Goal: Navigation & Orientation: Find specific page/section

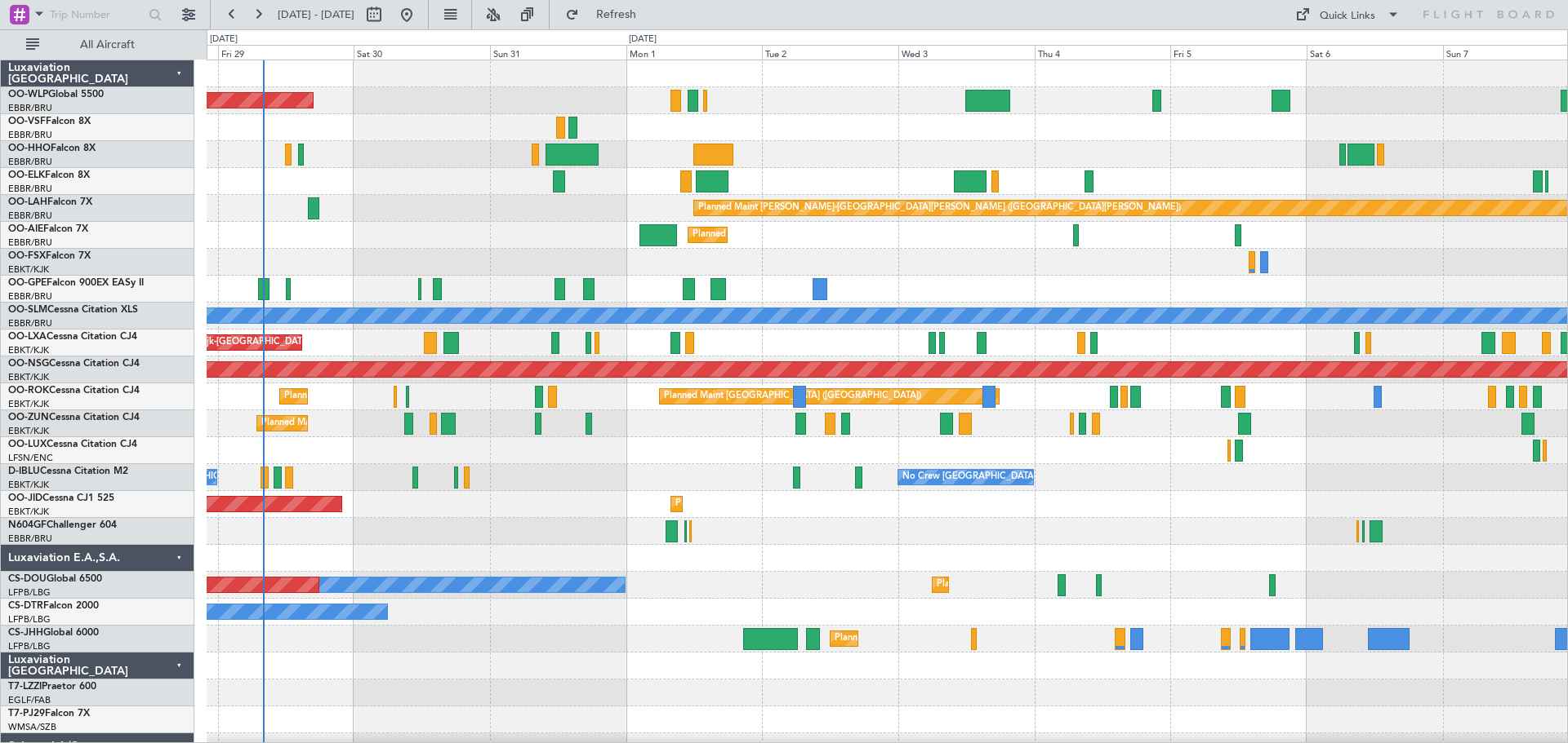
click at [344, 259] on div "Planned Maint [GEOGRAPHIC_DATA] ([GEOGRAPHIC_DATA]) Planned Maint [GEOGRAPHIC_D…" at bounding box center [886, 558] width 1360 height 996
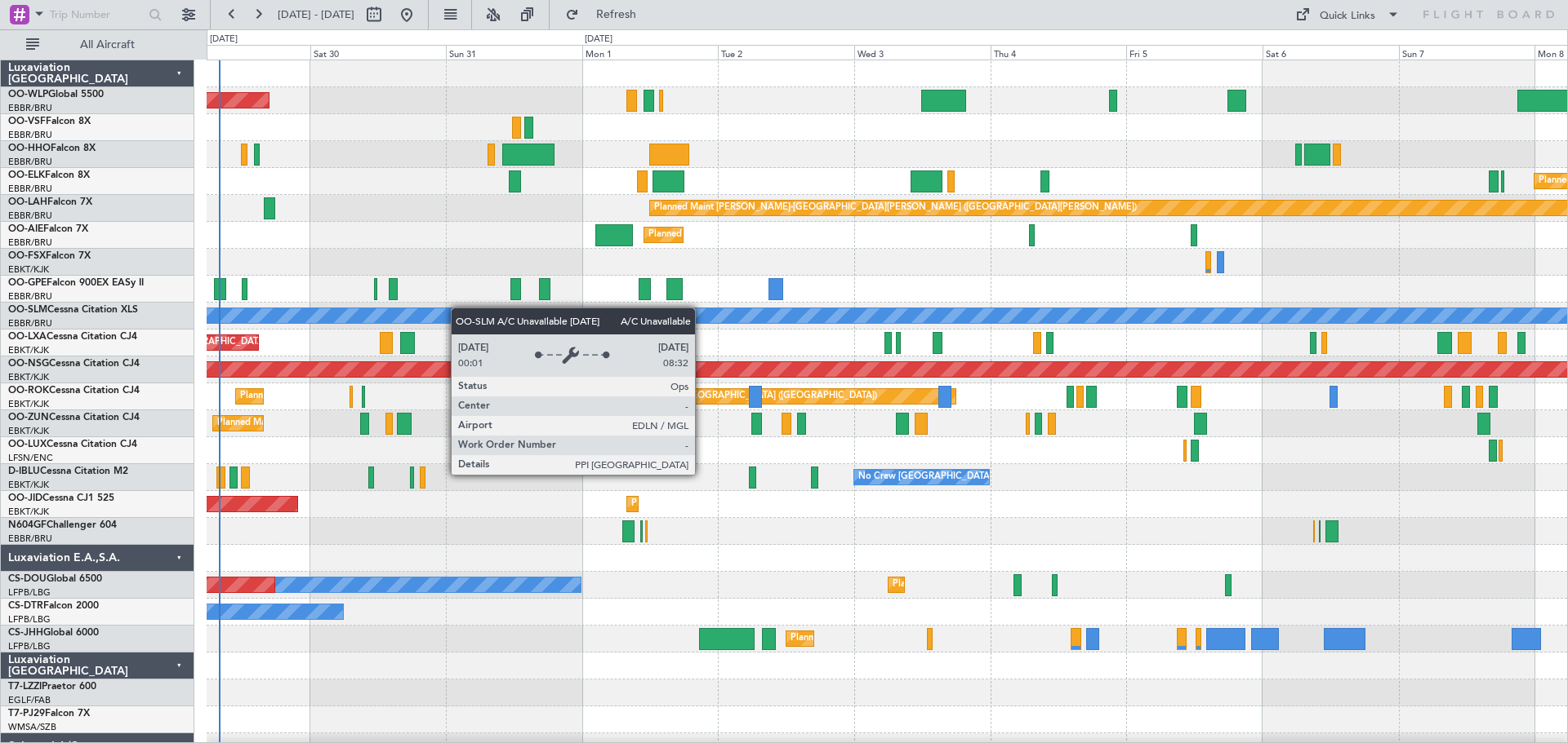
click at [495, 317] on div "Planned Maint Berlin (Brandenburg) Planned Maint Kortrijk-Wevelgem Planned Main…" at bounding box center [886, 558] width 1360 height 996
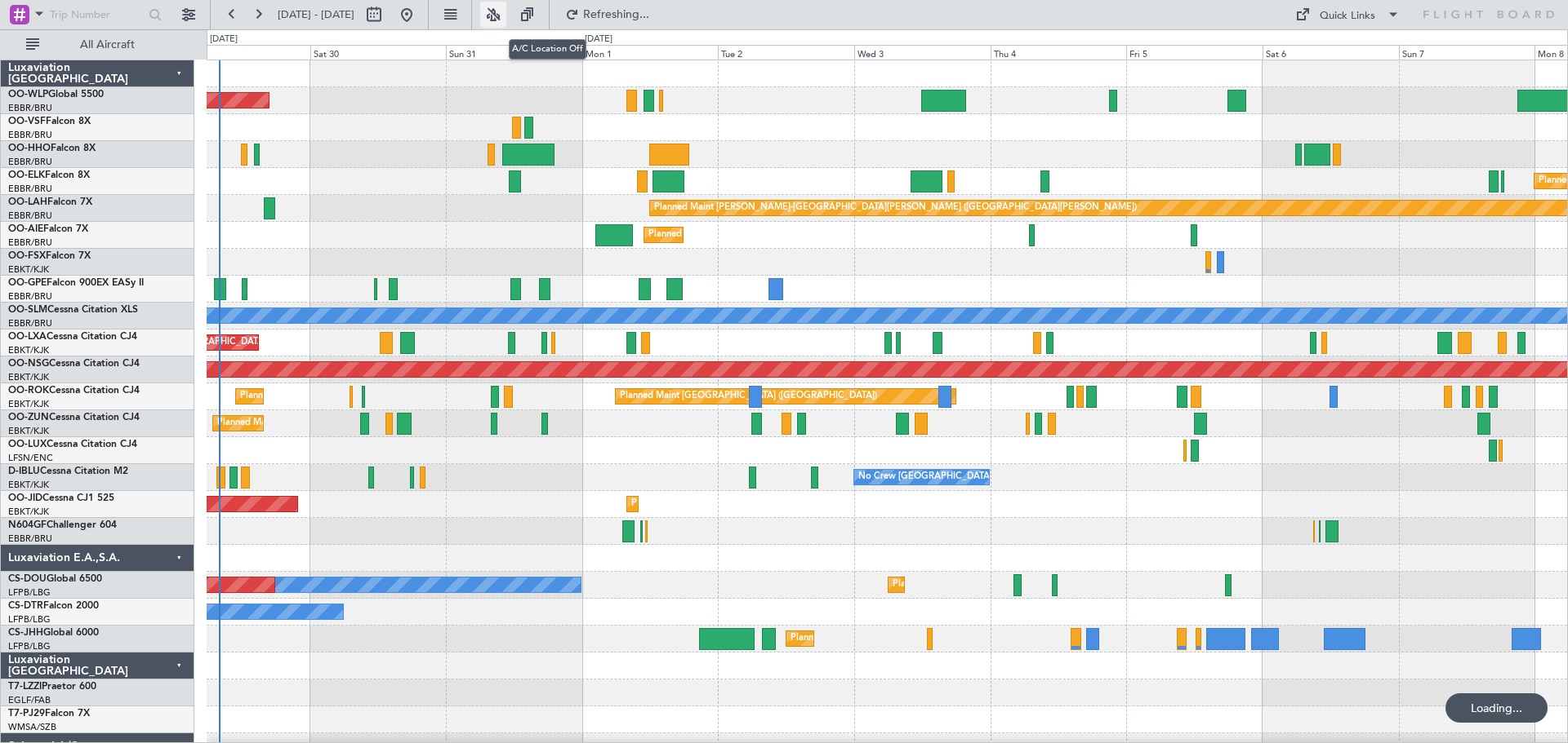
click at [506, 13] on button at bounding box center [493, 14] width 26 height 26
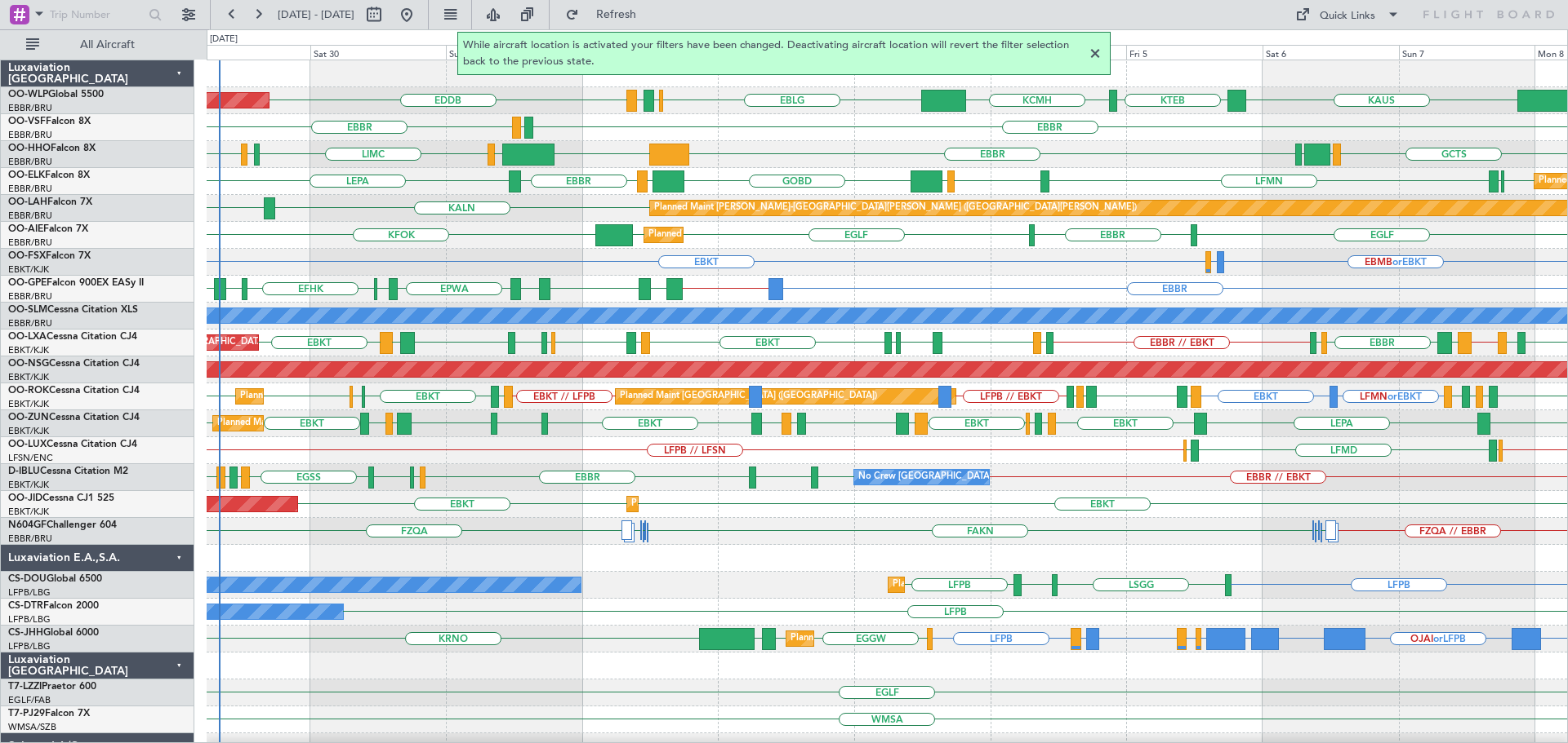
click at [1091, 55] on div at bounding box center [1095, 54] width 20 height 20
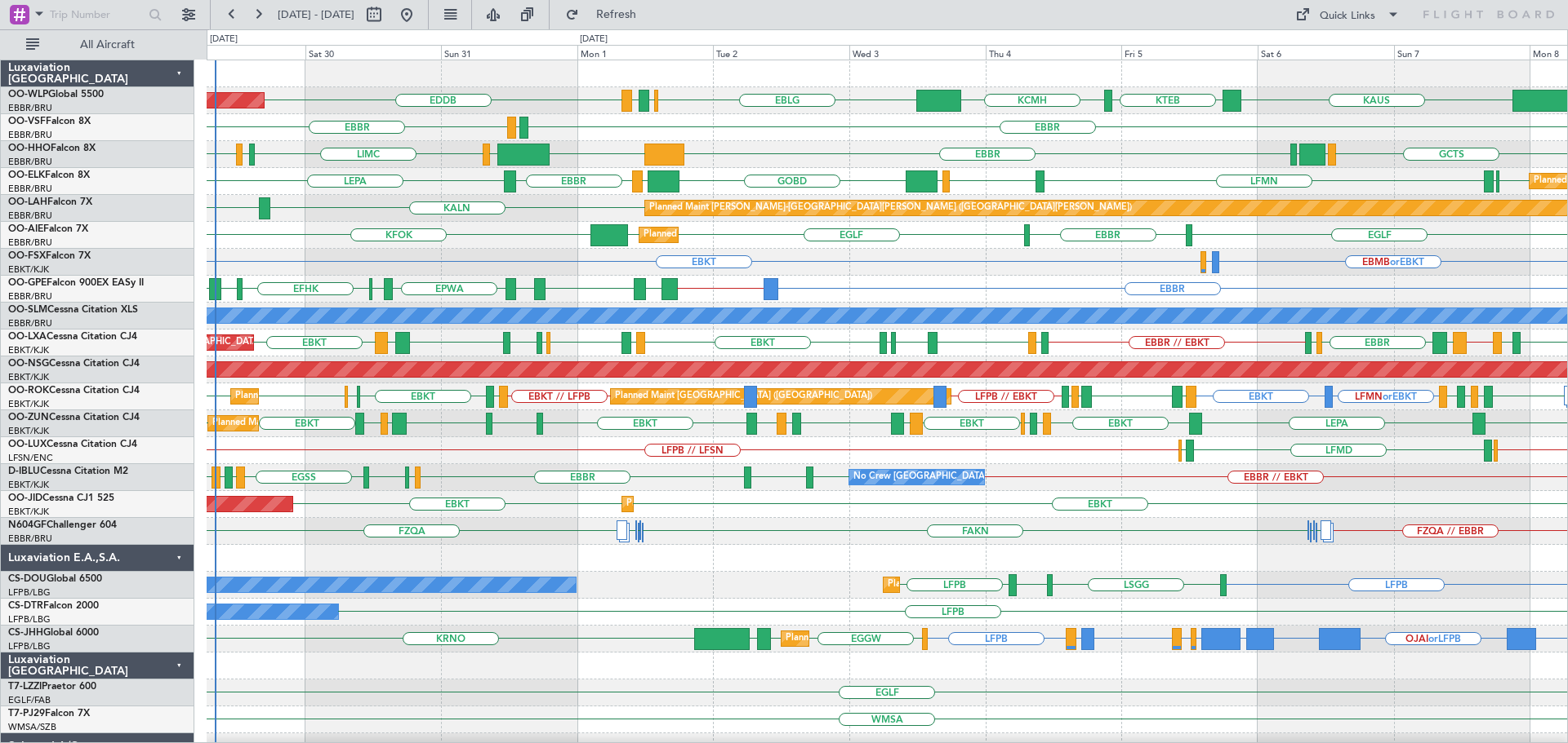
click at [697, 562] on div "EDDB KAUS KTEB KCMH EBLG EBBR LIRZ Planned Maint Berlin (Brandenburg) EBBR EBBR…" at bounding box center [886, 558] width 1360 height 996
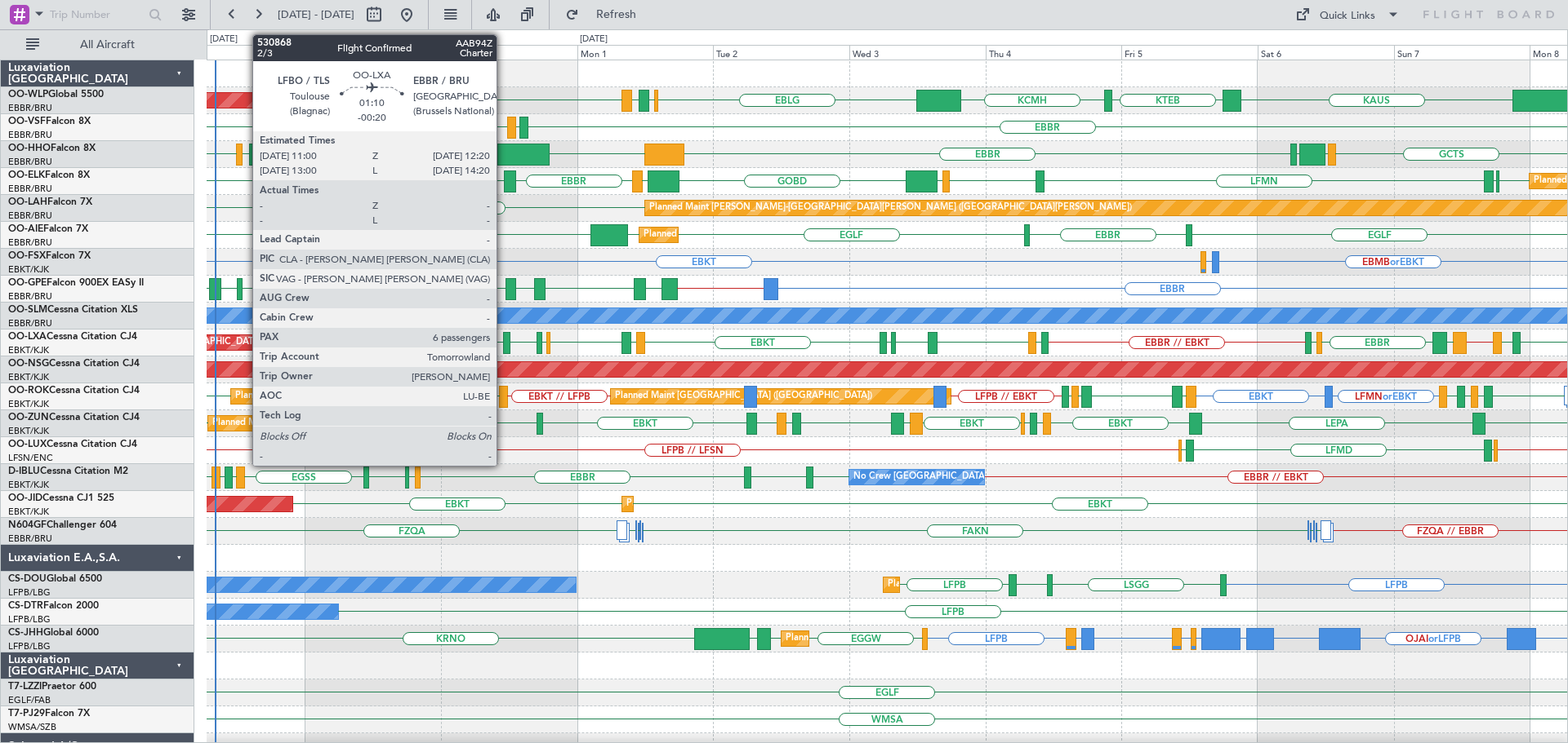
click at [504, 341] on div at bounding box center [507, 343] width 9 height 22
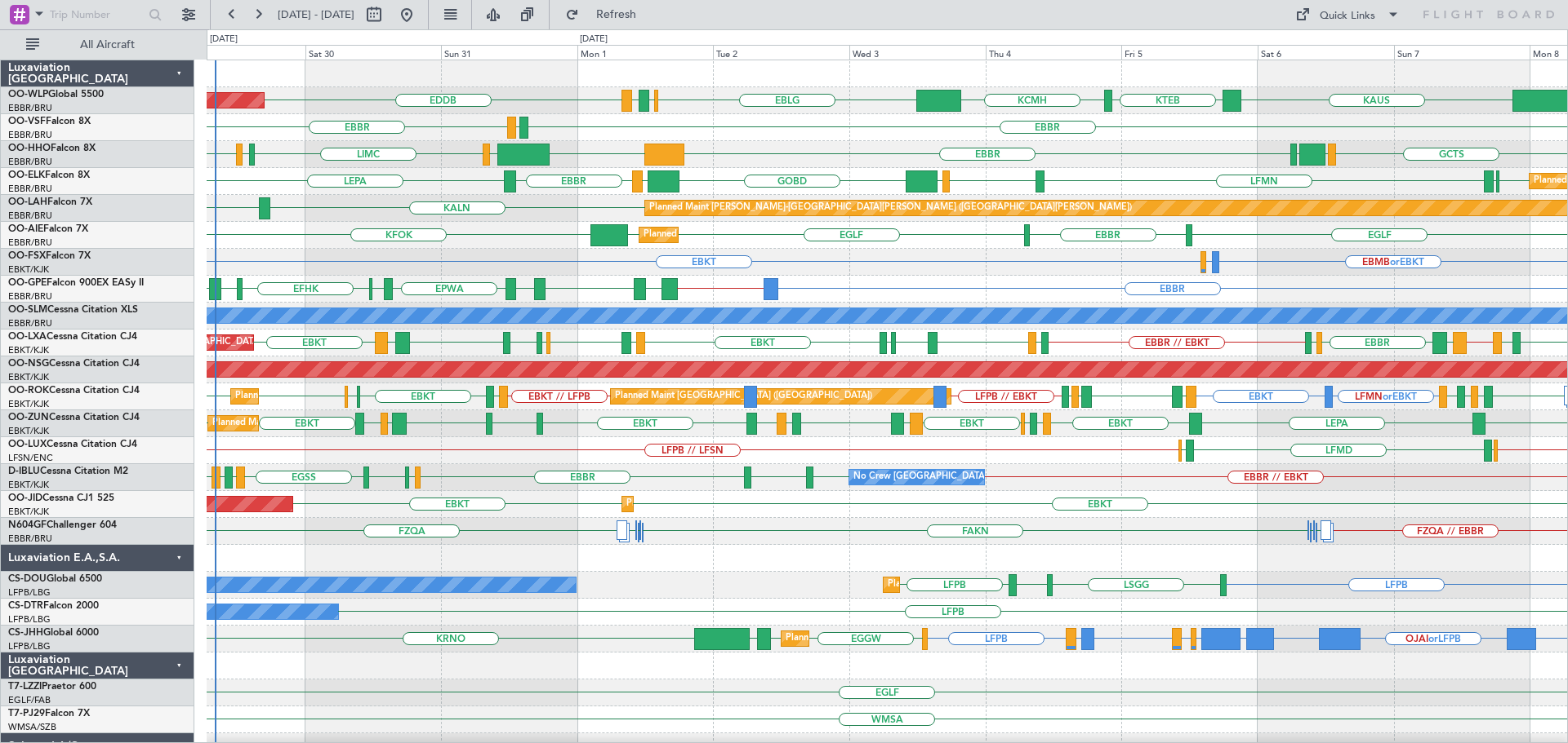
click at [536, 222] on div "Planned Maint Alton-st Louis (St Louis Regl) KALN KASE" at bounding box center [886, 209] width 1360 height 27
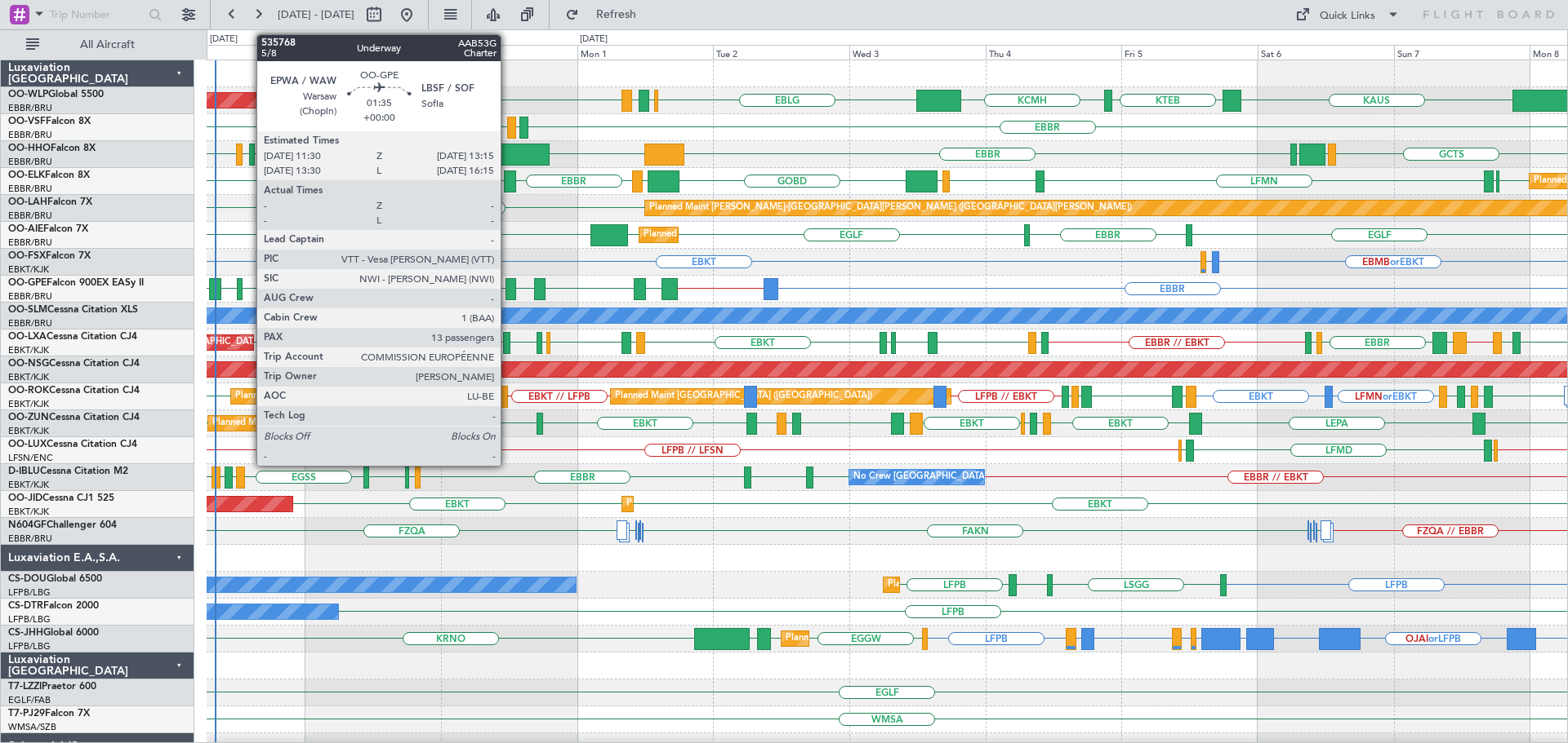
click at [508, 281] on div at bounding box center [511, 290] width 10 height 22
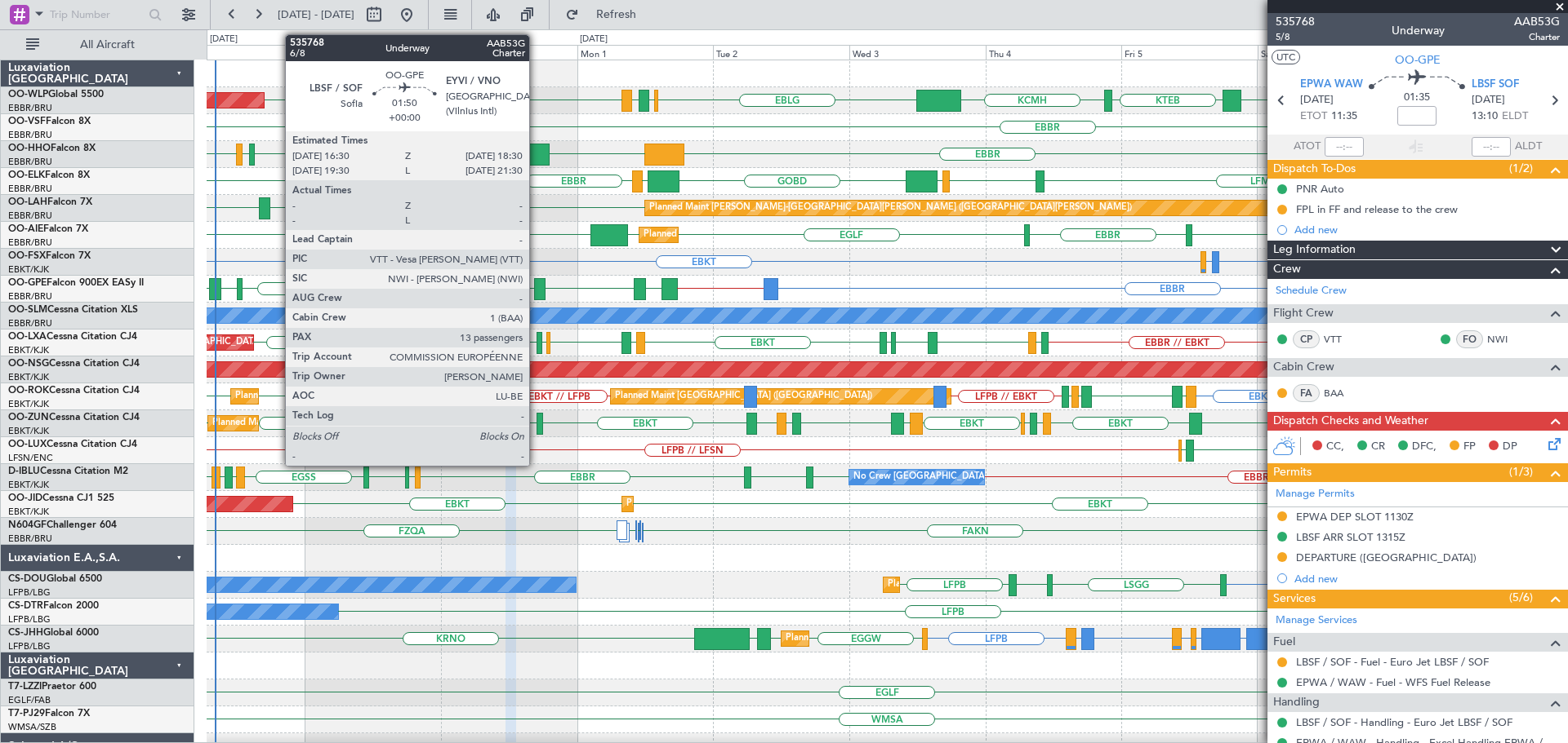
click at [536, 281] on div at bounding box center [539, 290] width 11 height 22
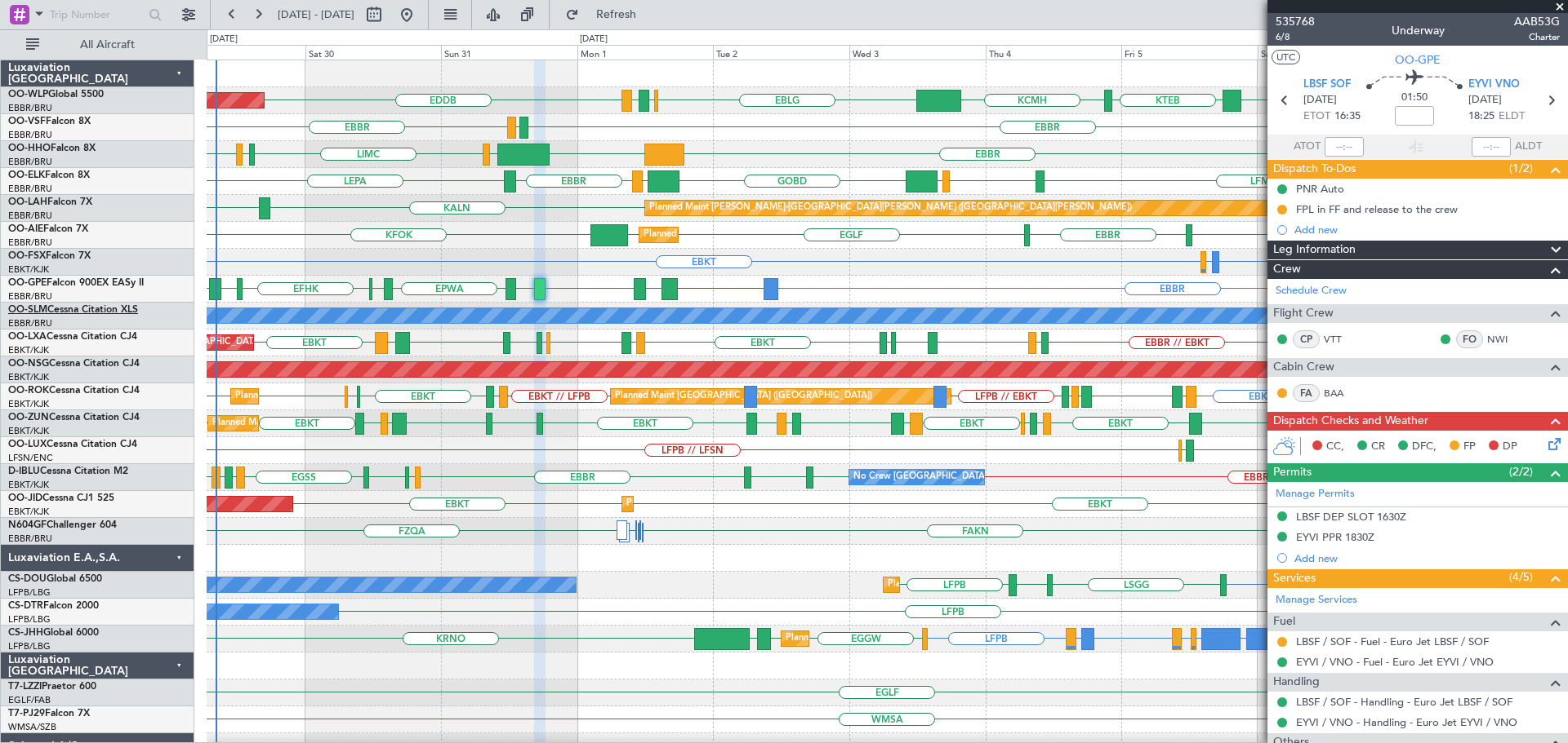
drag, startPoint x: 1561, startPoint y: 9, endPoint x: 130, endPoint y: 315, distance: 1463.4
click at [1561, 9] on span at bounding box center [1559, 7] width 16 height 14
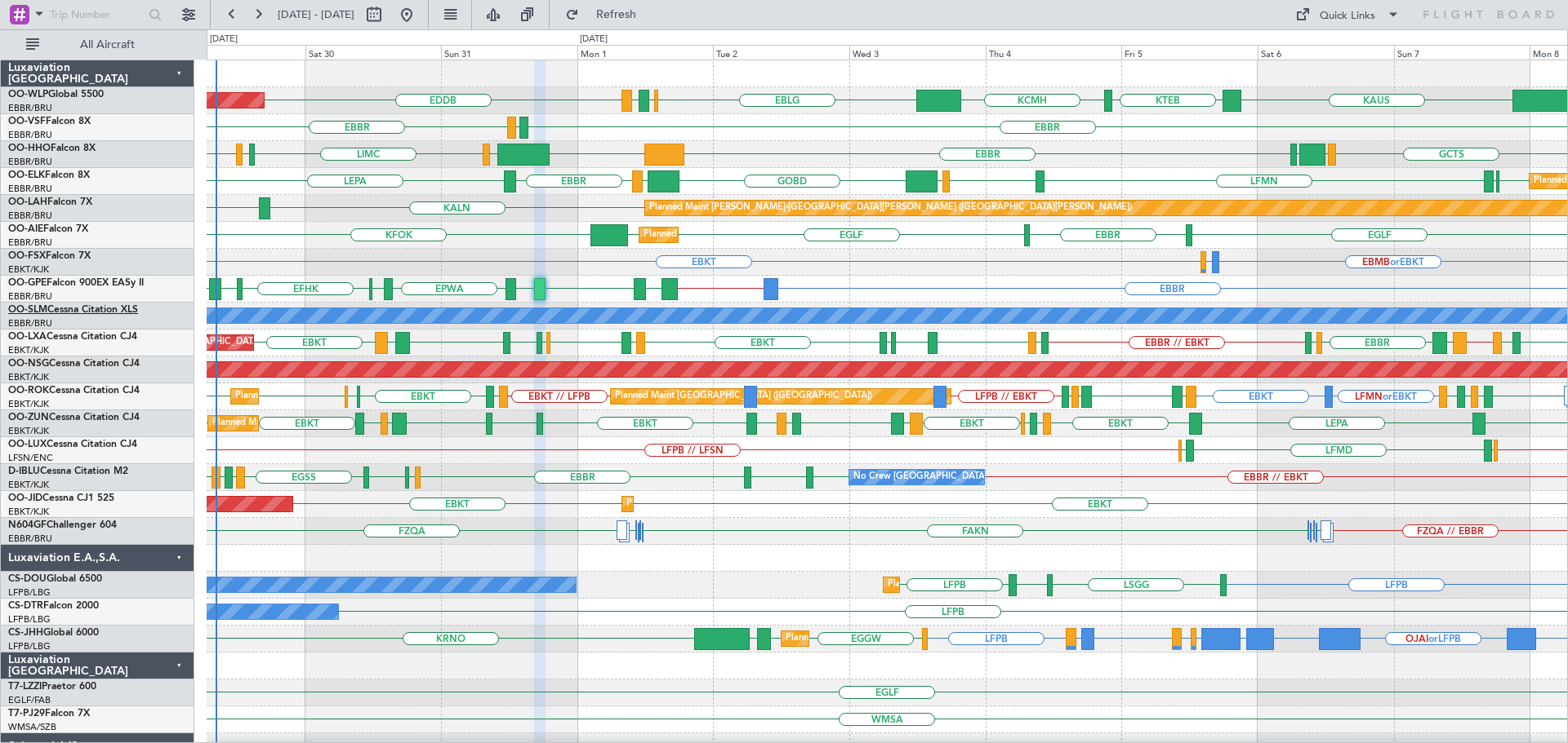
type input "0"
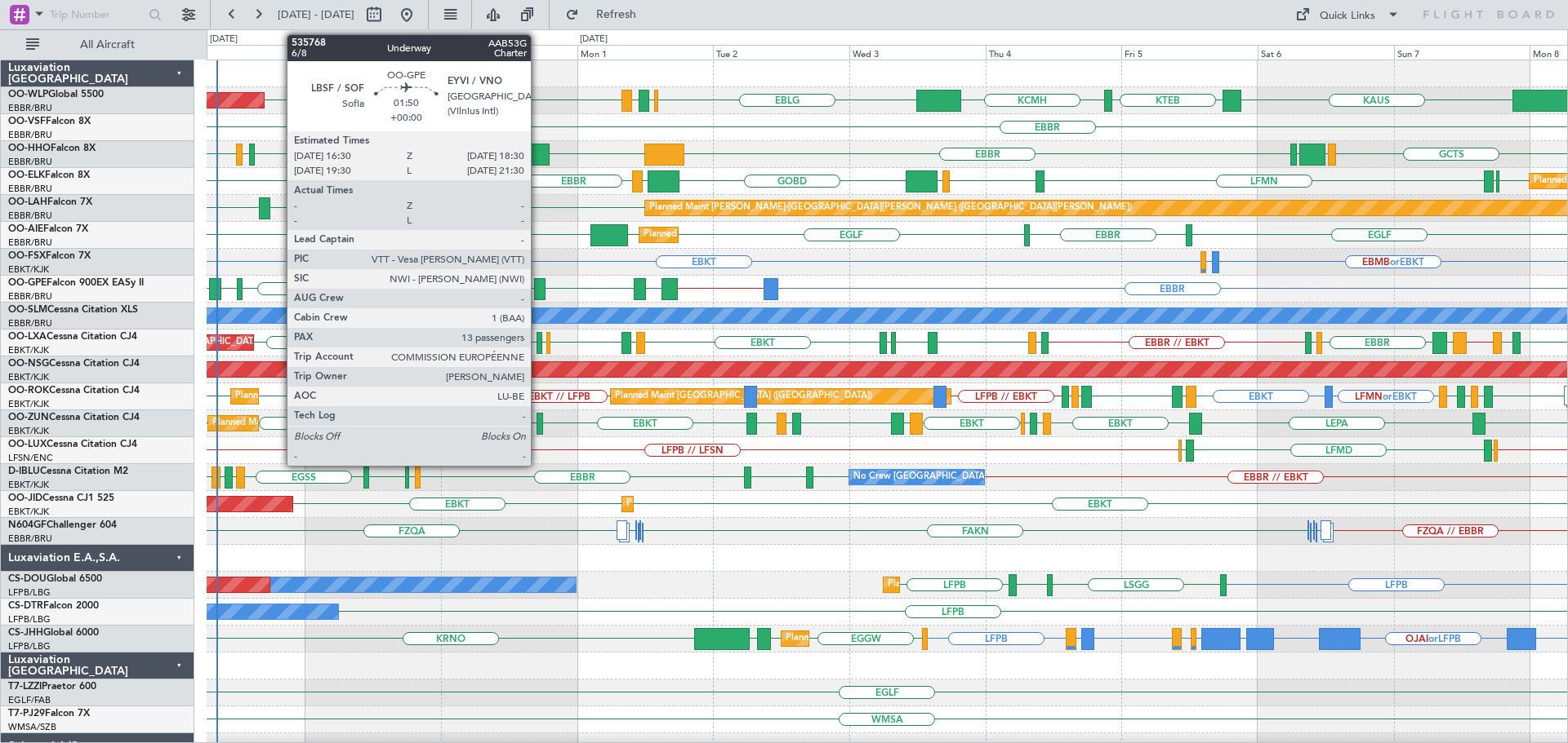
click at [538, 283] on div at bounding box center [539, 290] width 11 height 22
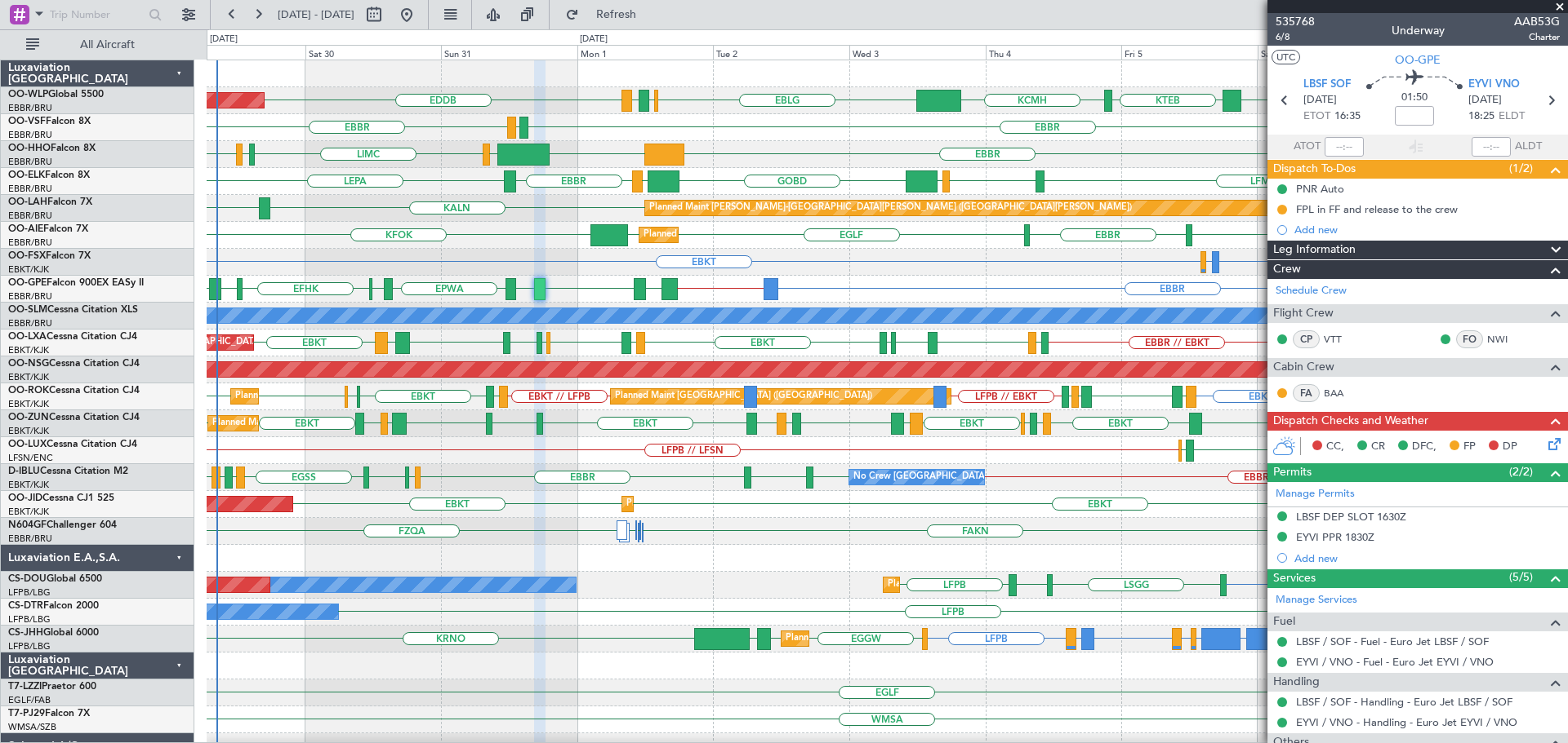
click at [1559, 5] on span at bounding box center [1559, 7] width 16 height 14
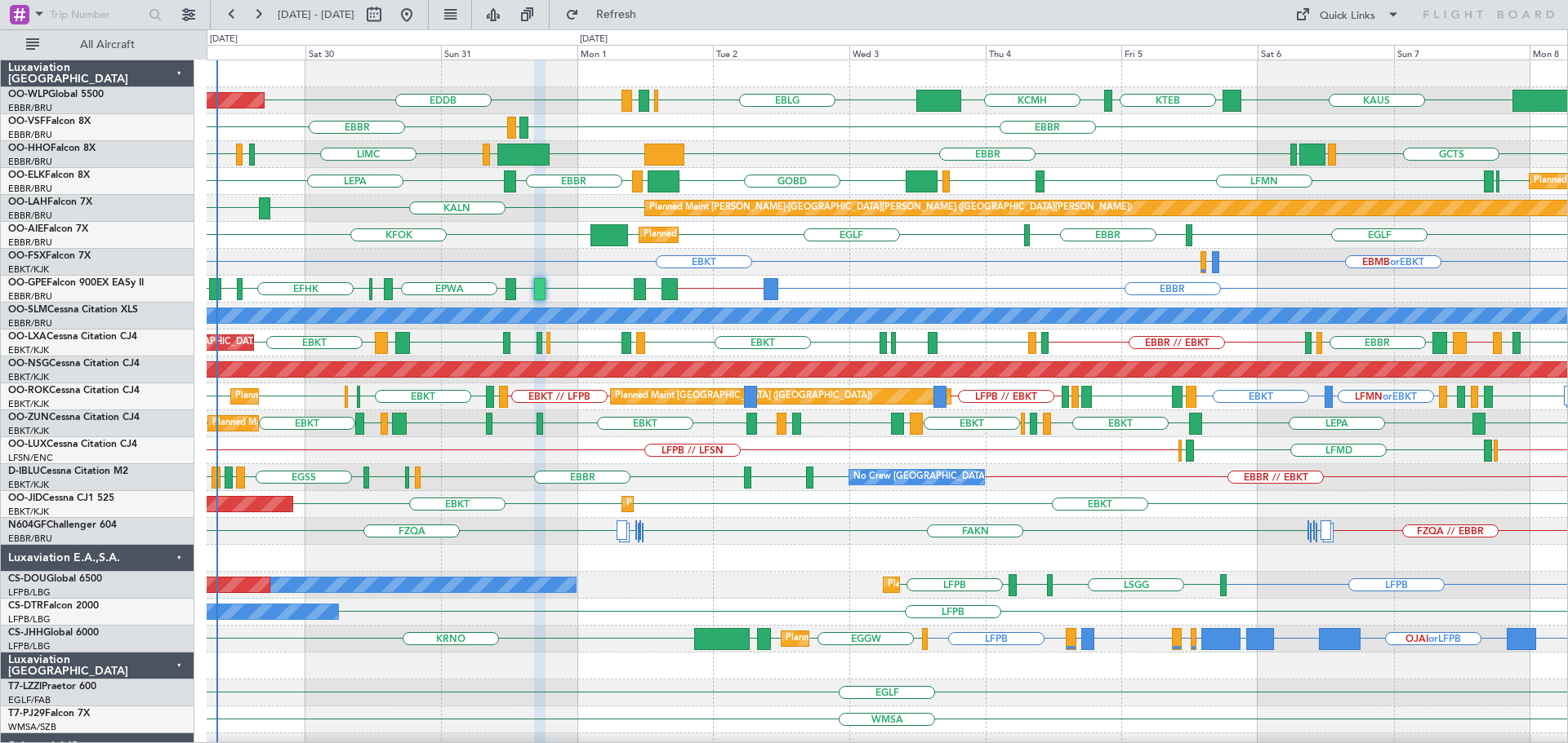
type input "0"
click at [893, 258] on div "EBKT EBMB or EBKT LSZH or EBKT Planned Maint [GEOGRAPHIC_DATA]-[GEOGRAPHIC_DATA…" at bounding box center [886, 262] width 1360 height 27
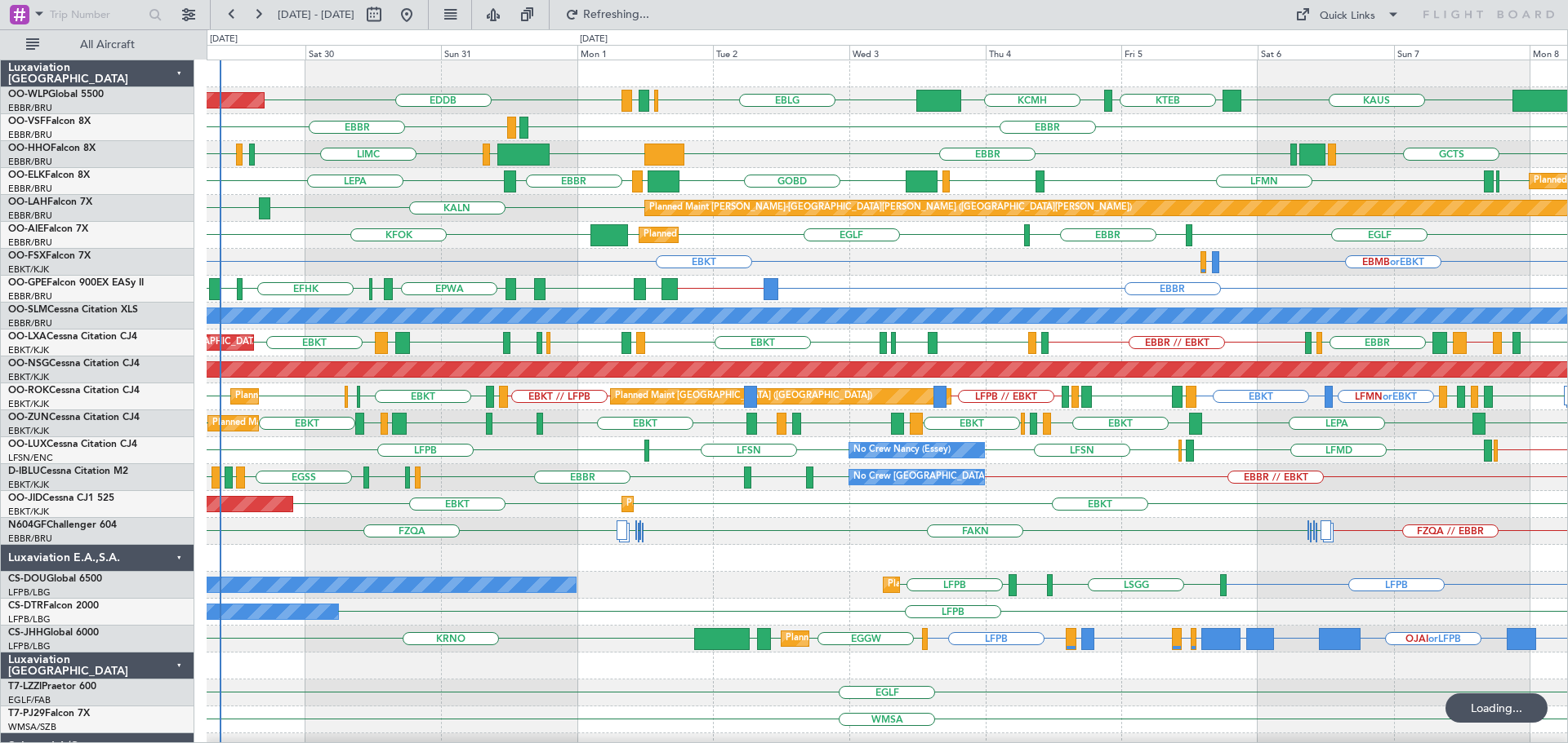
click at [515, 232] on div "EGLF EBBR KFOK EGLF EGLF Planned Maint London (Farnborough)" at bounding box center [886, 235] width 1360 height 27
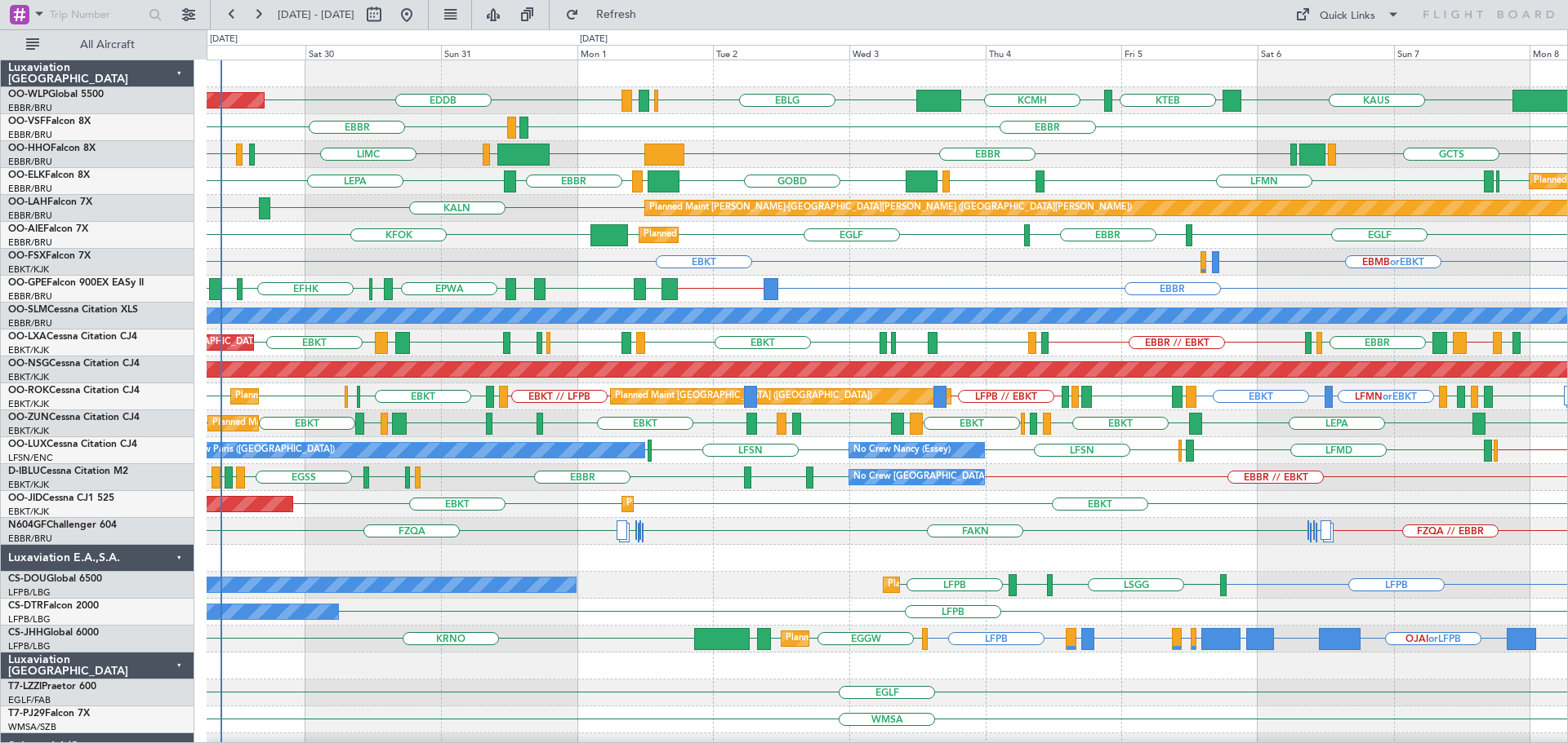
click at [779, 239] on div "KFOK EBBR EGLF EGLF EGLF Planned Maint London (Farnborough)" at bounding box center [886, 235] width 1360 height 27
click at [779, 256] on div "EBKT EBMB or EBKT LSZH or EBKT Planned Maint [GEOGRAPHIC_DATA]-[GEOGRAPHIC_DATA…" at bounding box center [886, 262] width 1360 height 27
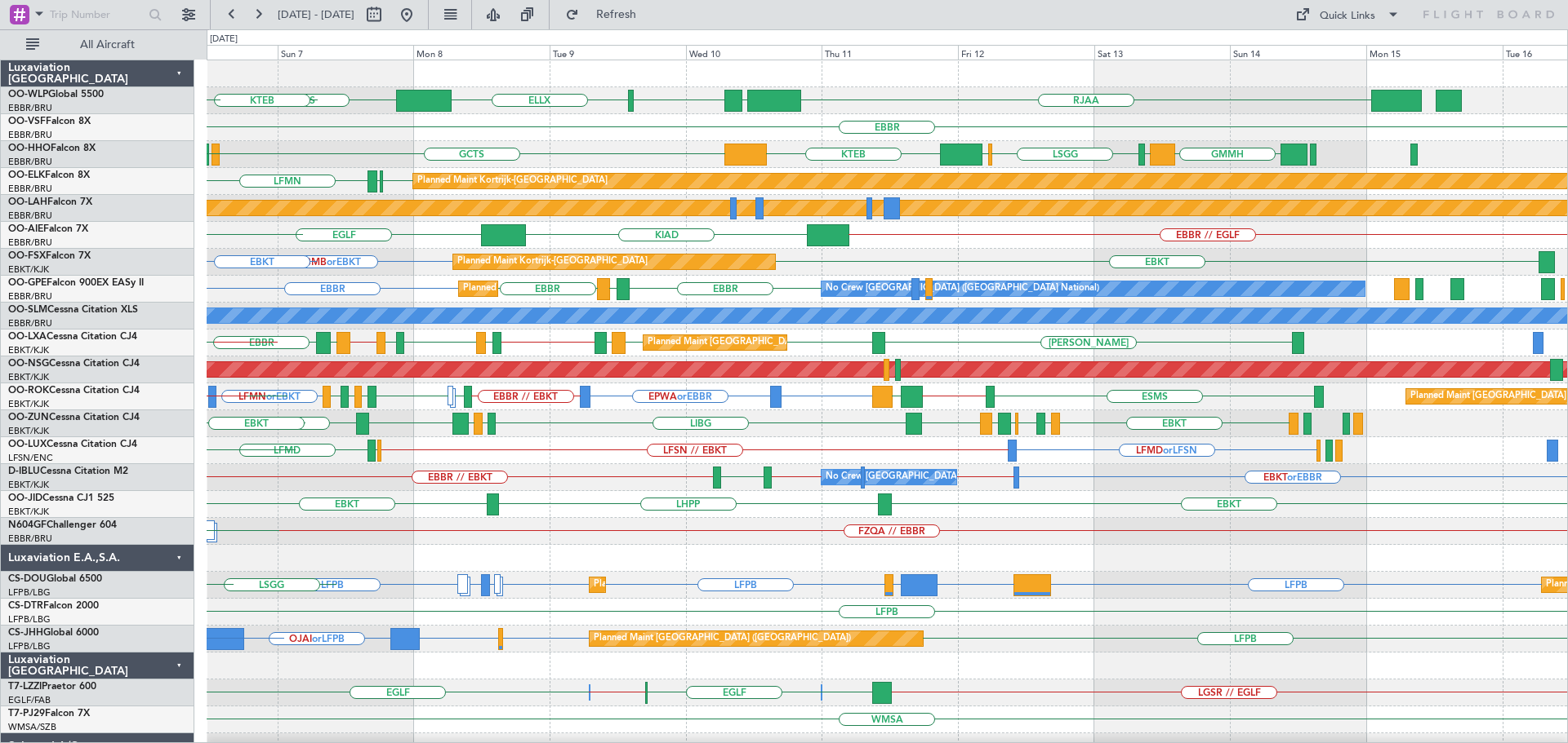
click at [690, 295] on div "EBBR EBBR EVRA EBBR Planned Maint Brussels (Brussels National) No Crew Brussels…" at bounding box center [886, 290] width 1360 height 27
click at [547, 372] on div "LIML ELLX KAUS RJAA LTCG KTEB KCMH EBBR GCTS GMMH GMMH LIRS LSGG LIMC KTEB LSGG…" at bounding box center [886, 532] width 1360 height 942
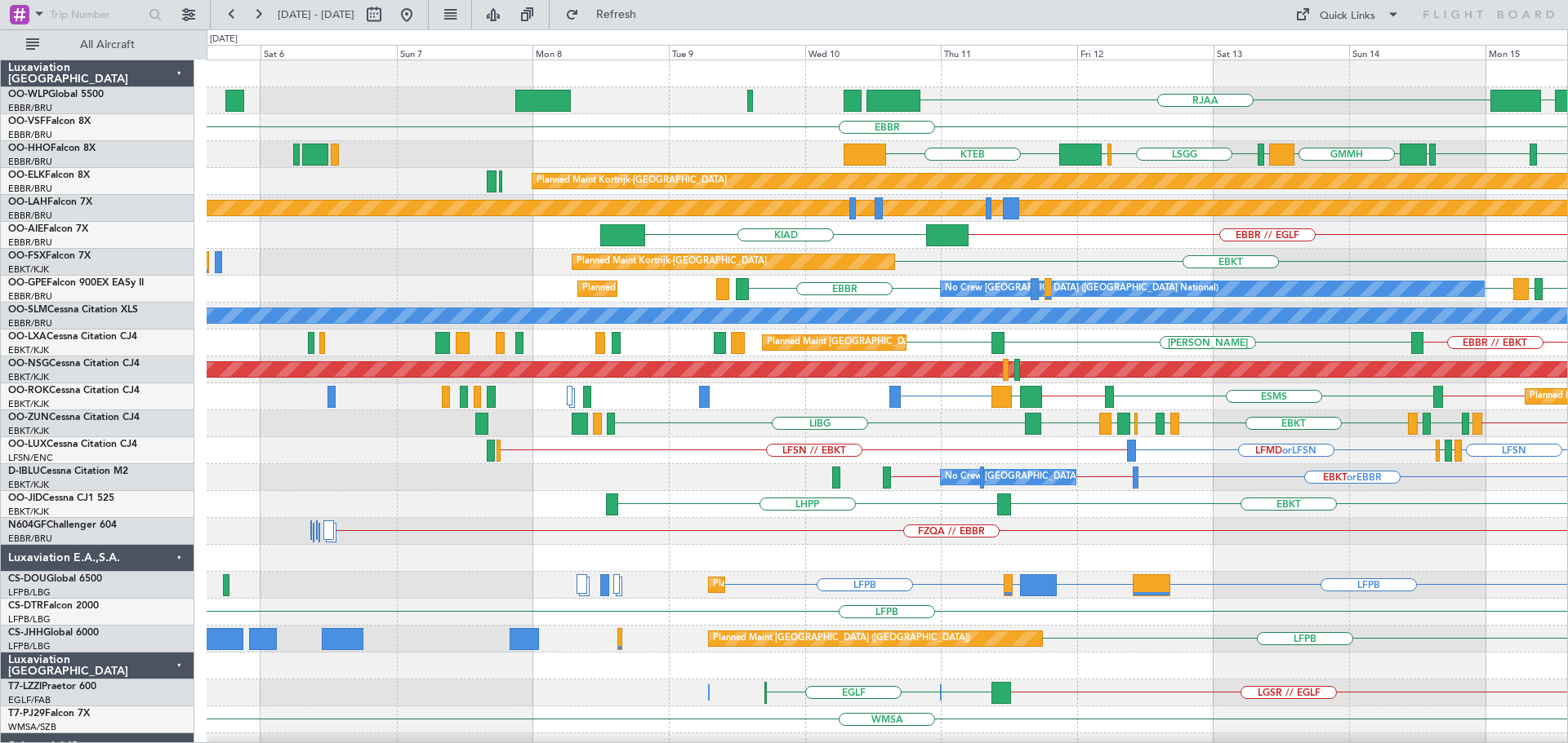
click at [1068, 396] on div "RJAA UBBB ELLX LIML EBBR LSGG EBBR GMMH LIRS LSGG LIMC KTEB LIRS LSGG Planned M…" at bounding box center [886, 545] width 1360 height 970
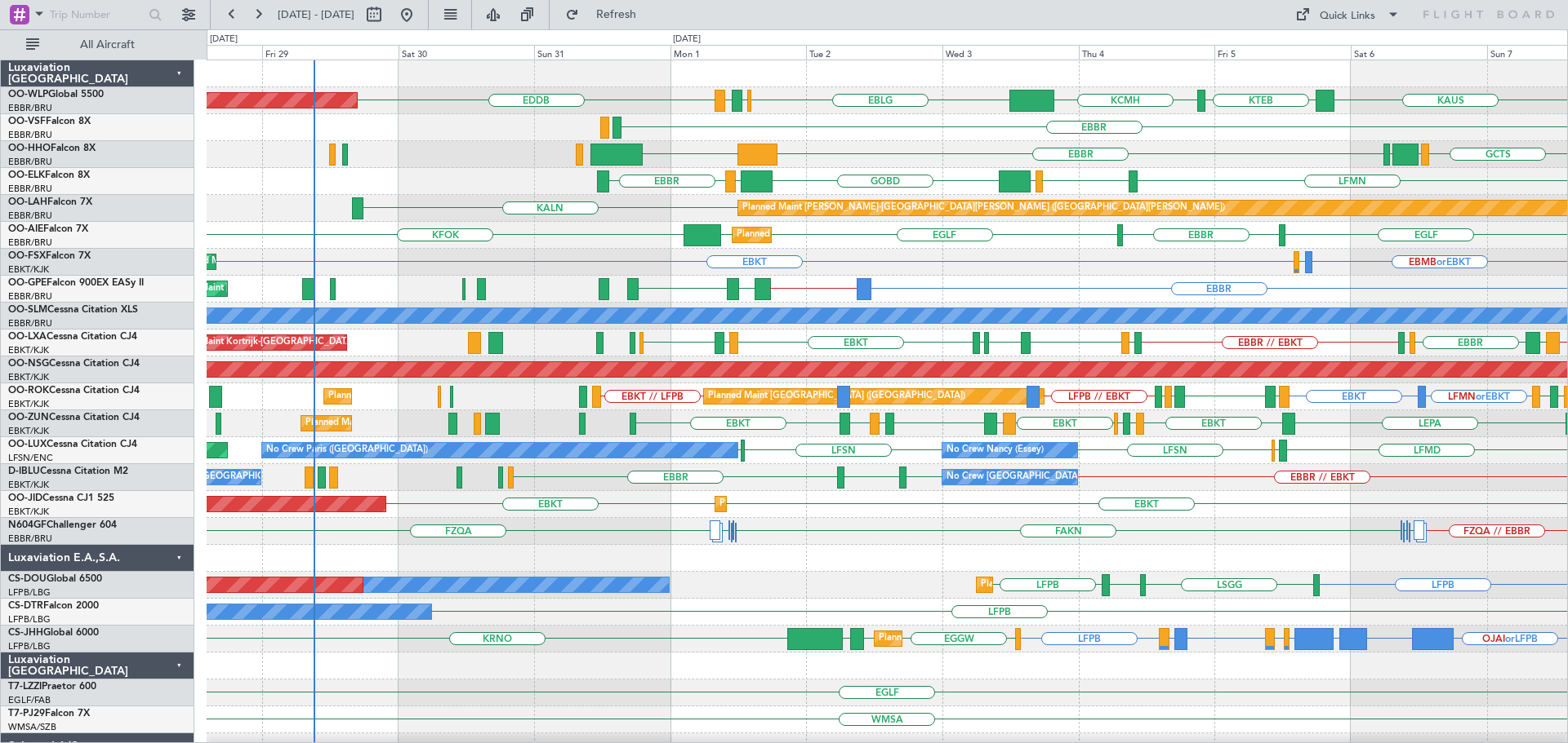
click at [805, 303] on div "KTEB KCMH EBLG EBBR LIRZ EDDB KAUS Planned Maint Berlin (Brandenburg) ELLX LIML…" at bounding box center [886, 532] width 1360 height 942
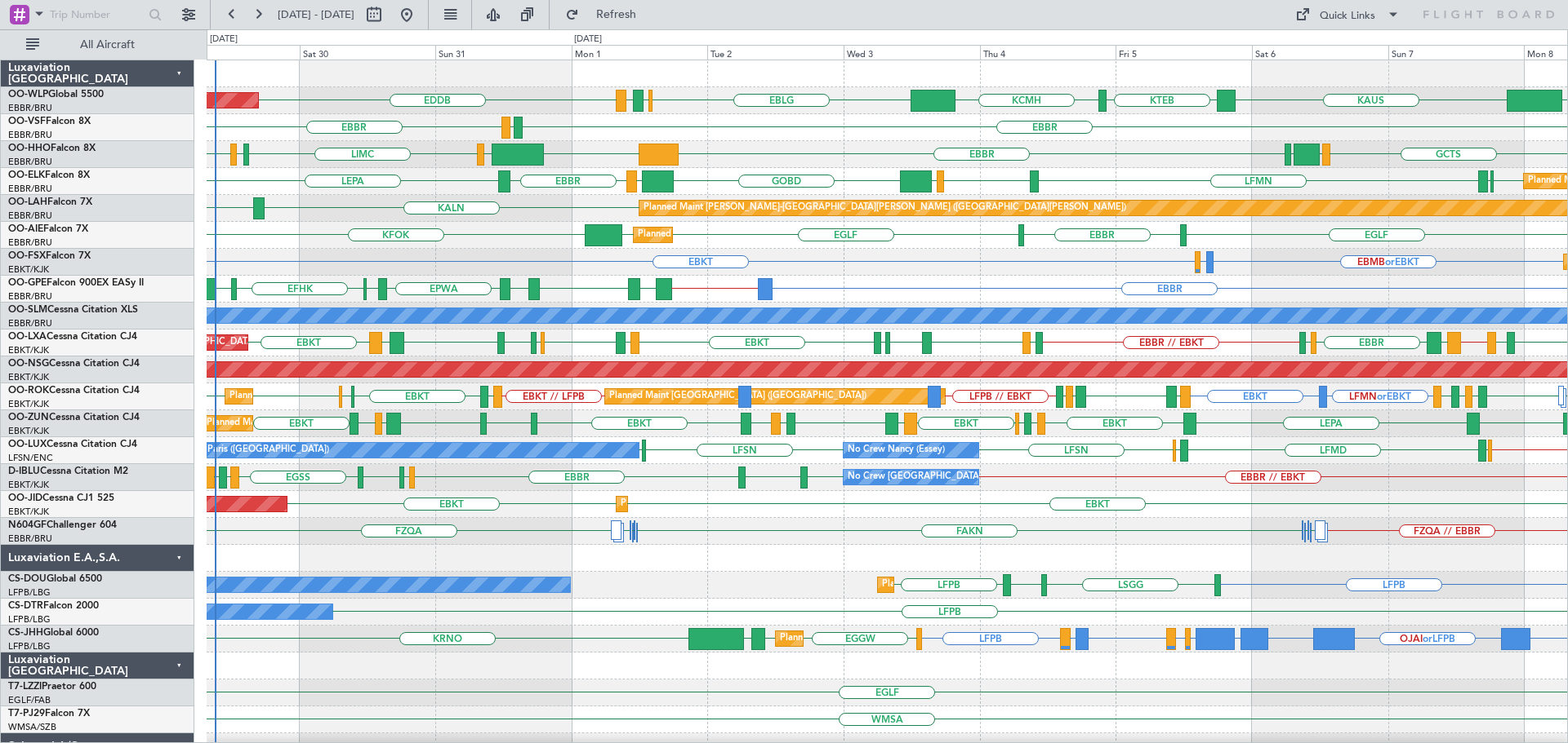
click at [801, 252] on div "Planned Maint Kortrijk-Wevelgem EBKT EBMB or EBKT LSZH or EBKT Planned Maint Ko…" at bounding box center [886, 262] width 1360 height 27
click at [520, 230] on div "Planned Maint London (Farnborough) KFOK EBBR EGLF EGLF EGLF" at bounding box center [886, 235] width 1360 height 27
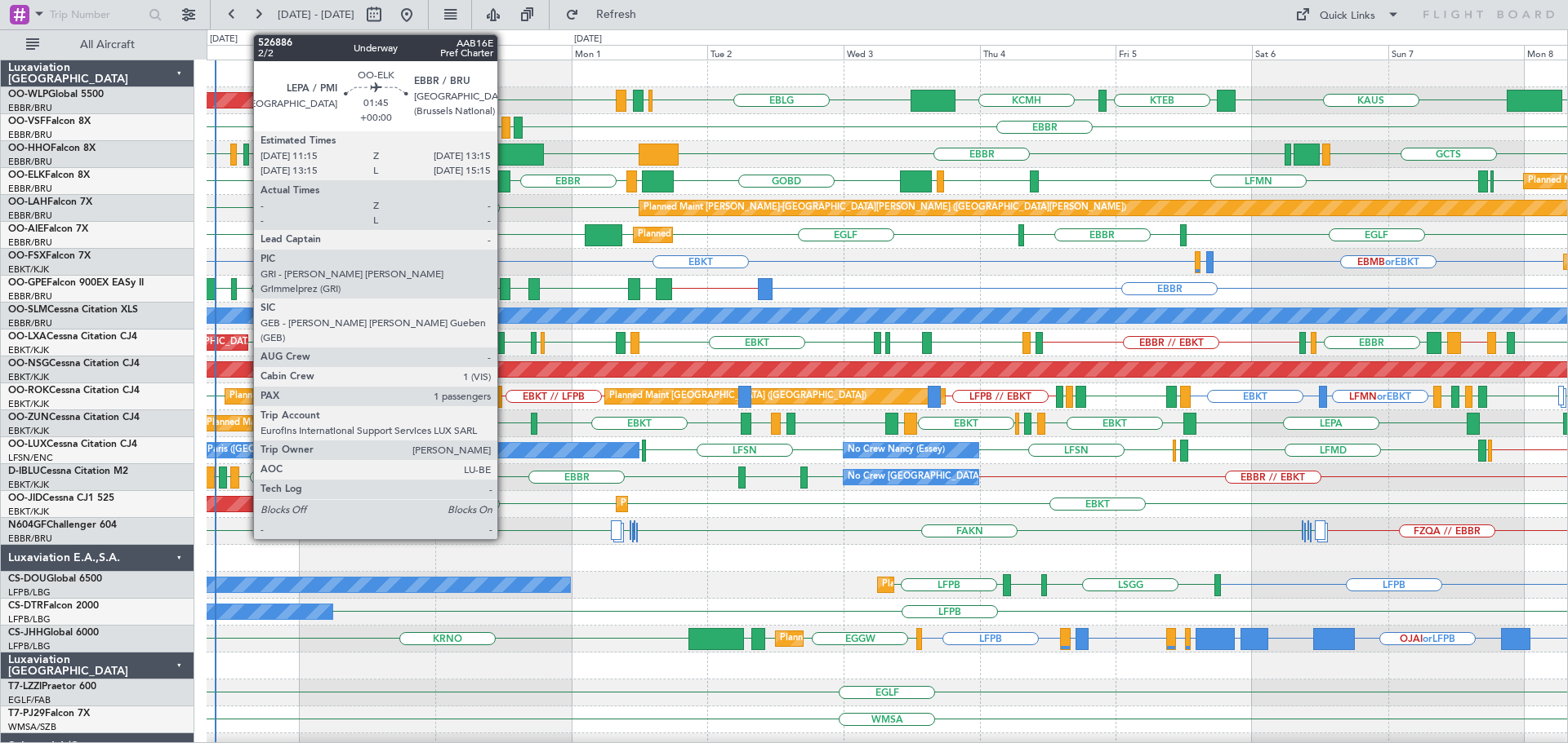
click at [505, 173] on div at bounding box center [503, 181] width 11 height 22
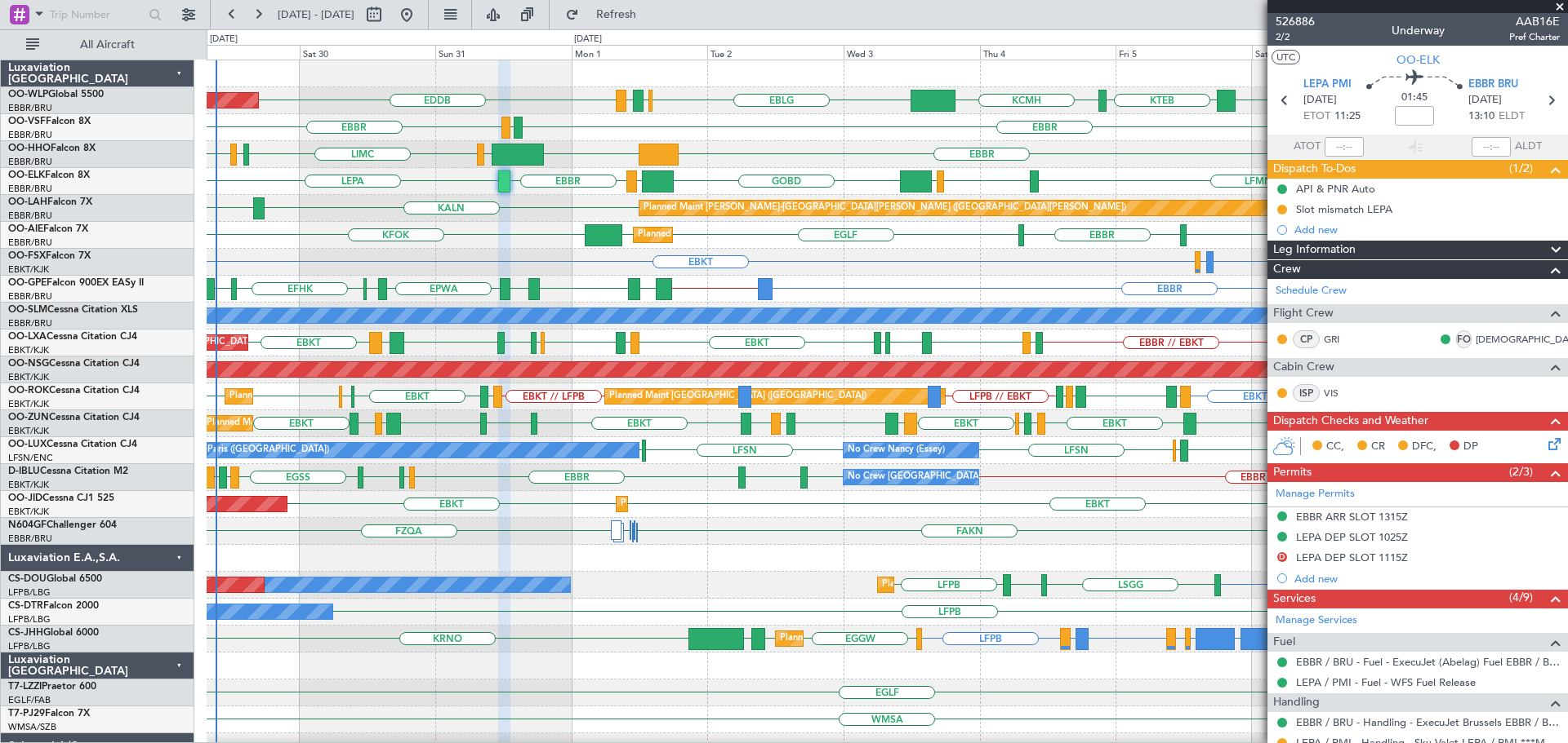
click at [829, 151] on div "EBBR KTEB LIEO GCTS GMMH LSGG LIMC LSGG EBBR" at bounding box center [886, 155] width 1360 height 27
drag, startPoint x: 1558, startPoint y: 3, endPoint x: 900, endPoint y: 234, distance: 697.4
click at [1558, 3] on span at bounding box center [1559, 7] width 16 height 14
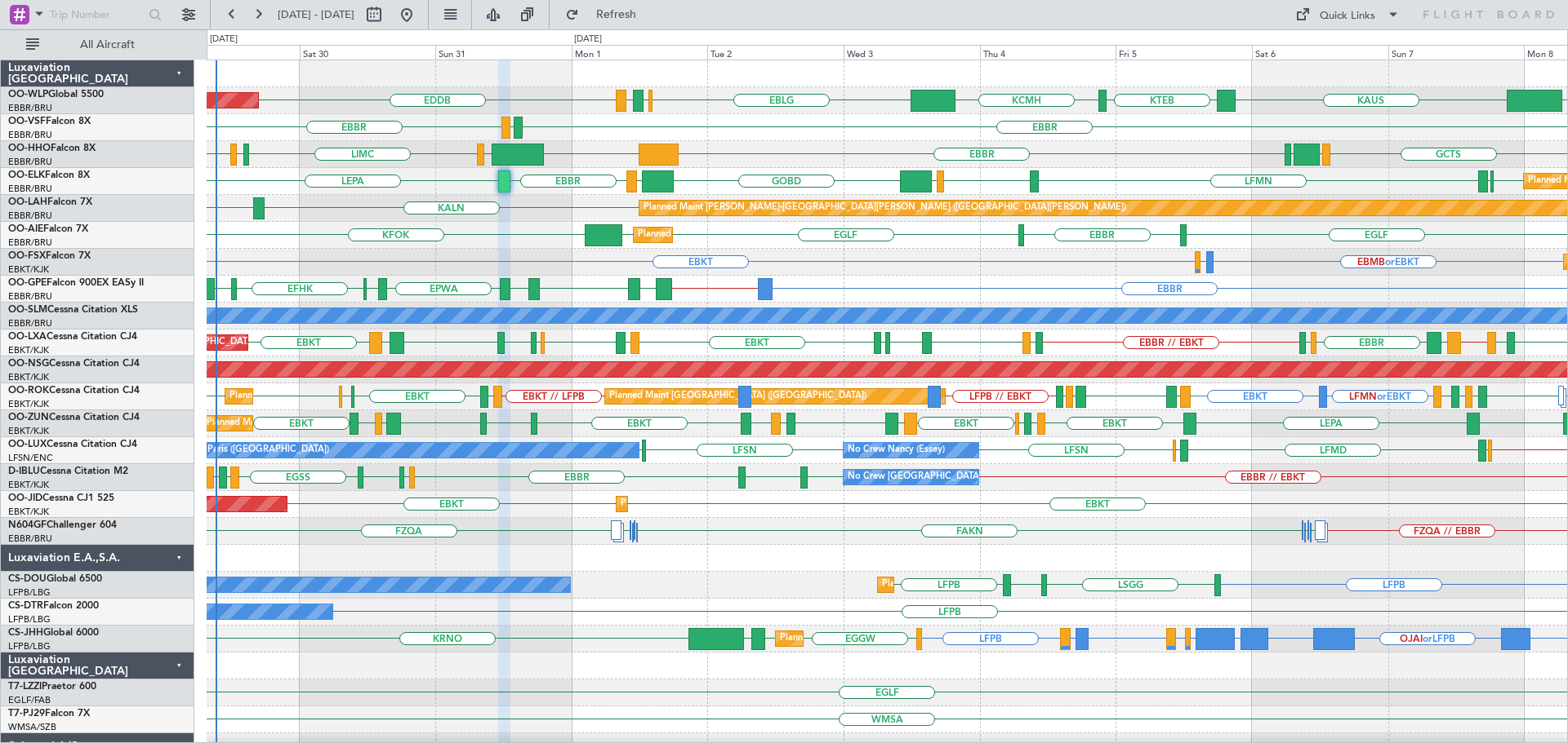
type input "0"
click at [915, 261] on div "EBMB or EBKT LSZH or EBKT EBKT Planned Maint Kortrijk-Wevelgem Planned Maint Ko…" at bounding box center [886, 262] width 1360 height 27
click at [914, 271] on div "EBMB or EBKT LSZH or EBKT EBKT Planned Maint Kortrijk-Wevelgem Planned Maint Ko…" at bounding box center [886, 262] width 1360 height 27
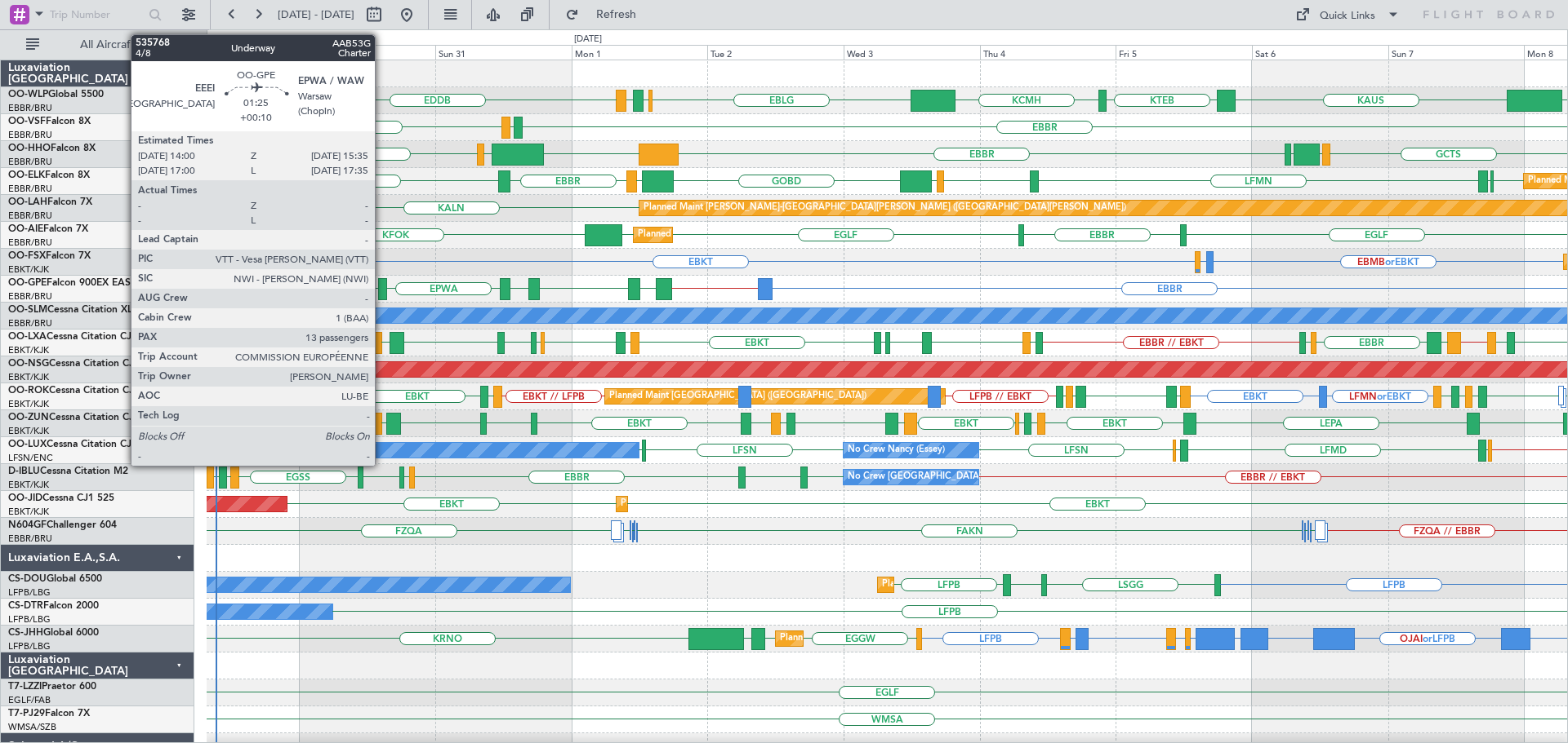
click at [382, 285] on div at bounding box center [382, 290] width 9 height 22
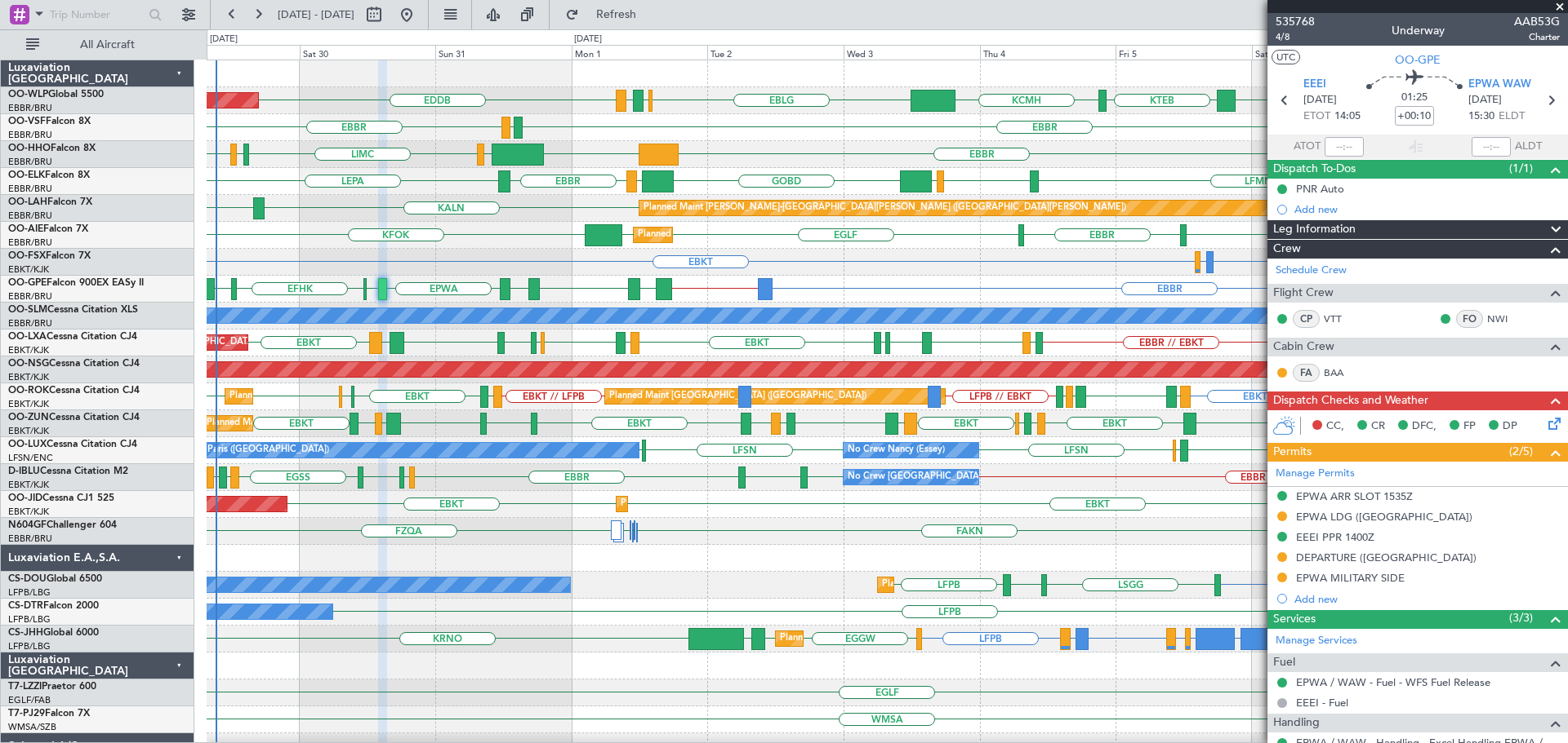
scroll to position [164, 0]
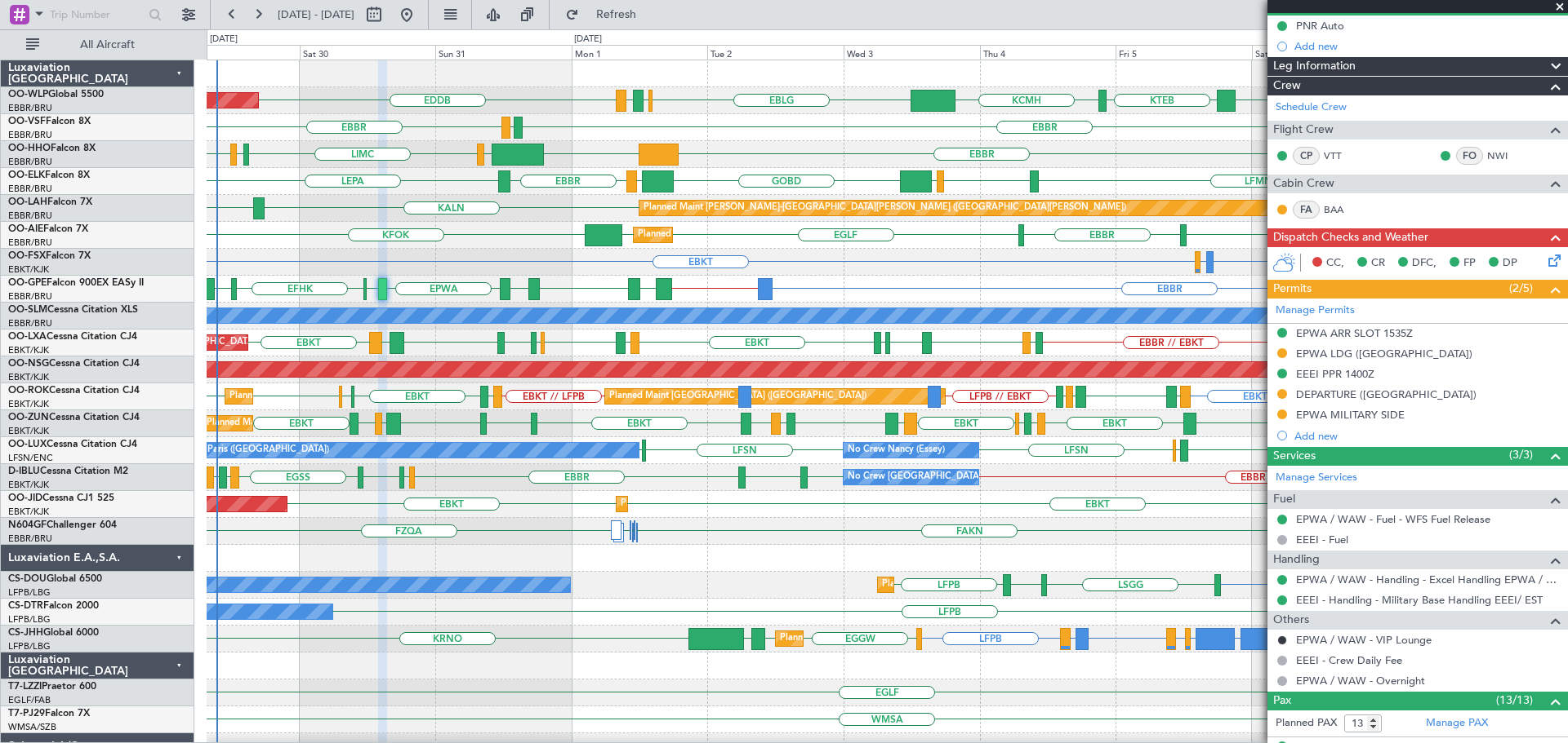
click at [1000, 266] on div "EBMB or EBKT LSZH or EBKT EBKT Planned Maint Kortrijk-Wevelgem Planned Maint Ko…" at bounding box center [886, 262] width 1360 height 27
click at [1561, 7] on span at bounding box center [1559, 7] width 16 height 14
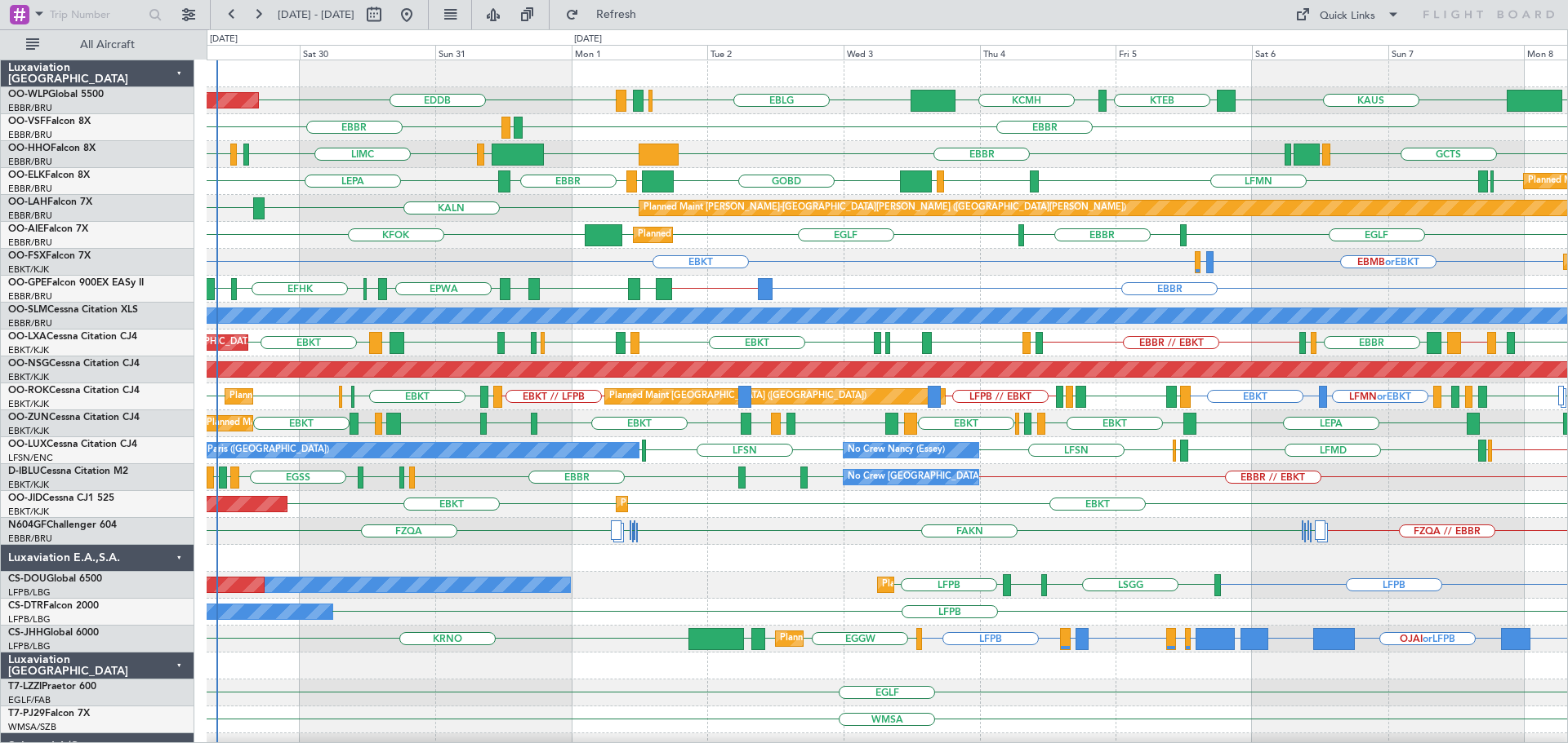
click at [505, 251] on div "EBKT EBMB or EBKT LSZH or EBKT Planned Maint [GEOGRAPHIC_DATA]-[GEOGRAPHIC_DATA…" at bounding box center [886, 262] width 1360 height 27
click at [507, 228] on div "EBBR EGLF EGLF KFOK EGLF Planned Maint London (Farnborough)" at bounding box center [886, 235] width 1360 height 27
click at [906, 262] on div "EBKT EBMB or EBKT LSZH or EBKT Planned Maint [GEOGRAPHIC_DATA]-[GEOGRAPHIC_DATA…" at bounding box center [886, 262] width 1360 height 27
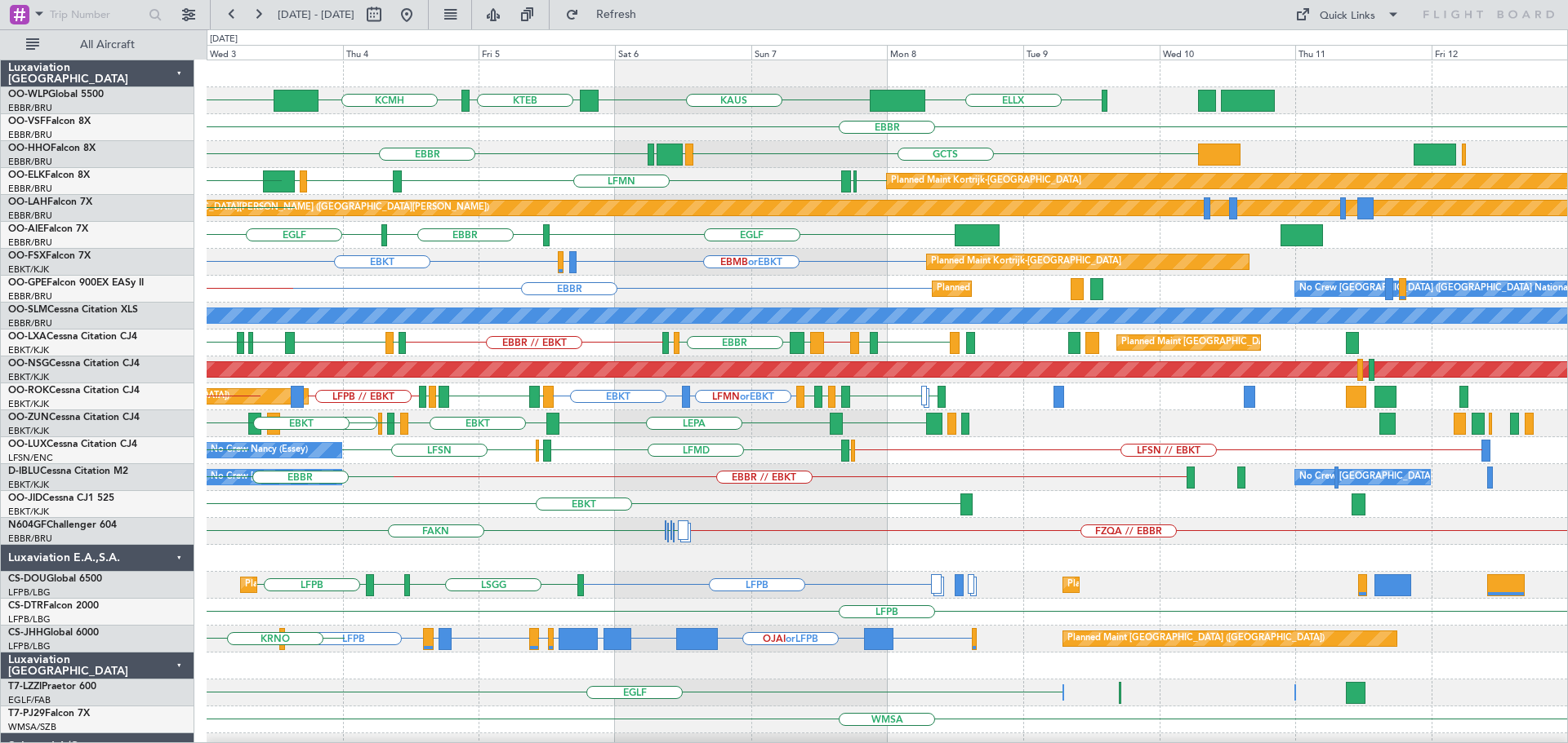
click at [660, 285] on div "EBBR Planned Maint Brussels (Brussels National) No Crew Brussels (Brussels Nati…" at bounding box center [886, 290] width 1360 height 27
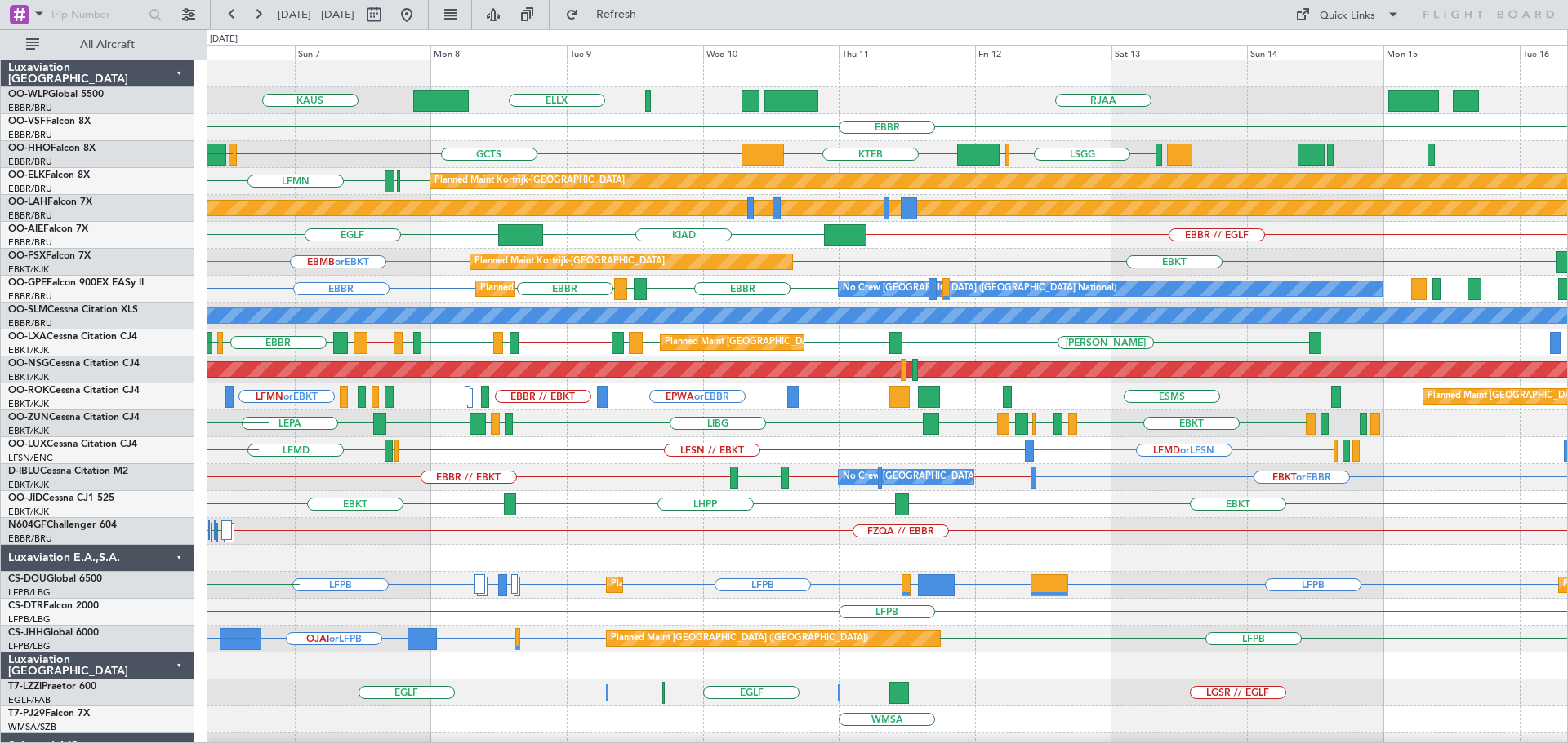
click at [673, 227] on div "LIML ELLX KAUS RJAA LTCG KTEB KCMH EBBR GCTS GMMH LSGG LIMC KTEB LSGG EBBR Plan…" at bounding box center [886, 532] width 1360 height 942
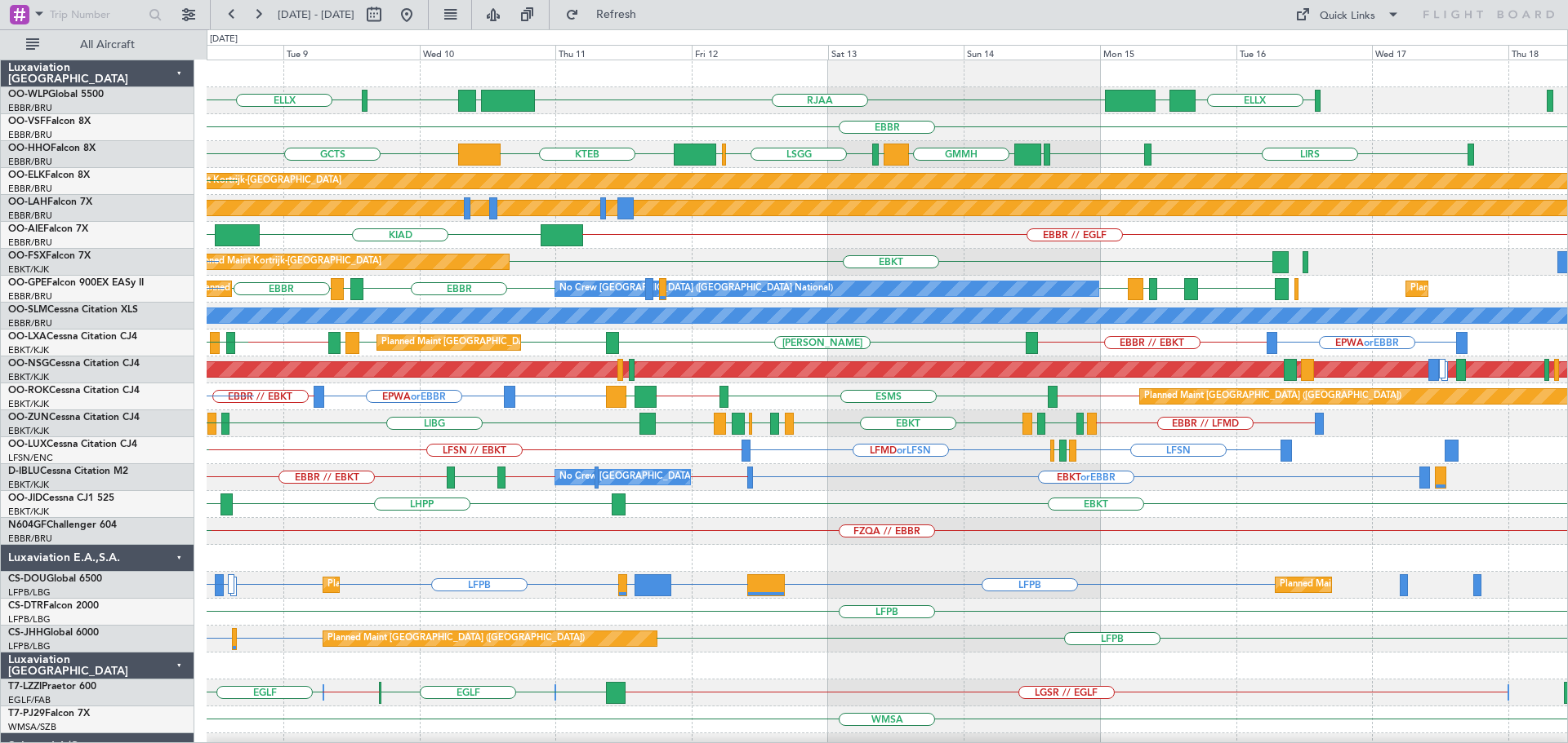
click at [733, 256] on div "ELLX UBBB LIML ELLX RJAA LTCG KAUS EBBR LIRS LSGG GCTS EBBR GMMH LIRS LSGG LIMC…" at bounding box center [886, 532] width 1360 height 942
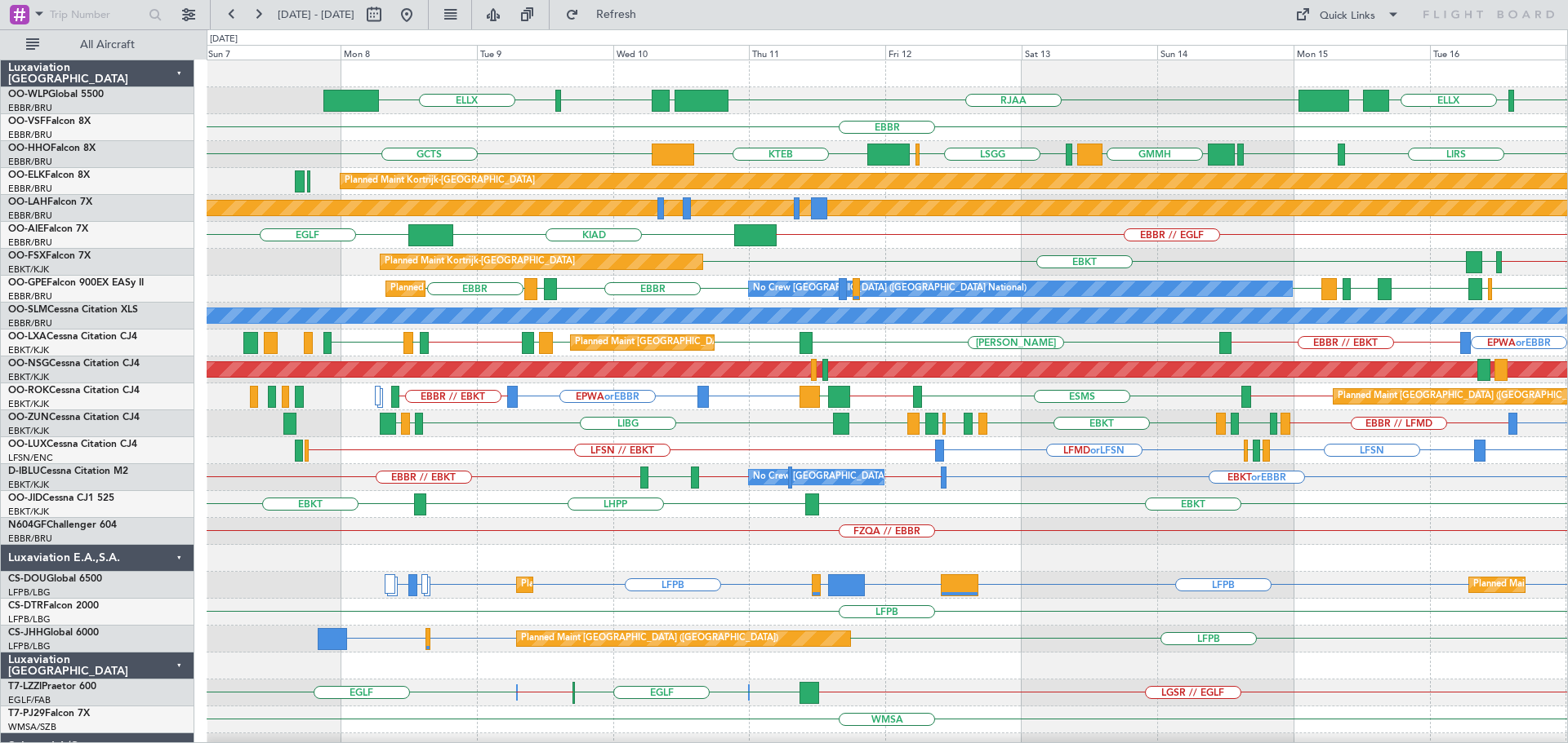
click at [892, 263] on div "LIML ELLX UBBB LIML ELLX RJAA LTCG EBLG // EBBR EBBR LIRS LSGG GCTS EBBR GMMH L…" at bounding box center [886, 545] width 1360 height 970
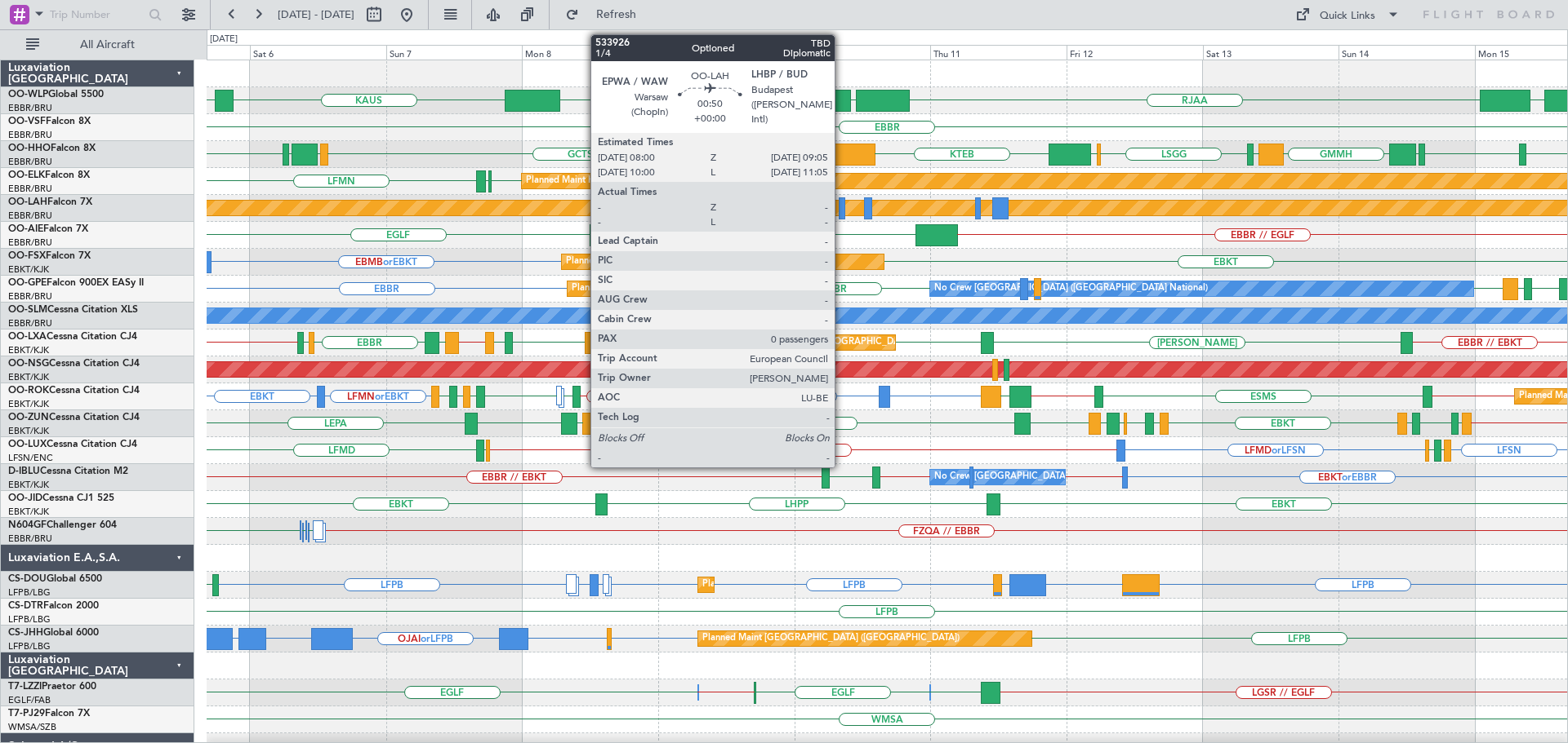
click at [842, 203] on div at bounding box center [842, 209] width 7 height 22
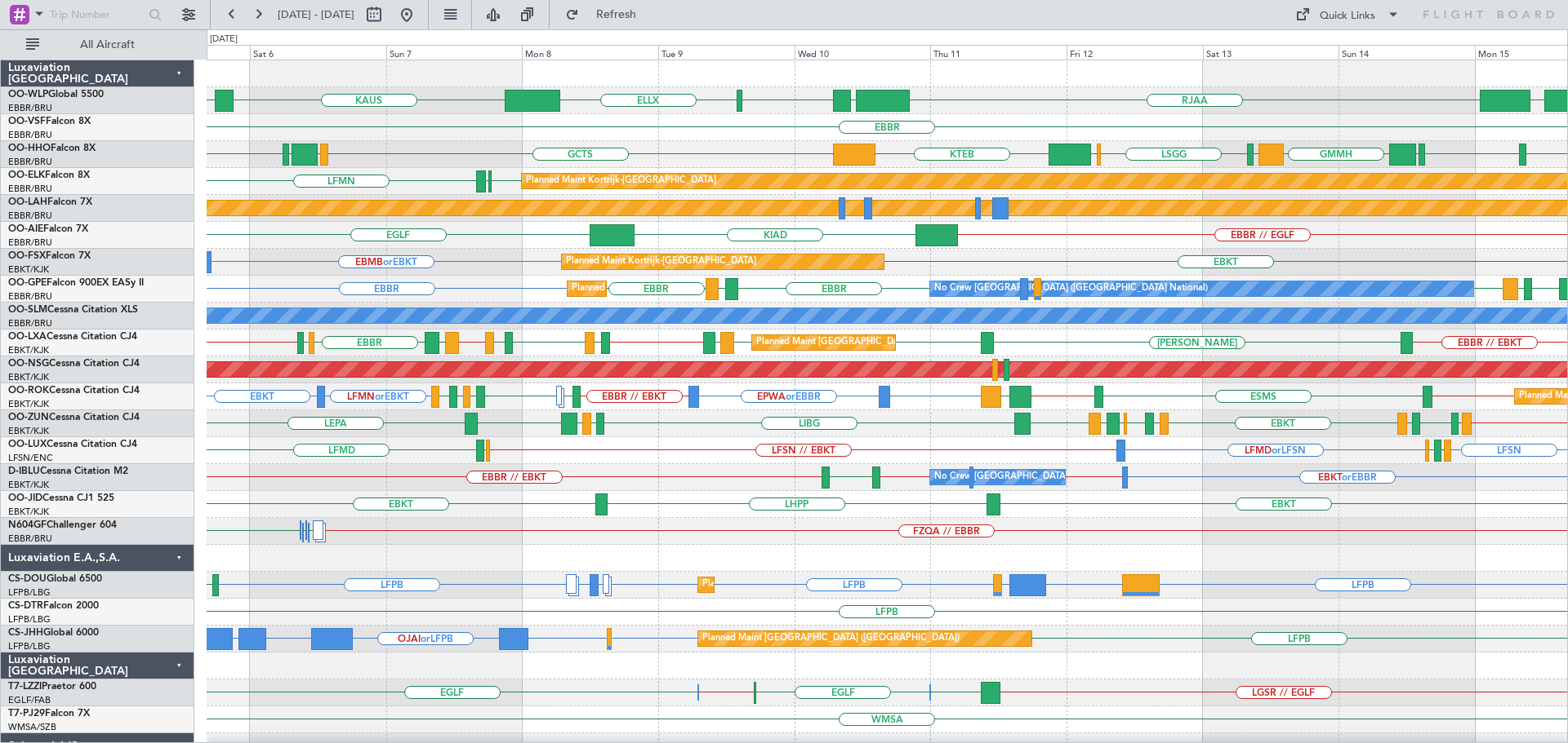
click at [690, 230] on div "EBBR // EGLF KIAD EGLF" at bounding box center [886, 235] width 1360 height 27
click at [651, 12] on span "Refresh" at bounding box center [616, 14] width 68 height 11
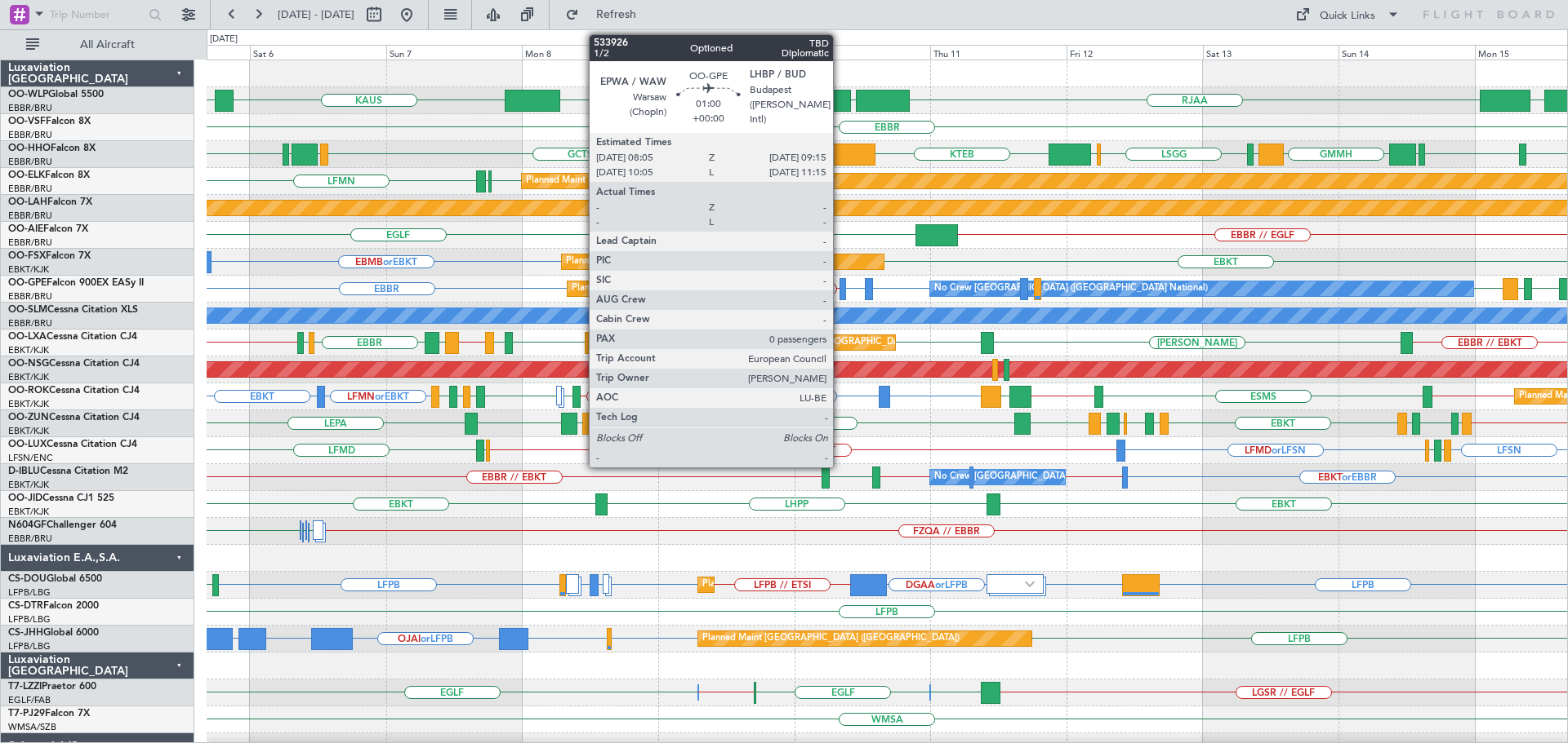
click at [840, 282] on div at bounding box center [842, 290] width 8 height 22
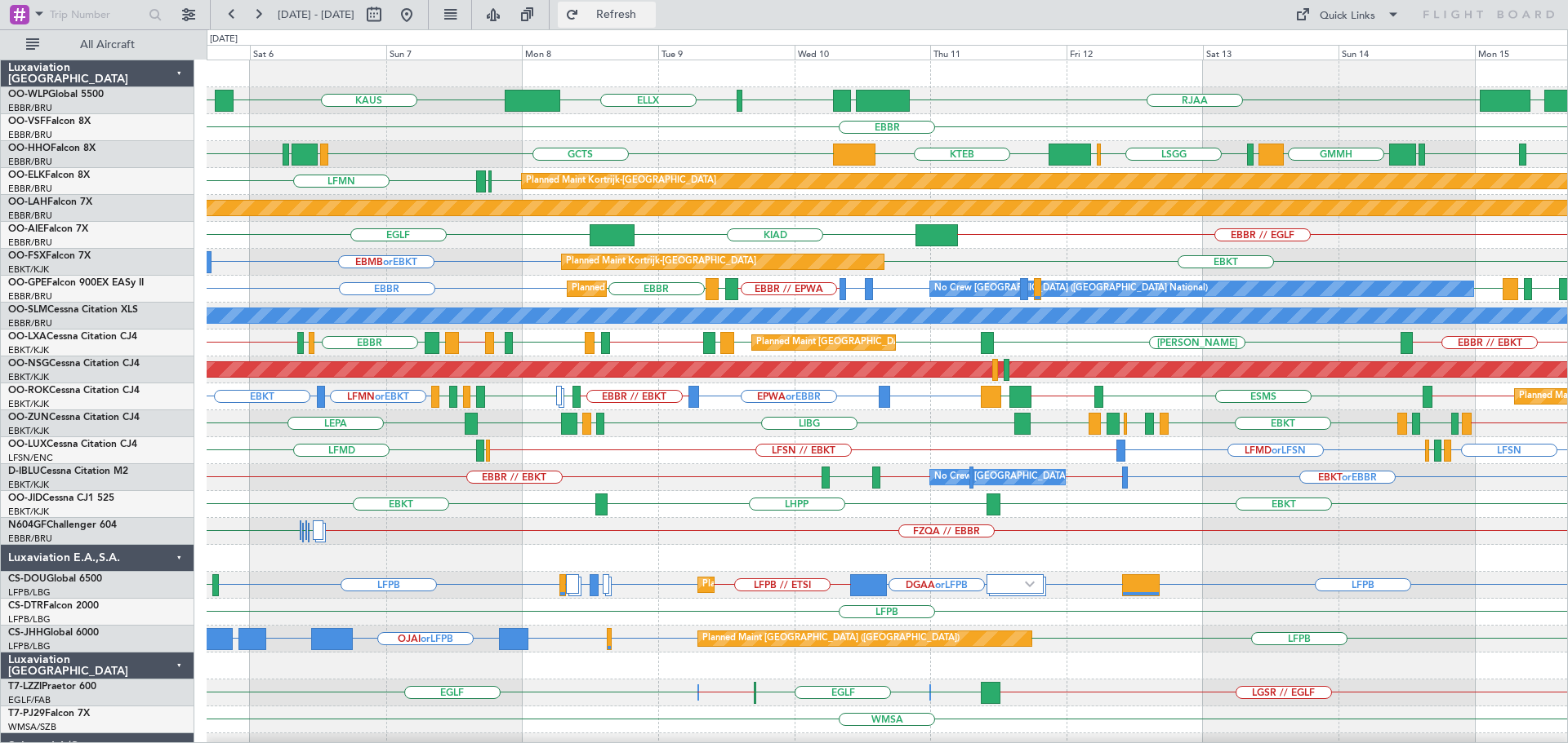
click at [651, 9] on span "Refresh" at bounding box center [616, 14] width 68 height 11
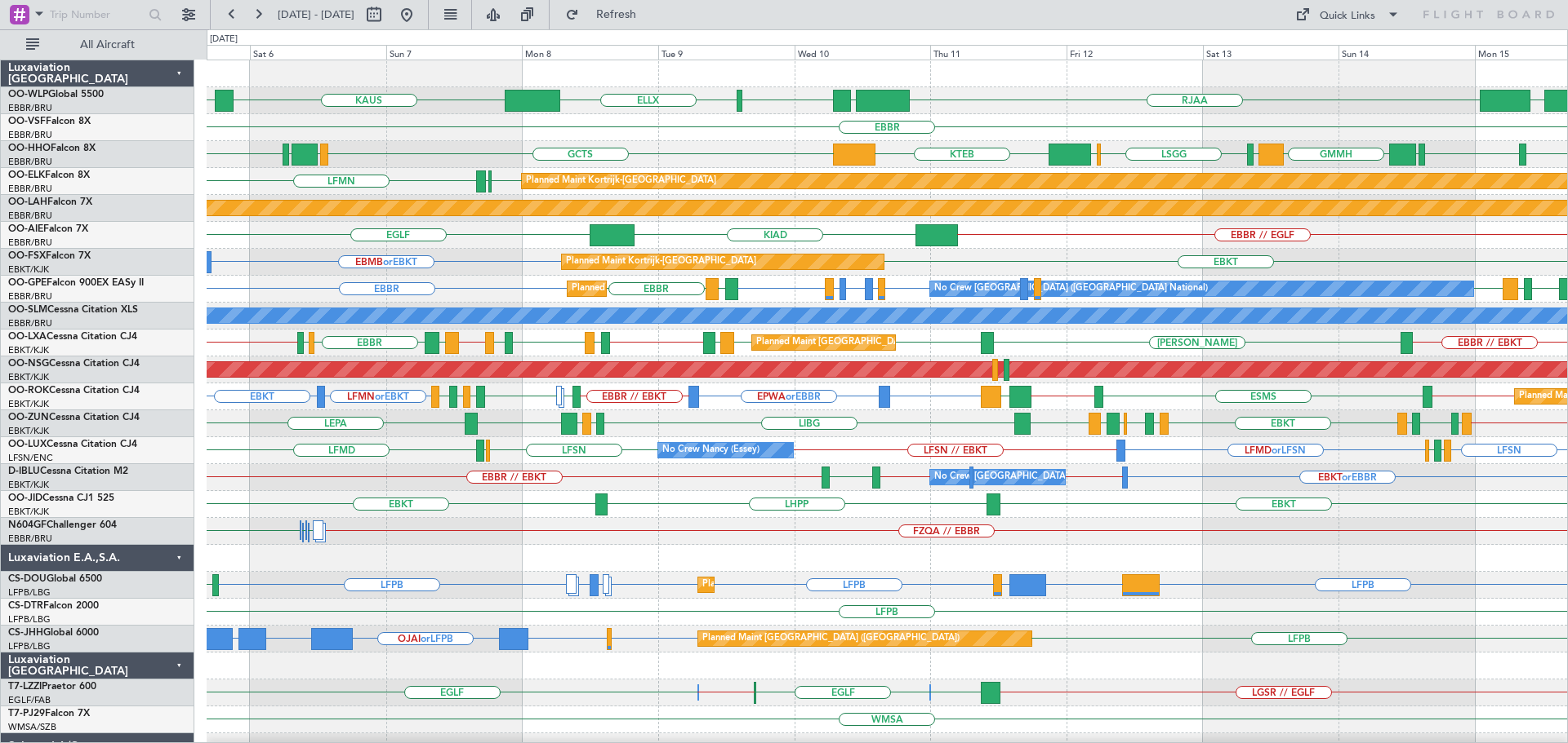
click at [745, 154] on div "LSGG EBBR GMMH LIRS LSGG LIMC KTEB EBBR LIRS GCTS GMMH LSGG" at bounding box center [886, 155] width 1360 height 27
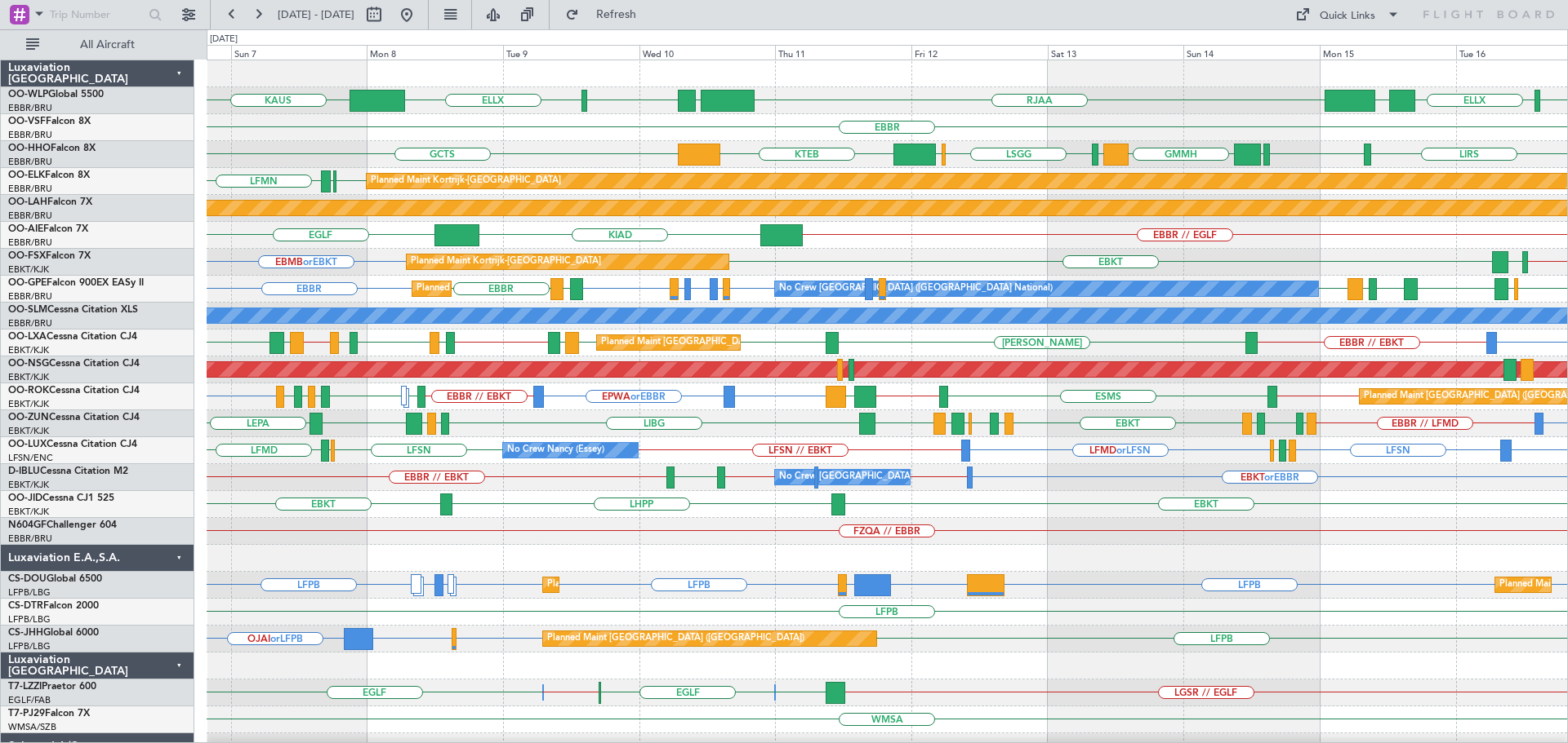
click at [876, 249] on div "Planned Maint Kortrijk-Wevelgem LGKO // EBKT EBMB or EBKT EBKT LGAV" at bounding box center [886, 262] width 1360 height 27
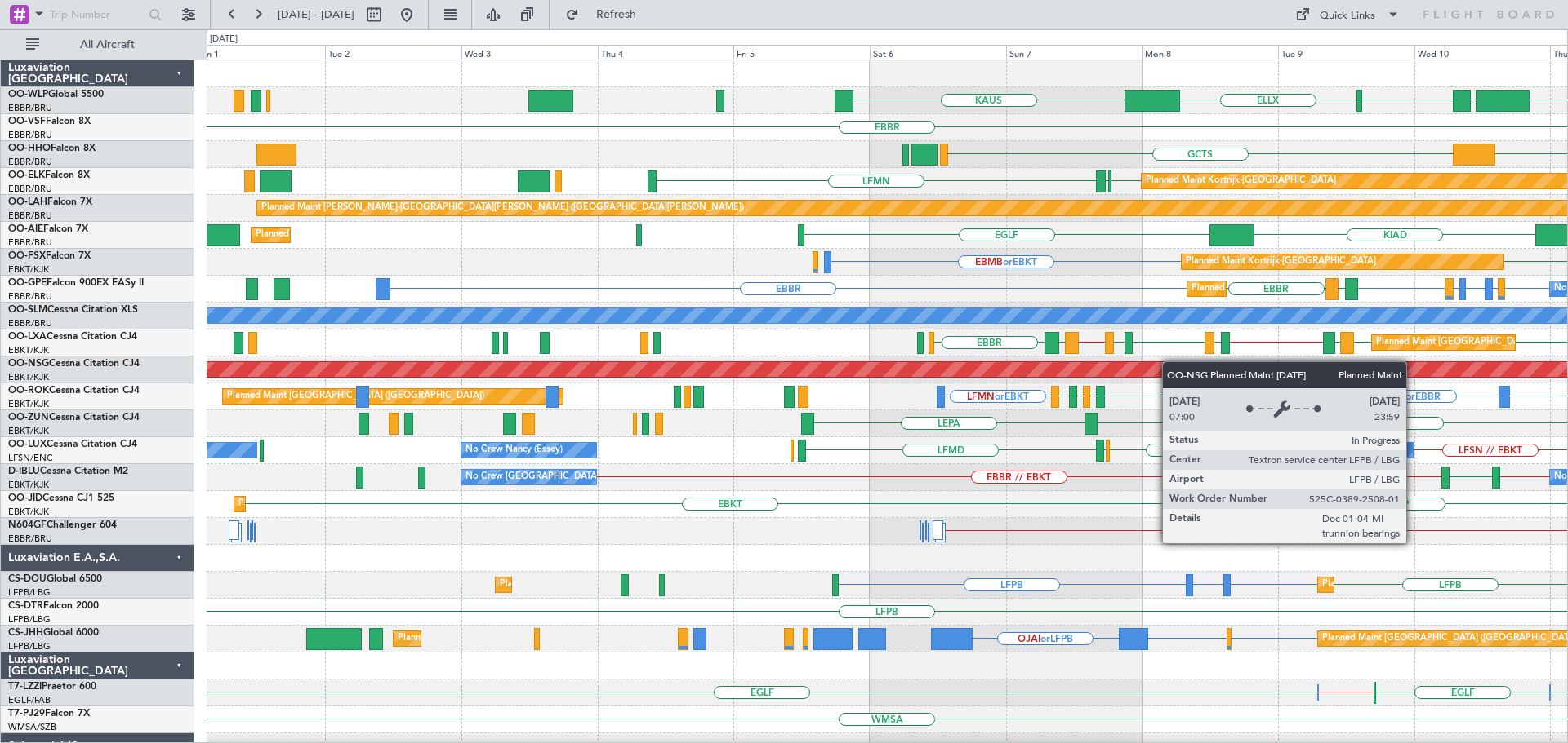
click at [1172, 361] on div "RJAA LTCG LIML ELLX KAUS Planned Maint Berlin (Brandenburg) EBBR KTEB GCTS LIMC…" at bounding box center [886, 532] width 1360 height 942
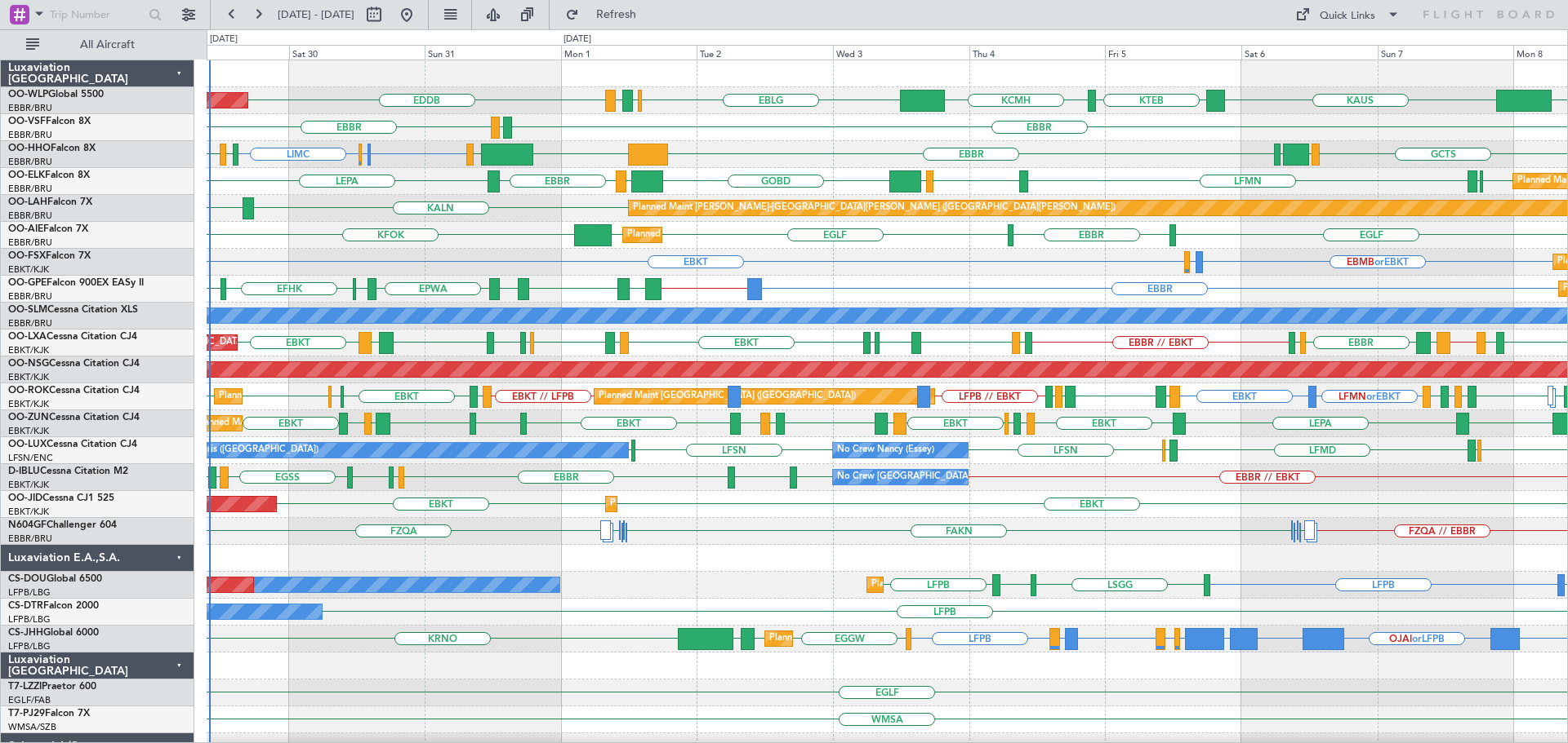
click at [564, 274] on div "Planned Maint Kortrijk-Wevelgem EBKT EBMB or EBKT LSZH or EBKT Planned Maint Ko…" at bounding box center [886, 262] width 1360 height 27
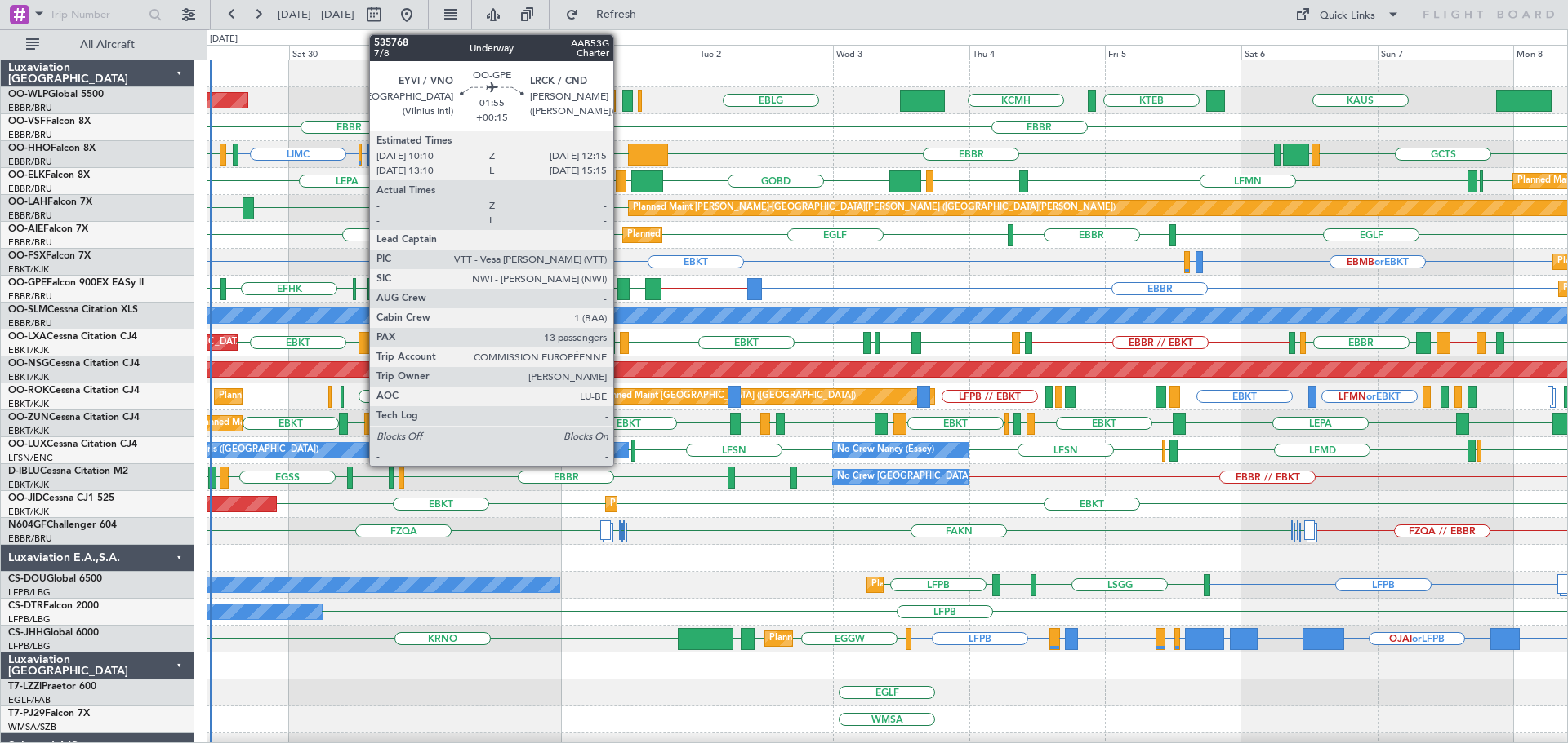
click at [621, 282] on div at bounding box center [623, 290] width 12 height 22
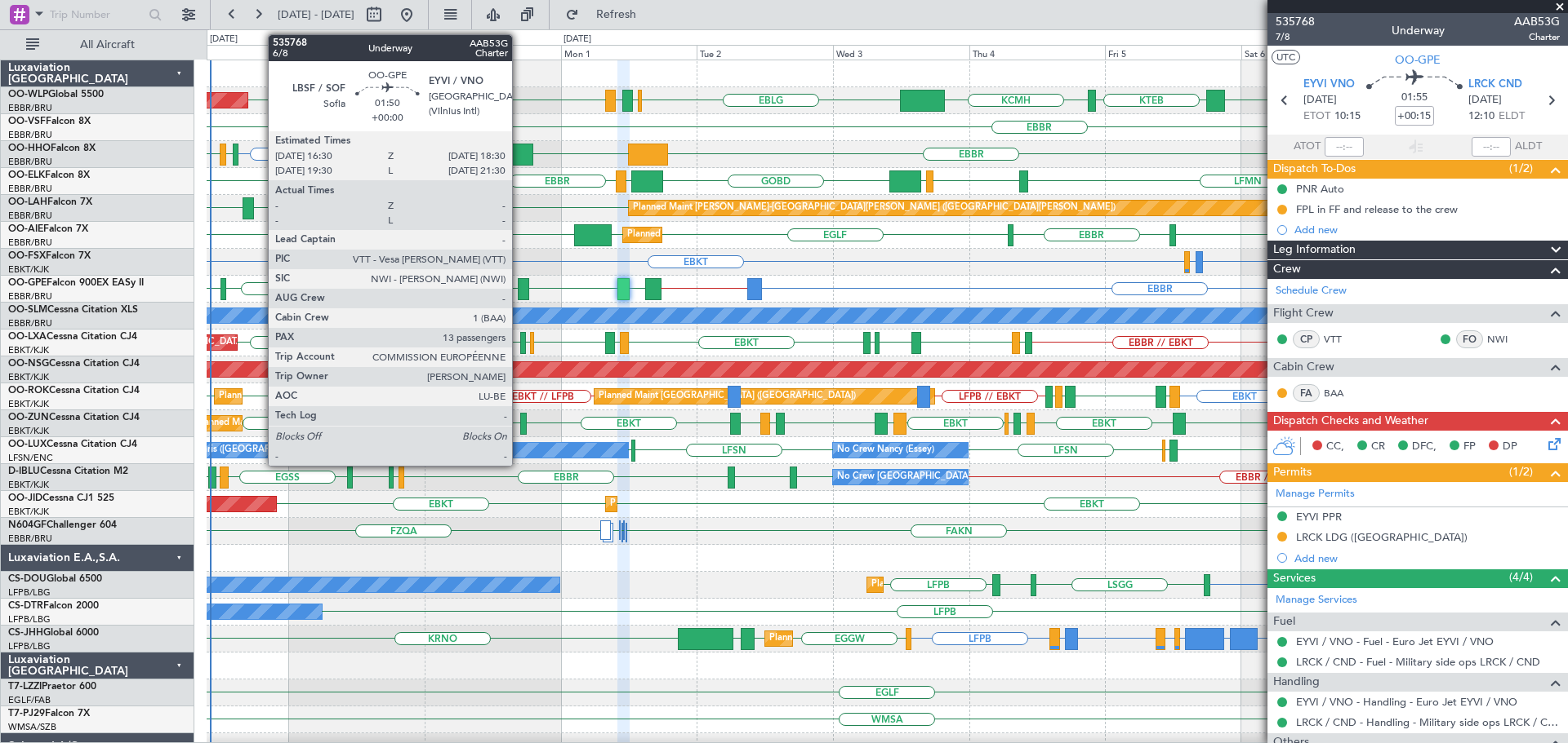
click at [519, 285] on div at bounding box center [523, 290] width 11 height 22
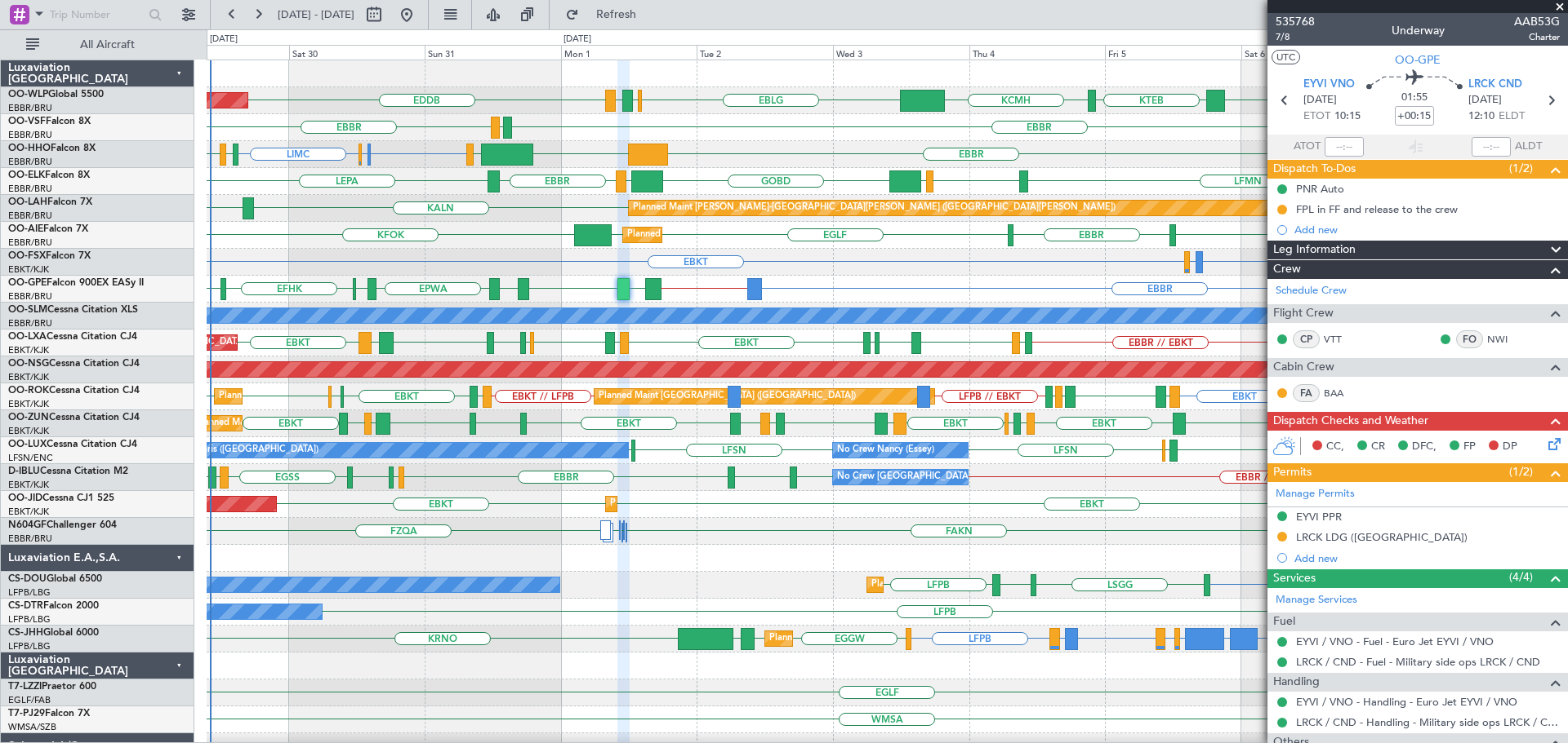
click at [1554, 8] on span at bounding box center [1559, 7] width 16 height 14
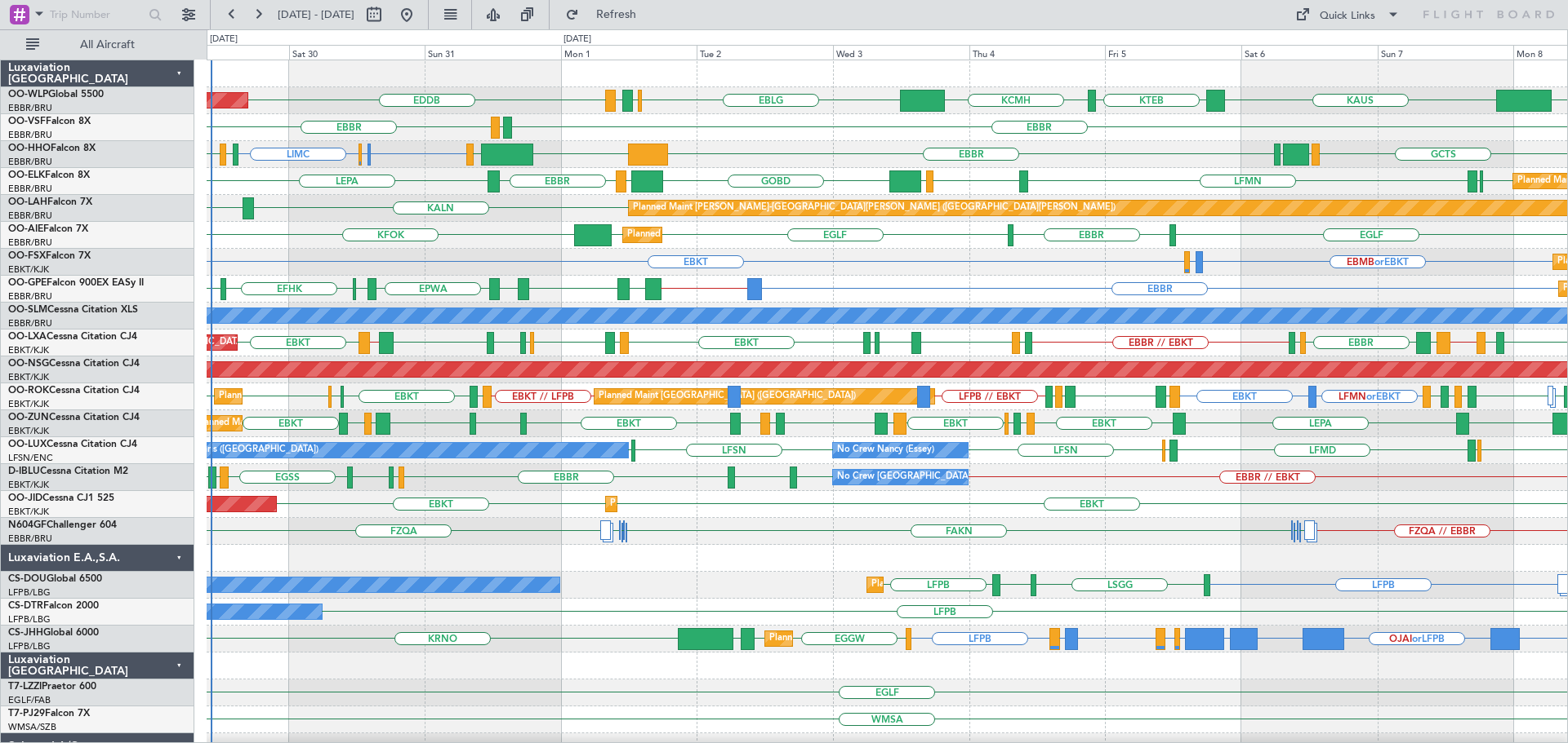
click at [836, 274] on div "EBKT EBMB or EBKT LSZH or EBKT Planned Maint [GEOGRAPHIC_DATA]-[GEOGRAPHIC_DATA…" at bounding box center [886, 262] width 1360 height 27
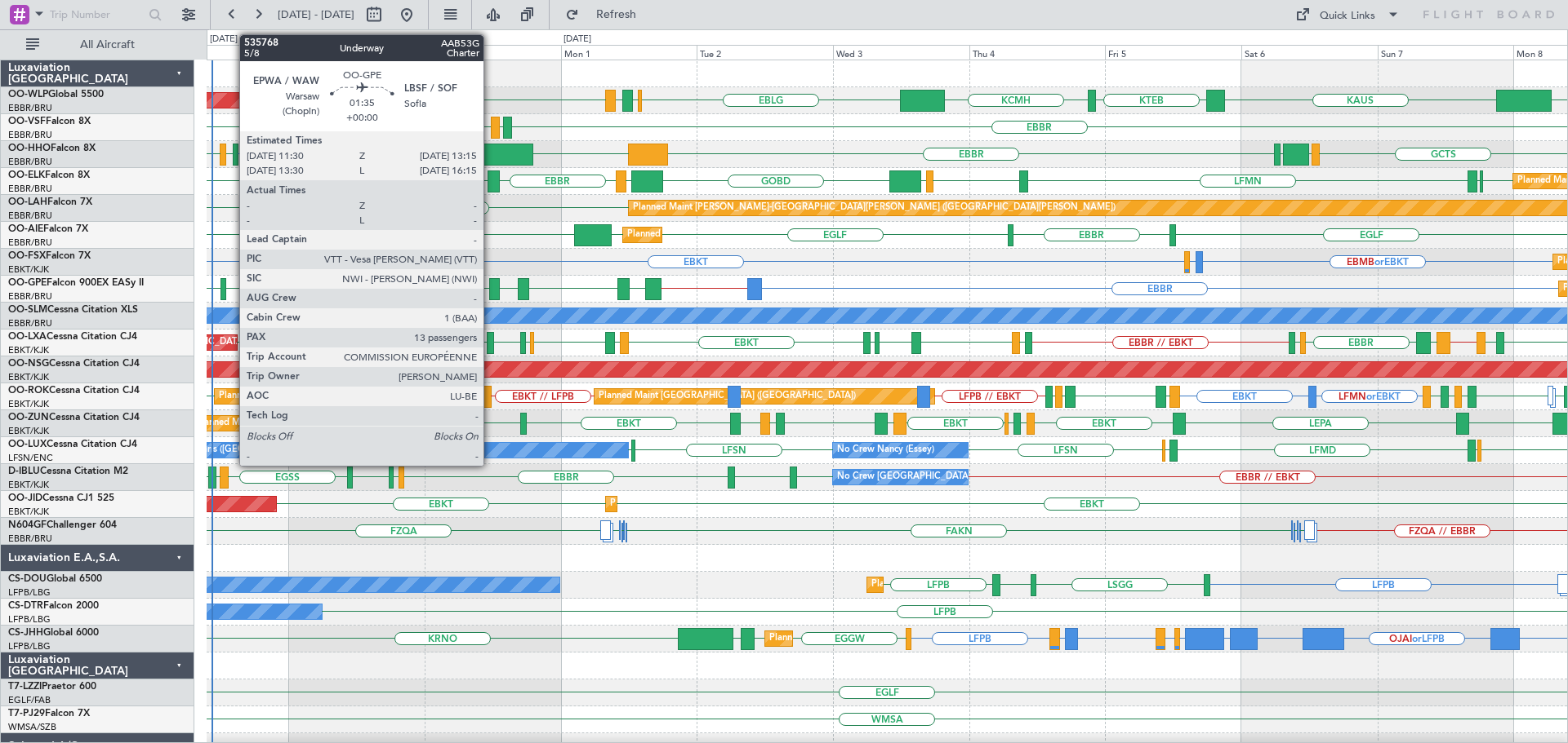
click at [491, 279] on div at bounding box center [495, 290] width 10 height 22
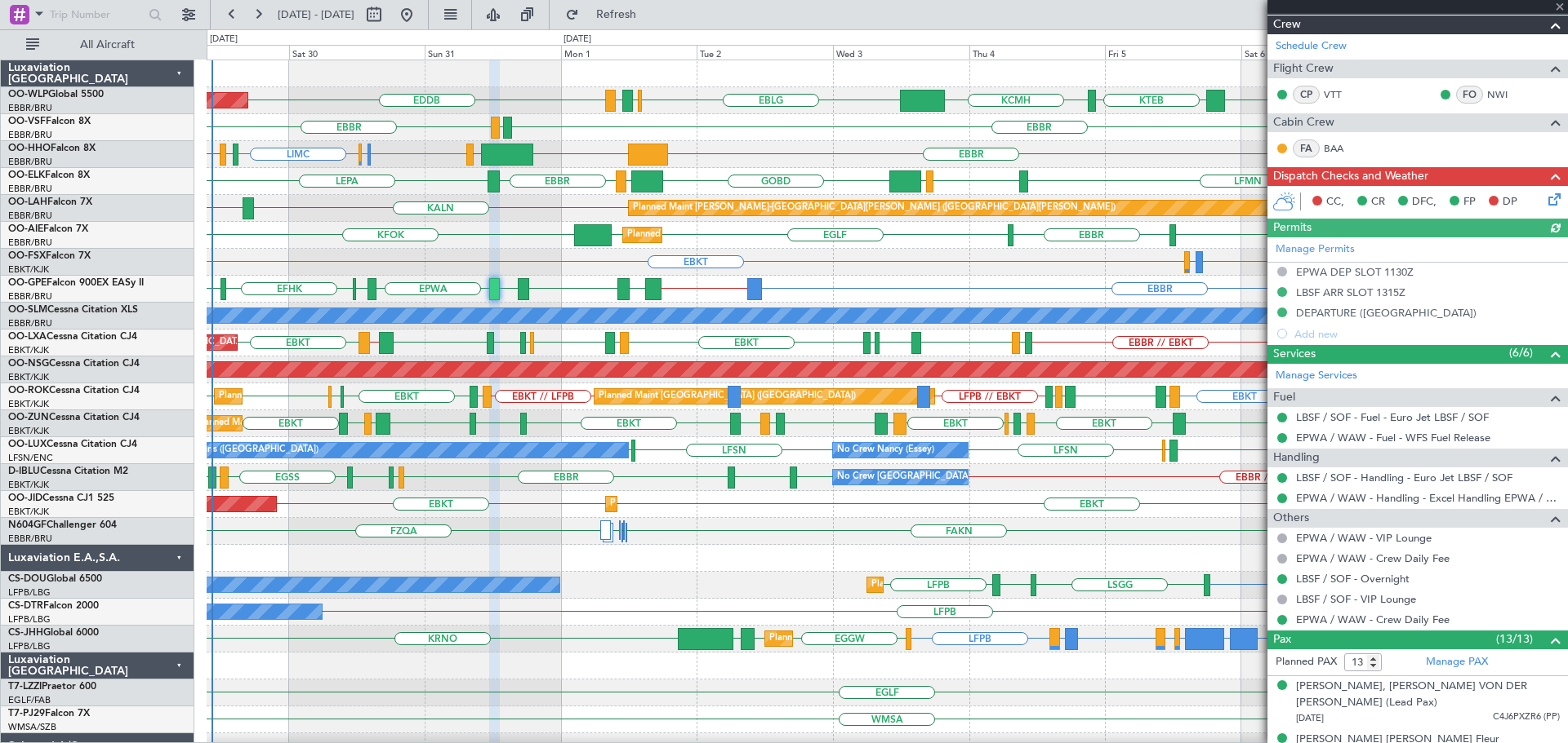
scroll to position [326, 0]
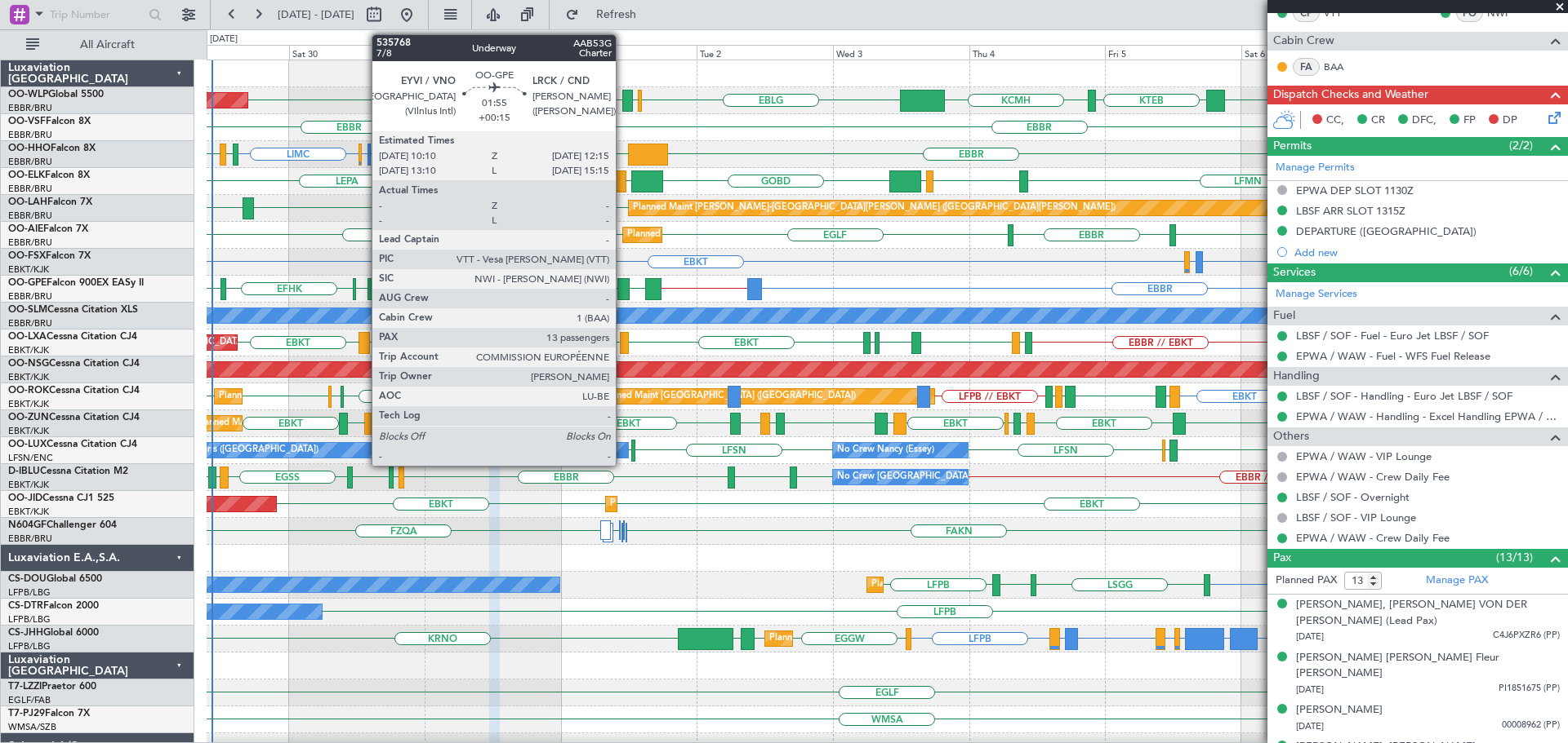
click at [623, 285] on div at bounding box center [623, 290] width 12 height 22
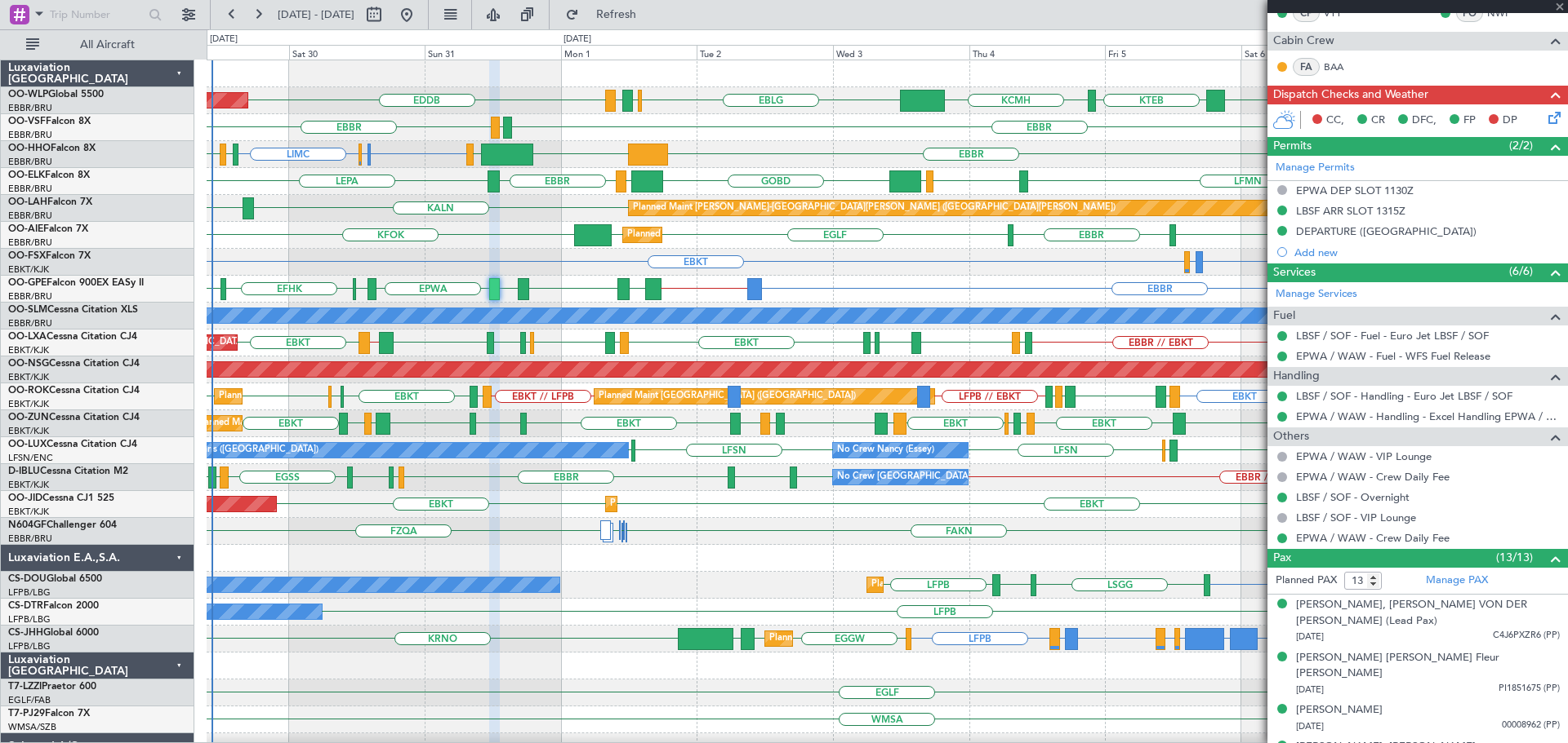
type input "+00:15"
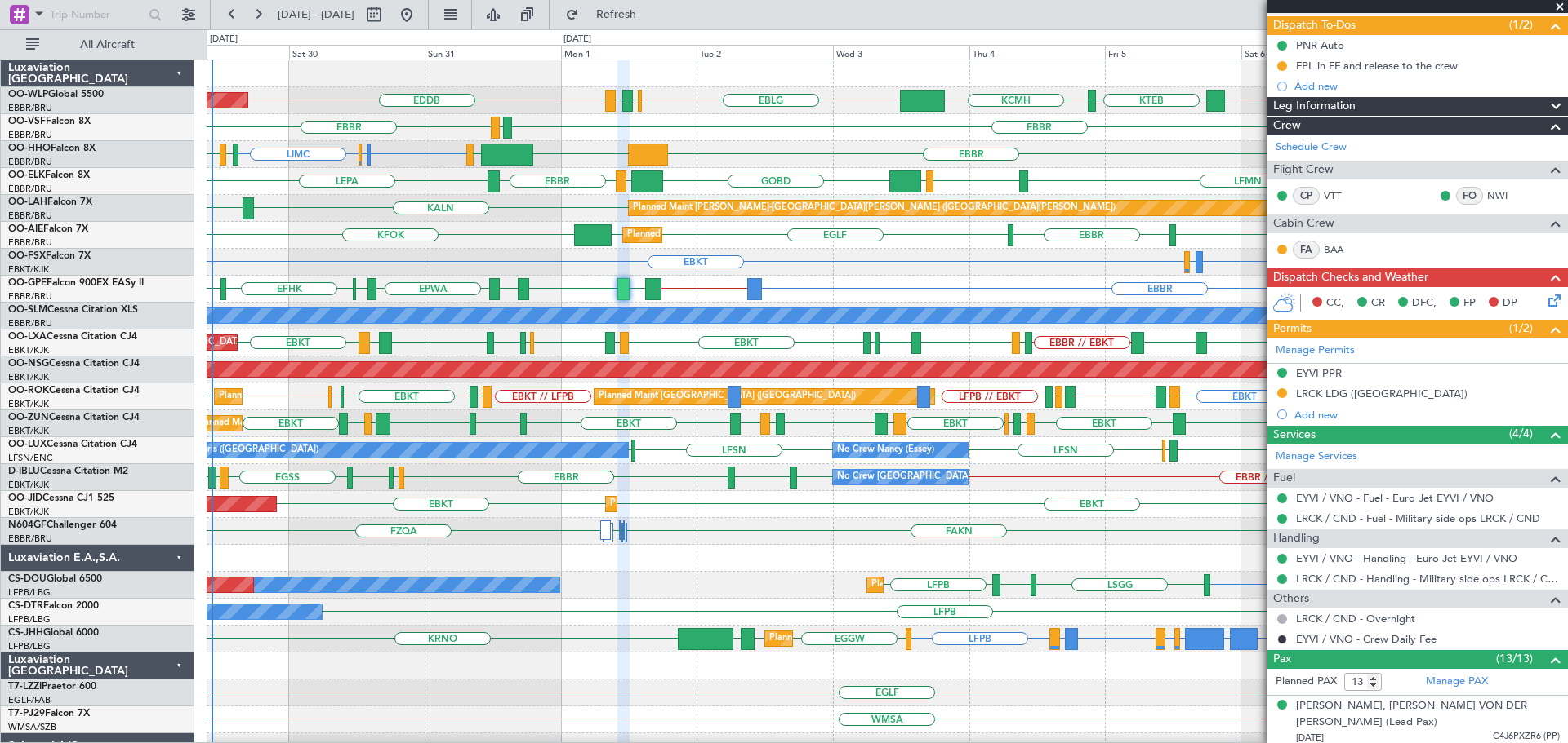
scroll to position [0, 0]
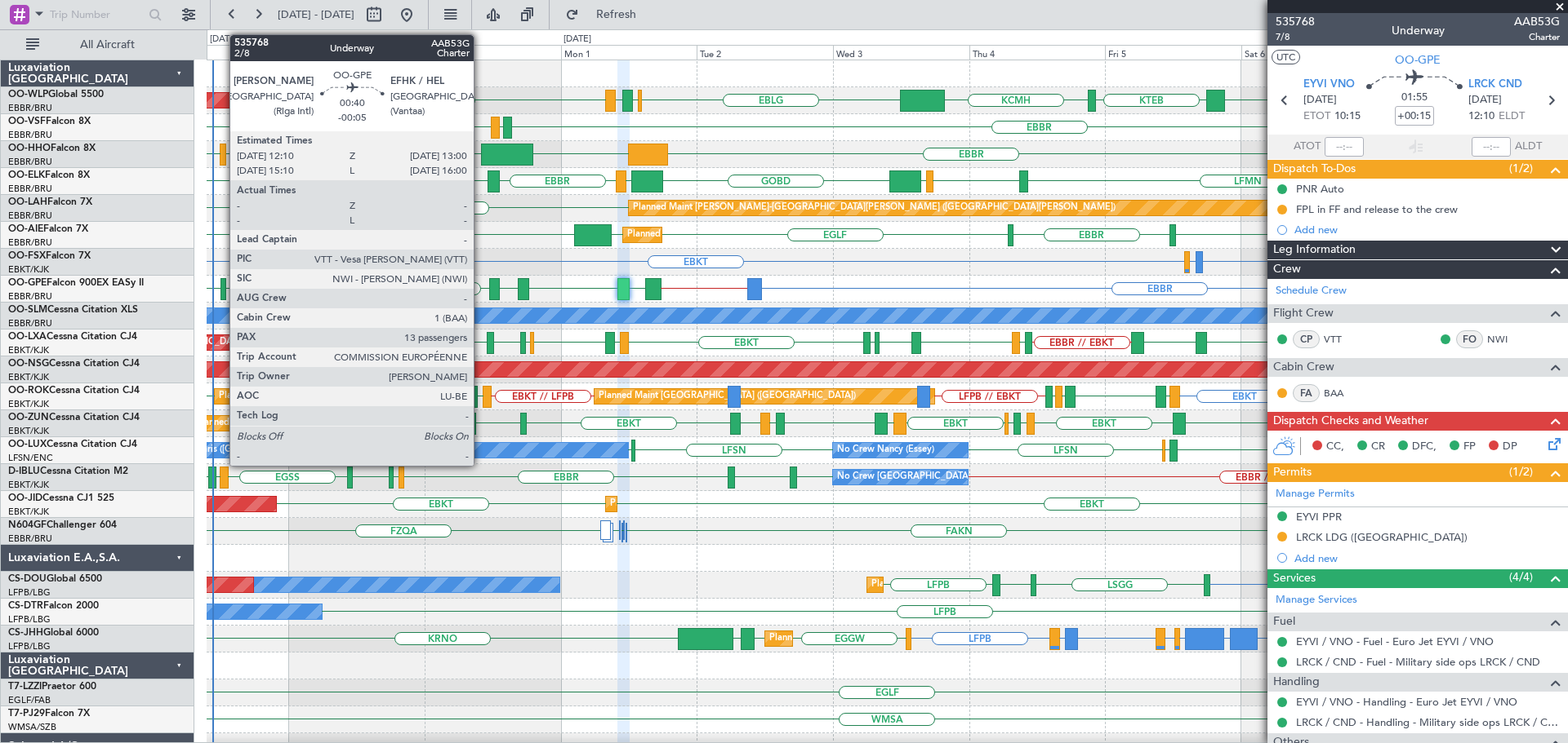
click at [222, 283] on div at bounding box center [223, 290] width 5 height 22
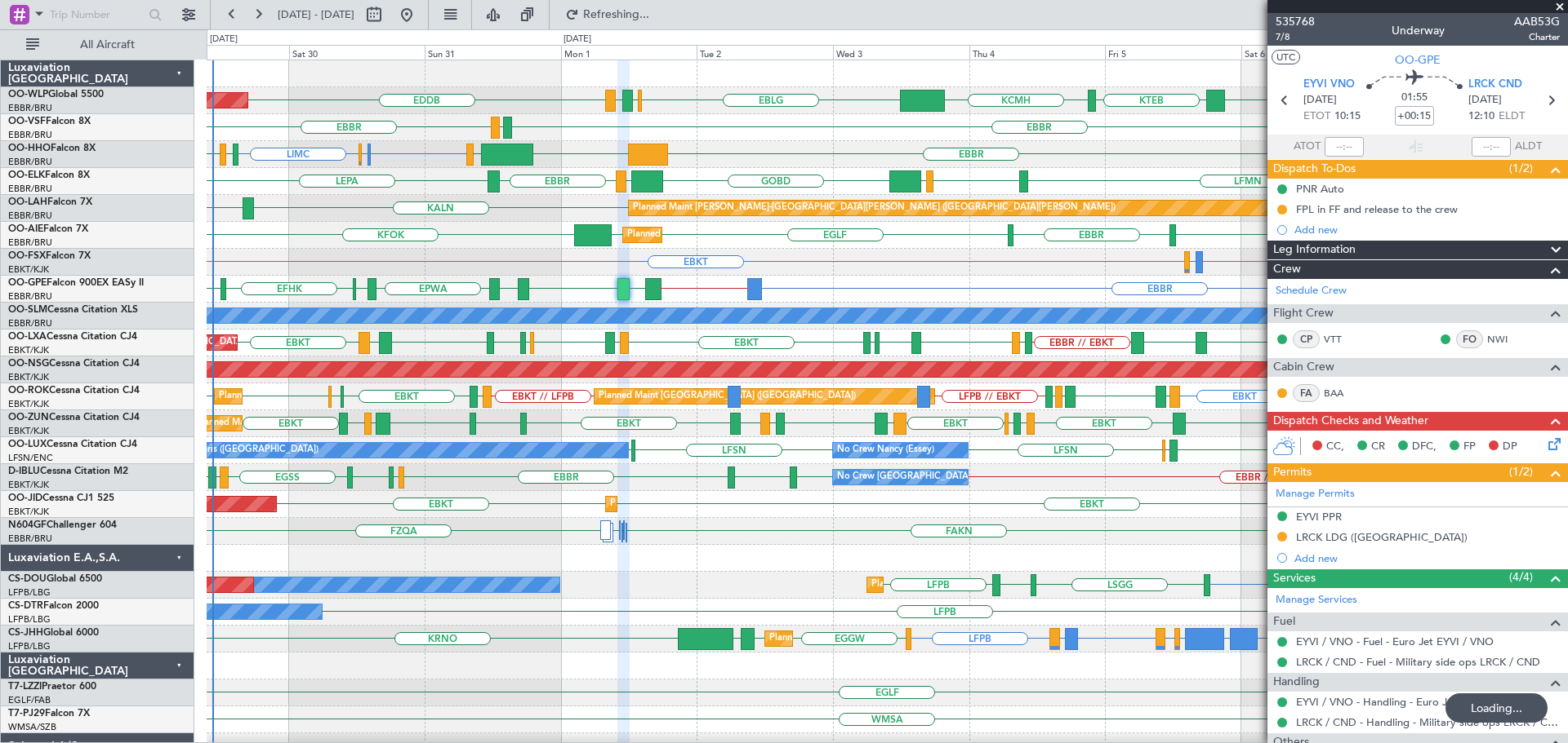
click at [751, 124] on div "KTEB KCMH EBLG [GEOGRAPHIC_DATA] LIRZ EDDB ELLX [PERSON_NAME] Planned Maint [GE…" at bounding box center [886, 558] width 1360 height 996
click at [871, 279] on div "EBBR EBBR // LRBS EPWA EEEI EFHK EVRA LRCK EYVI LBSF Planned Maint Brussels (Br…" at bounding box center [886, 290] width 1360 height 27
click at [753, 250] on div "EBMB or EBKT LSZH or EBKT EBKT Planned Maint Kortrijk-Wevelgem Planned Maint Ko…" at bounding box center [886, 262] width 1360 height 27
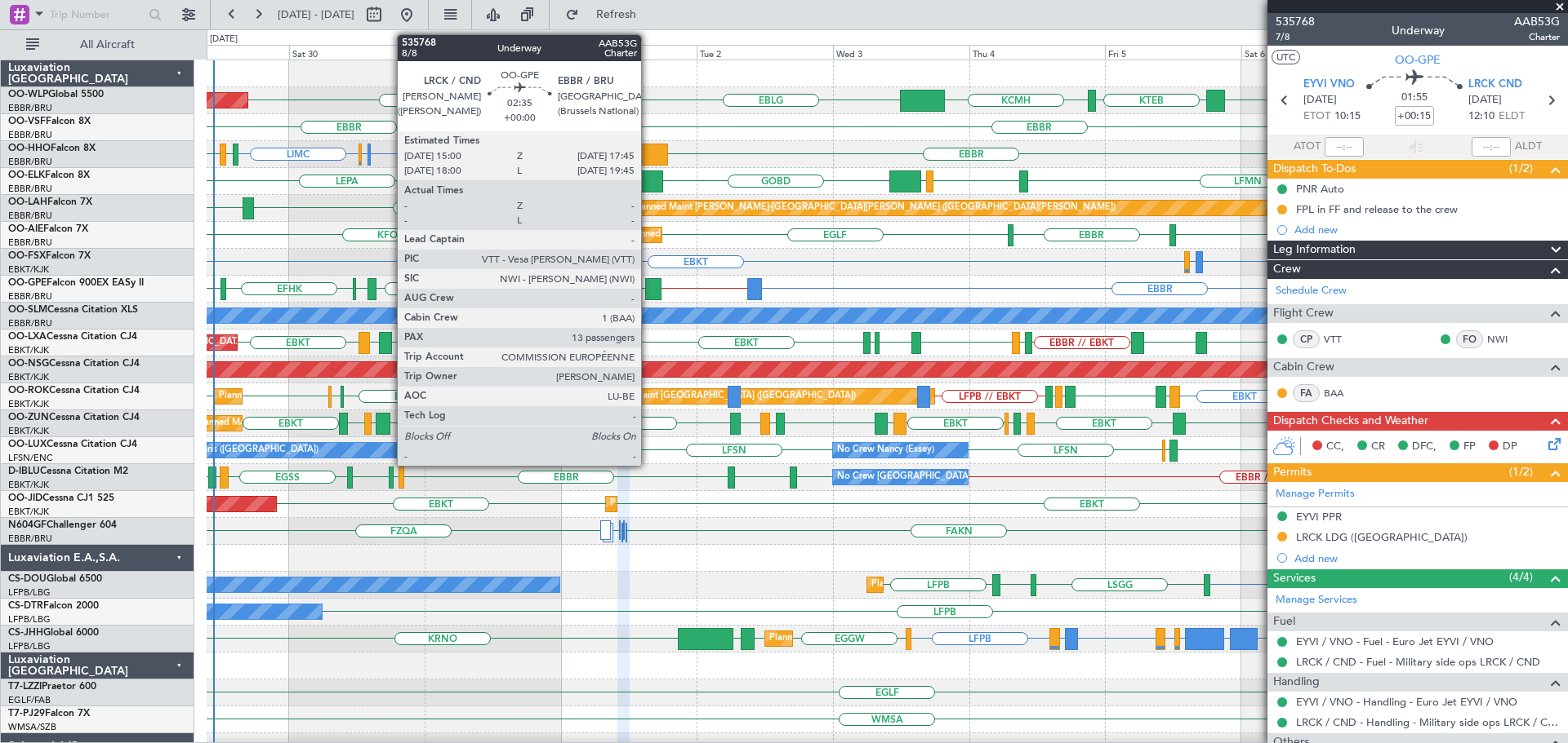
click at [648, 283] on div at bounding box center [653, 290] width 16 height 22
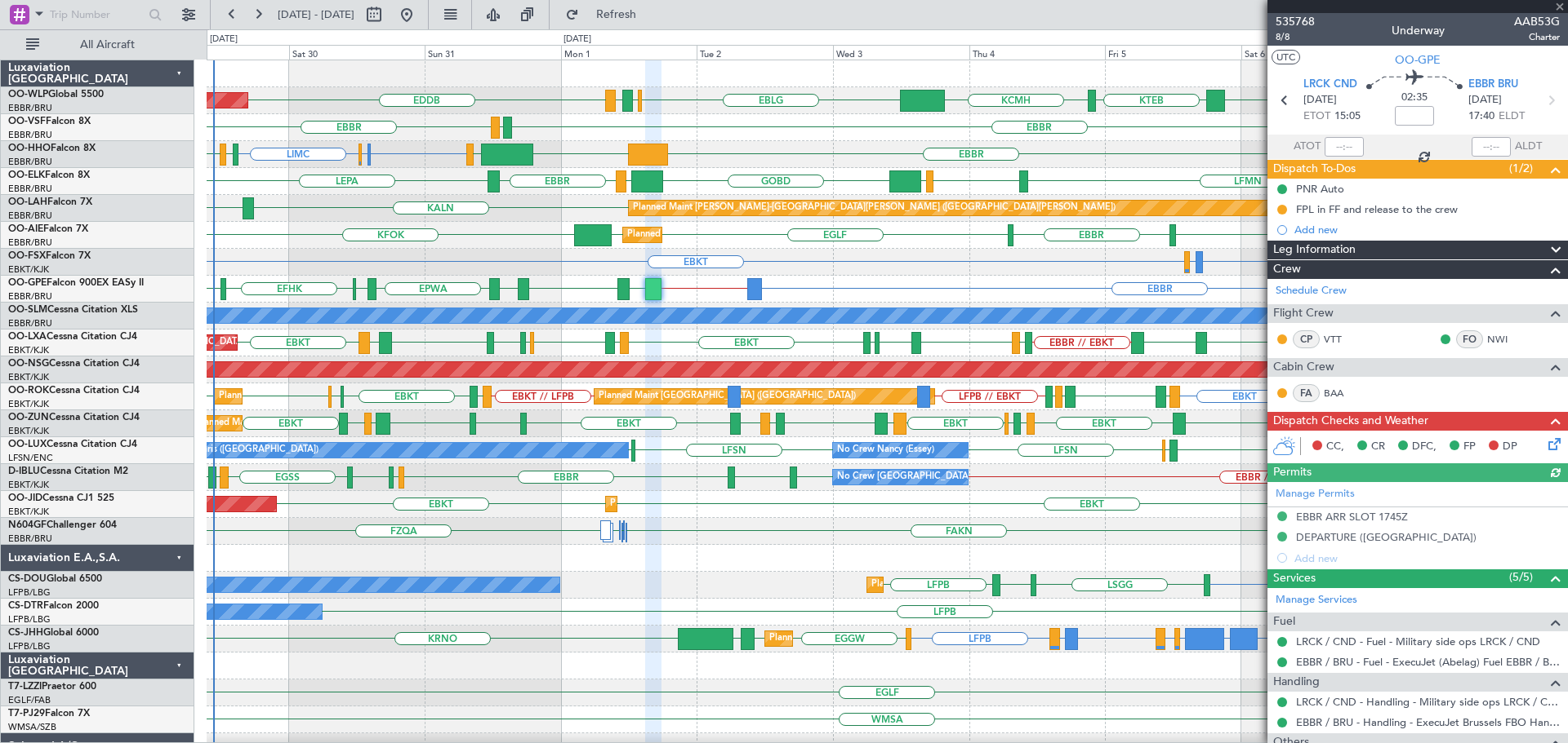
click at [585, 262] on div "EBMB or EBKT LSZH or EBKT EBKT Planned Maint Kortrijk-Wevelgem Planned Maint Ko…" at bounding box center [886, 262] width 1360 height 27
click at [1564, 7] on span at bounding box center [1559, 7] width 16 height 14
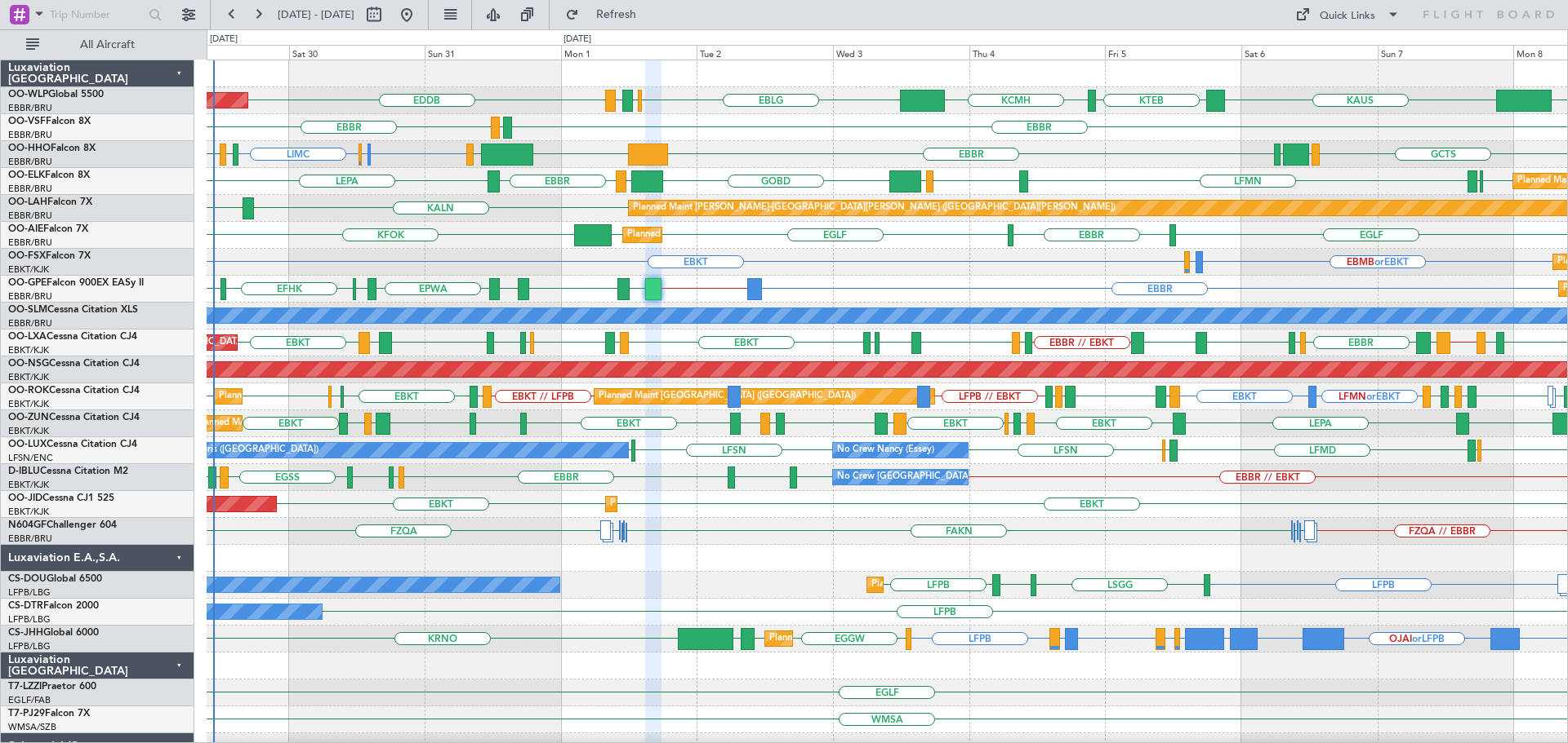
type input "0"
click at [981, 267] on div "EBMB or EBKT LSZH or EBKT EBKT Planned Maint Kortrijk-Wevelgem Planned Maint Ko…" at bounding box center [886, 262] width 1360 height 27
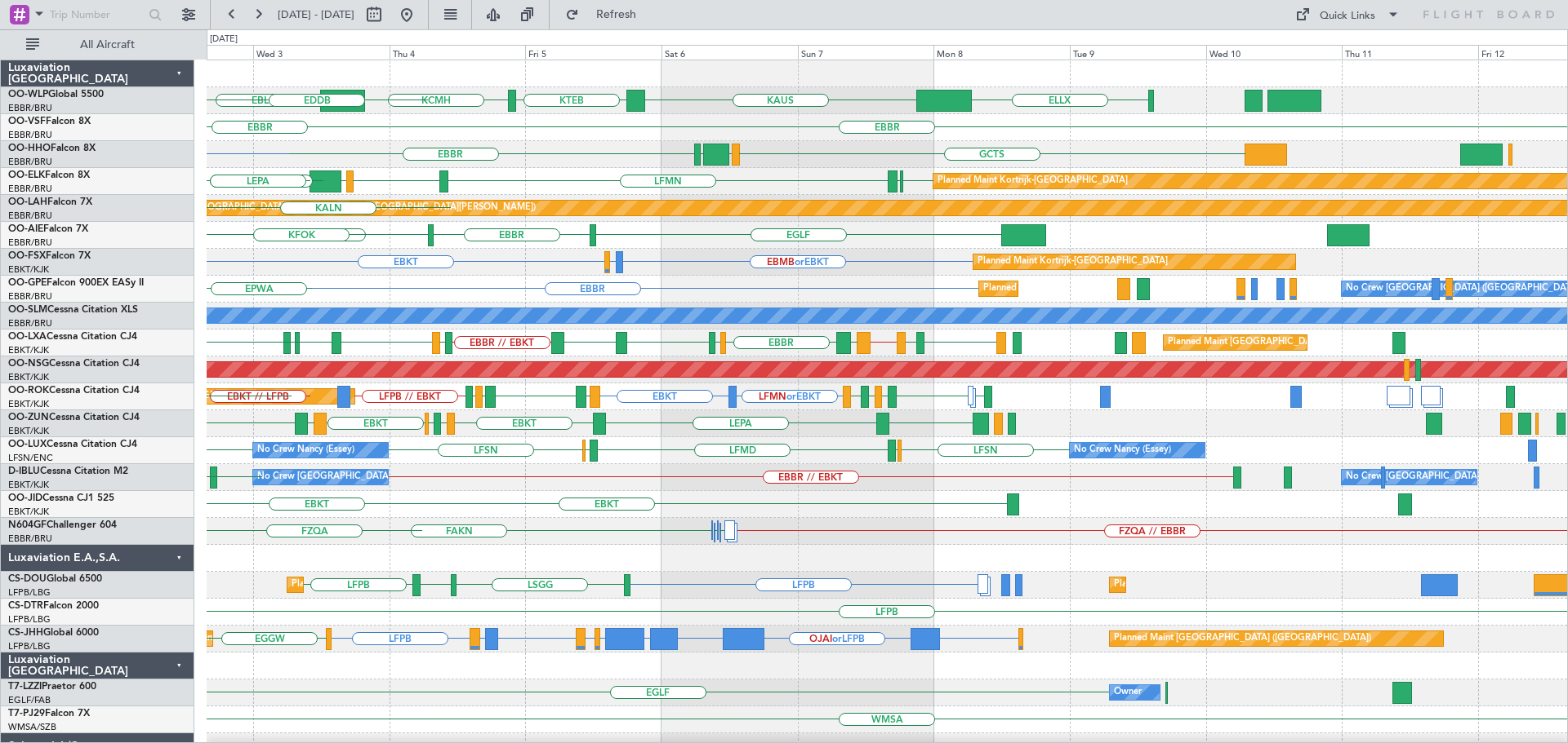
click at [802, 613] on div "ELLX KAUS KTEB KCMH EBLG EBBR LIRZ EDDB EBBR LEGE EBBR GCTS GMMH LSGG EBBR KTEB…" at bounding box center [886, 558] width 1360 height 996
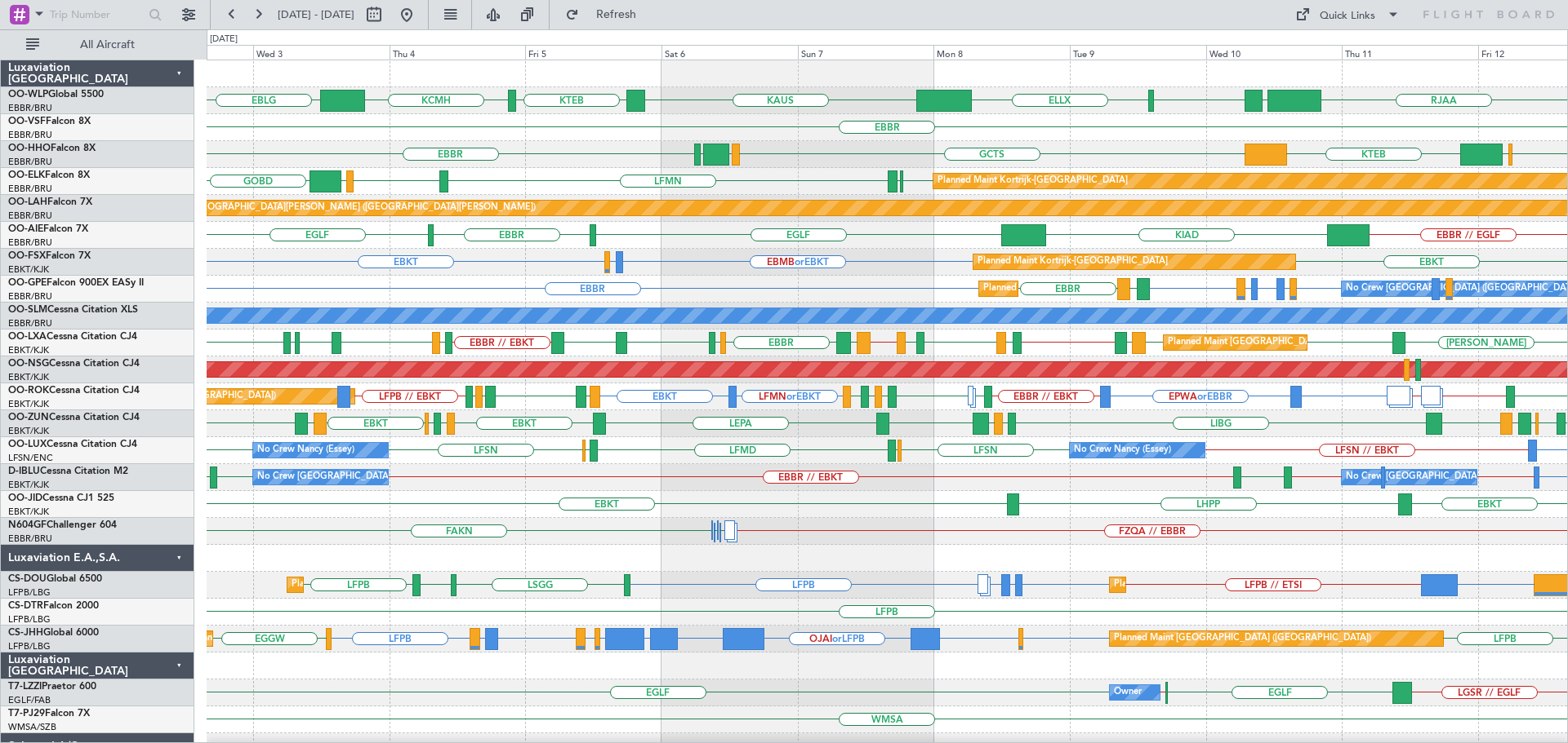
click at [1141, 144] on div "EBBR LSGG LIMC KTEB GCTS GMMH LSGG" at bounding box center [886, 155] width 1360 height 27
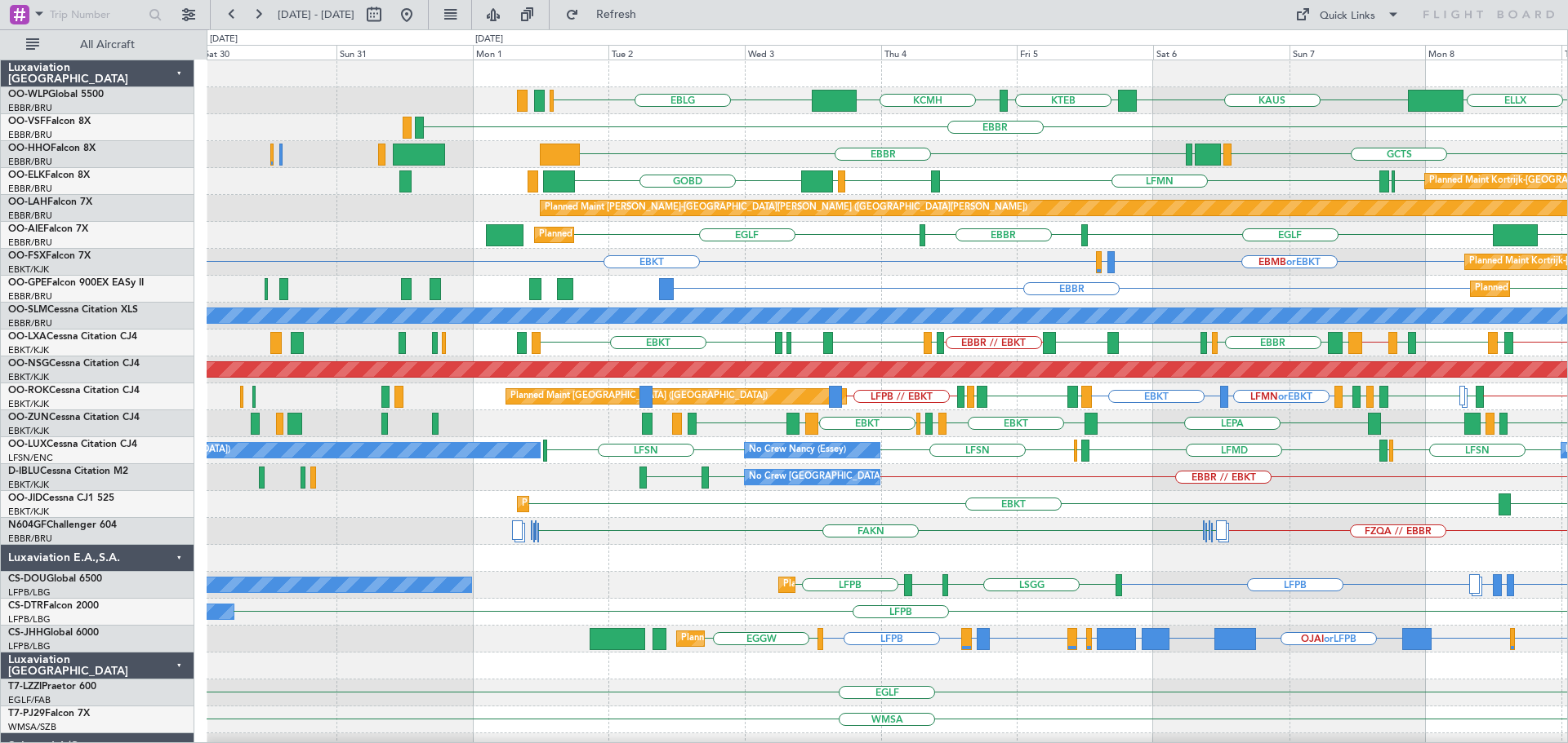
click at [881, 347] on div "KTEB KCMH EBLG ELLX KAUS LIML LTCG RJAA Planned Maint Berlin (Brandenburg) EBBR…" at bounding box center [886, 532] width 1360 height 942
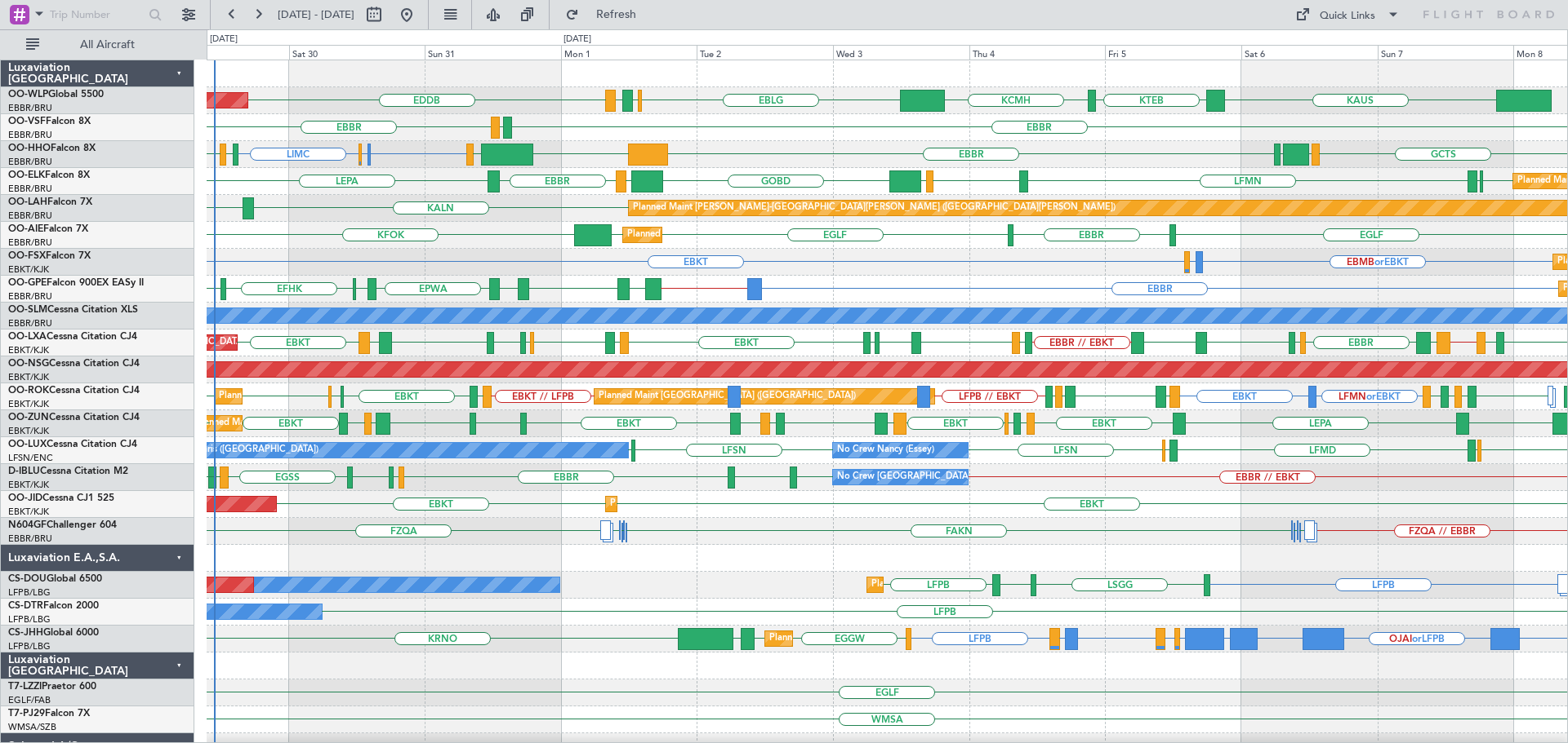
click at [498, 436] on div "Planned Maint Berlin (Brandenburg) KCMH EBLG EBBR LIRZ EDDB KTEB KAUS EBBR EBBR…" at bounding box center [886, 558] width 1360 height 996
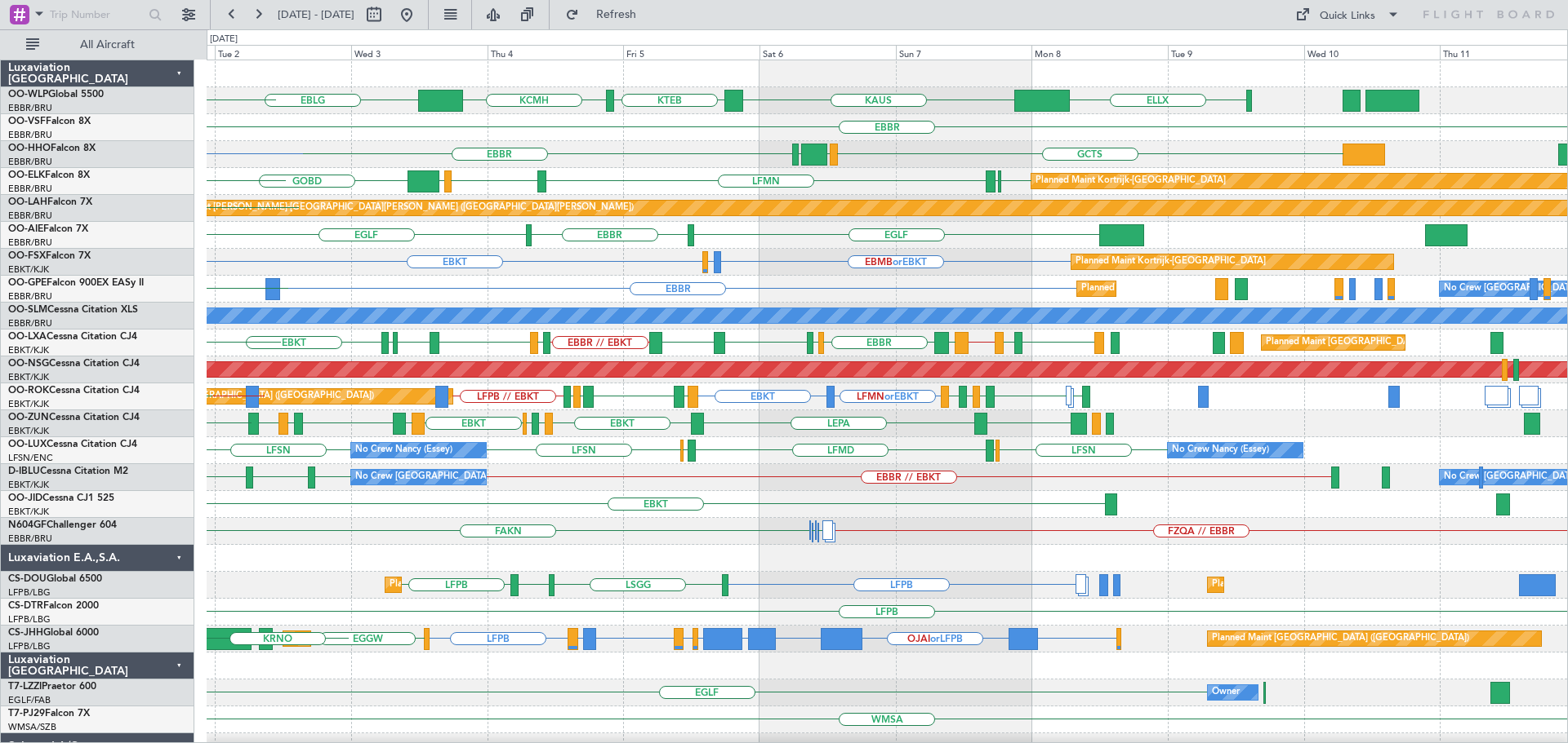
click at [900, 515] on div "KTEB KCMH EBLG ELLX KAUS EBBR LIRZ EDDB EBBR LEGE EBBR EBBR GCTS GMMH LSGG KTEB…" at bounding box center [886, 558] width 1360 height 996
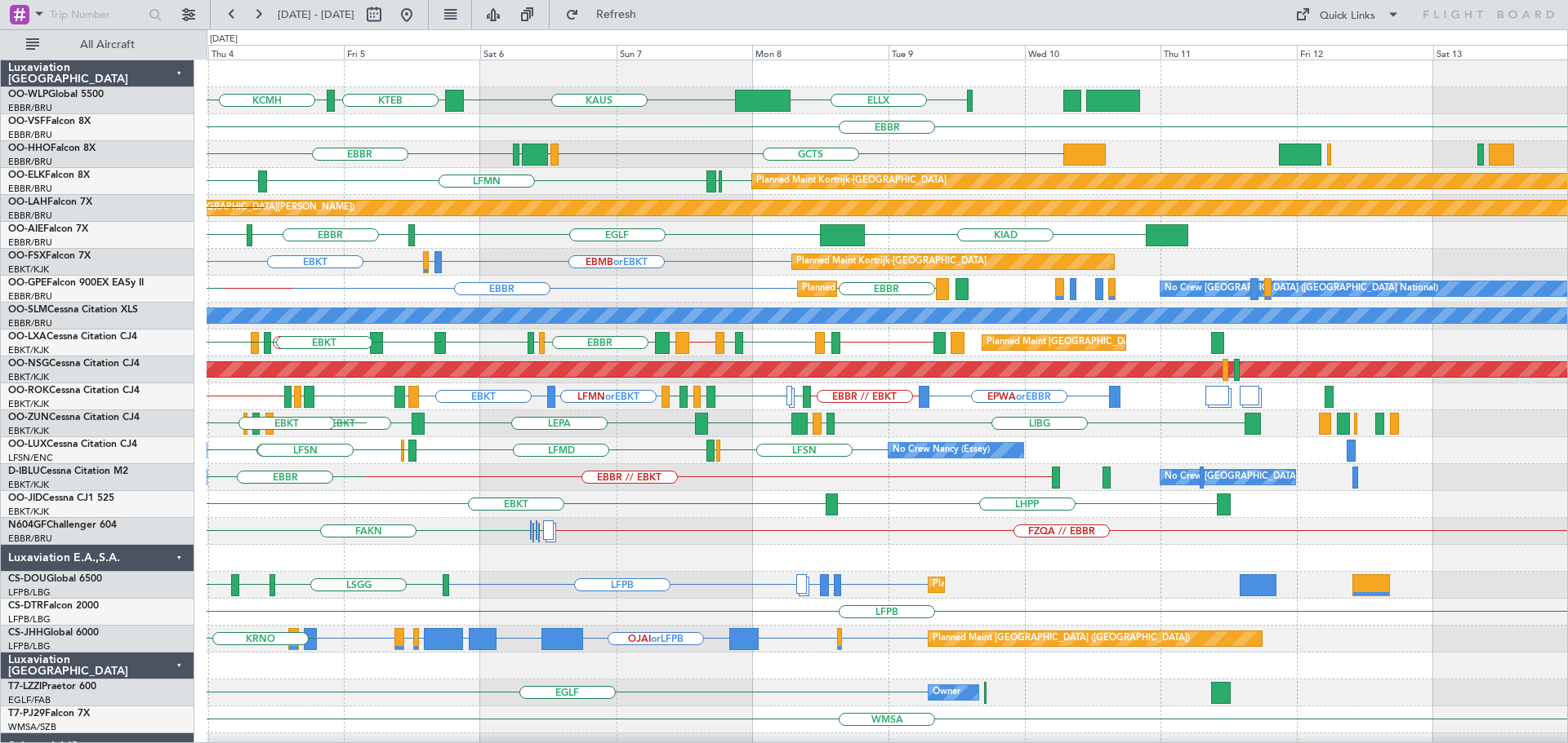
click at [642, 557] on div "KTEB KCMH ELLX KAUS EBLG EBBR EBBR EBBR GCTS GMMH LSGG KTEB Planned Maint Kortr…" at bounding box center [886, 532] width 1360 height 942
click at [346, 563] on div at bounding box center [886, 559] width 1360 height 27
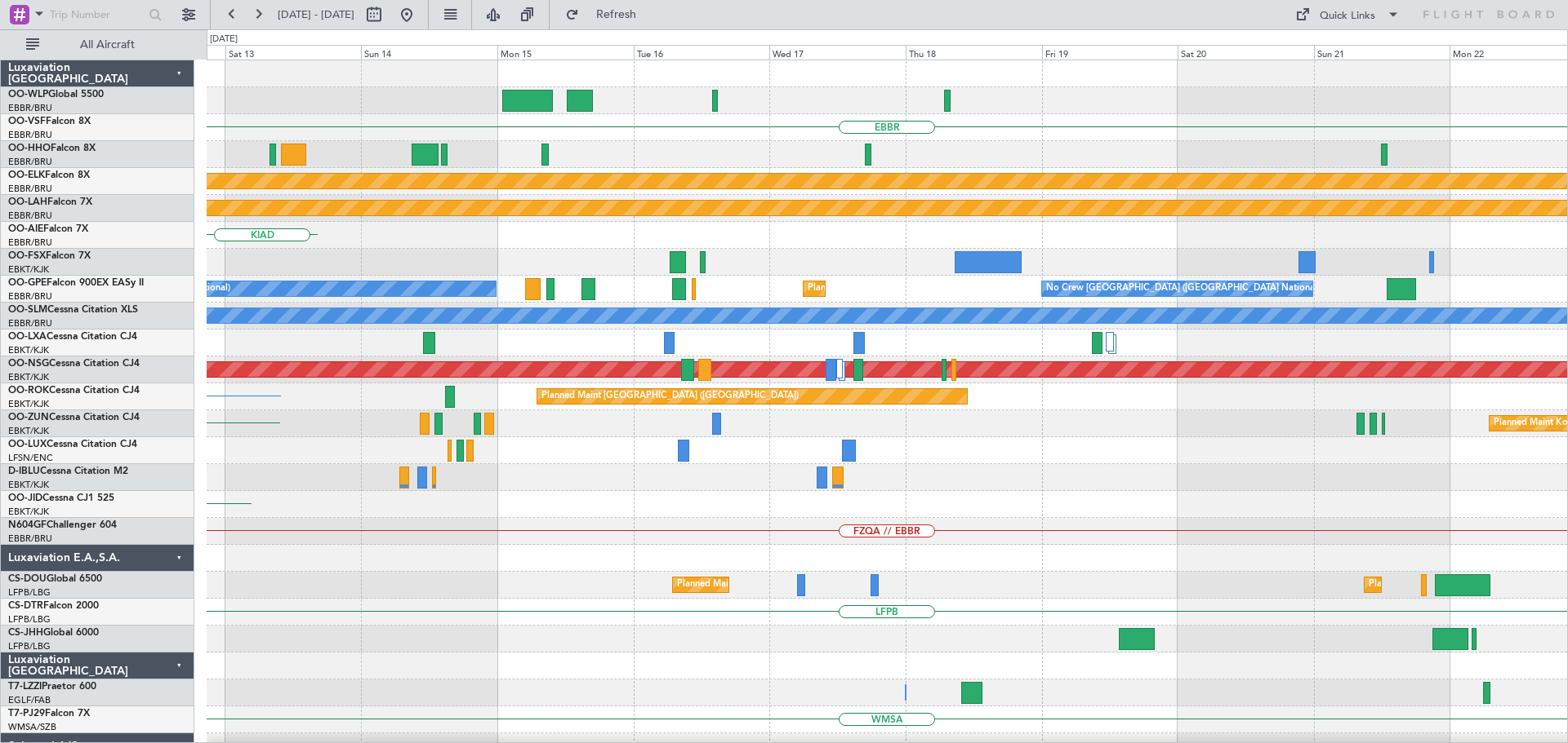
click at [512, 570] on div at bounding box center [886, 559] width 1360 height 27
click at [488, 585] on div "Planned Maint Paris (Le Bourget) Planned Maint Paris (Le Bourget)" at bounding box center [886, 585] width 1360 height 27
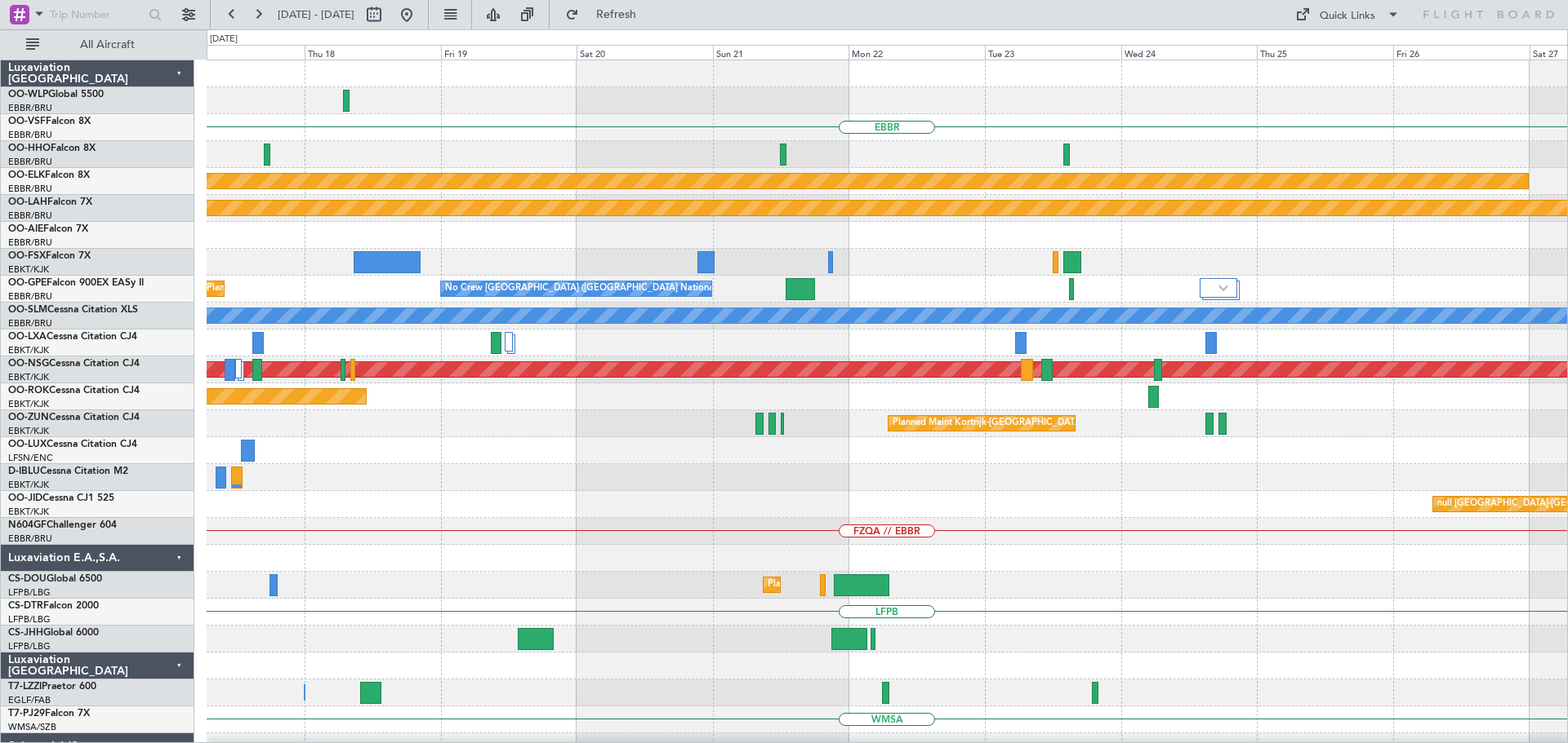
click at [483, 545] on div at bounding box center [886, 559] width 1360 height 27
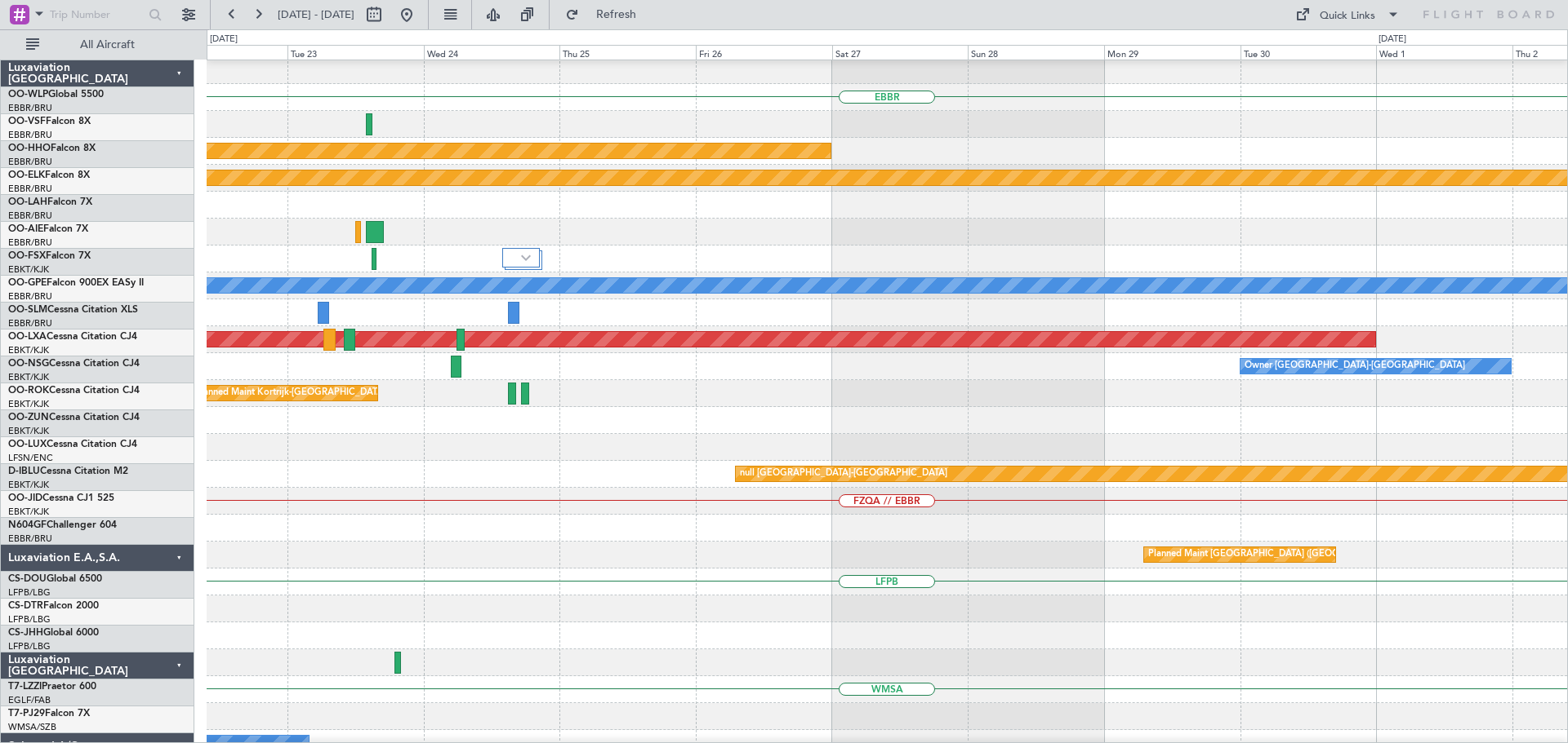
scroll to position [30, 0]
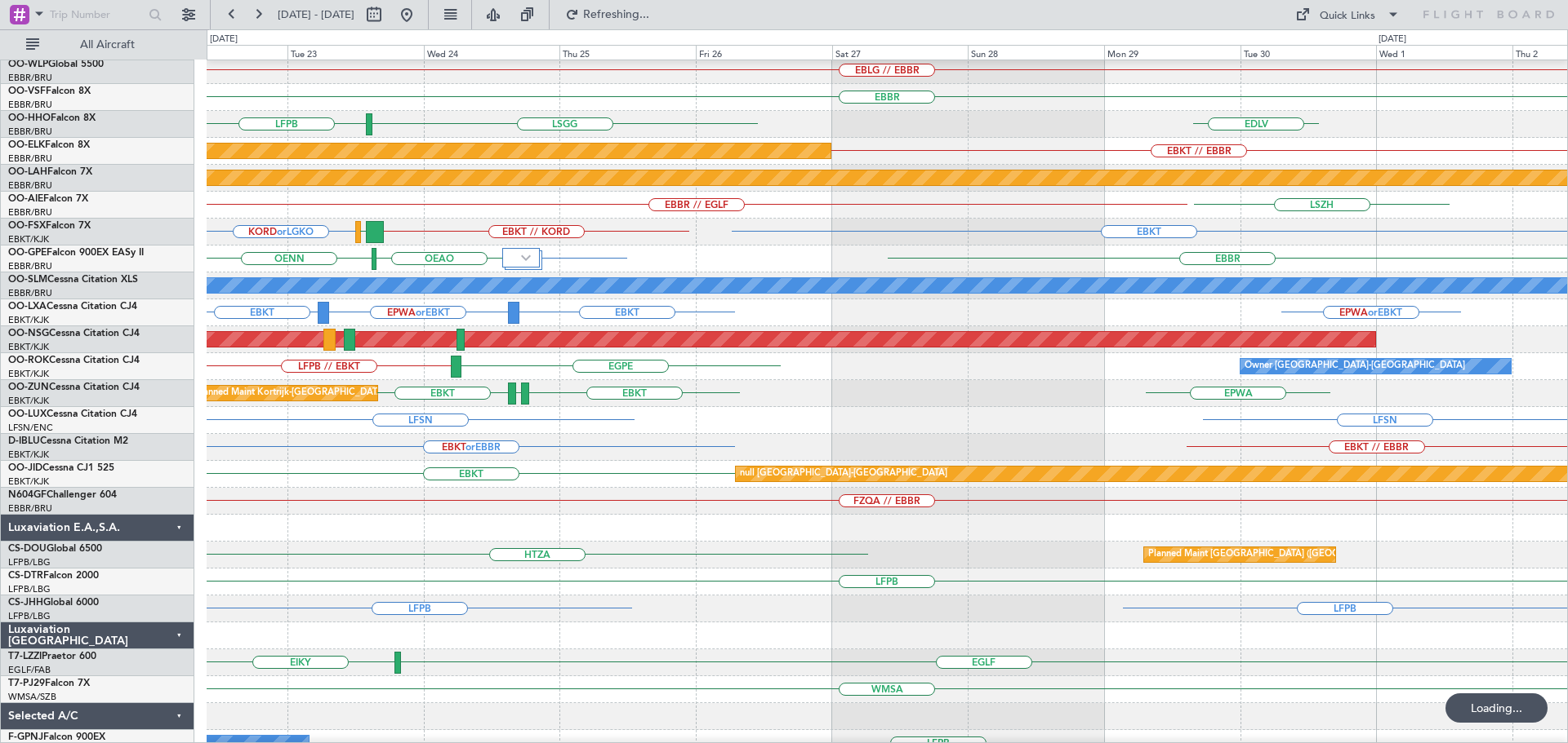
click at [484, 542] on div at bounding box center [886, 528] width 1360 height 27
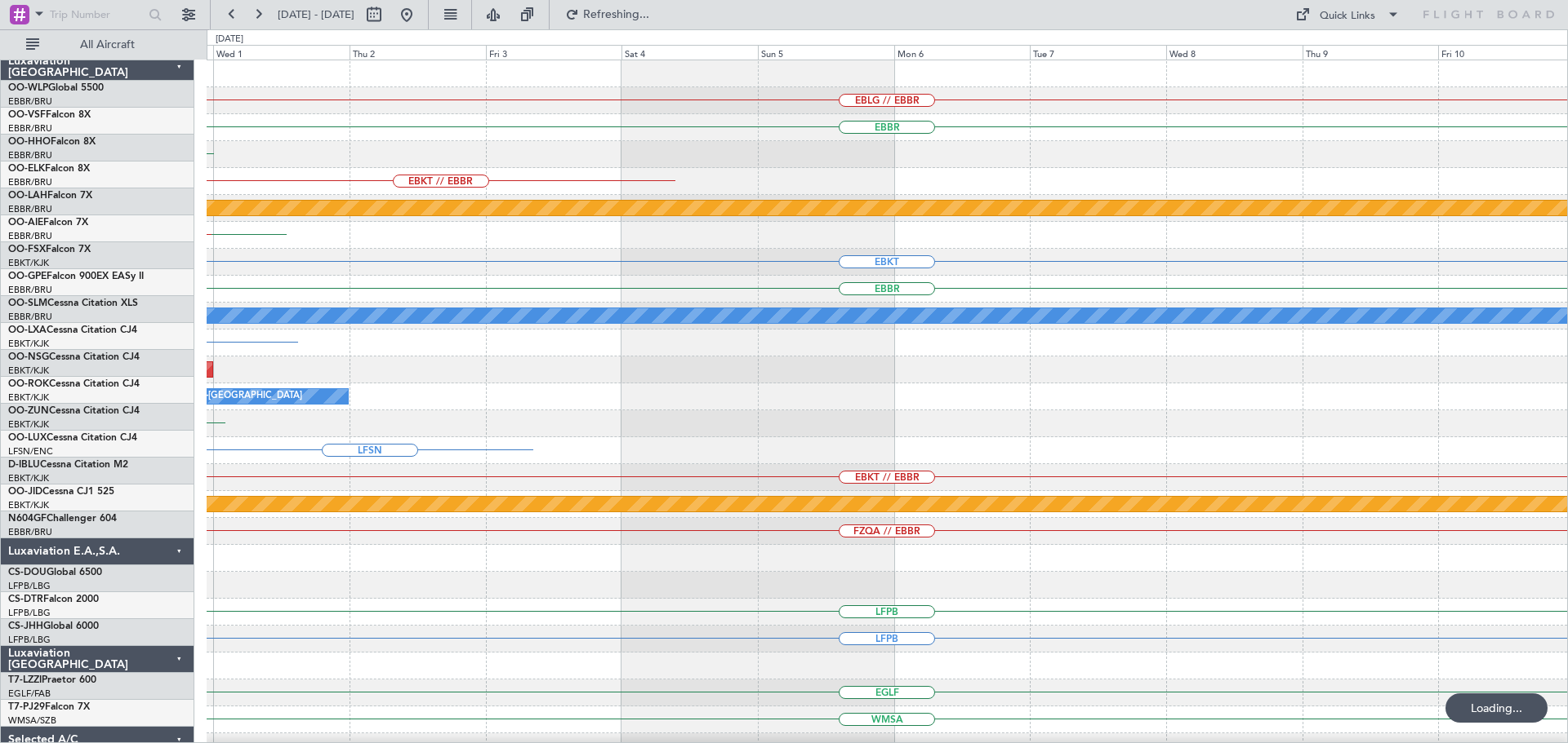
scroll to position [0, 0]
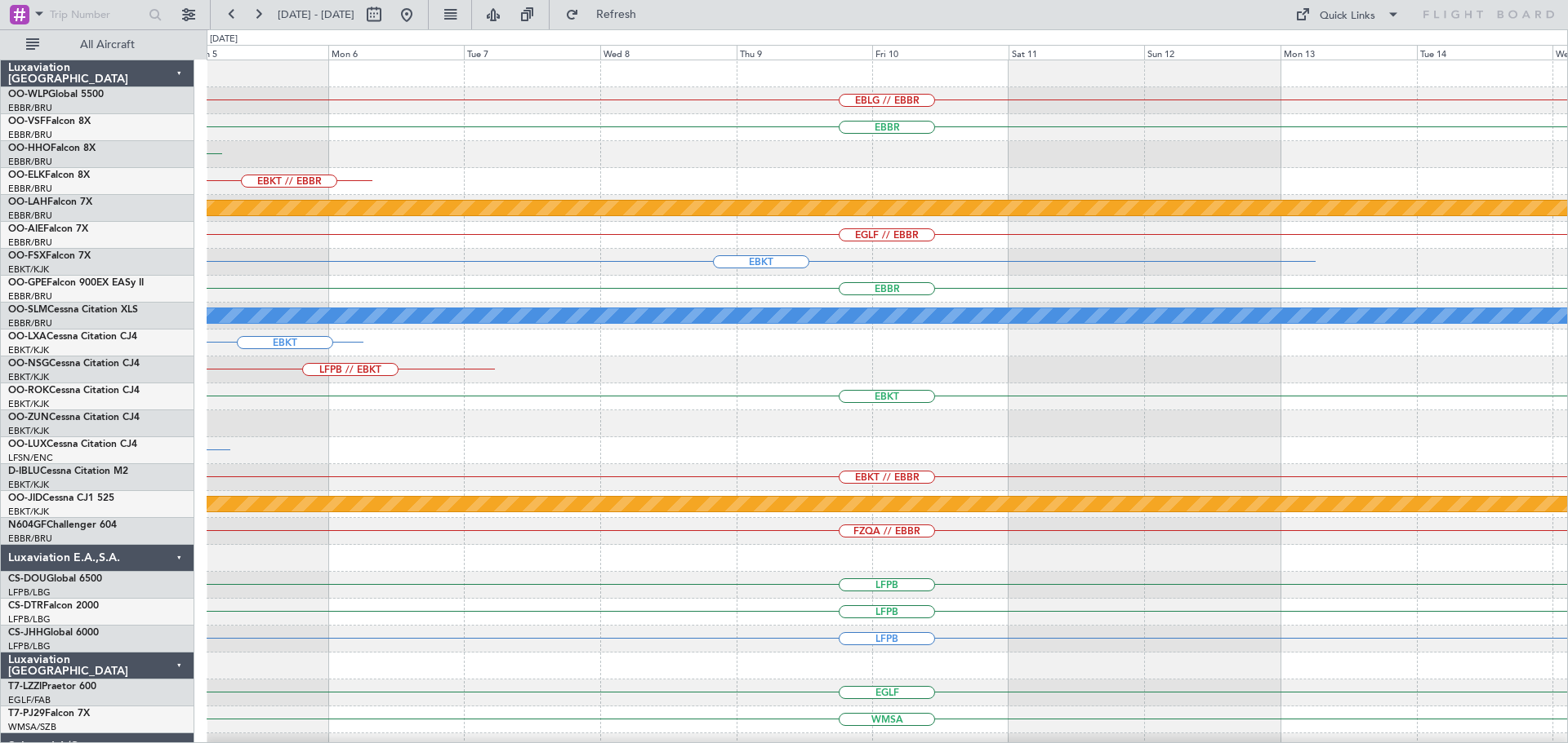
click at [662, 573] on div "EBLG // EBBR EBBR LSGG EBKT // EBBR Planned Maint Alton-st Louis (St Louis Regl…" at bounding box center [886, 504] width 1360 height 889
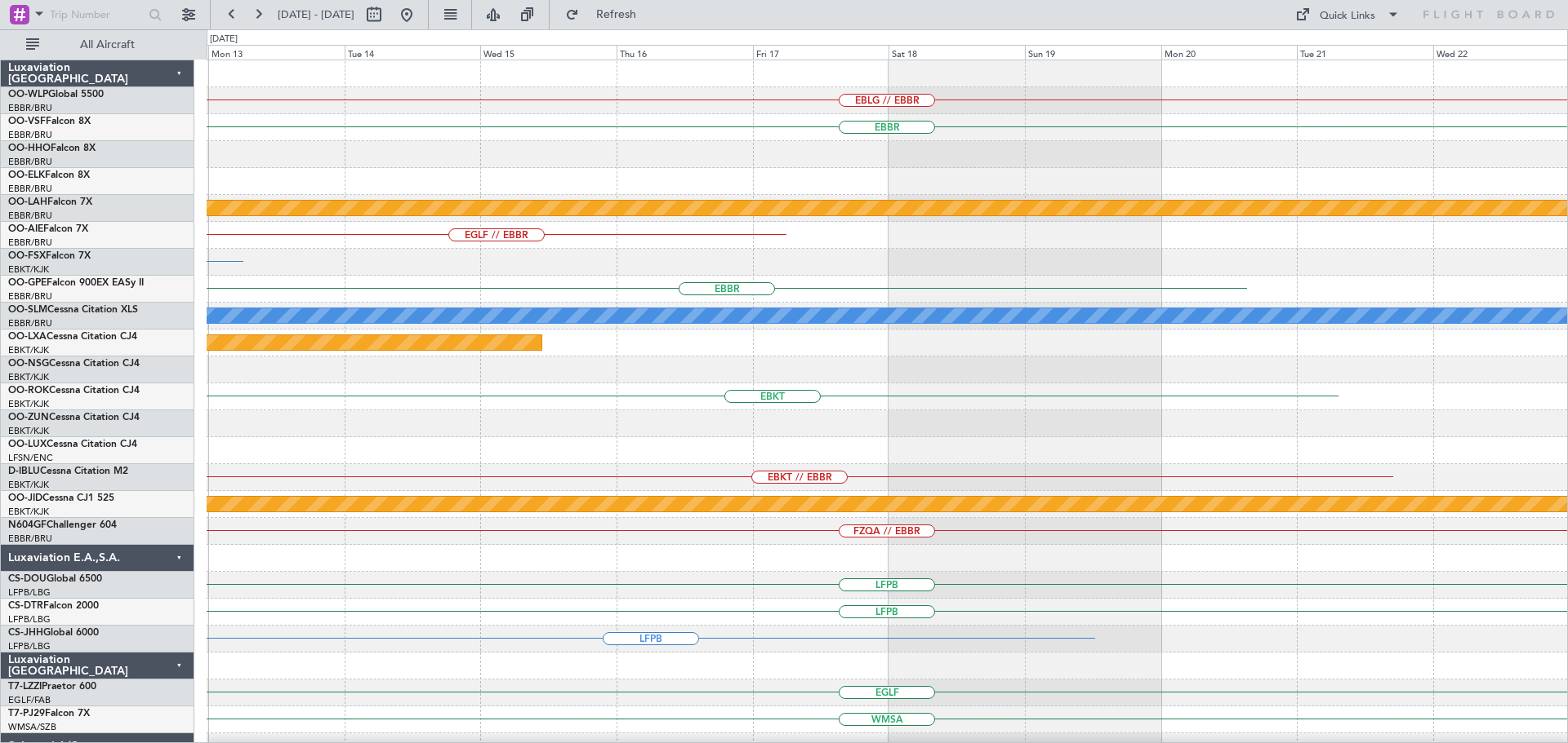
click at [759, 596] on div "LFPB" at bounding box center [886, 585] width 1360 height 27
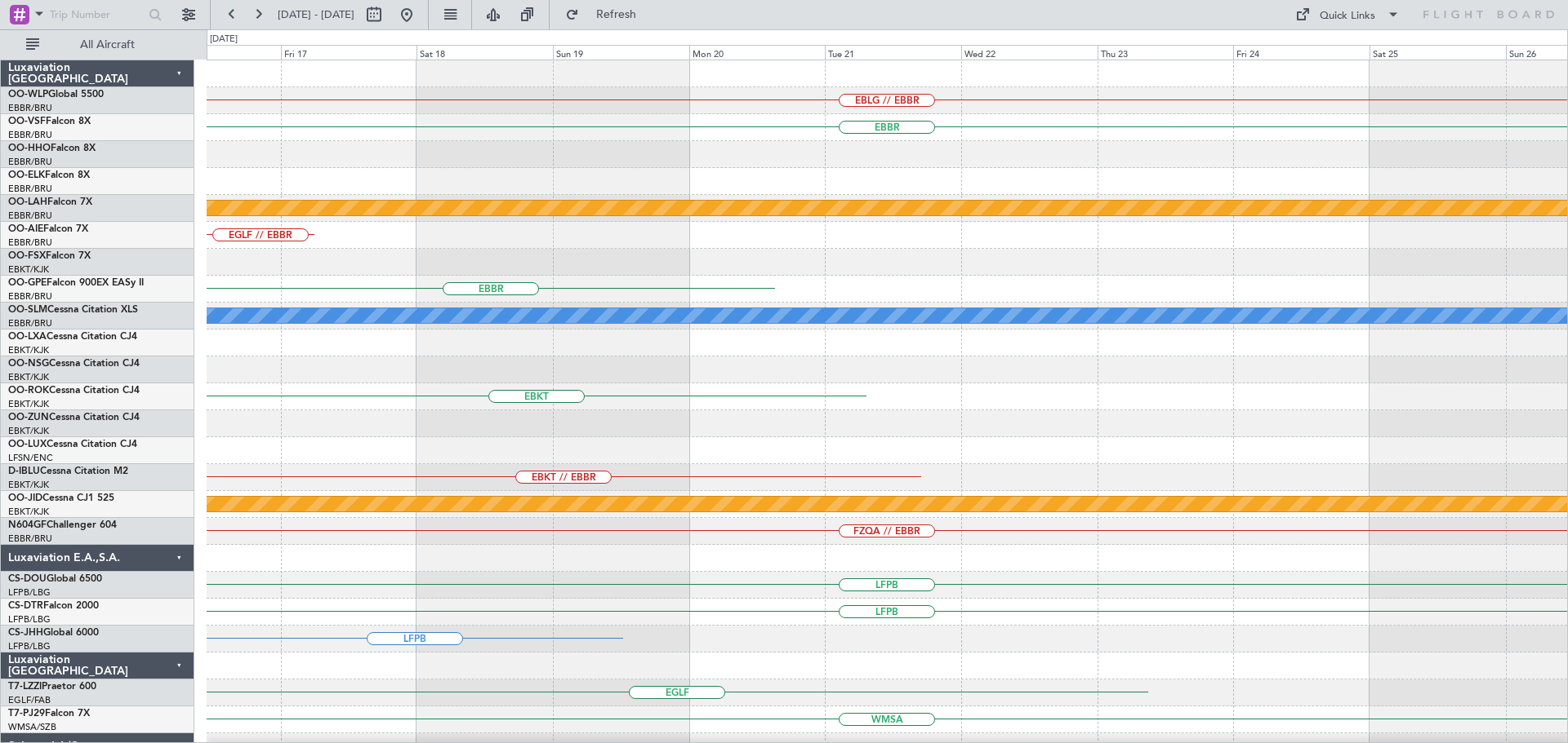
click at [808, 606] on div "LFPB" at bounding box center [886, 613] width 1360 height 27
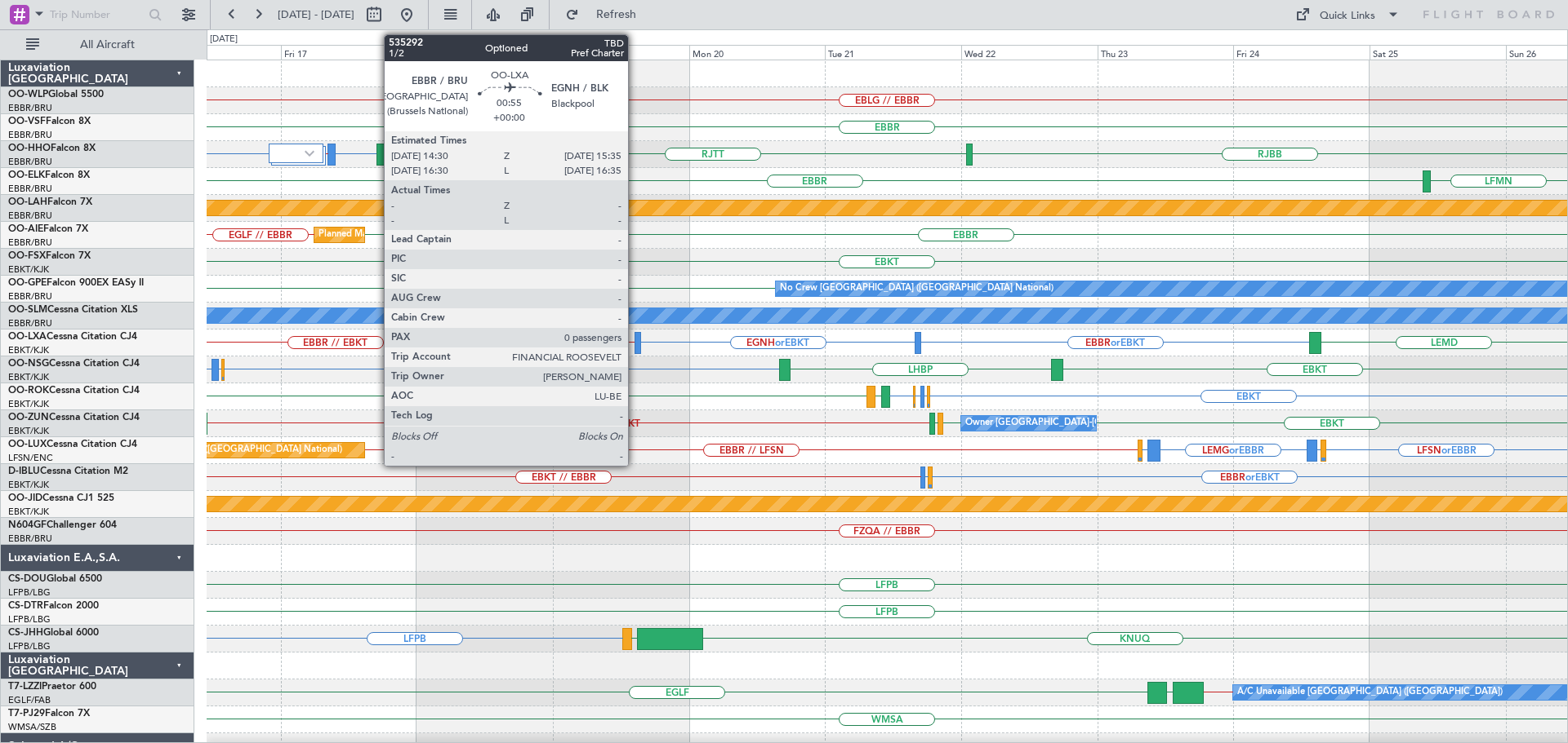
click at [635, 337] on div at bounding box center [638, 343] width 7 height 22
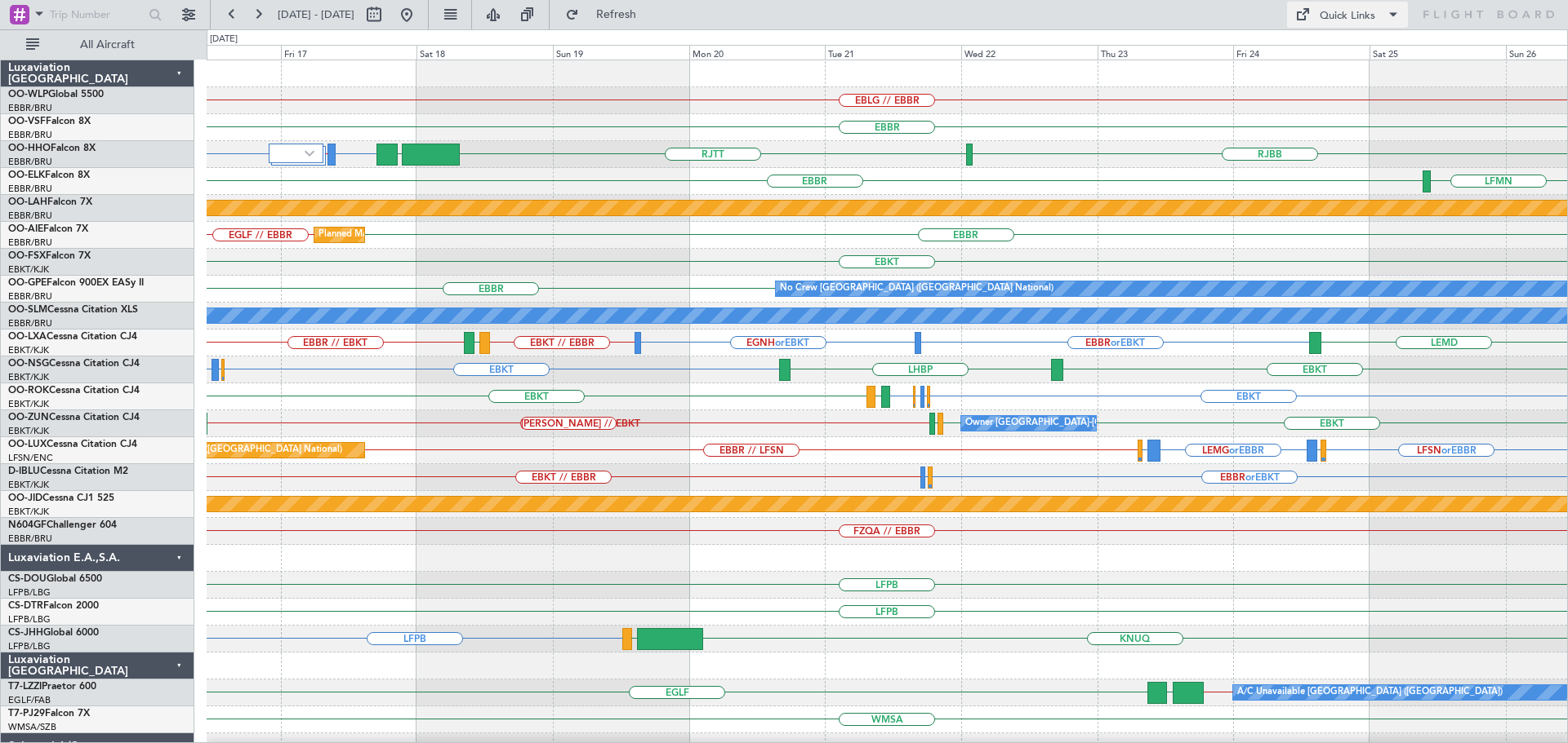
click at [1327, 16] on div "Quick Links" at bounding box center [1346, 16] width 55 height 16
click at [1339, 48] on button "Trip Builder" at bounding box center [1348, 54] width 123 height 39
click at [94, 471] on link "D-IBLU Cessna Citation M2" at bounding box center [68, 471] width 120 height 9
click at [605, 270] on div "EBKT" at bounding box center [886, 262] width 1360 height 27
click at [67, 471] on link "D-IBLU Cessna Citation M2" at bounding box center [68, 471] width 120 height 9
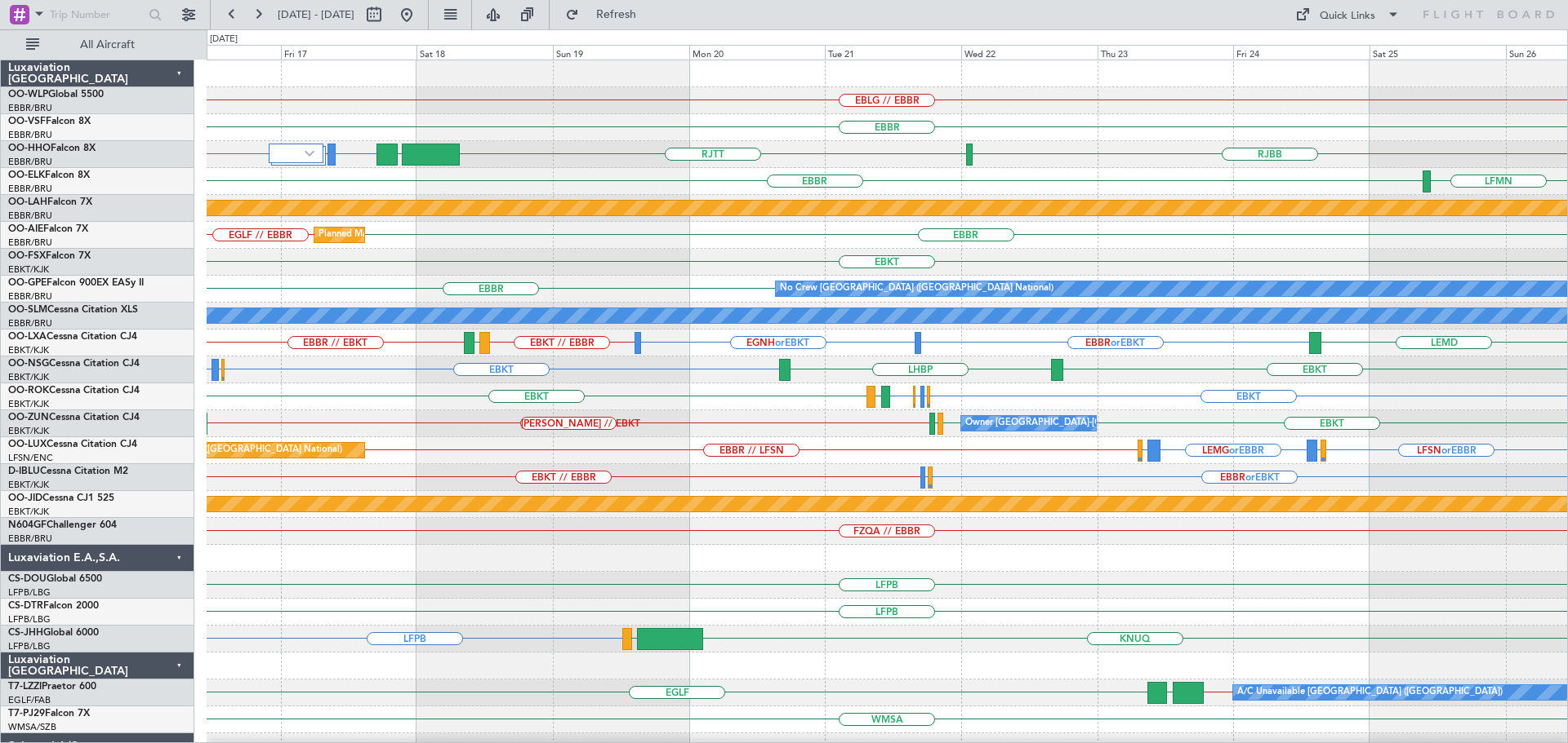
click at [645, 85] on div at bounding box center [886, 74] width 1360 height 27
click at [419, 14] on button at bounding box center [407, 14] width 26 height 26
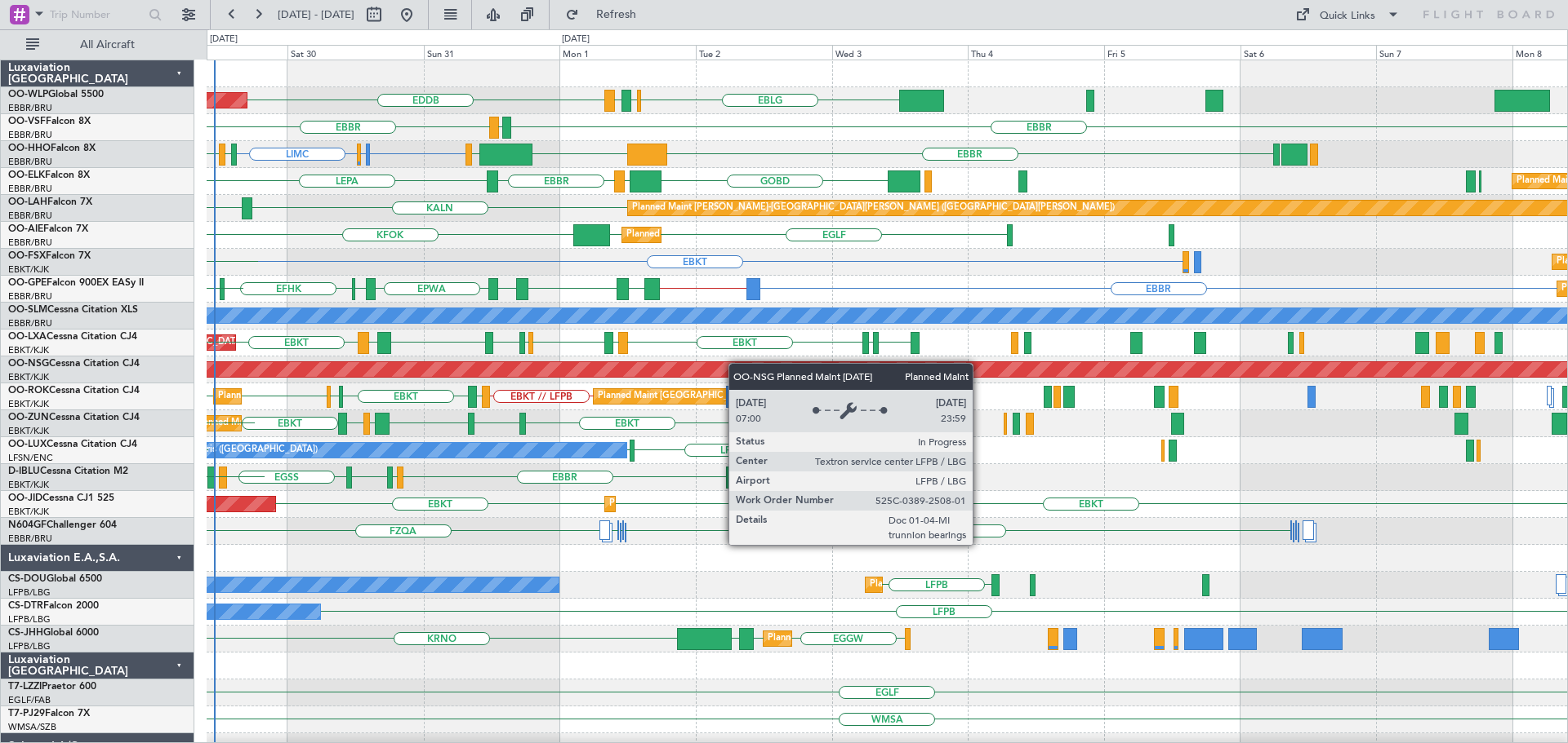
click at [658, 373] on div "EDDB EBLG EBBR LIRZ Planned Maint Berlin (Brandenburg) EBBR EBBR LEGE LIMC LSGG…" at bounding box center [886, 558] width 1360 height 996
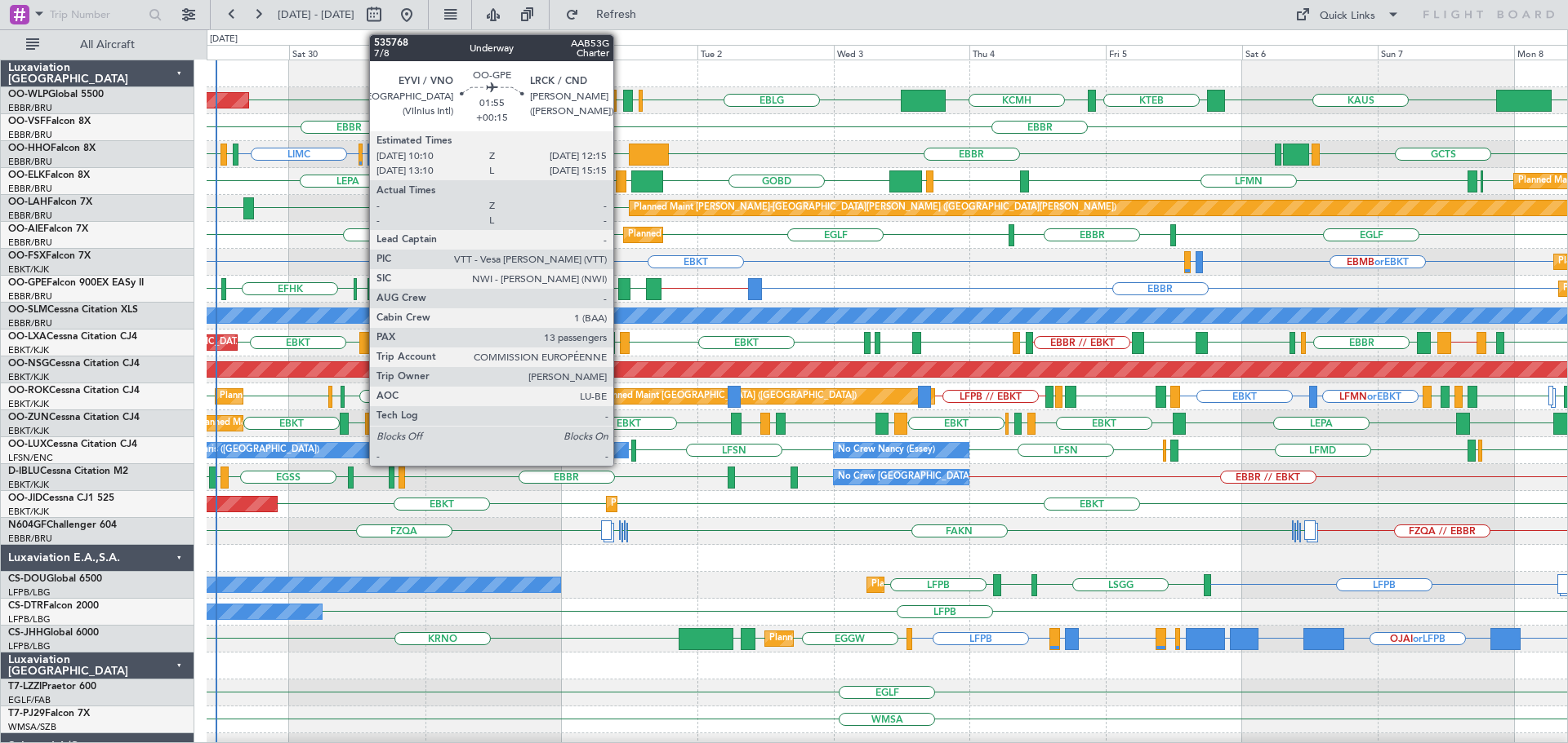
click at [621, 285] on div at bounding box center [624, 290] width 12 height 22
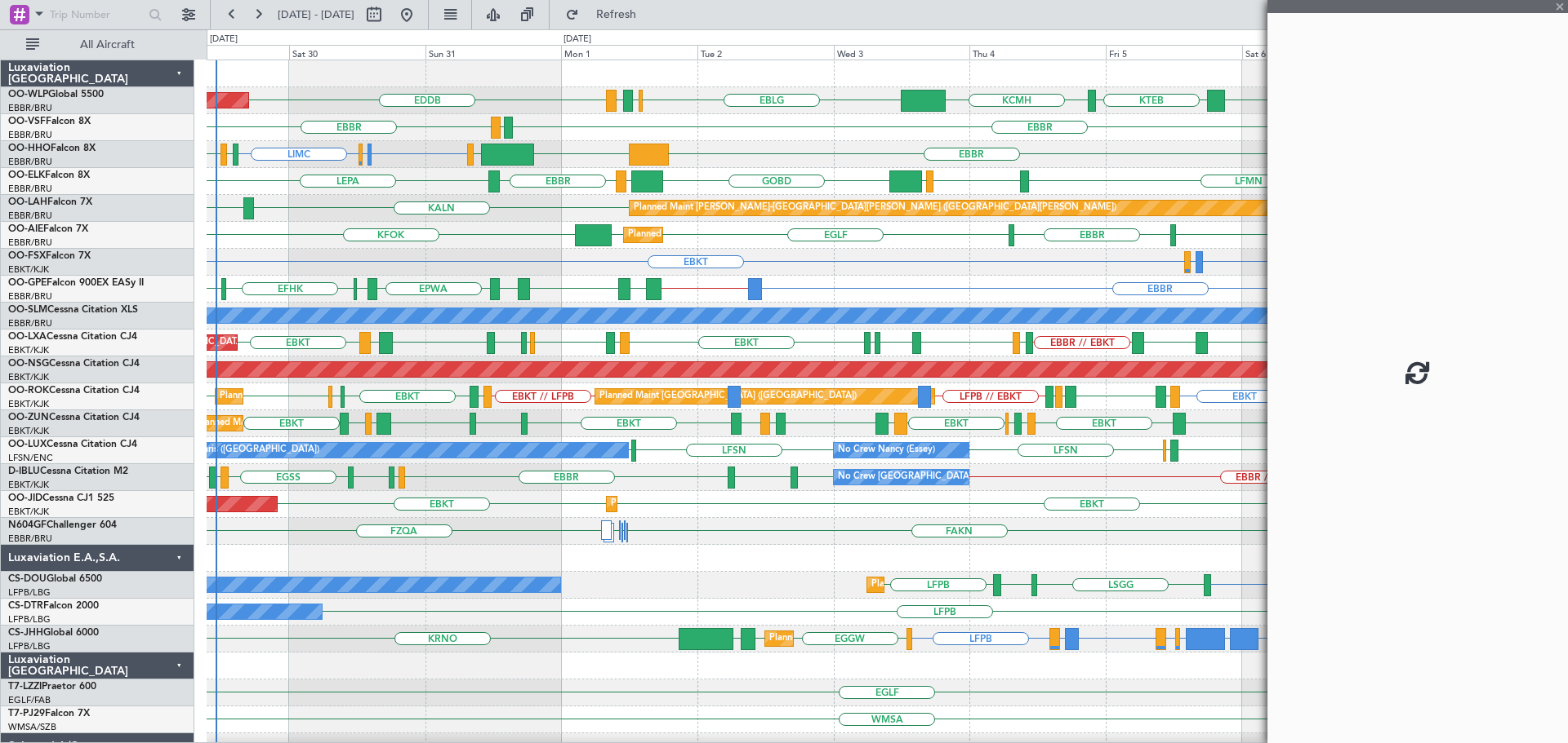
click at [621, 285] on div at bounding box center [624, 290] width 12 height 22
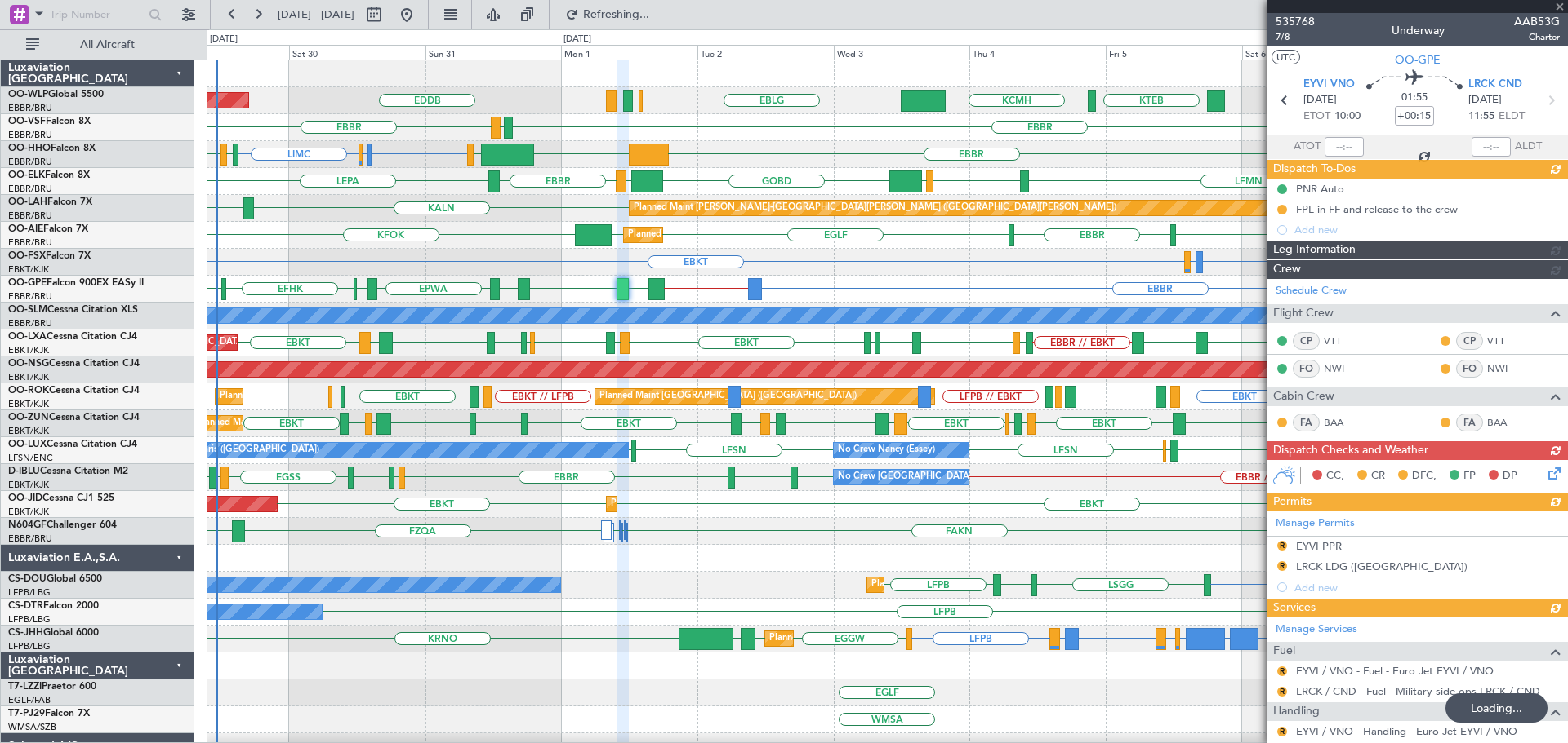
click at [825, 124] on div "EBBR EBBR LEGE" at bounding box center [886, 128] width 1360 height 27
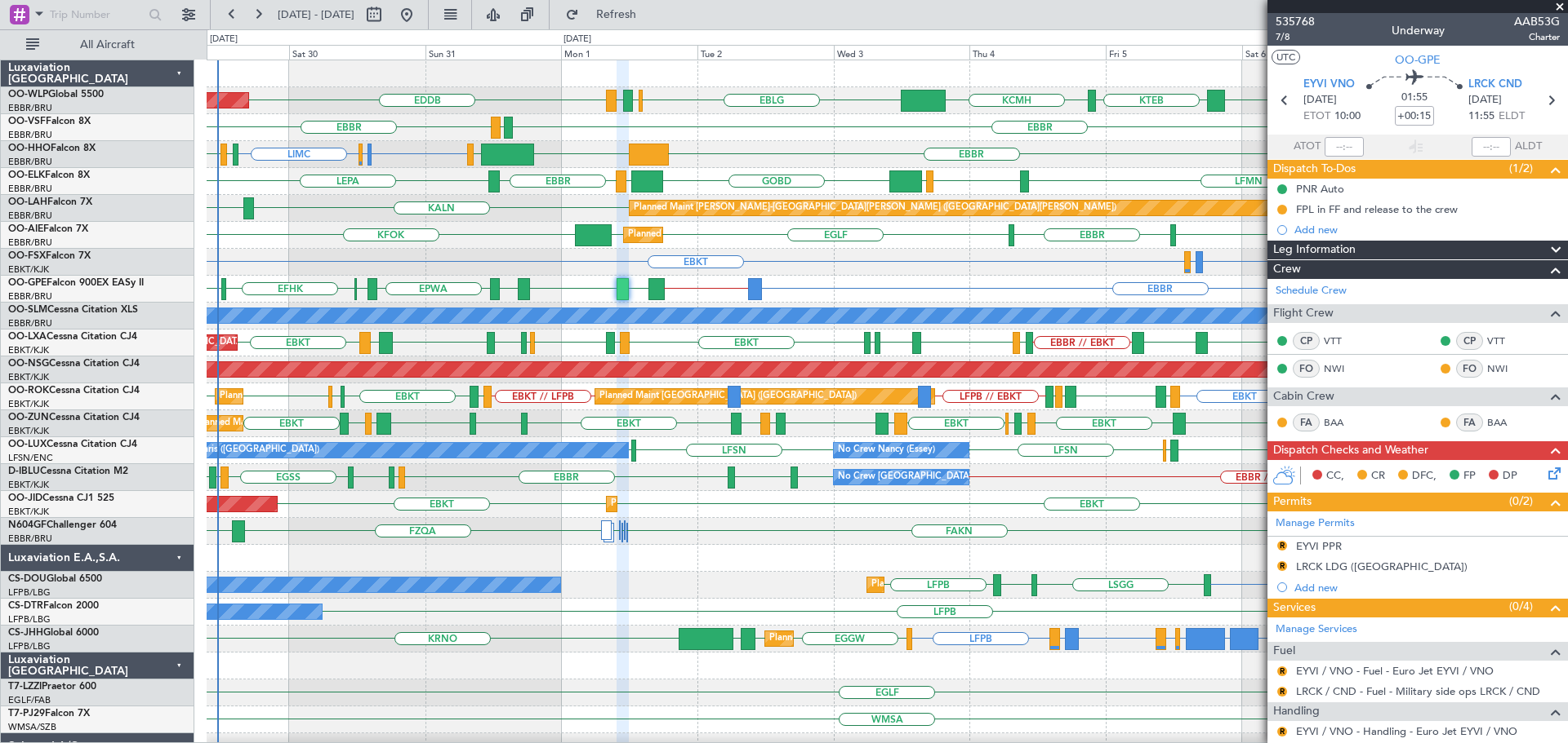
click at [570, 268] on div "EBKT EBMB or EBKT LSZH or EBKT Planned Maint [GEOGRAPHIC_DATA]-[GEOGRAPHIC_DATA…" at bounding box center [886, 262] width 1360 height 27
click at [489, 225] on div "KFOK [GEOGRAPHIC_DATA] [GEOGRAPHIC_DATA] [GEOGRAPHIC_DATA] [GEOGRAPHIC_DATA] Pl…" at bounding box center [886, 235] width 1360 height 27
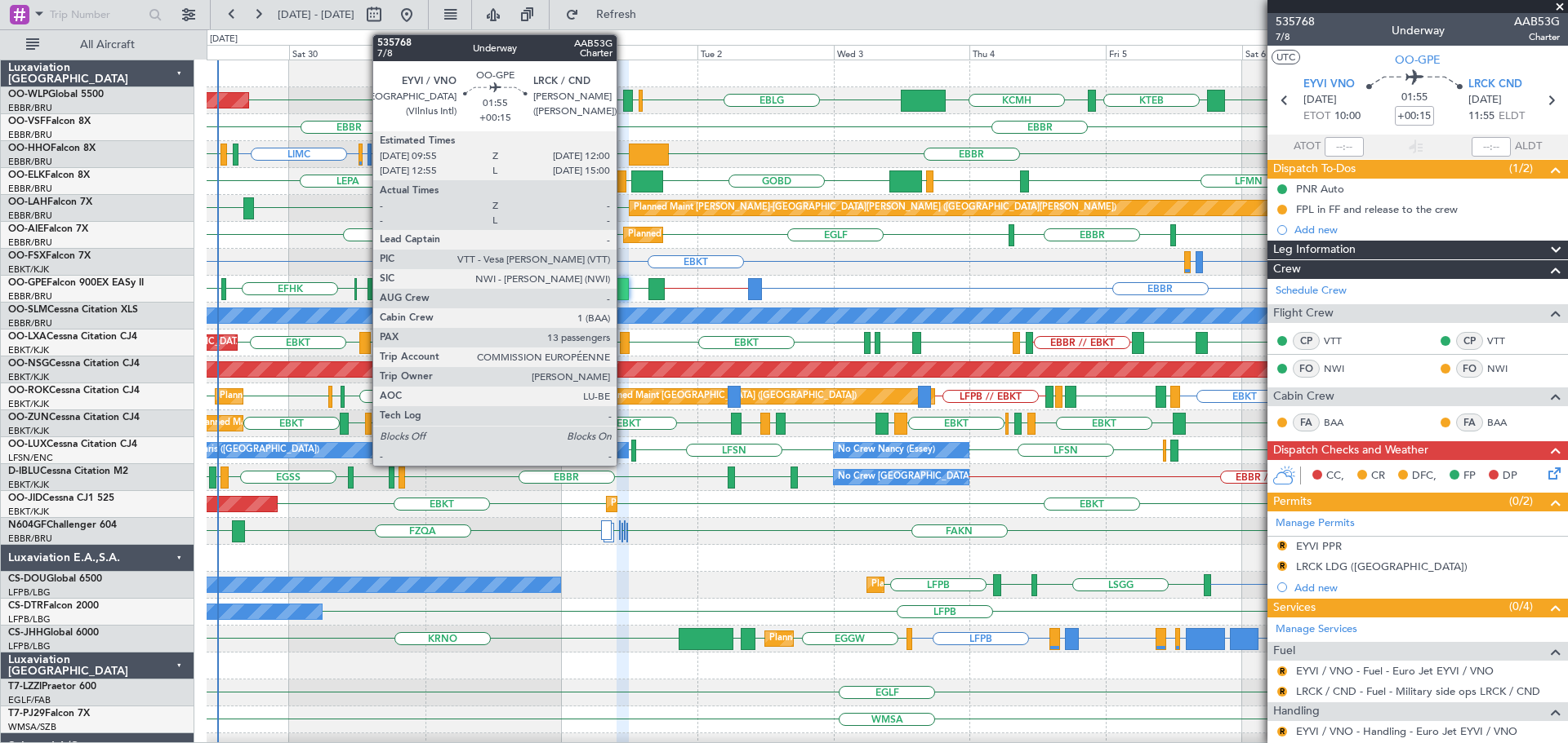
click at [624, 279] on div at bounding box center [622, 290] width 12 height 22
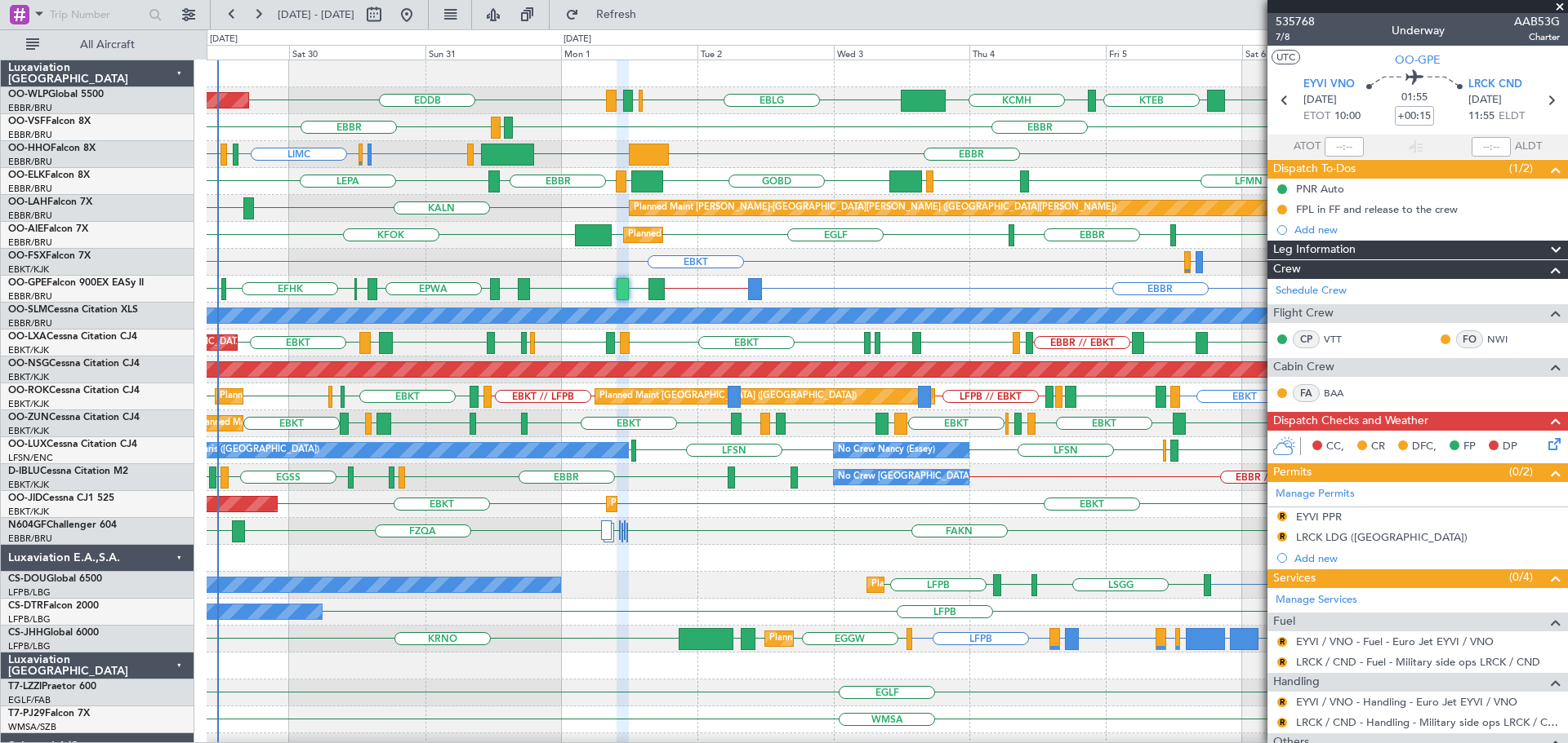
click at [1560, 8] on span at bounding box center [1559, 7] width 16 height 14
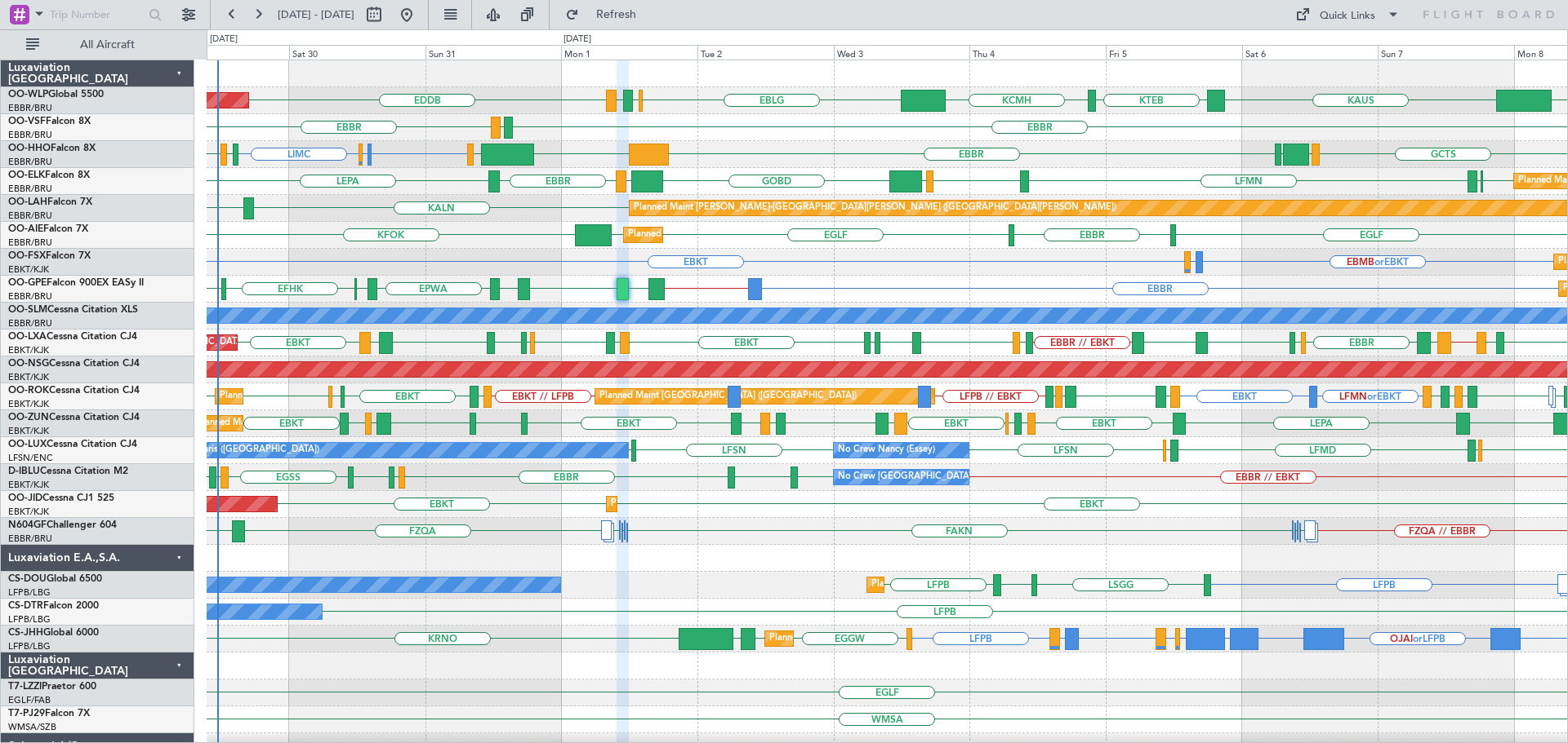
type input "0"
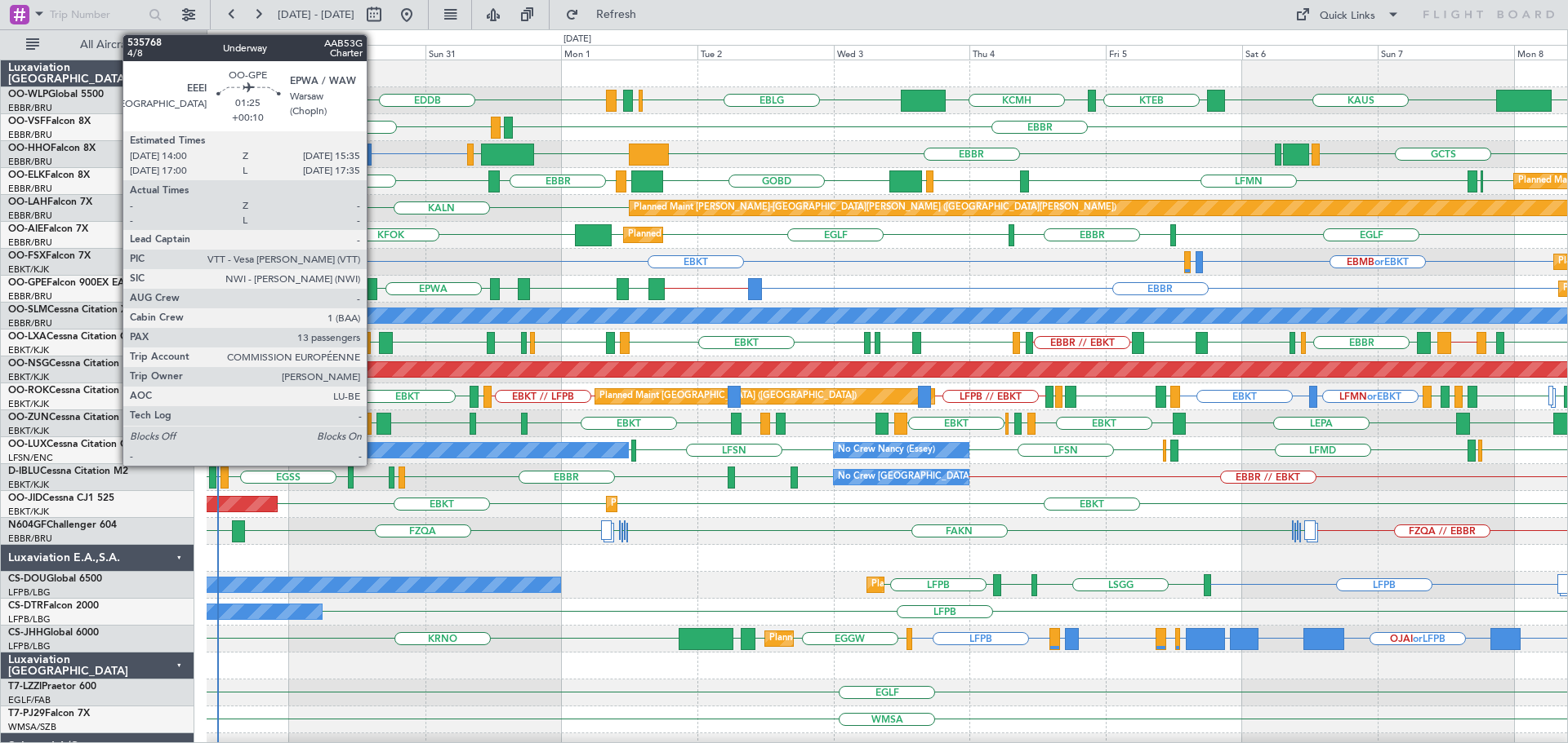
click at [374, 285] on div at bounding box center [372, 290] width 9 height 22
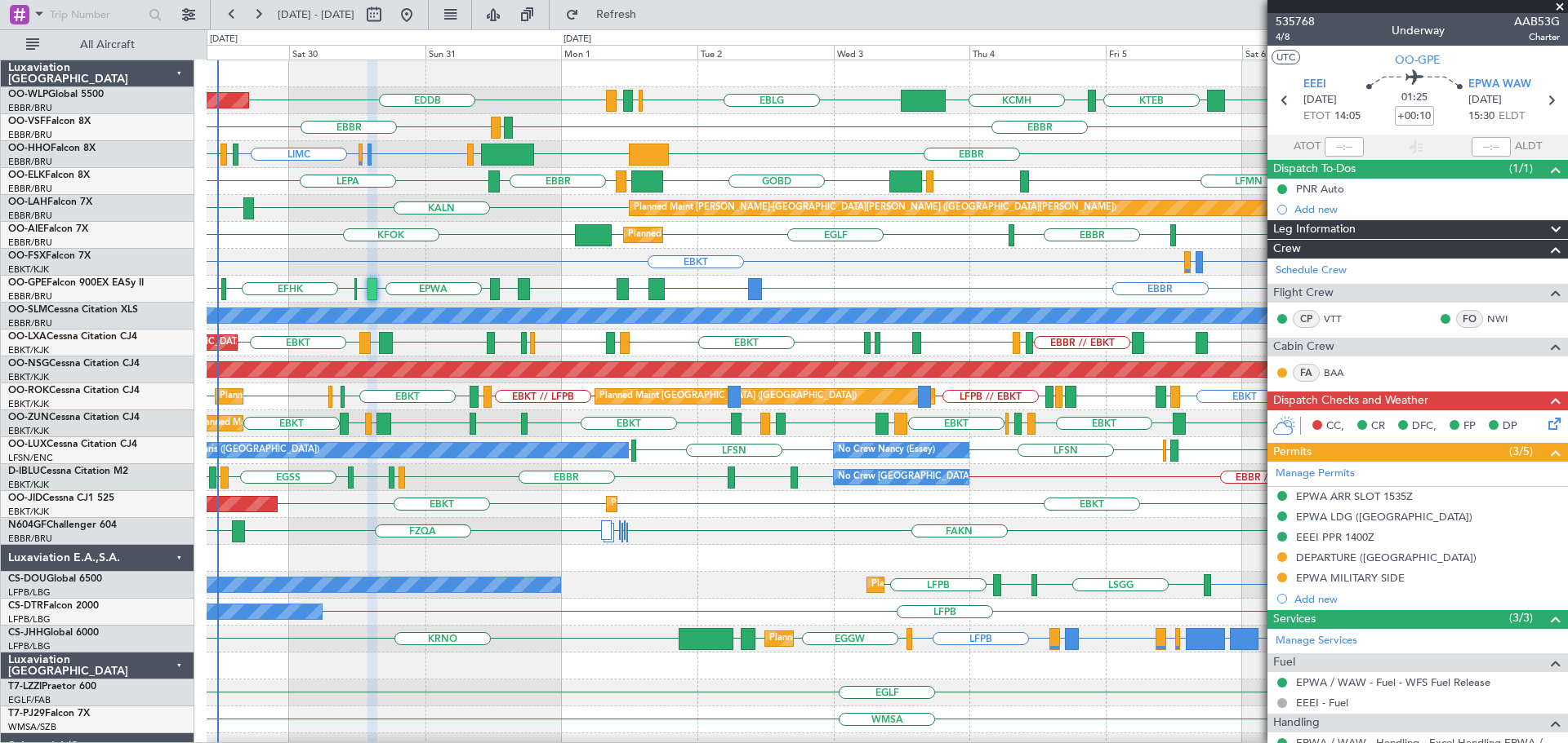
drag, startPoint x: 1559, startPoint y: 7, endPoint x: 1242, endPoint y: 175, distance: 358.8
click at [1559, 7] on span at bounding box center [1559, 7] width 16 height 14
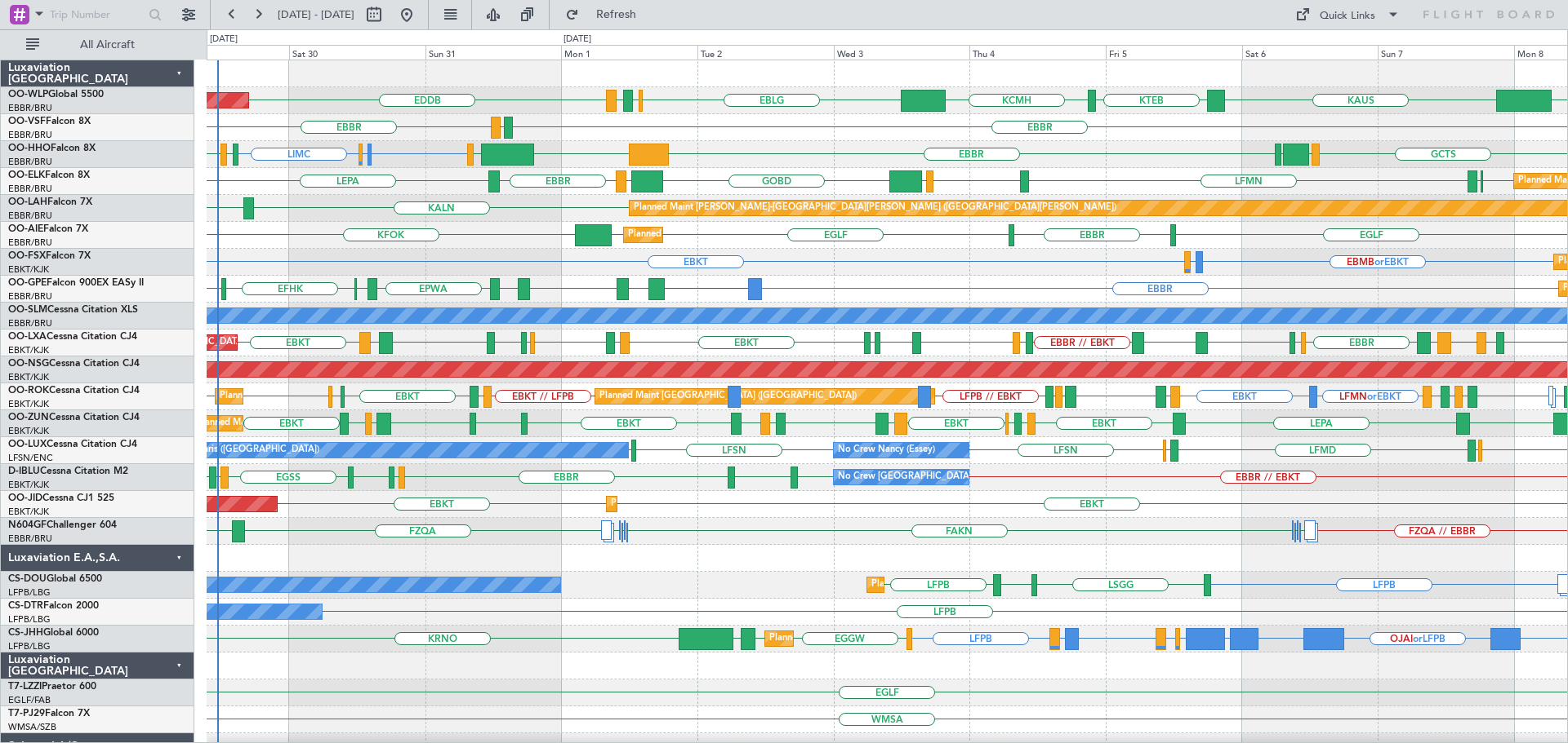
click at [807, 153] on div "LIMC LSGG or LIMC LIMC LSGG EBBR GCTS GMMH LSGG EBBR KTEB LIEO" at bounding box center [886, 155] width 1360 height 27
click at [639, 6] on button "Refresh" at bounding box center [606, 14] width 98 height 26
click at [741, 148] on div "LIMC LSGG or LIMC LIMC EBBR KTEB LIEO GCTS GMMH LSGG LSGG EBBR" at bounding box center [886, 155] width 1360 height 27
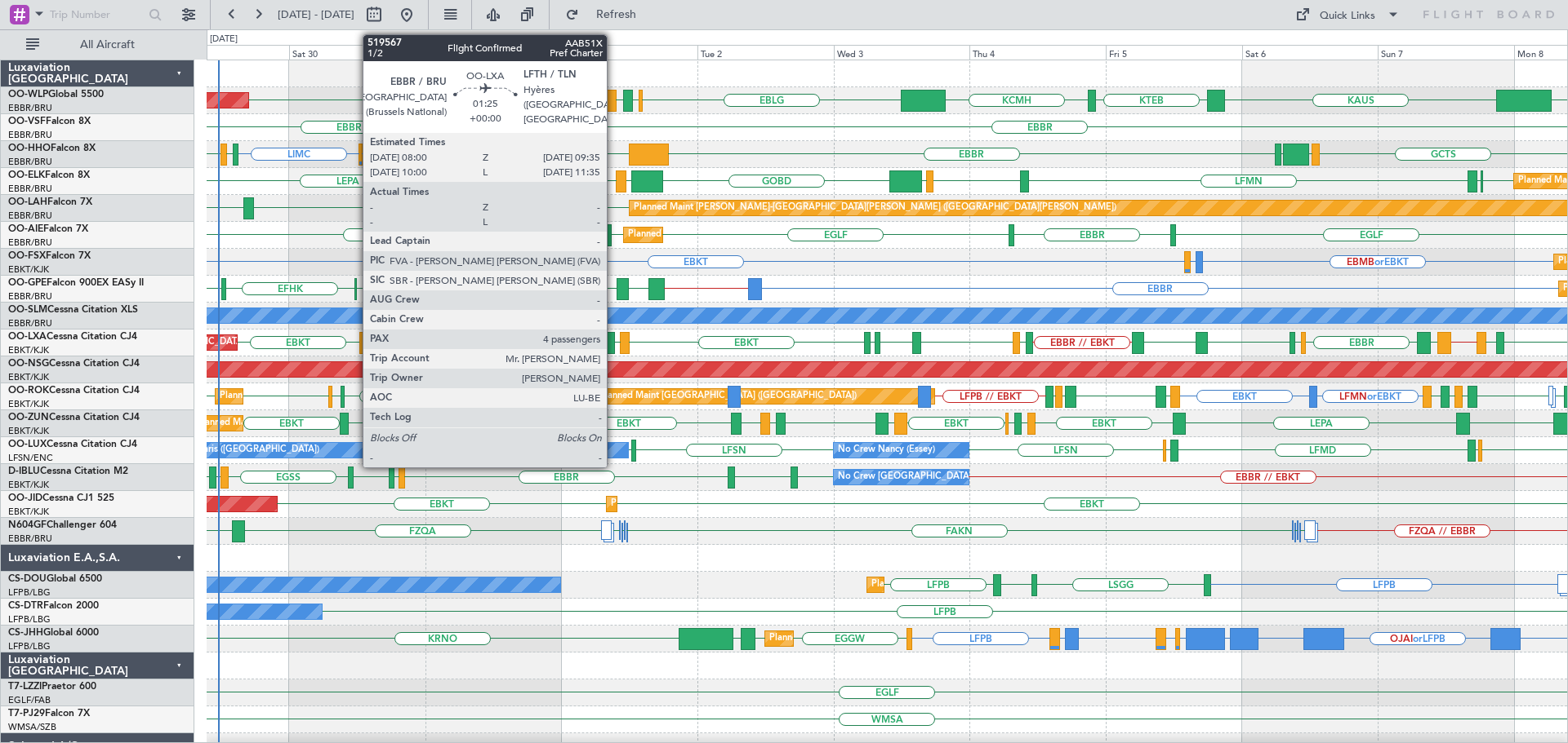
click at [614, 337] on div at bounding box center [610, 343] width 9 height 22
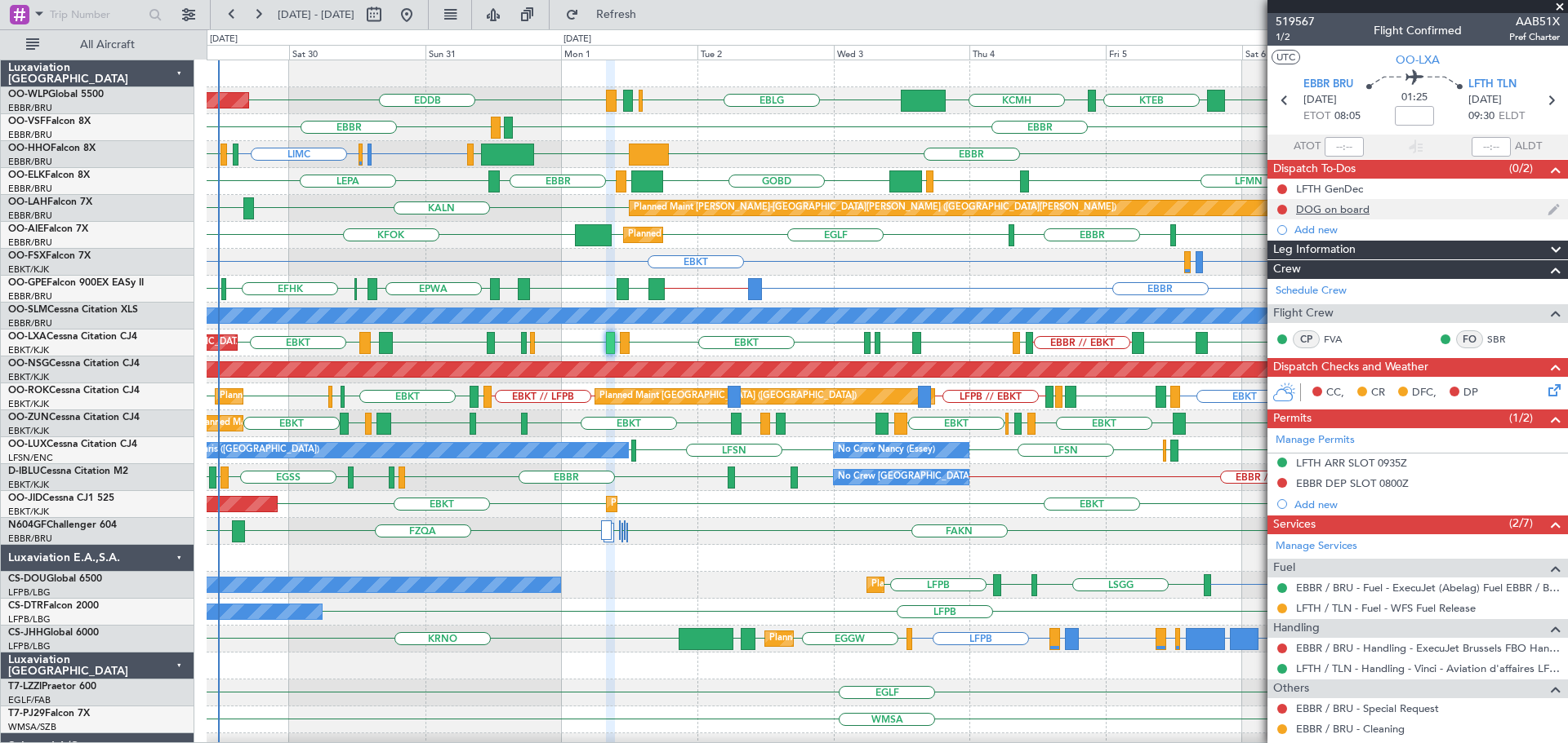
click at [1361, 206] on div "DOG on board" at bounding box center [1333, 209] width 73 height 14
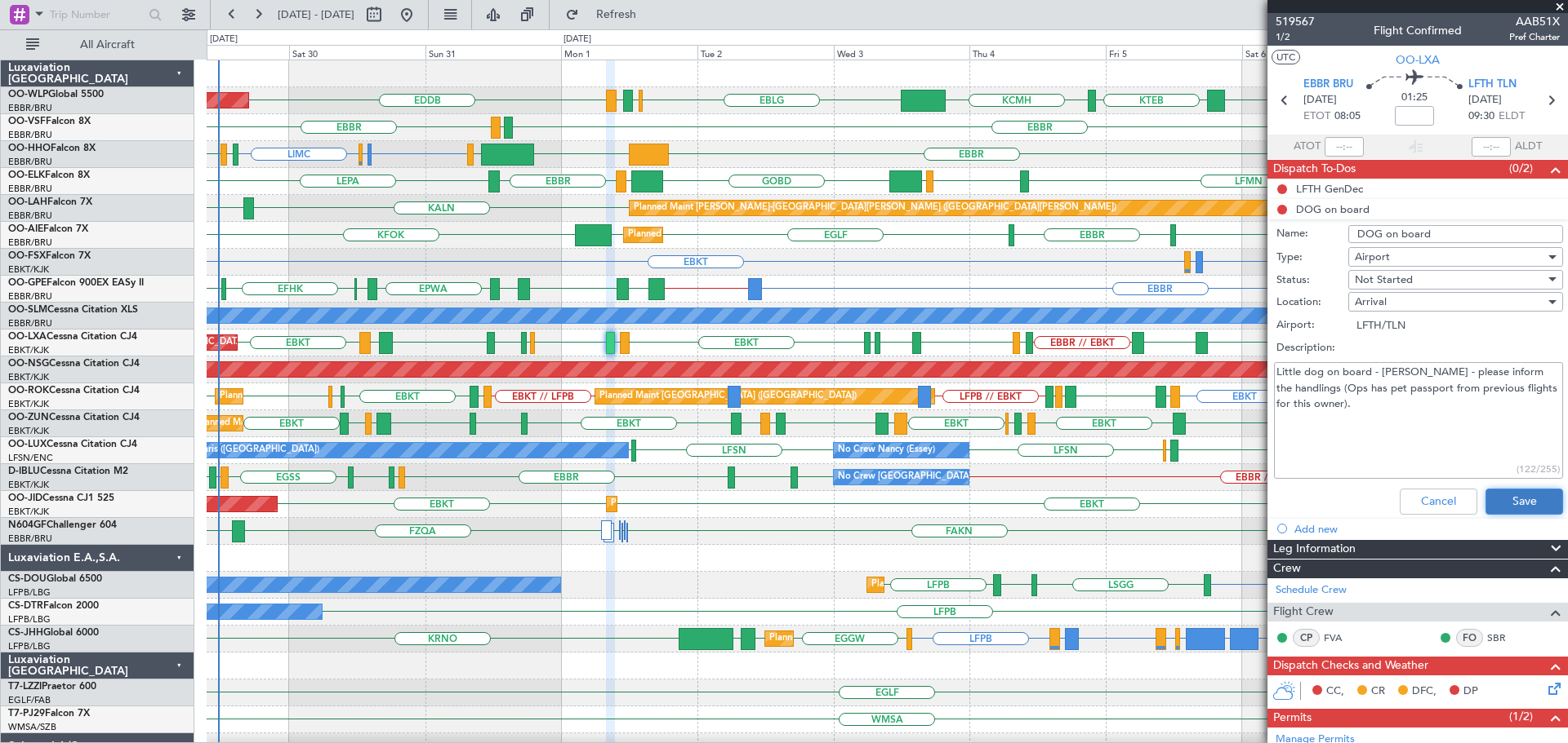
click at [1505, 500] on button "Save" at bounding box center [1524, 502] width 78 height 26
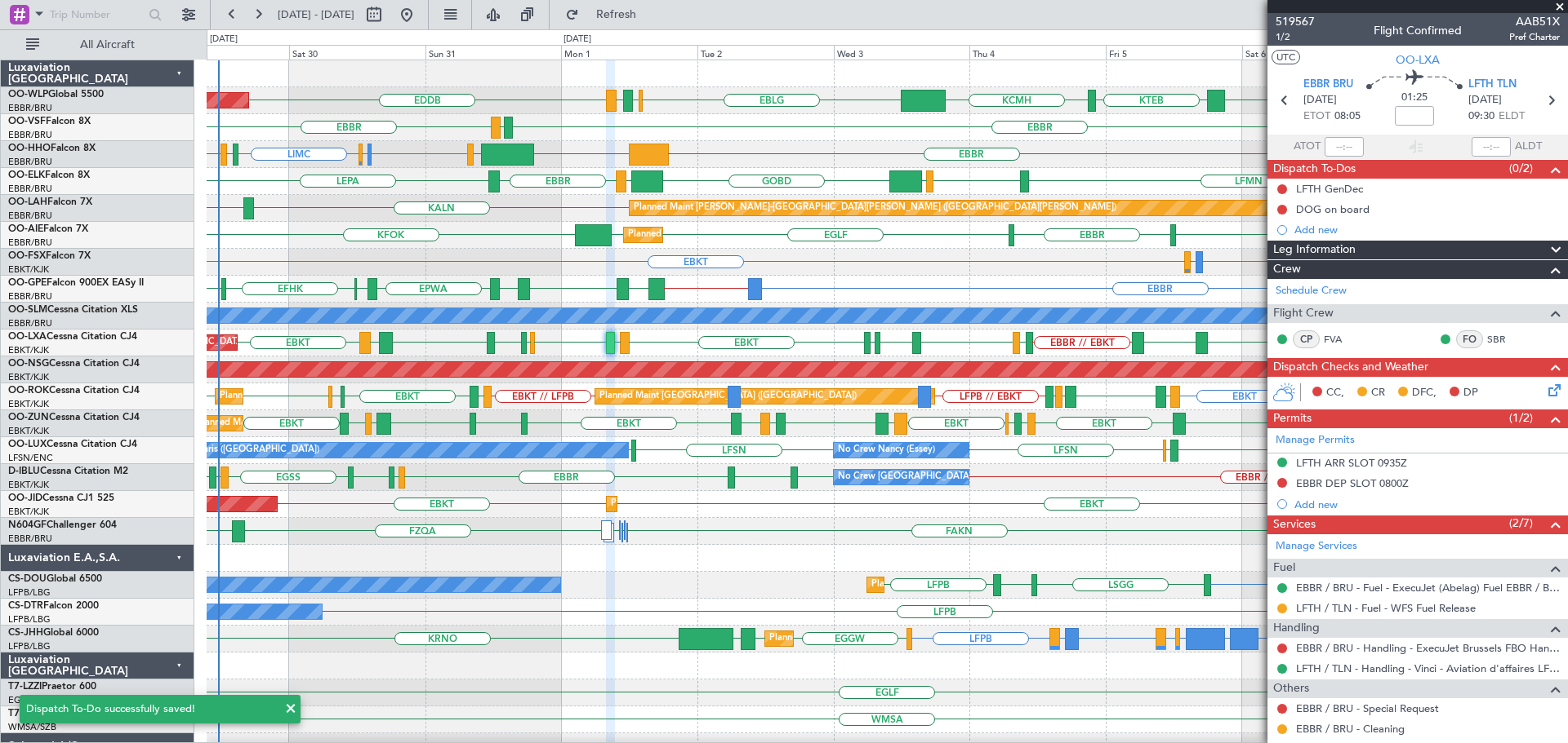
click at [1562, 8] on span at bounding box center [1559, 7] width 16 height 14
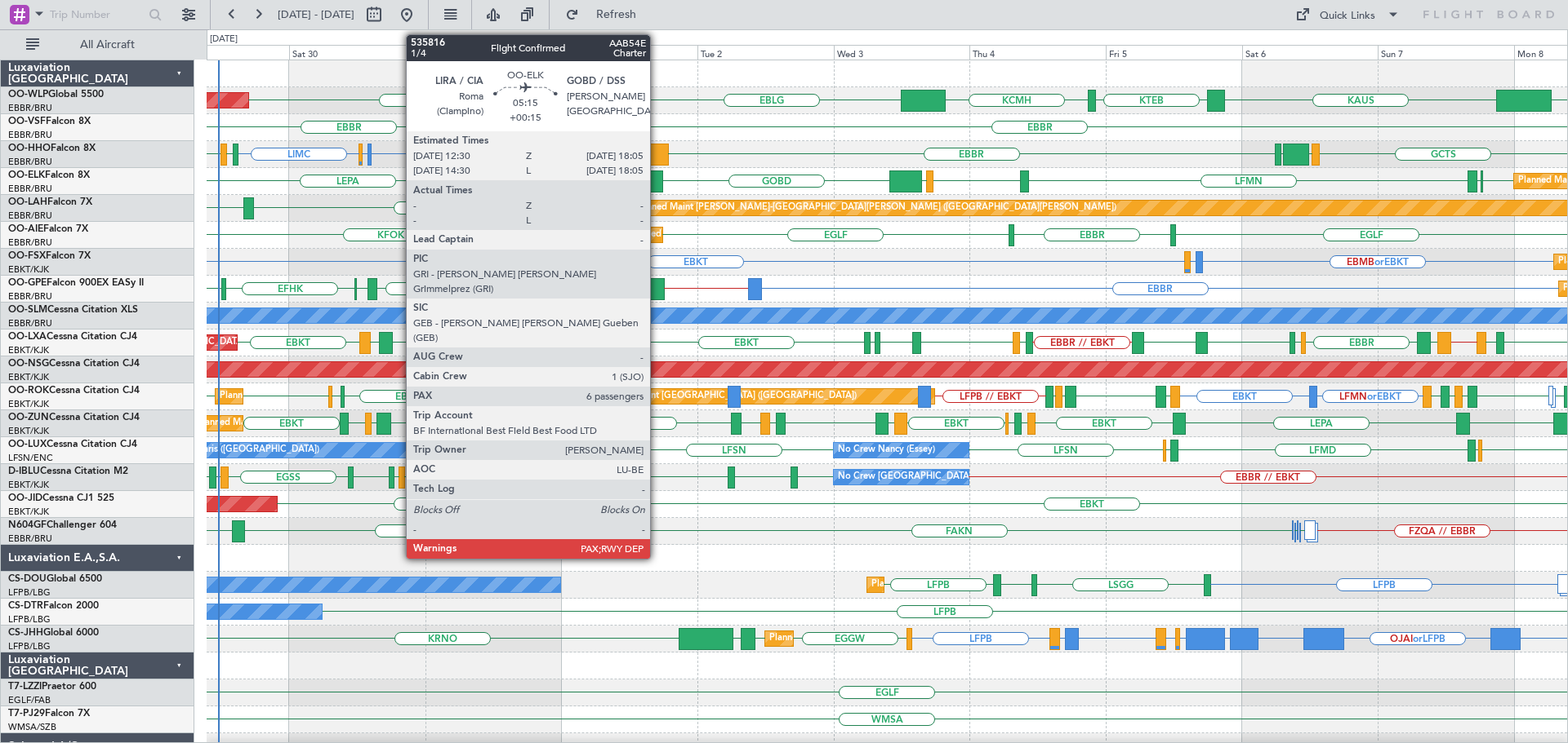
click at [657, 176] on div at bounding box center [646, 181] width 32 height 22
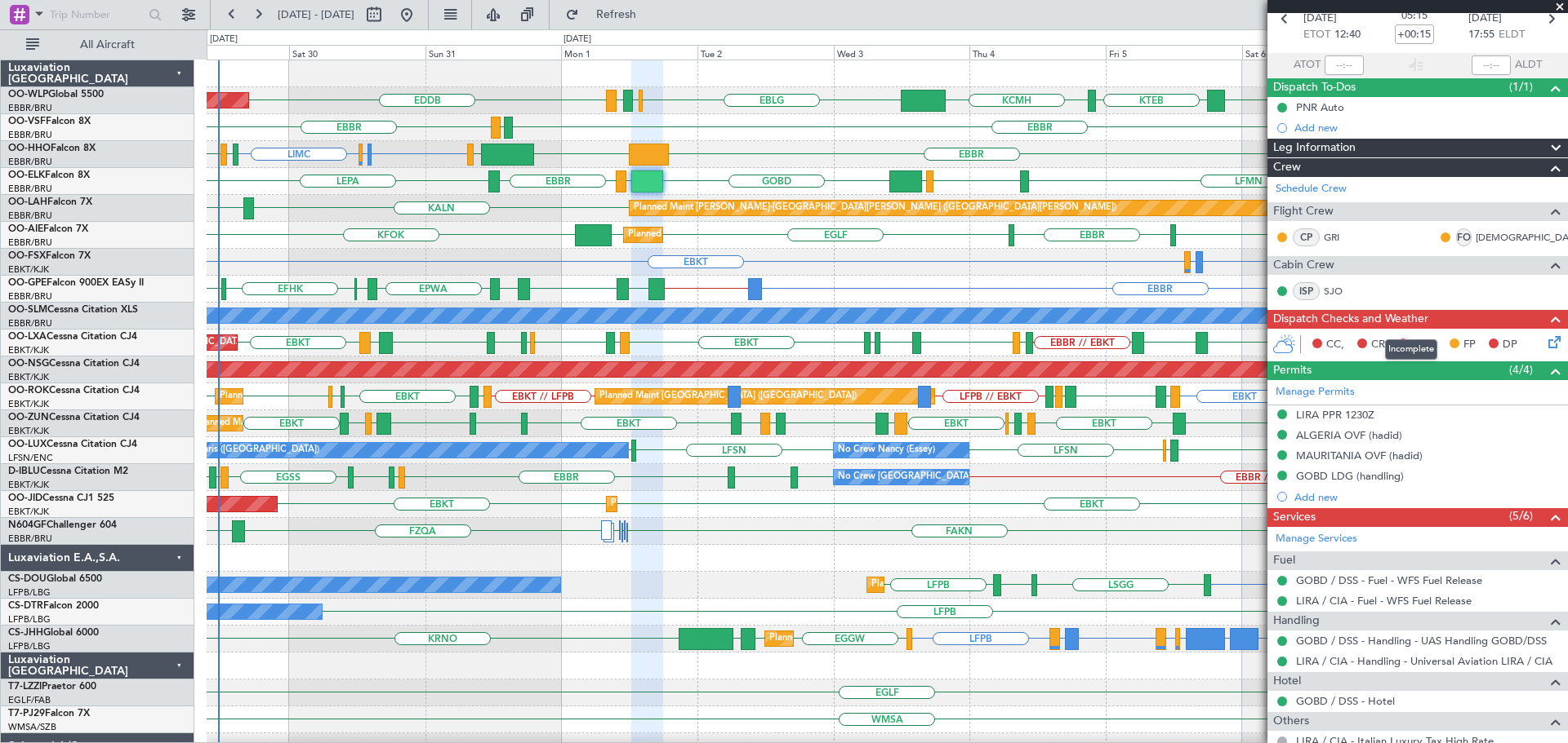
scroll to position [396, 0]
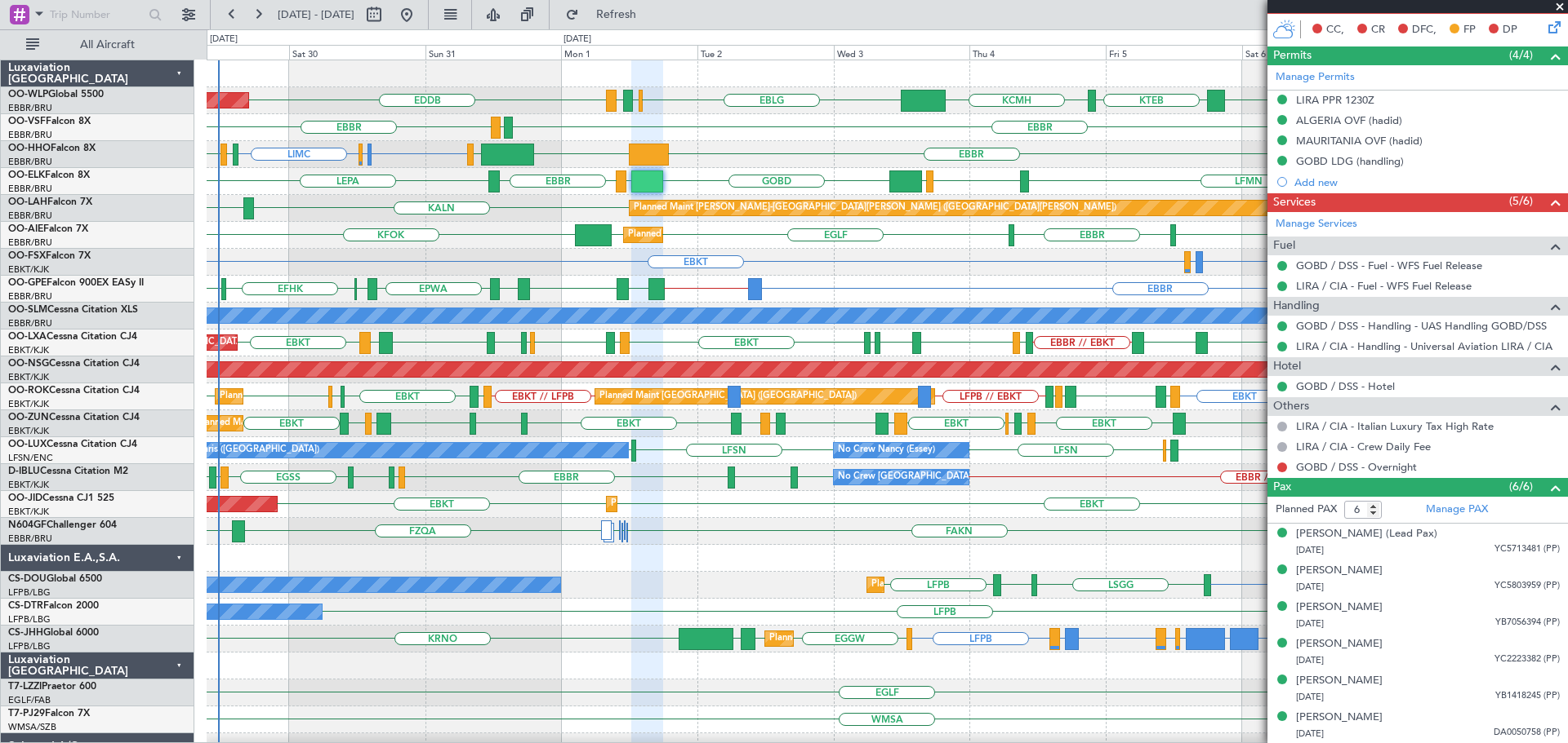
click at [1560, 8] on span at bounding box center [1559, 7] width 16 height 14
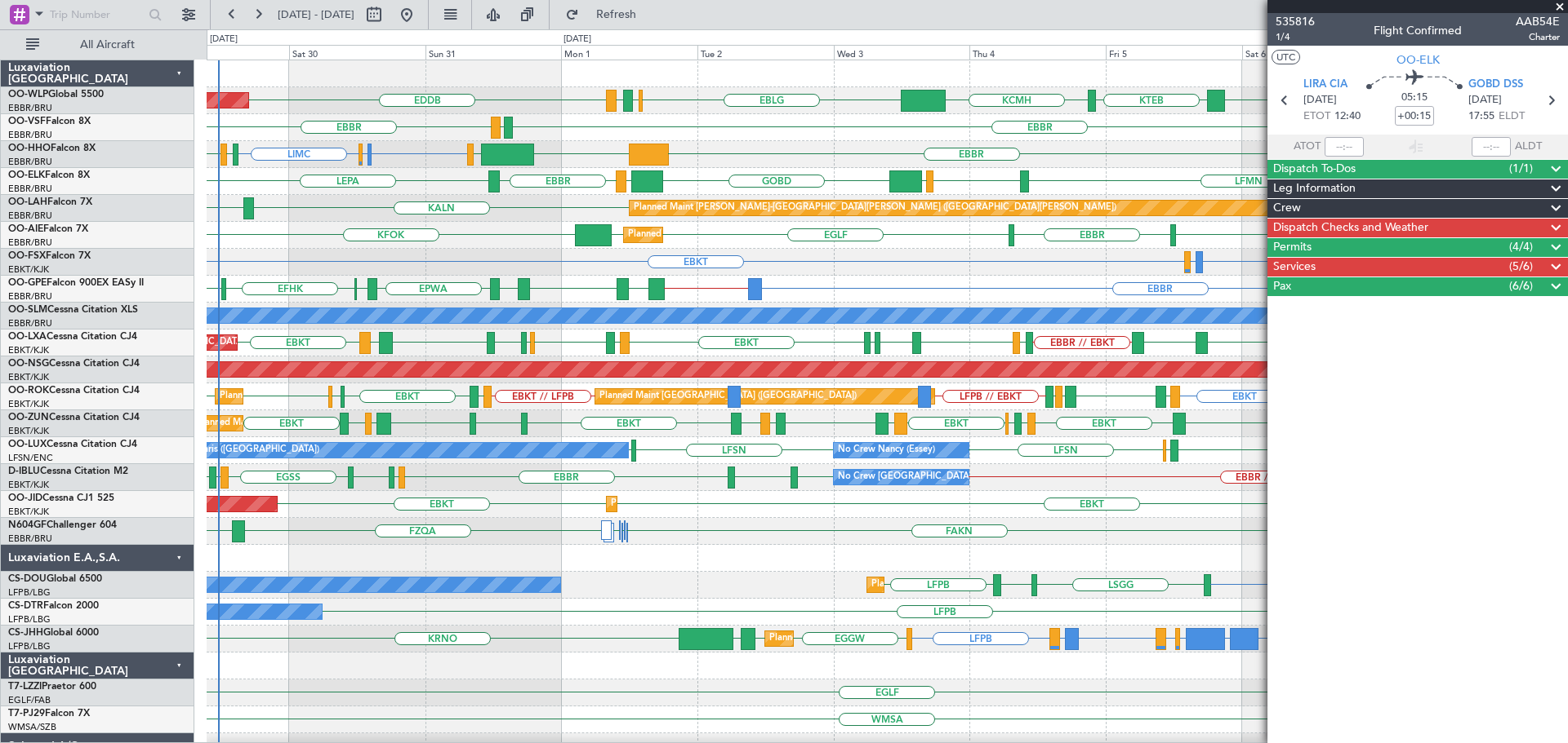
scroll to position [0, 0]
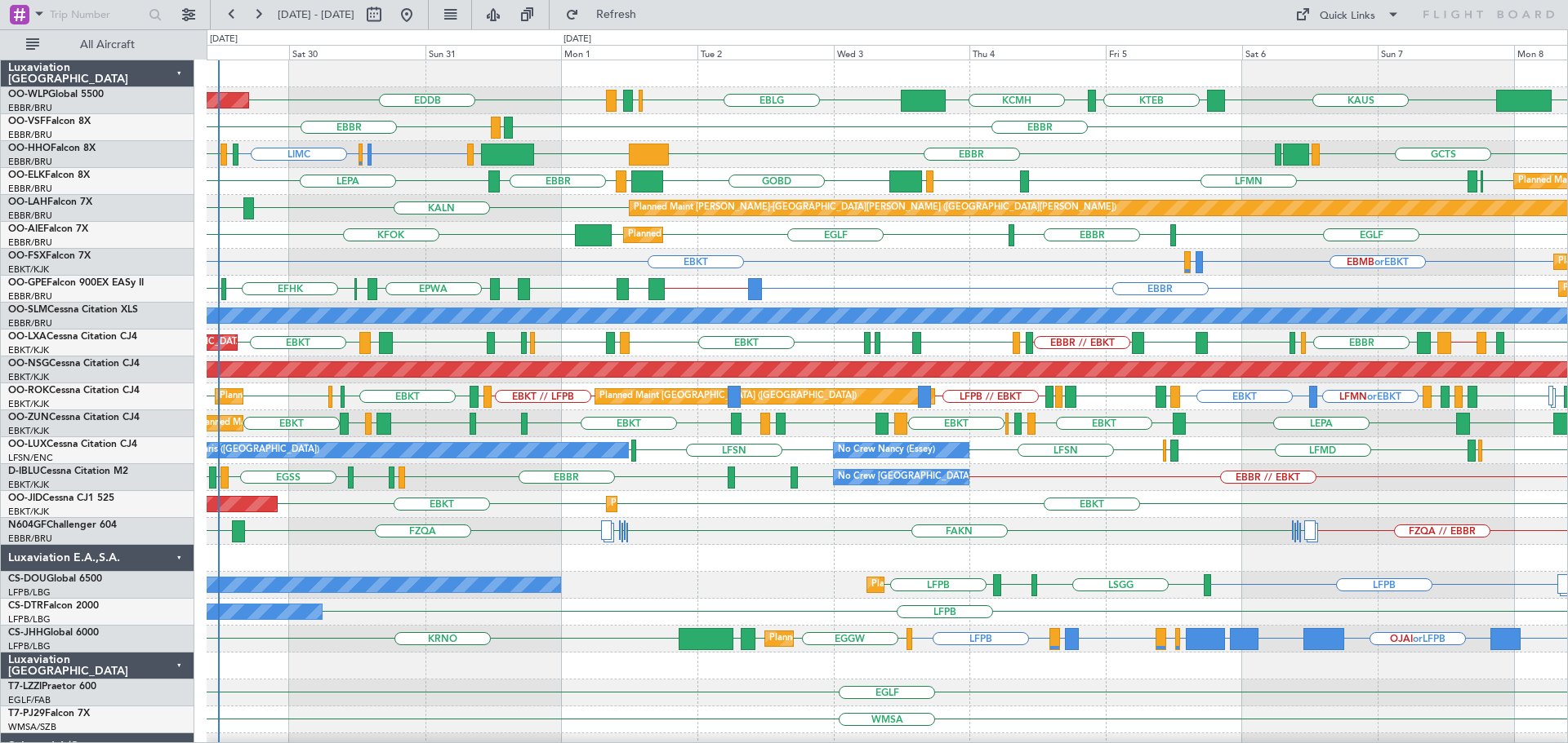
click at [710, 172] on div "LEPA EBKT EBBR LFMN EBBR LIML GOBD LIRA EBBR Planned Maint Kortrijk-Wevelgem" at bounding box center [886, 181] width 1360 height 27
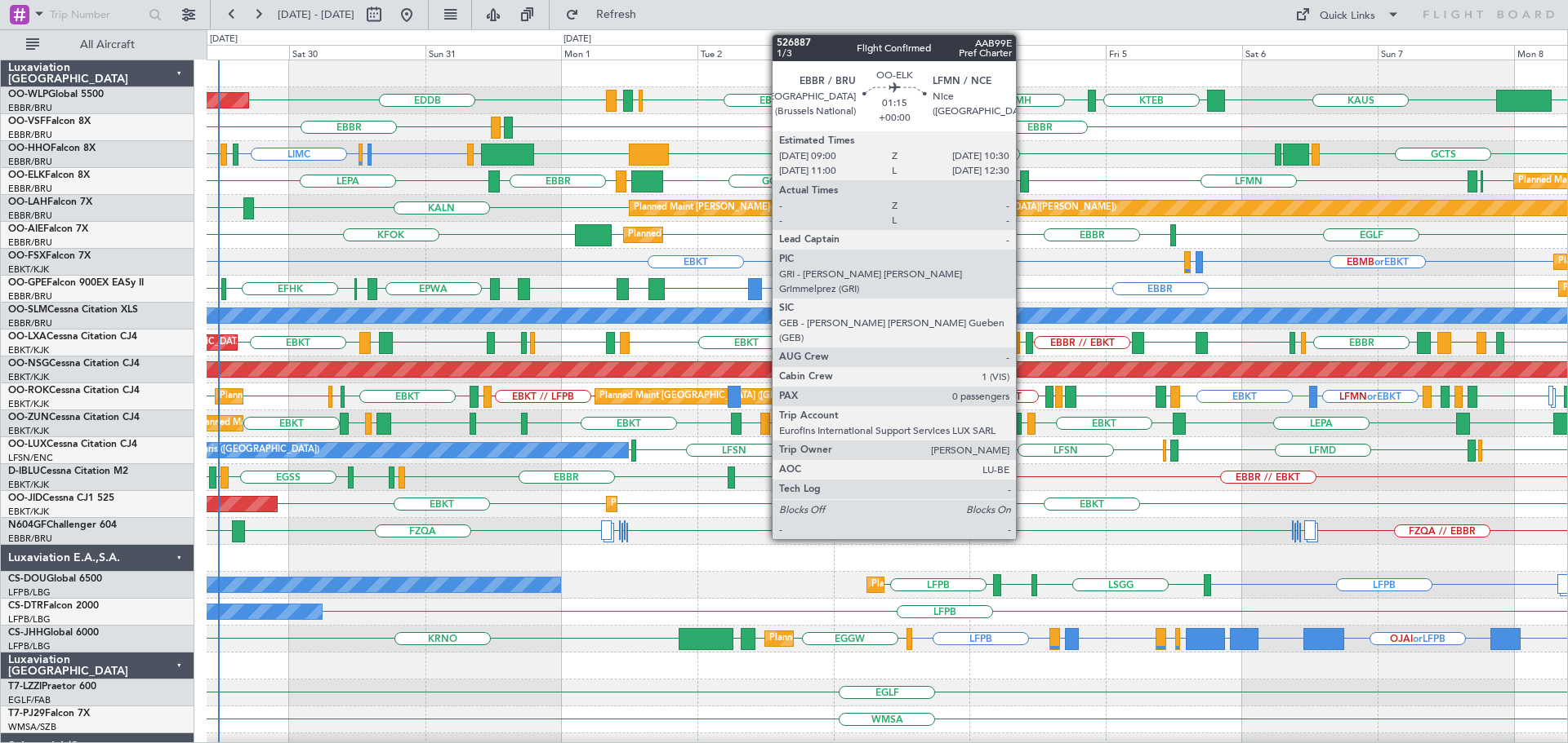
click at [1023, 177] on div at bounding box center [1024, 181] width 9 height 22
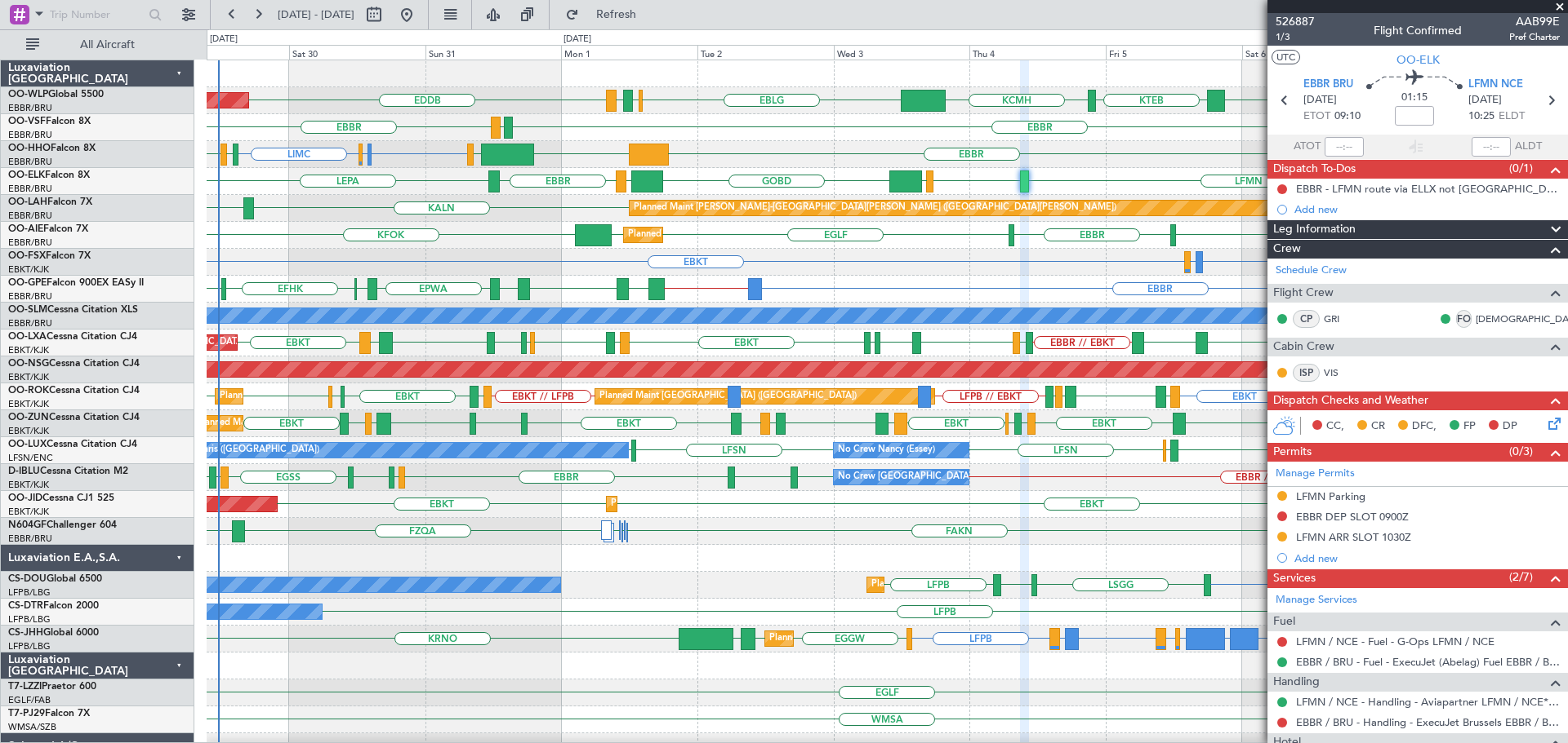
click at [1560, 8] on span at bounding box center [1559, 7] width 16 height 14
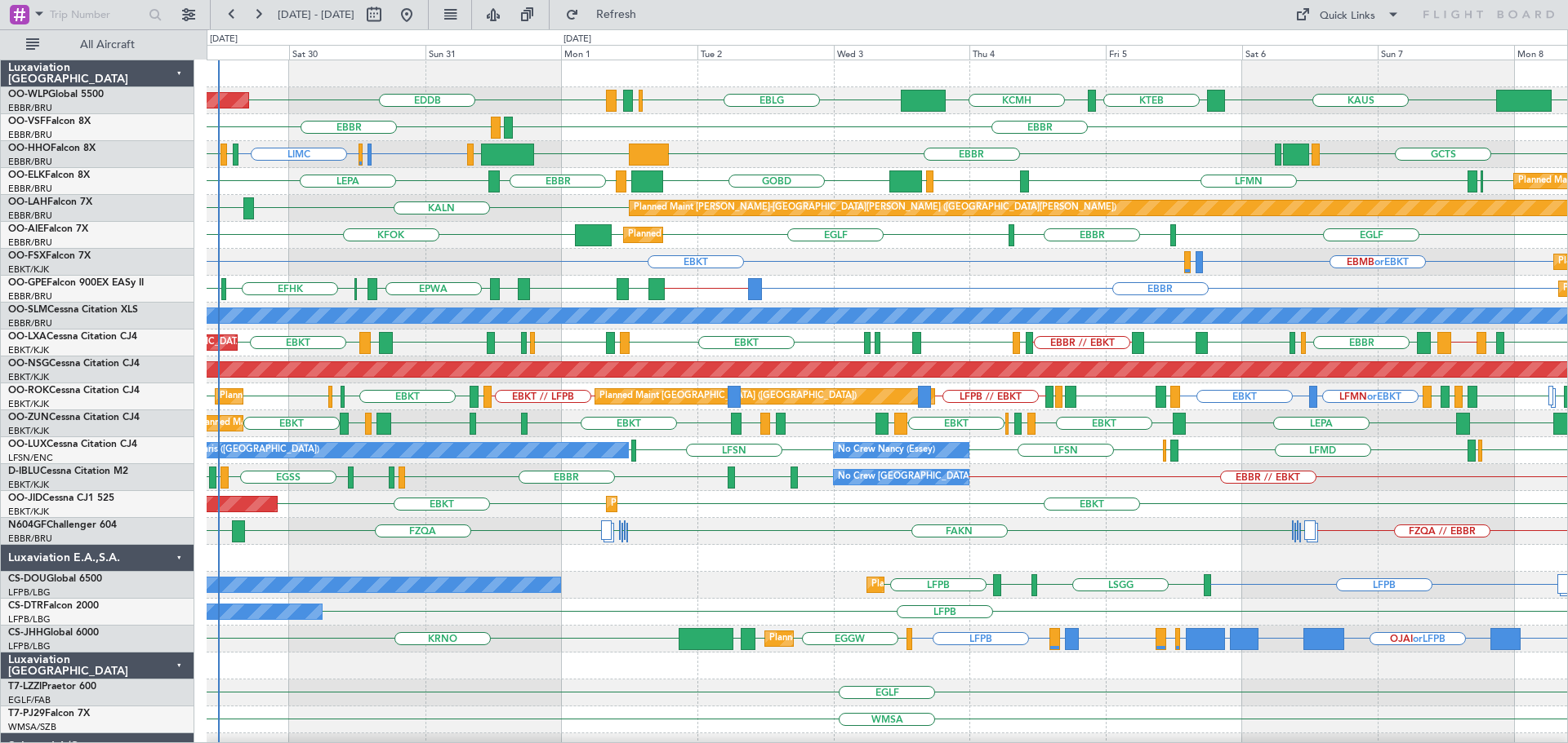
click at [988, 273] on div "EBKT EBMB or EBKT LSZH or EBKT Planned Maint [GEOGRAPHIC_DATA]-[GEOGRAPHIC_DATA…" at bounding box center [886, 262] width 1360 height 27
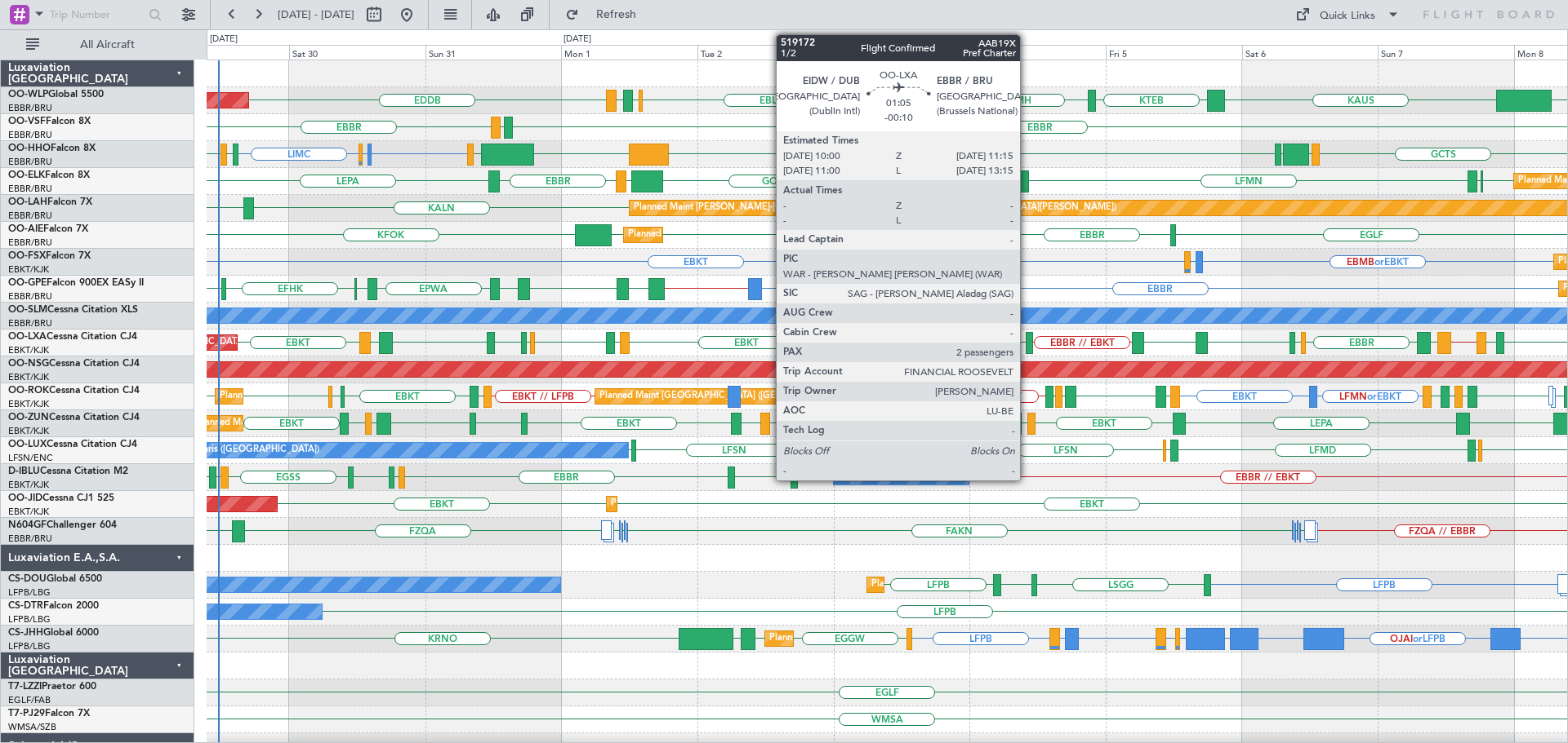
click at [1027, 337] on div at bounding box center [1029, 343] width 8 height 22
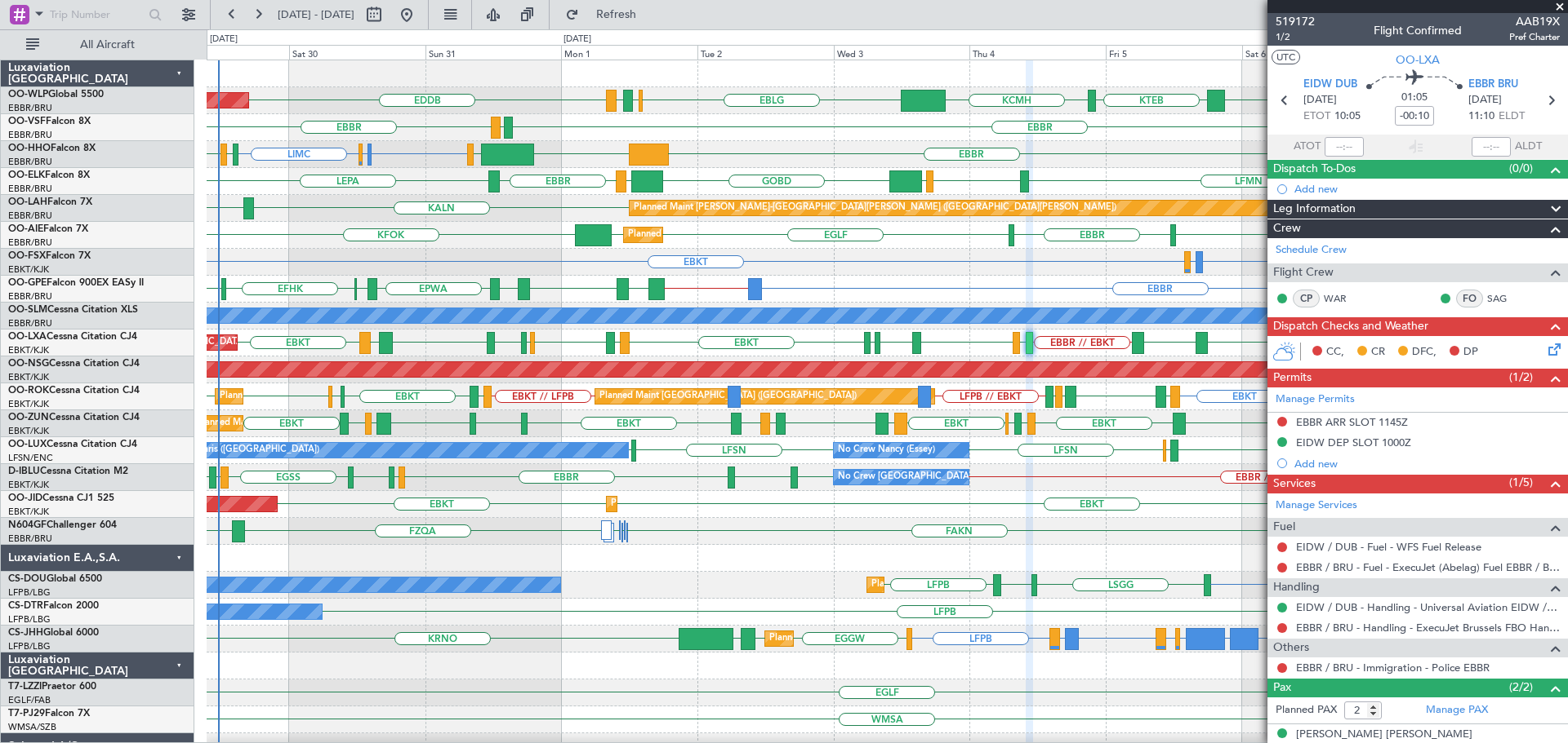
click at [1561, 6] on span at bounding box center [1559, 7] width 16 height 14
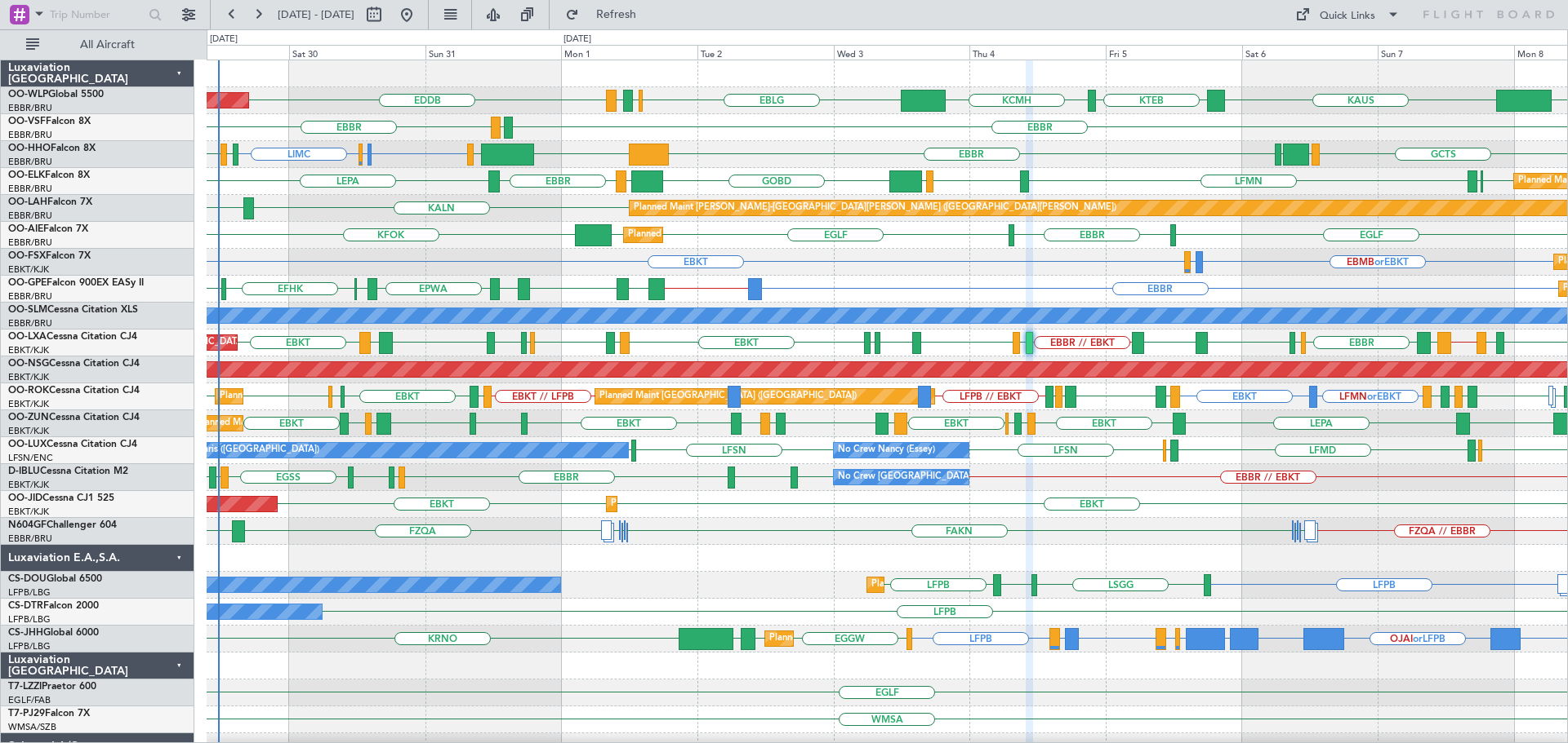
type input "0"
click at [1099, 272] on div "EBKT EBMB or EBKT LSZH or EBKT Planned Maint [GEOGRAPHIC_DATA]-[GEOGRAPHIC_DATA…" at bounding box center [886, 262] width 1360 height 27
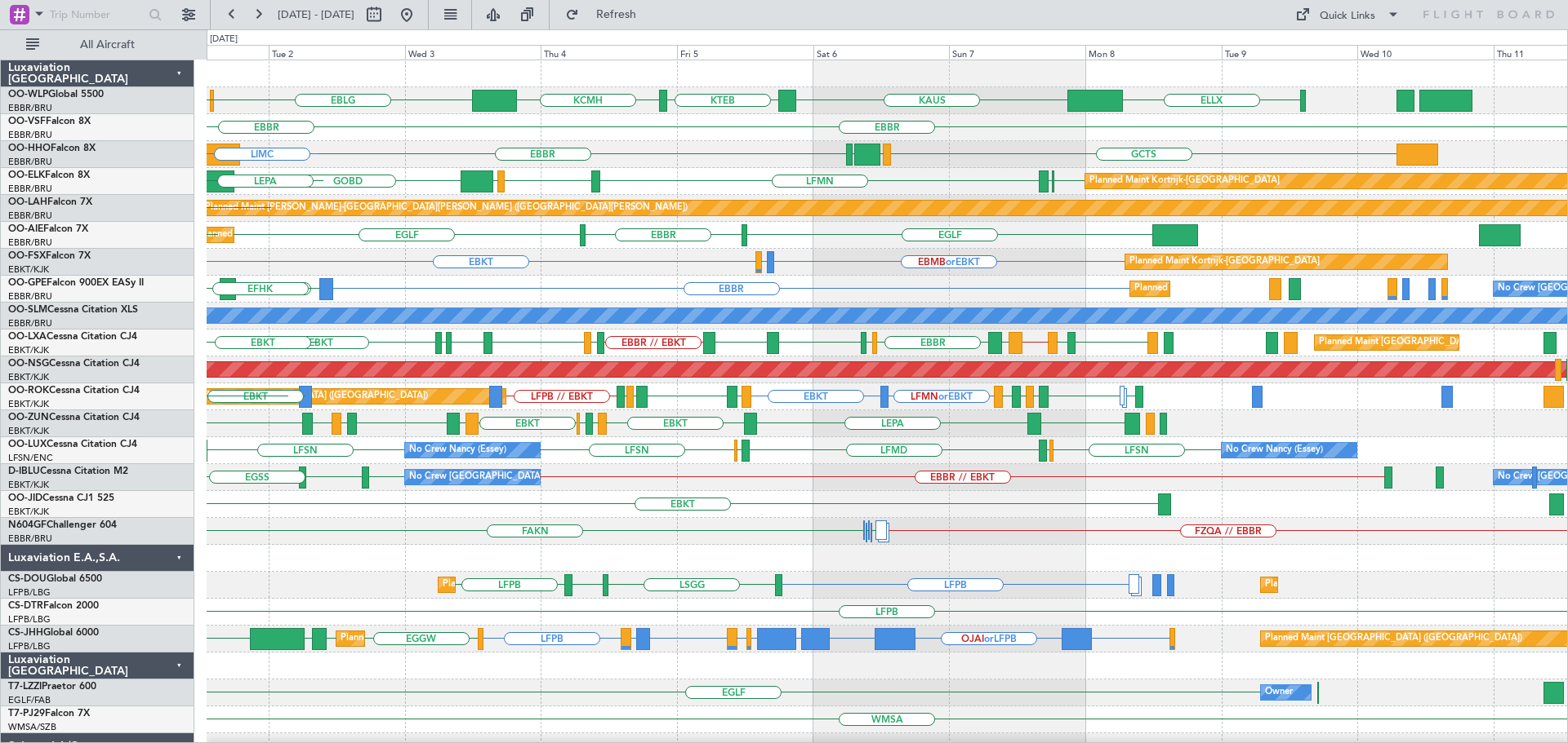
click at [1065, 396] on div "ELLX KAUS KTEB KCMH EBLG EBBR LIRZ EDDB EBBR LEGE EBBR GCTS GMMH LSGG EBBR LIMC…" at bounding box center [886, 558] width 1360 height 996
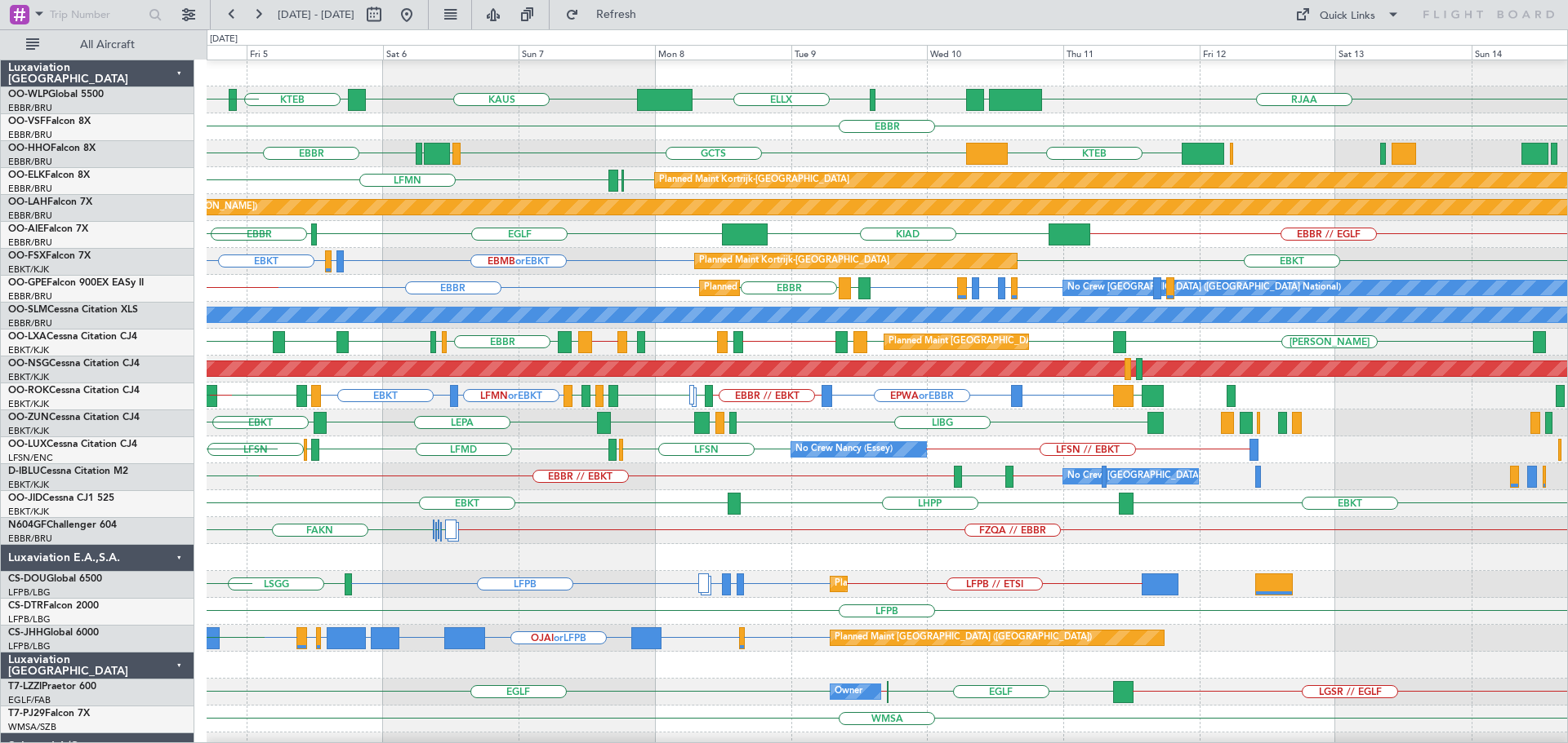
scroll to position [1, 0]
click at [799, 344] on div "LEIB EBBR EBBR LEIB EBBR // EBOS LFTH EBLG LIML EBBR // EBKT LIRN EBBR LSZB EBK…" at bounding box center [886, 343] width 1360 height 27
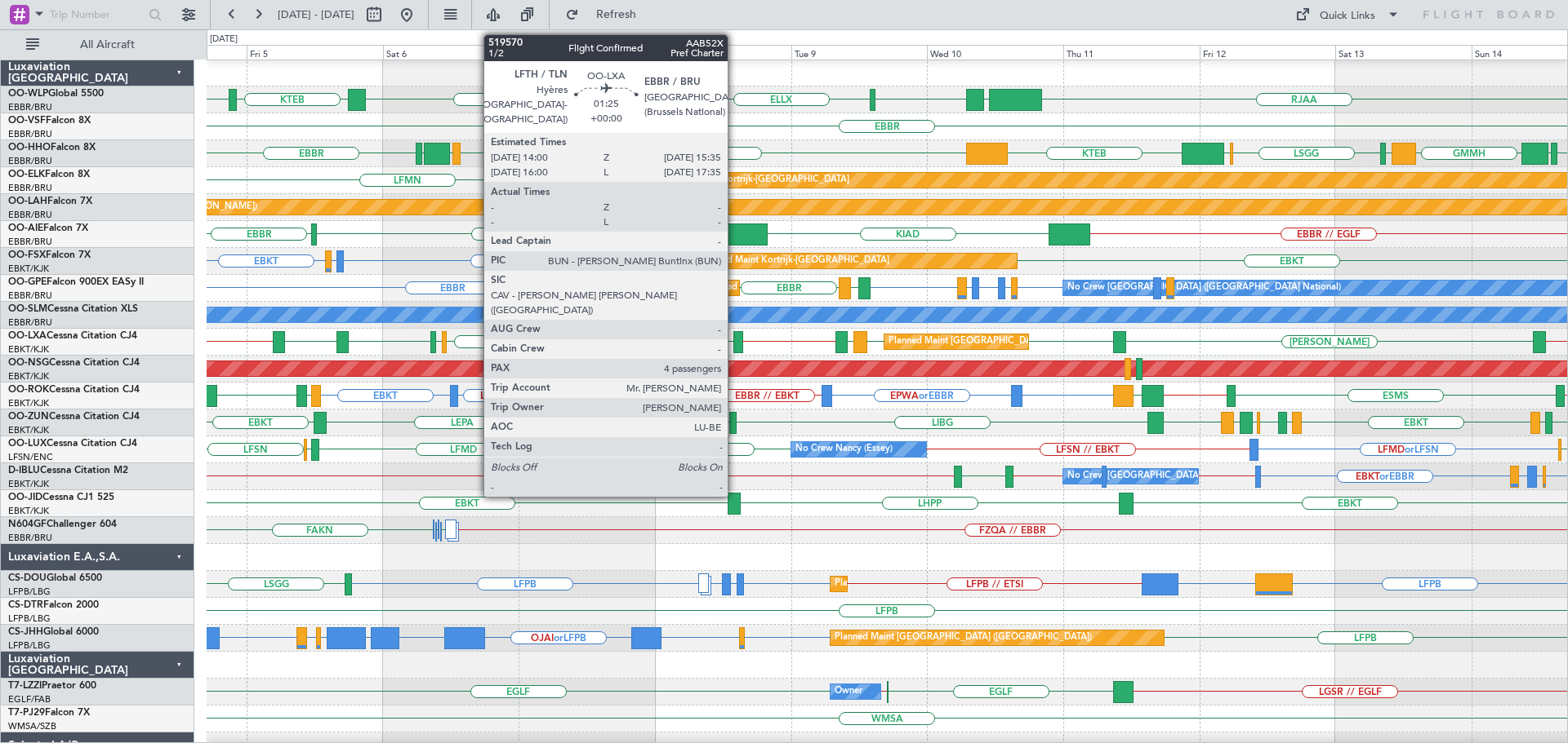
click at [735, 339] on div at bounding box center [738, 343] width 9 height 22
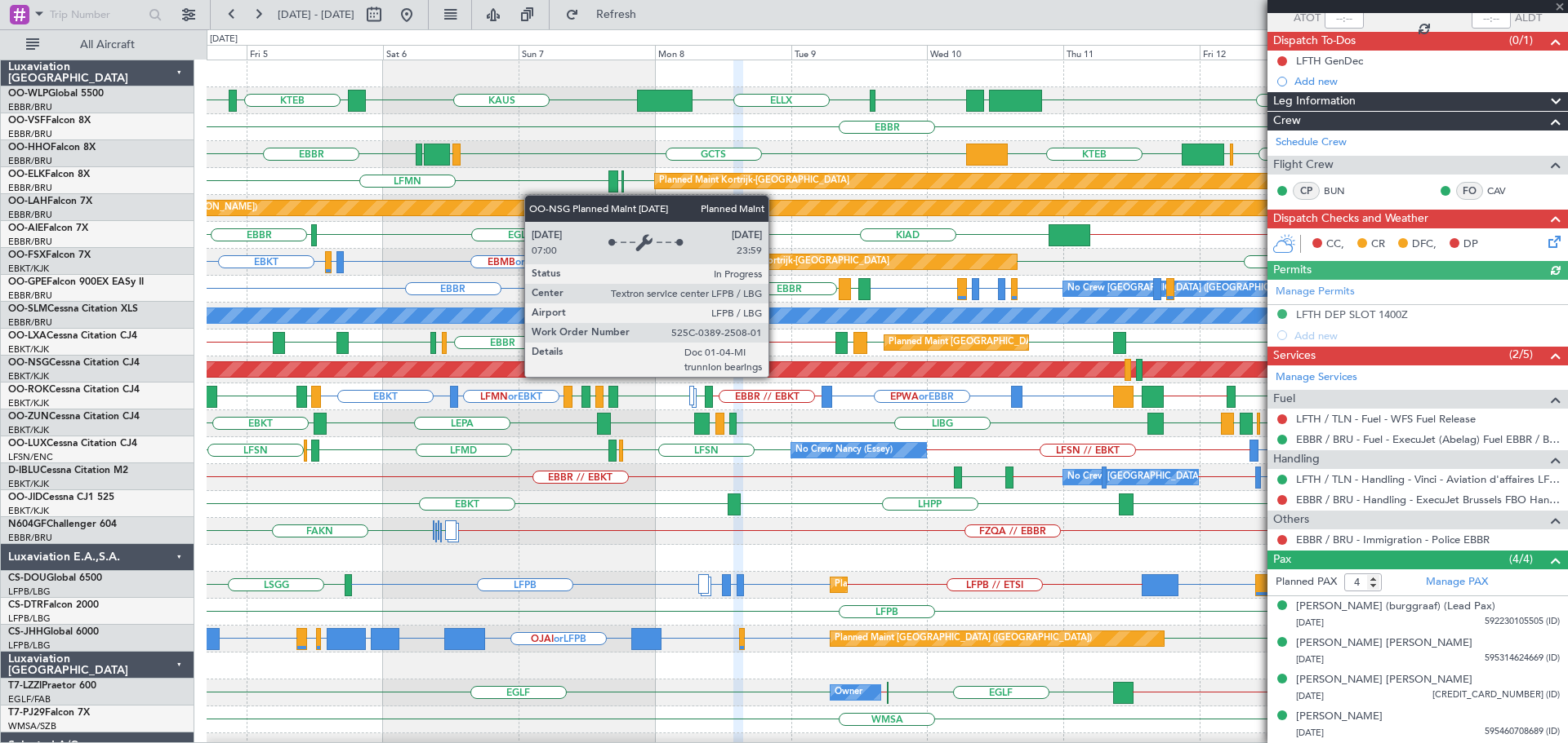
scroll to position [0, 0]
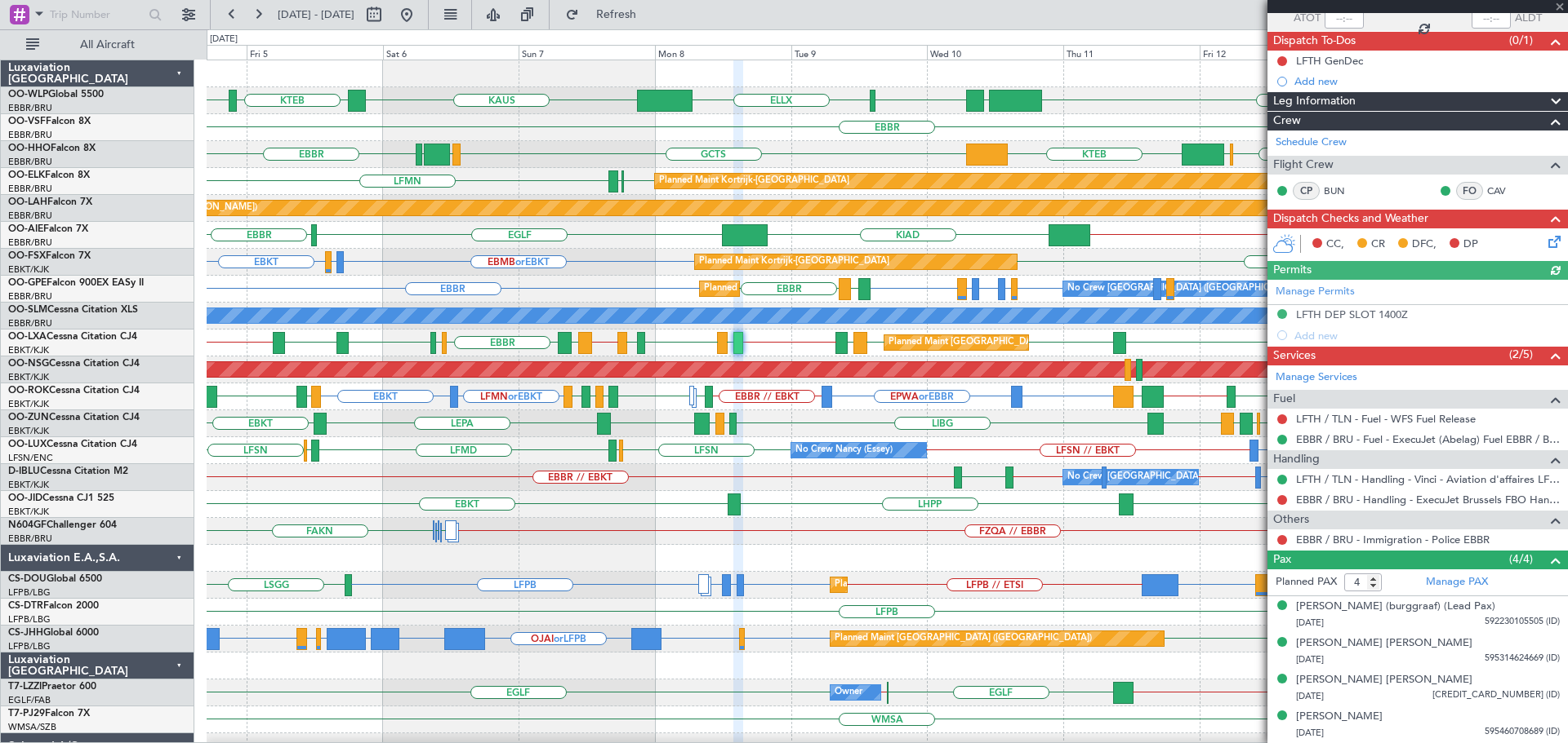
click at [769, 351] on div "EBBR // EBKT EBBR LEIB EBBR // EBOS LFTH EBLG LIML EBBR // EBKT LIRN EBBR LSZB …" at bounding box center [886, 343] width 1360 height 27
click at [1560, 3] on span at bounding box center [1559, 7] width 16 height 14
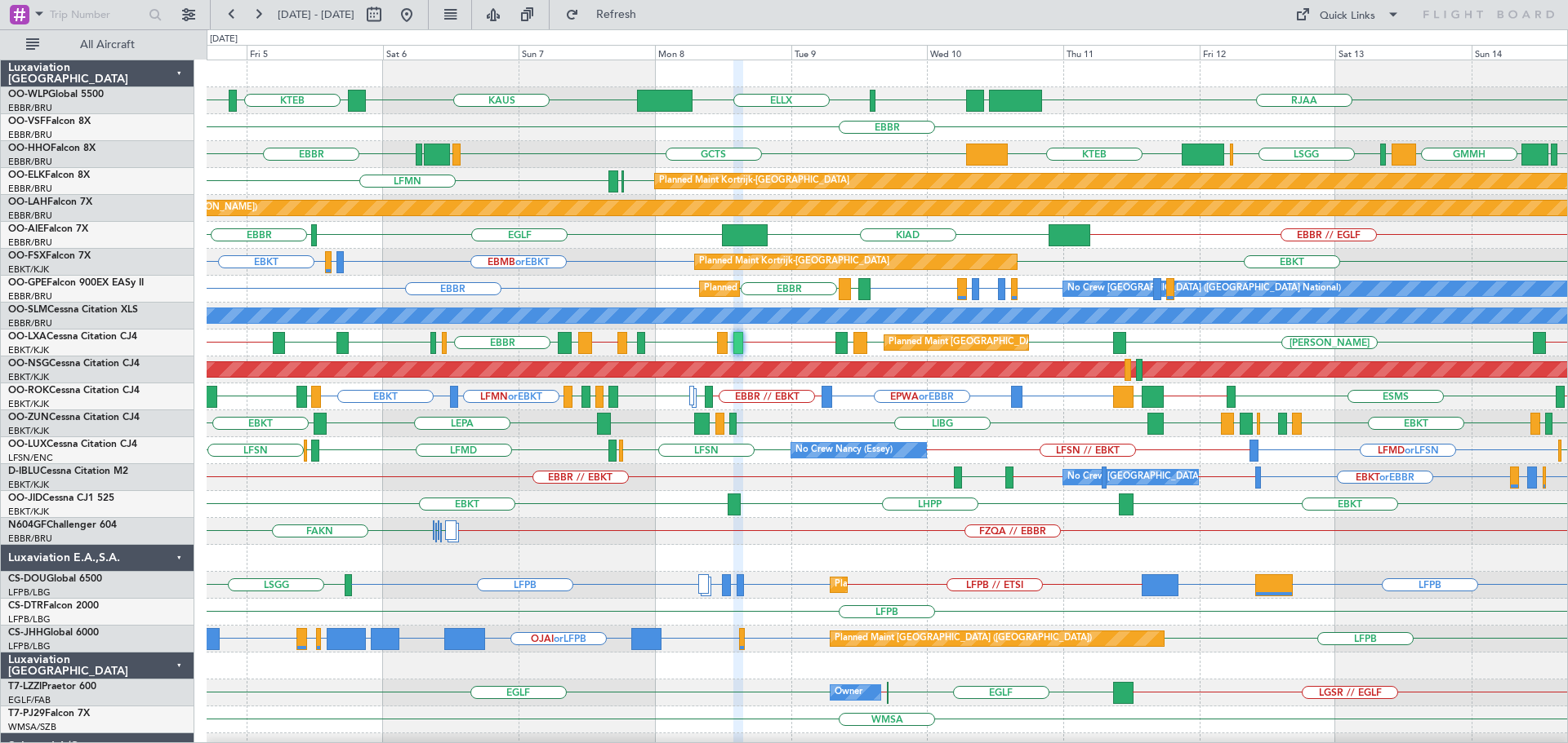
type input "0"
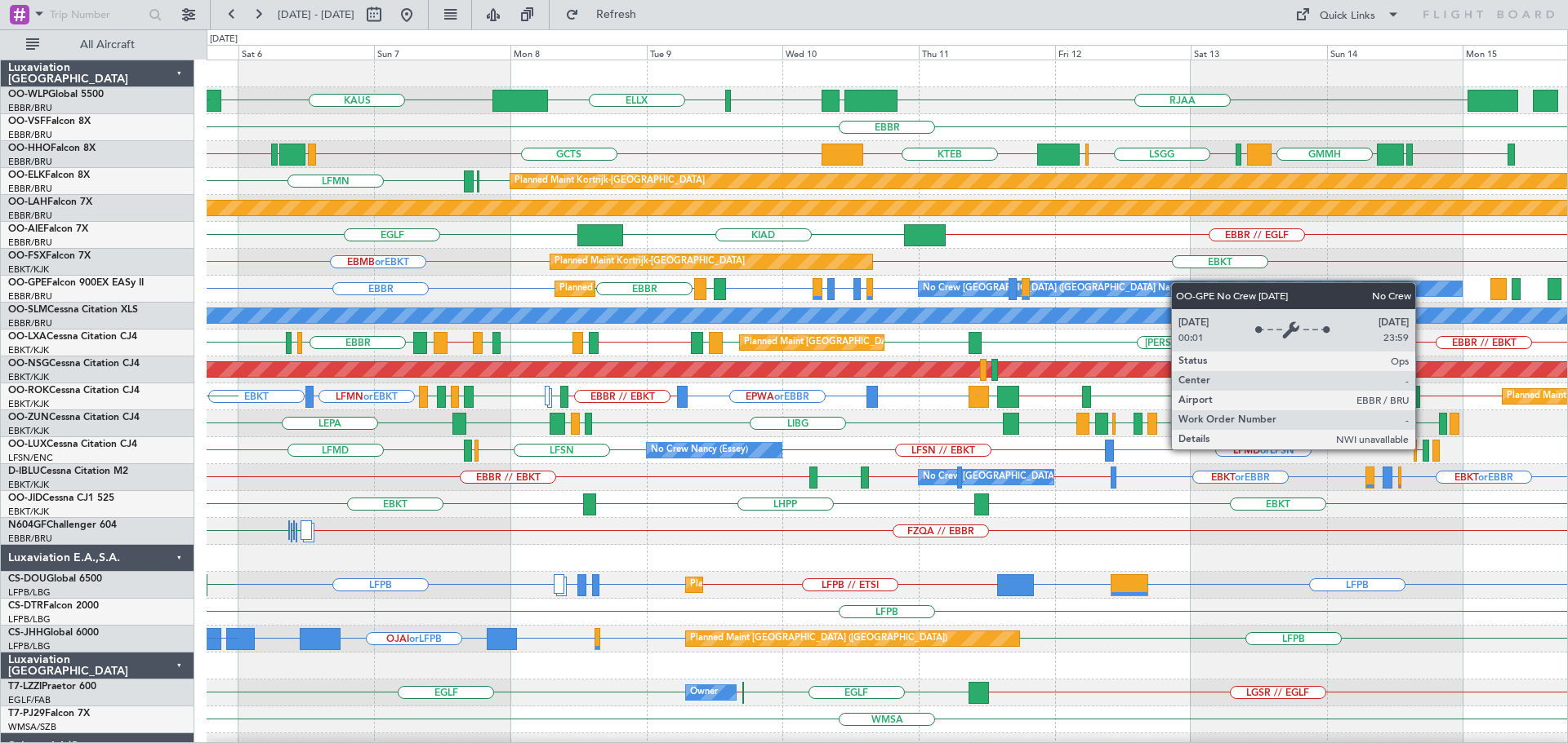
click at [1093, 294] on div "LIML ELLX KAUS RJAA LTCG KTEB KCMH EBBR GCTS GMMH LSGG EBBR LSGG EBBR GMMH LIRS…" at bounding box center [886, 532] width 1360 height 942
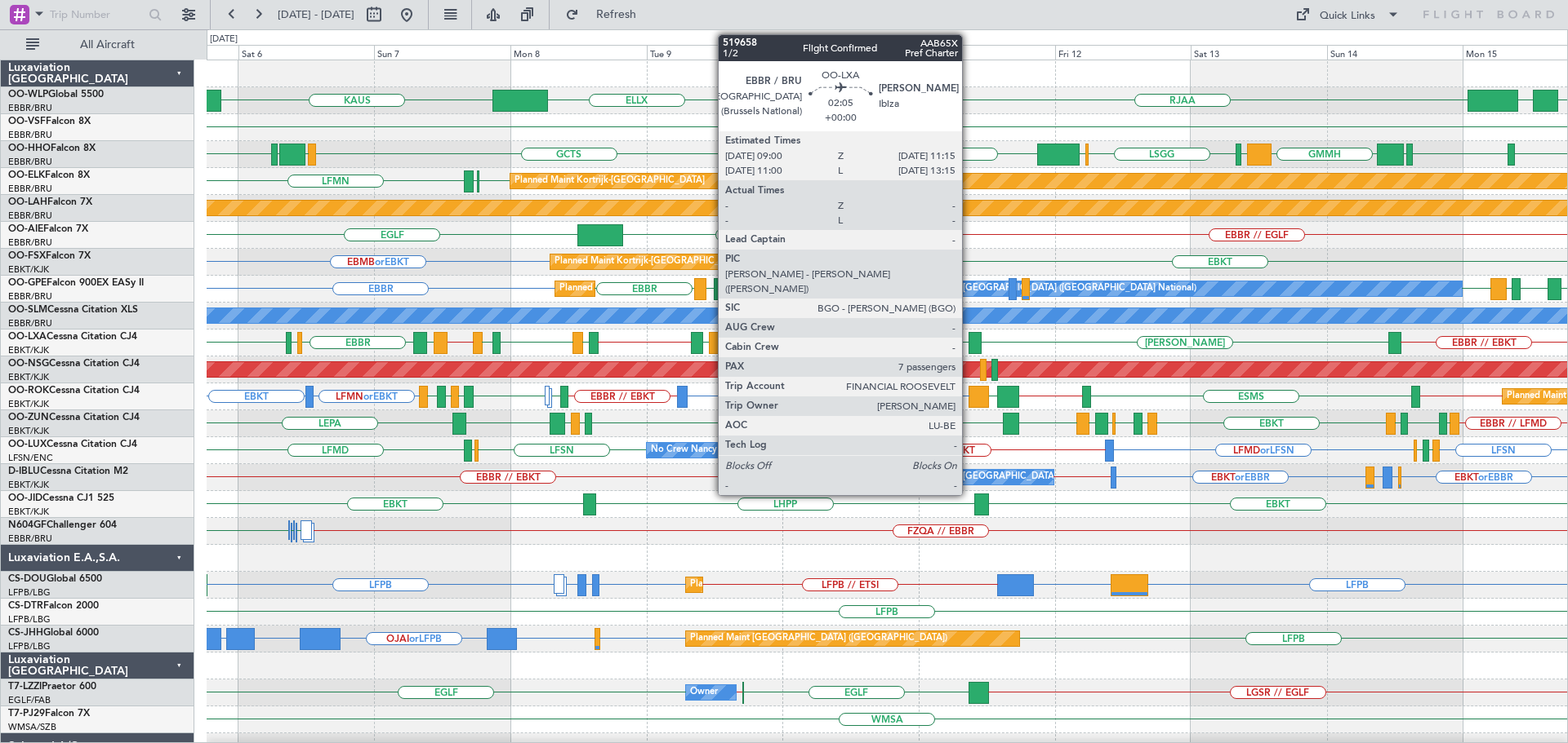
click at [969, 337] on div at bounding box center [975, 343] width 13 height 22
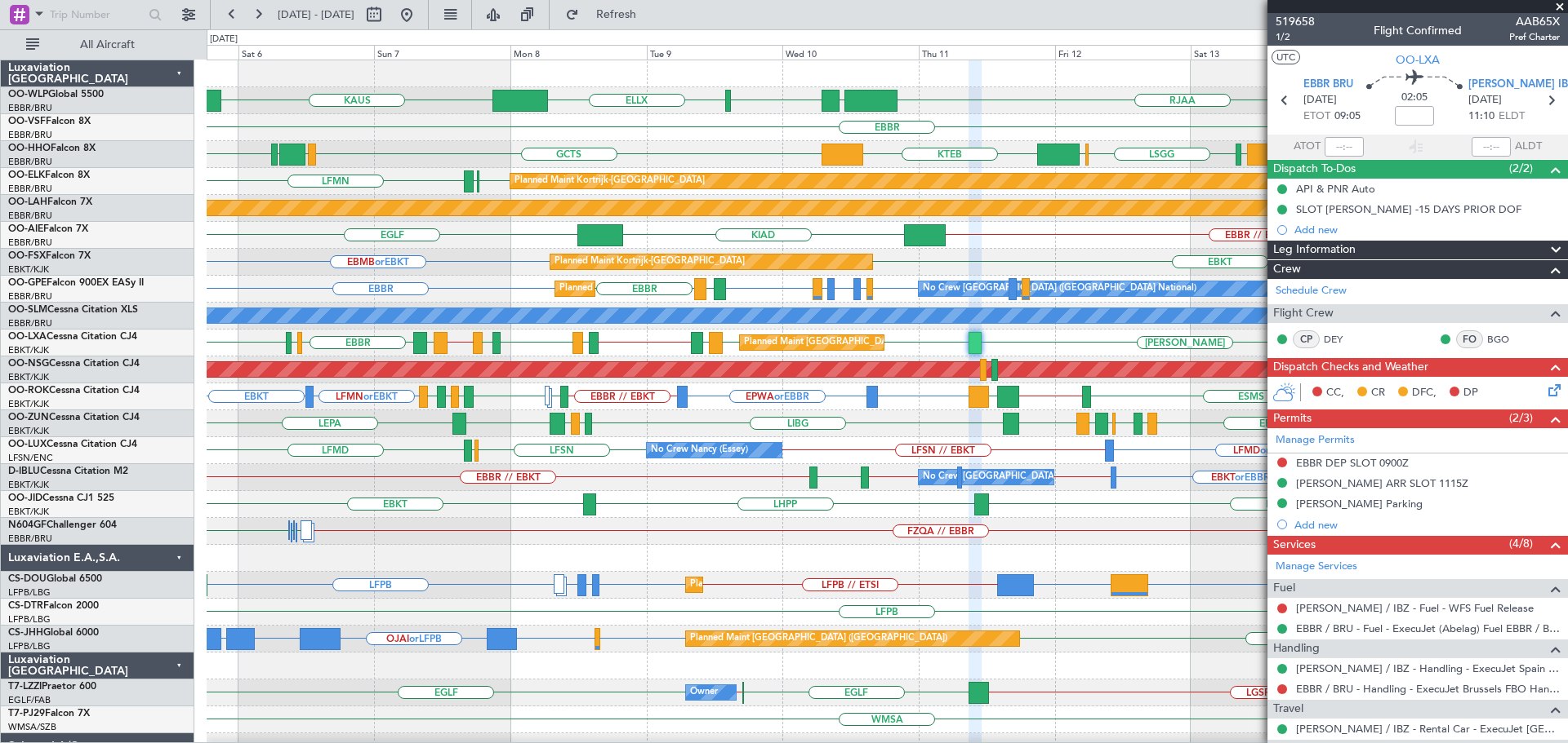
click at [1559, 8] on span at bounding box center [1559, 7] width 16 height 14
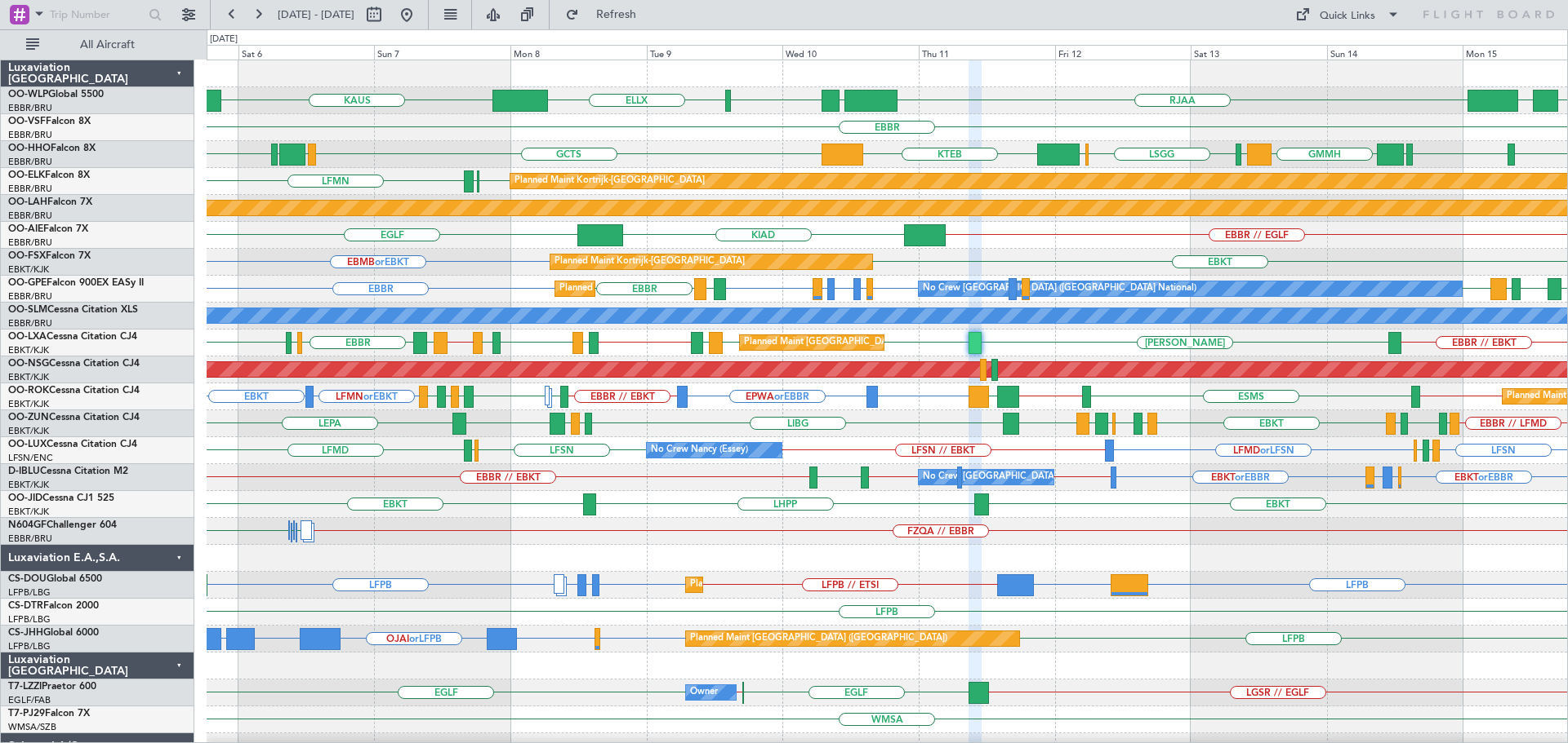
type input "0"
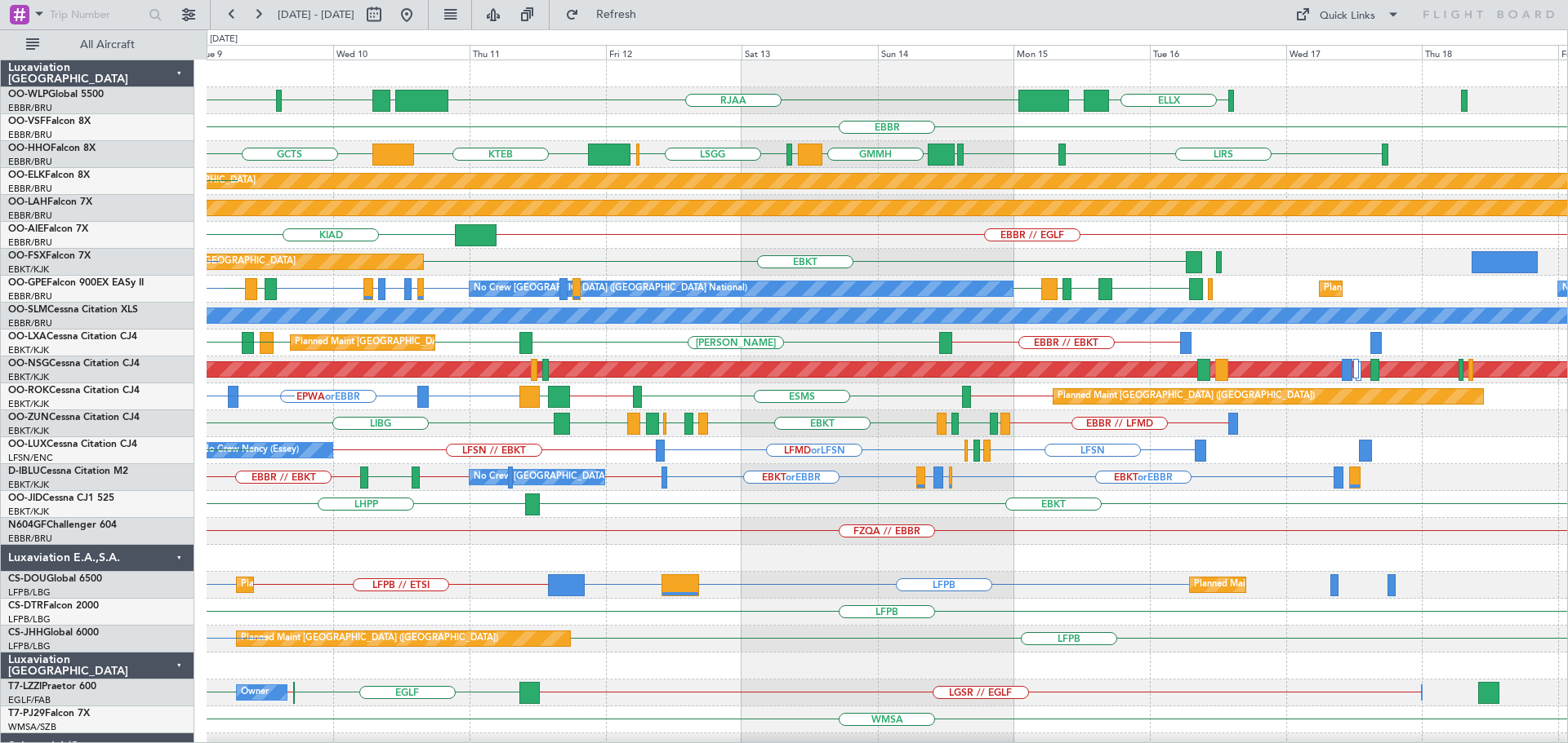
click at [736, 542] on div "LIML ELLX ELLX UBBB RJAA LTCG KAUS EBBR GCTS LIRS LSGG EBBR GMMH LIRS LSGG LIMC…" at bounding box center [886, 532] width 1360 height 942
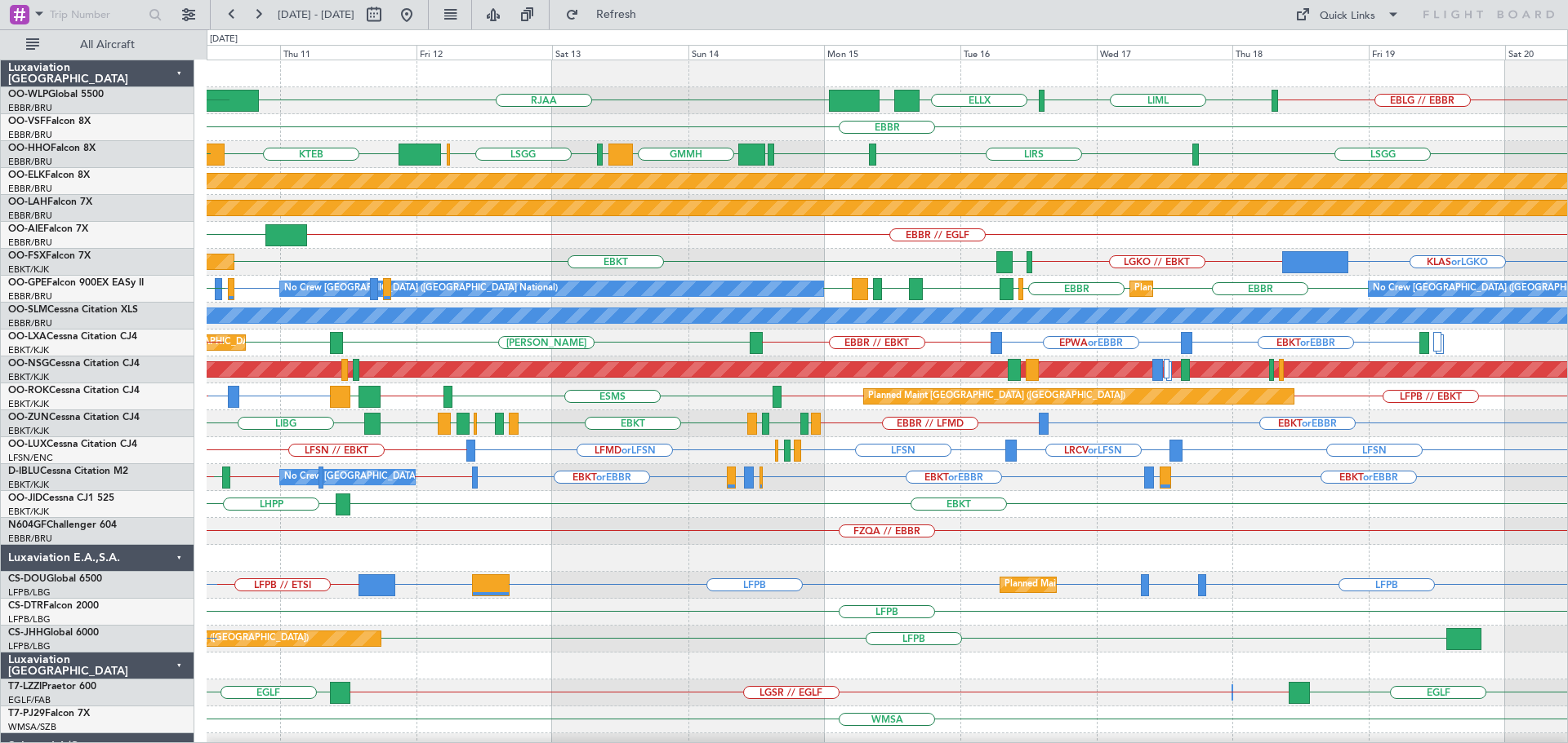
click at [822, 543] on div "EBLG // EBBR LIML ELLX UBBB RJAA ELLX LIML LTCG EBBR LSGG LIRS LSGG EBBR GMMH L…" at bounding box center [886, 545] width 1360 height 970
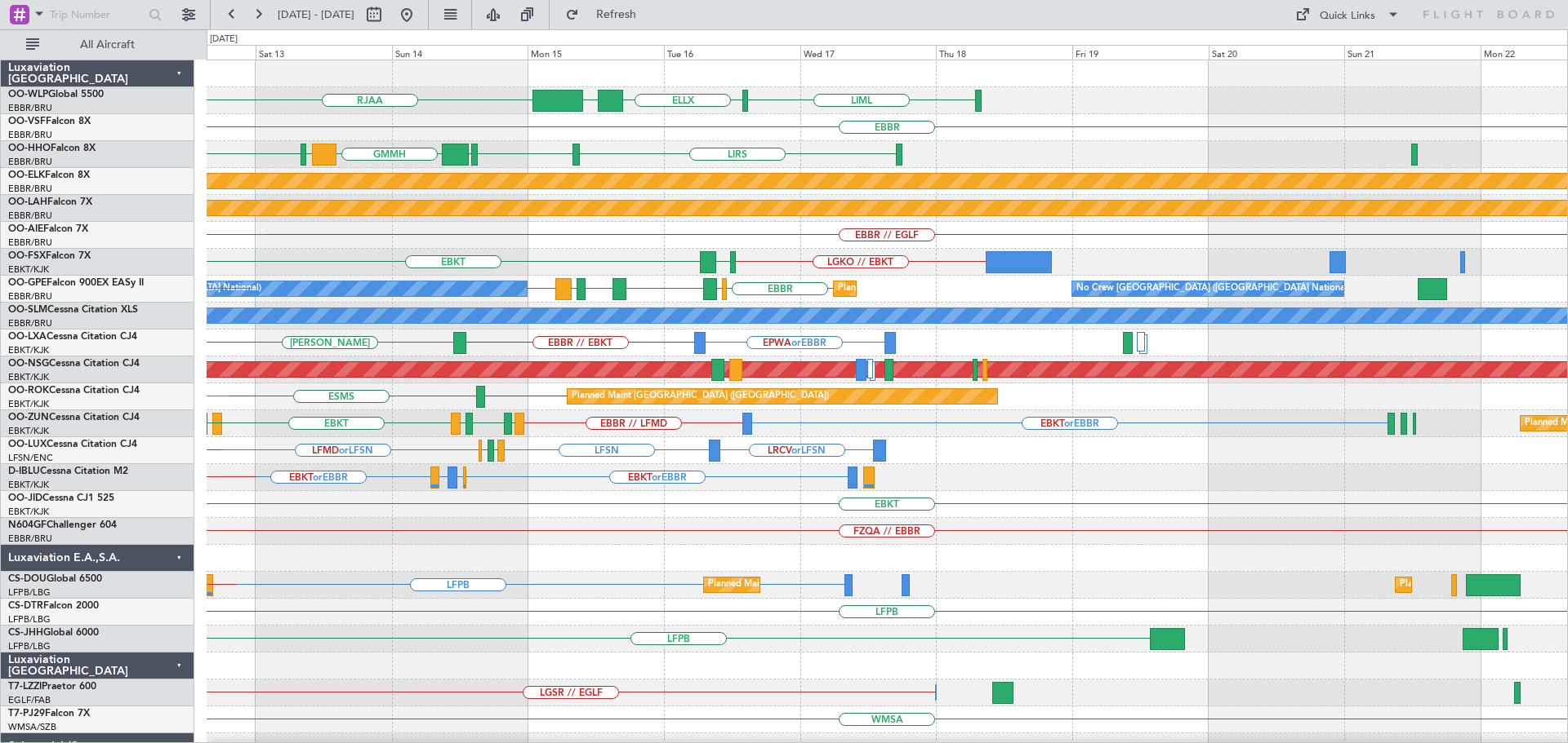
click at [686, 616] on div "LIML ELLX UBBB RJAA LTCG LIML EBBR LIRS LSGG EBBR GMMH LIRS LSGG KTEB LIMC GCTS…" at bounding box center [886, 532] width 1360 height 942
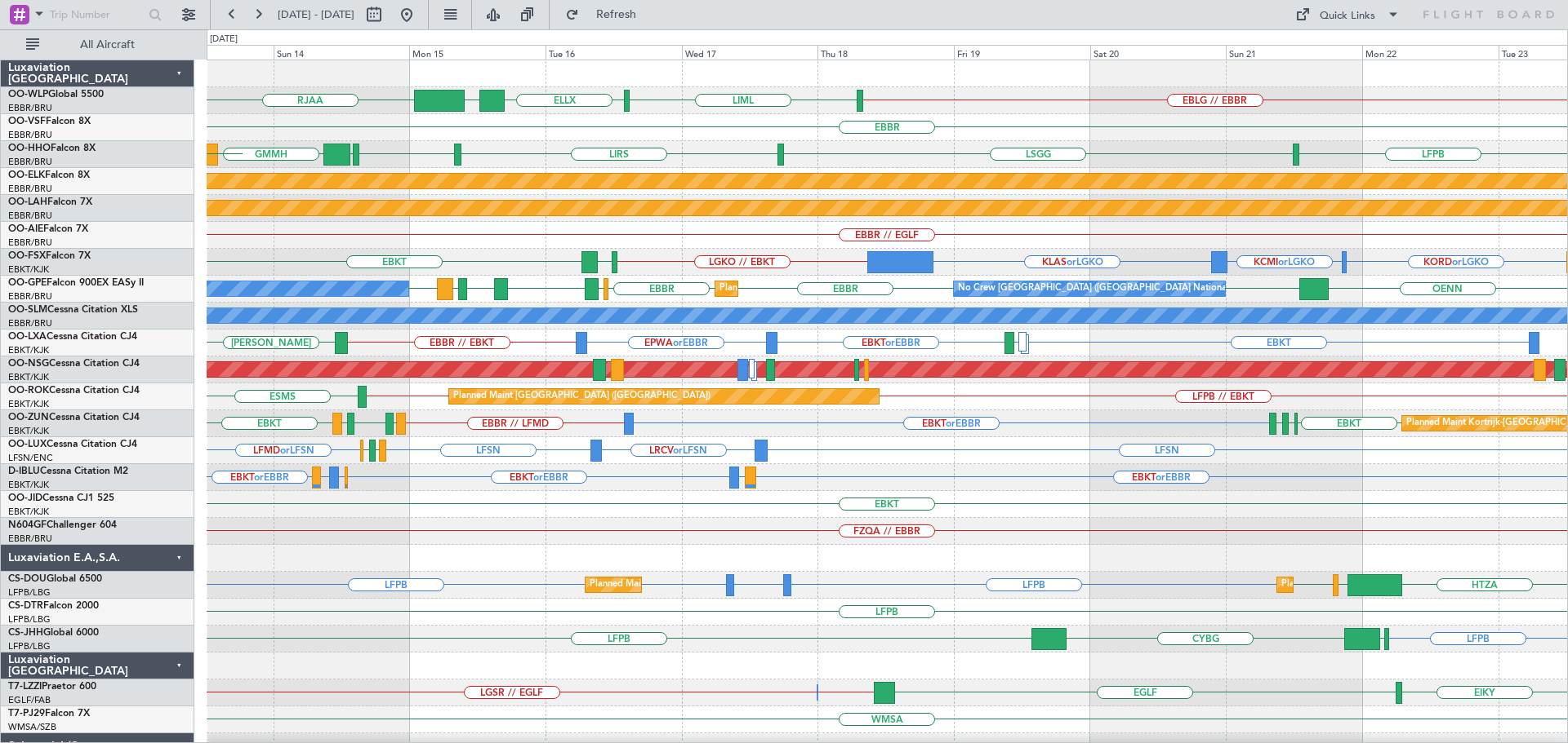
click at [627, 516] on div "EBKT" at bounding box center [886, 504] width 1360 height 27
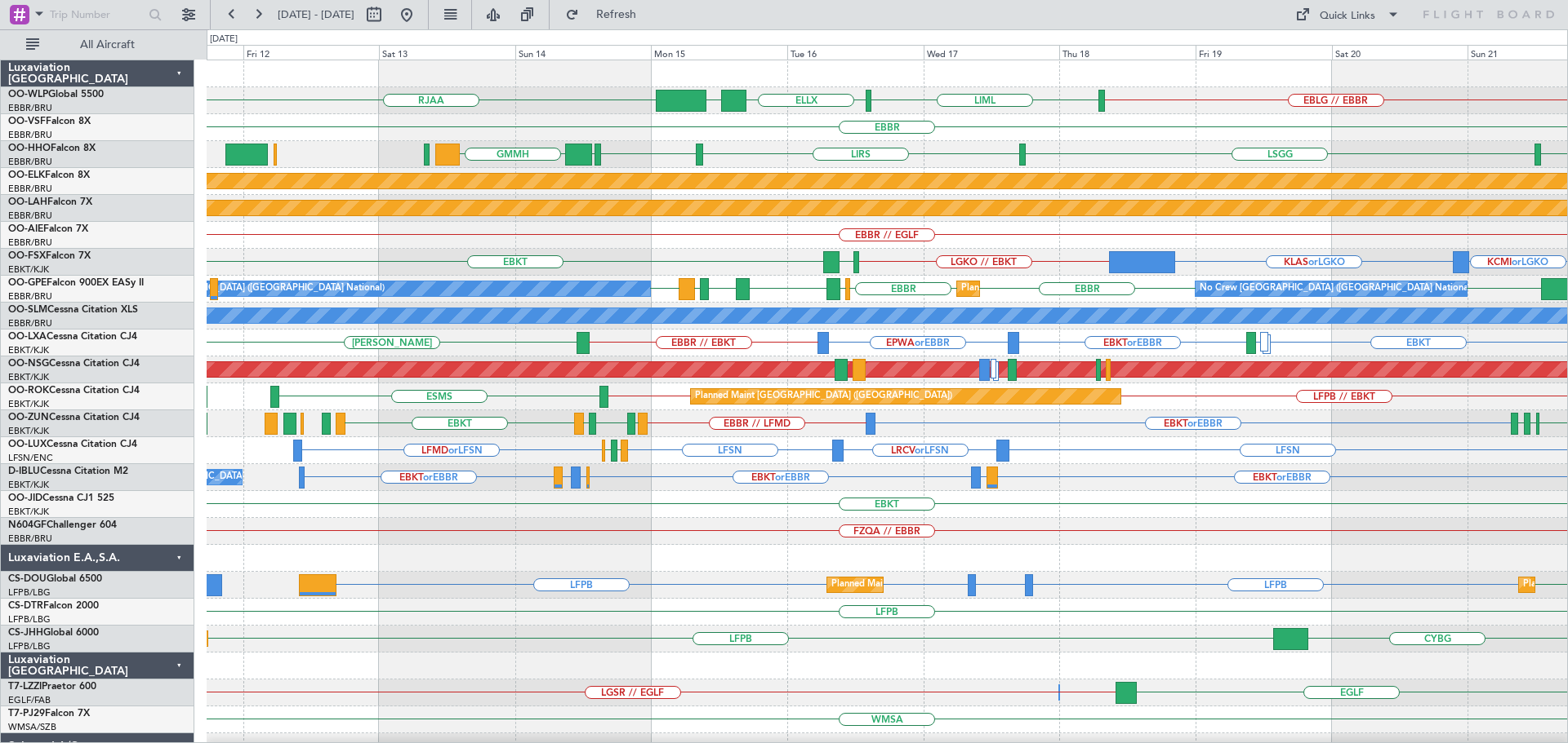
click at [951, 325] on div "EBLG // EBBR LIML ELLX UBBB RJAA EBBR LSGG LIRS LSGG EBBR GMMH LFPB Planned Mai…" at bounding box center [886, 532] width 1360 height 942
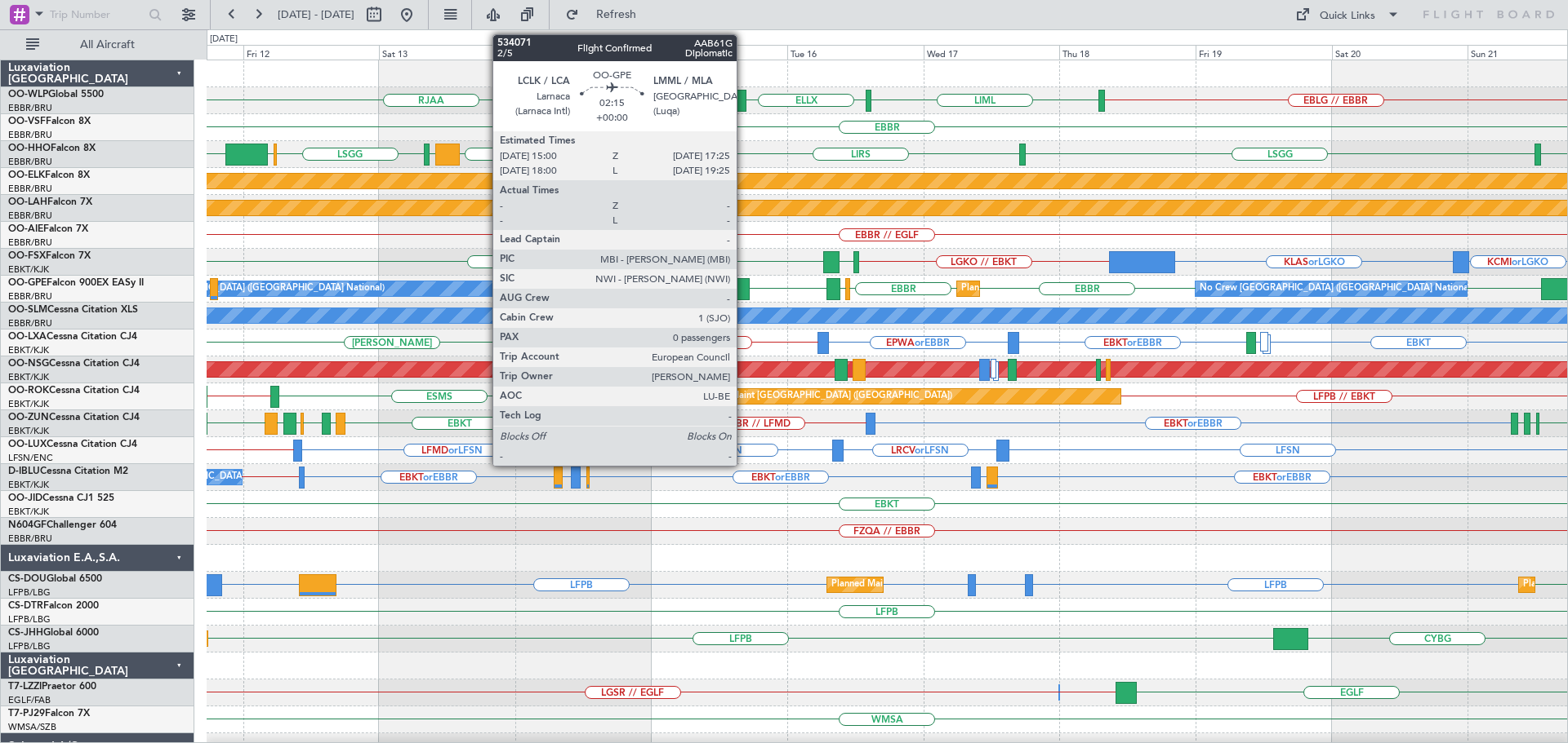
click at [743, 285] on div at bounding box center [743, 290] width 14 height 22
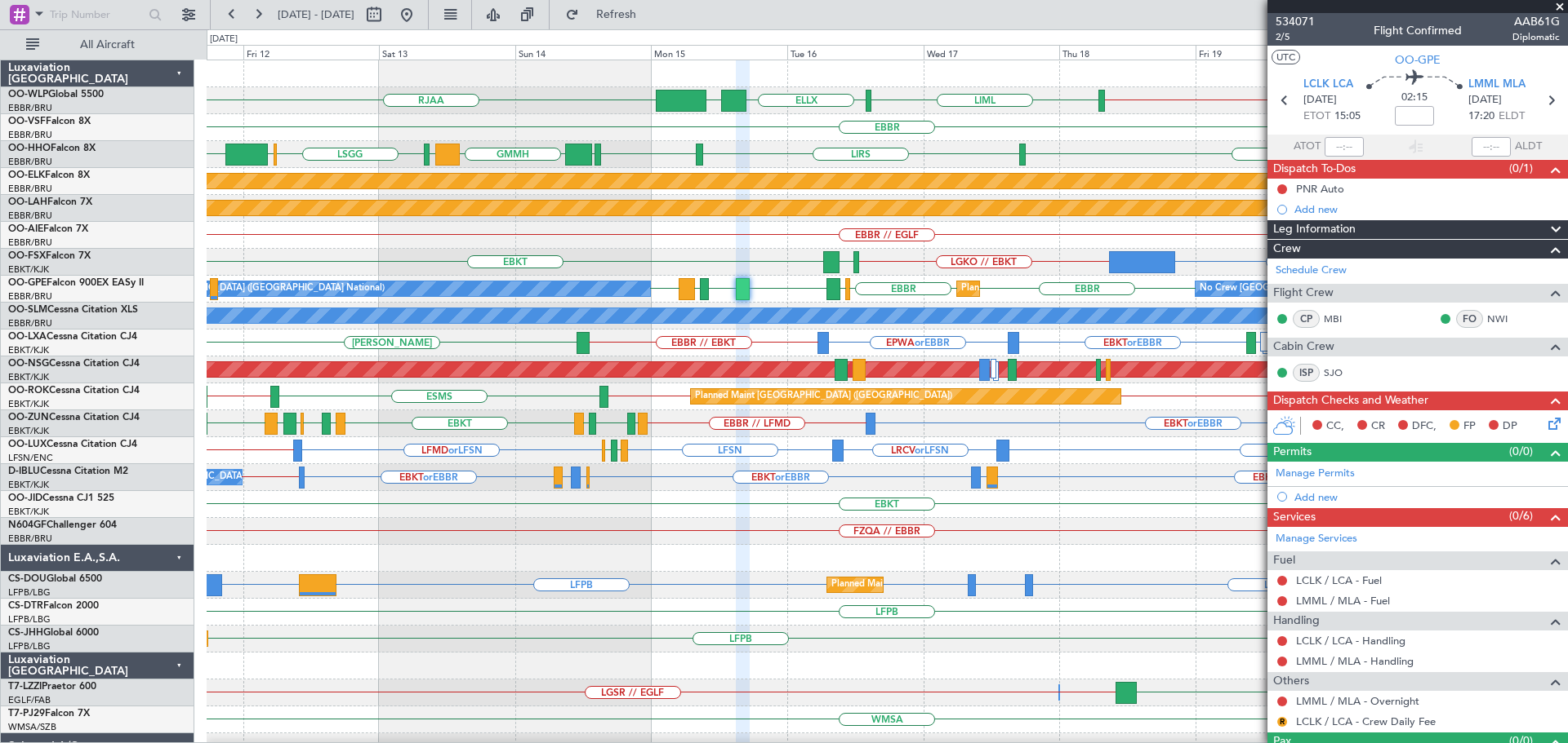
click at [703, 248] on div "EBBR // EGLF" at bounding box center [886, 235] width 1360 height 27
drag, startPoint x: 1560, startPoint y: 7, endPoint x: 379, endPoint y: 437, distance: 1256.8
click at [1560, 7] on span at bounding box center [1559, 7] width 16 height 14
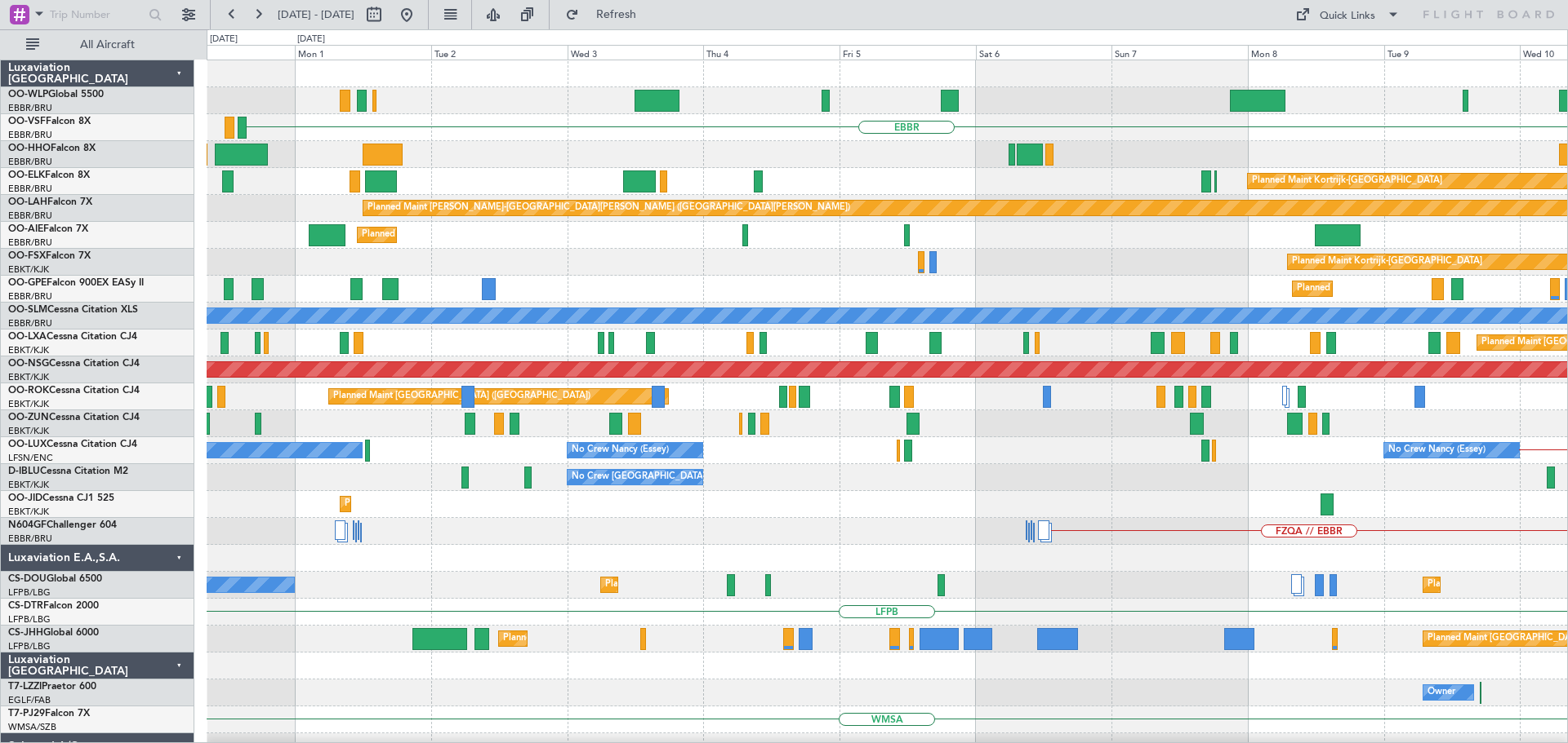
click at [1182, 555] on div "RJAA Planned Maint Berlin (Brandenburg) EBBR LIMC KTEB LSGG Planned Maint Kortr…" at bounding box center [886, 532] width 1360 height 942
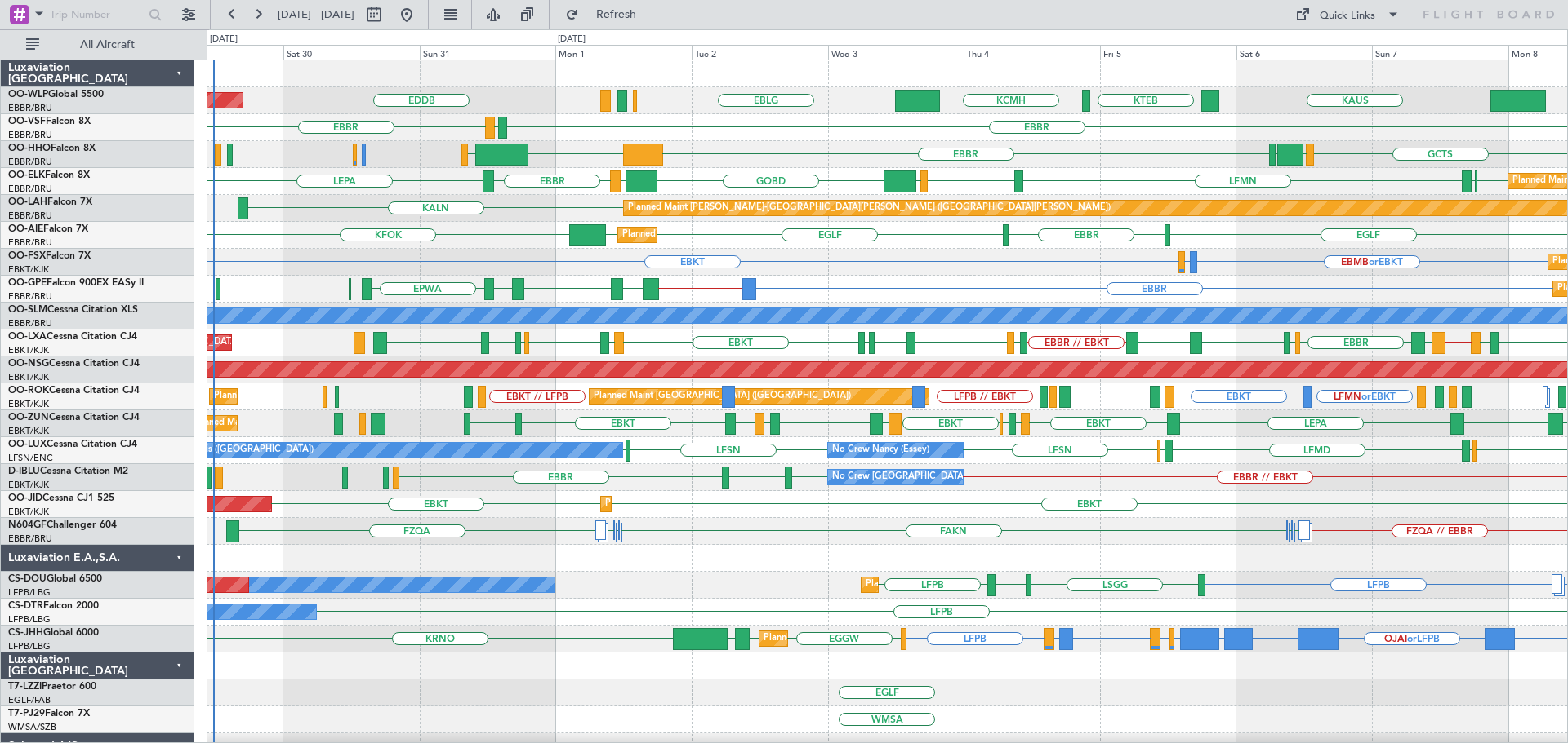
click at [741, 377] on div "EDDB KAUS KTEB KCMH EBLG EBBR LIRZ Planned Maint Berlin (Brandenburg) ELLX LIML…" at bounding box center [886, 532] width 1360 height 942
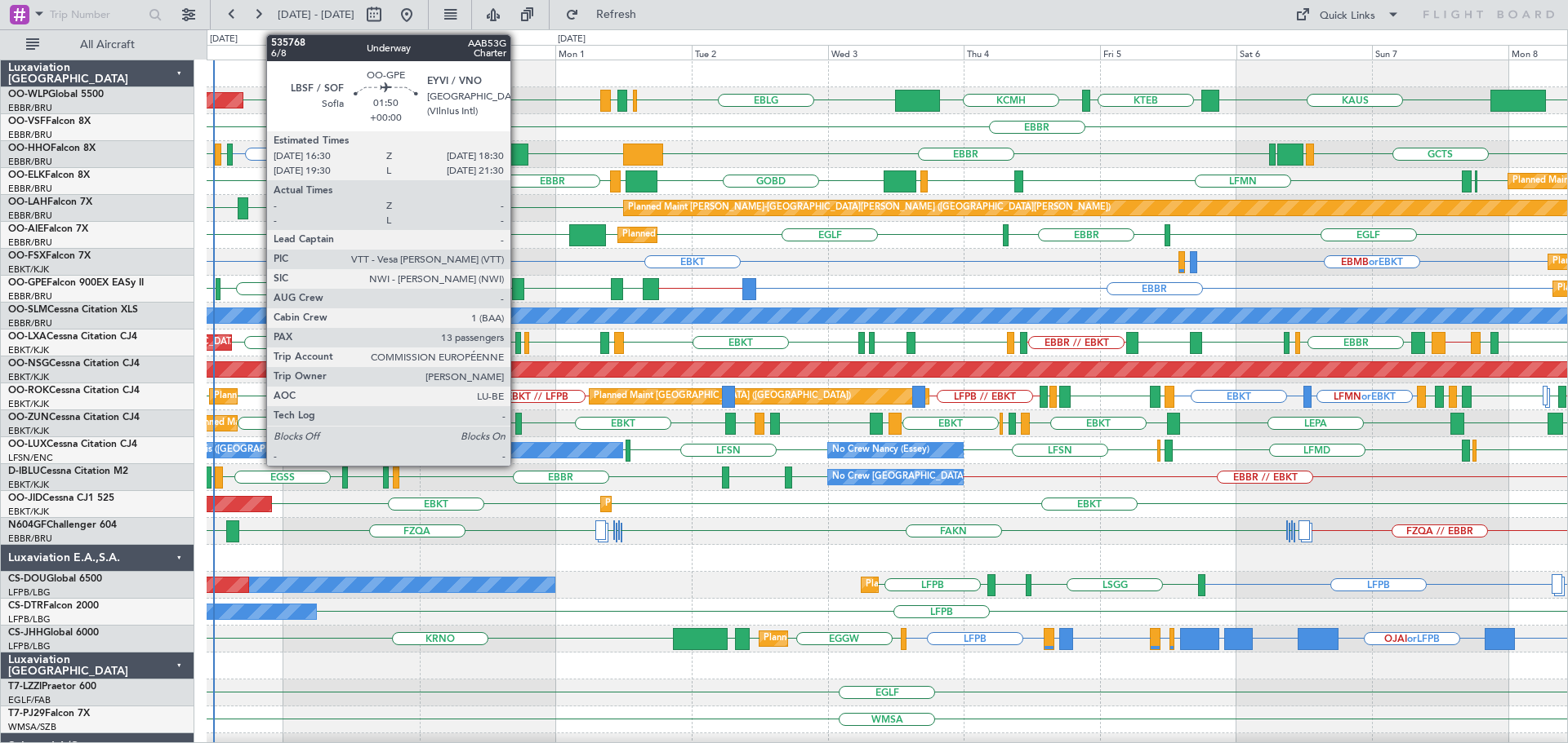
click at [518, 280] on div at bounding box center [517, 290] width 11 height 22
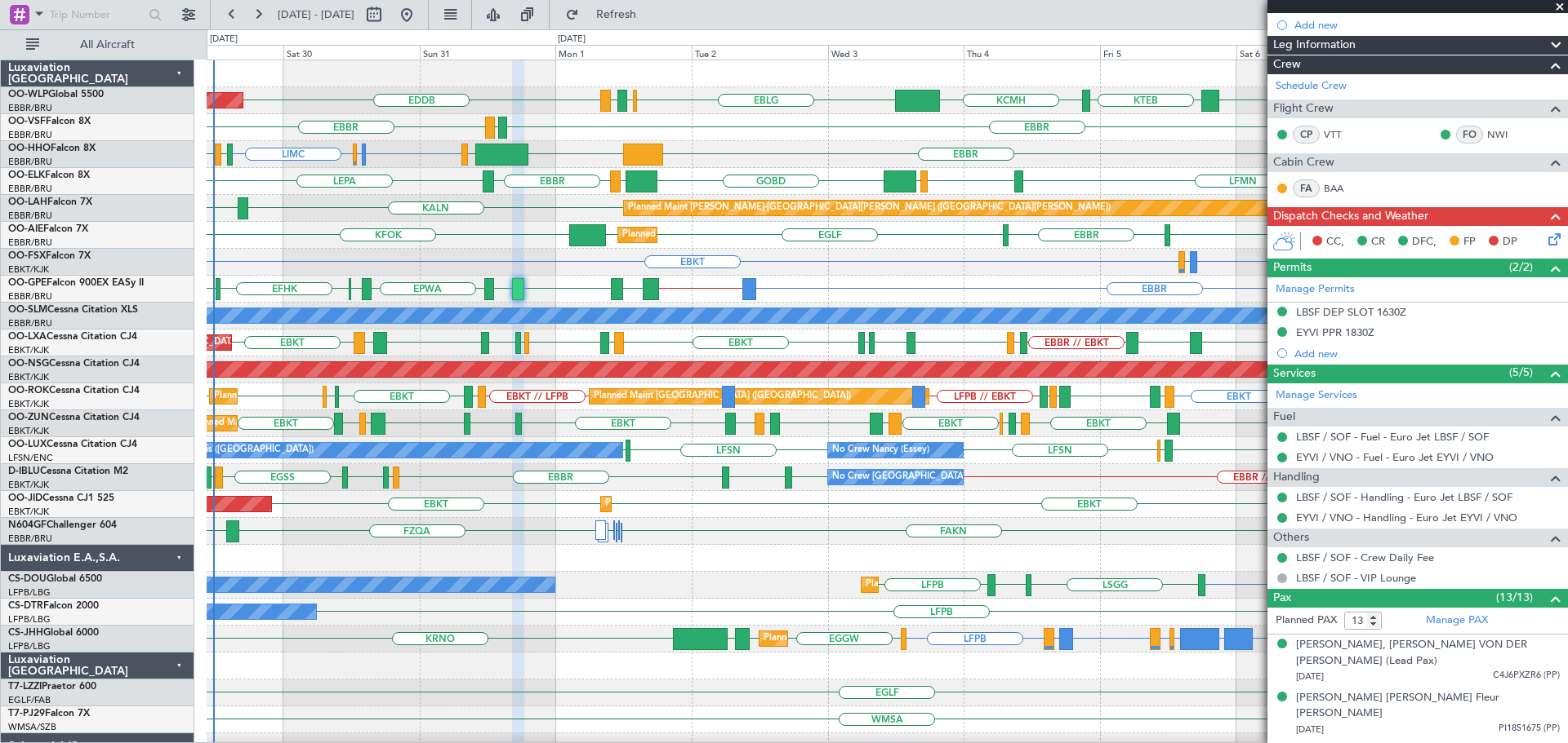
scroll to position [226, 0]
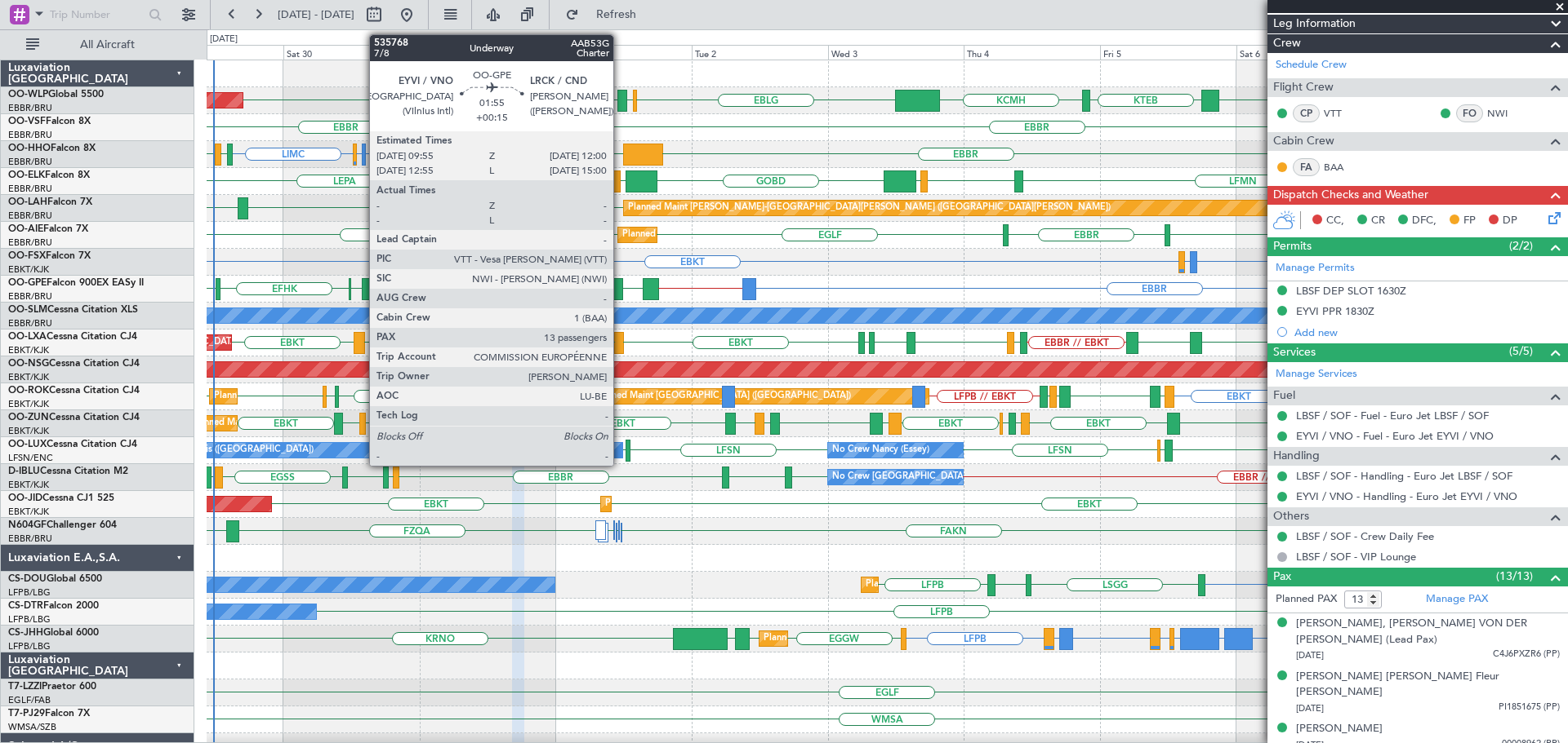
click at [621, 282] on div at bounding box center [616, 290] width 12 height 22
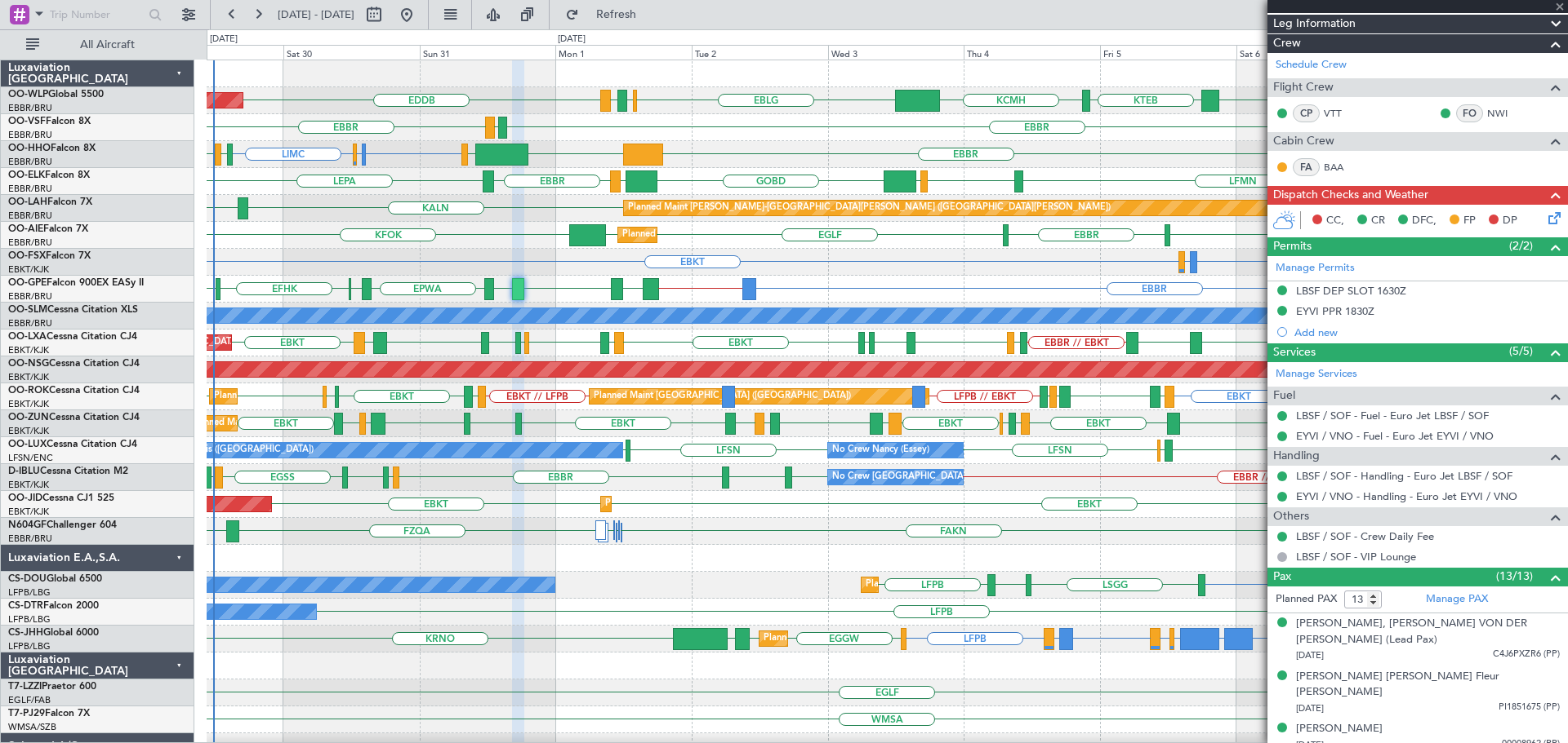
type input "+00:15"
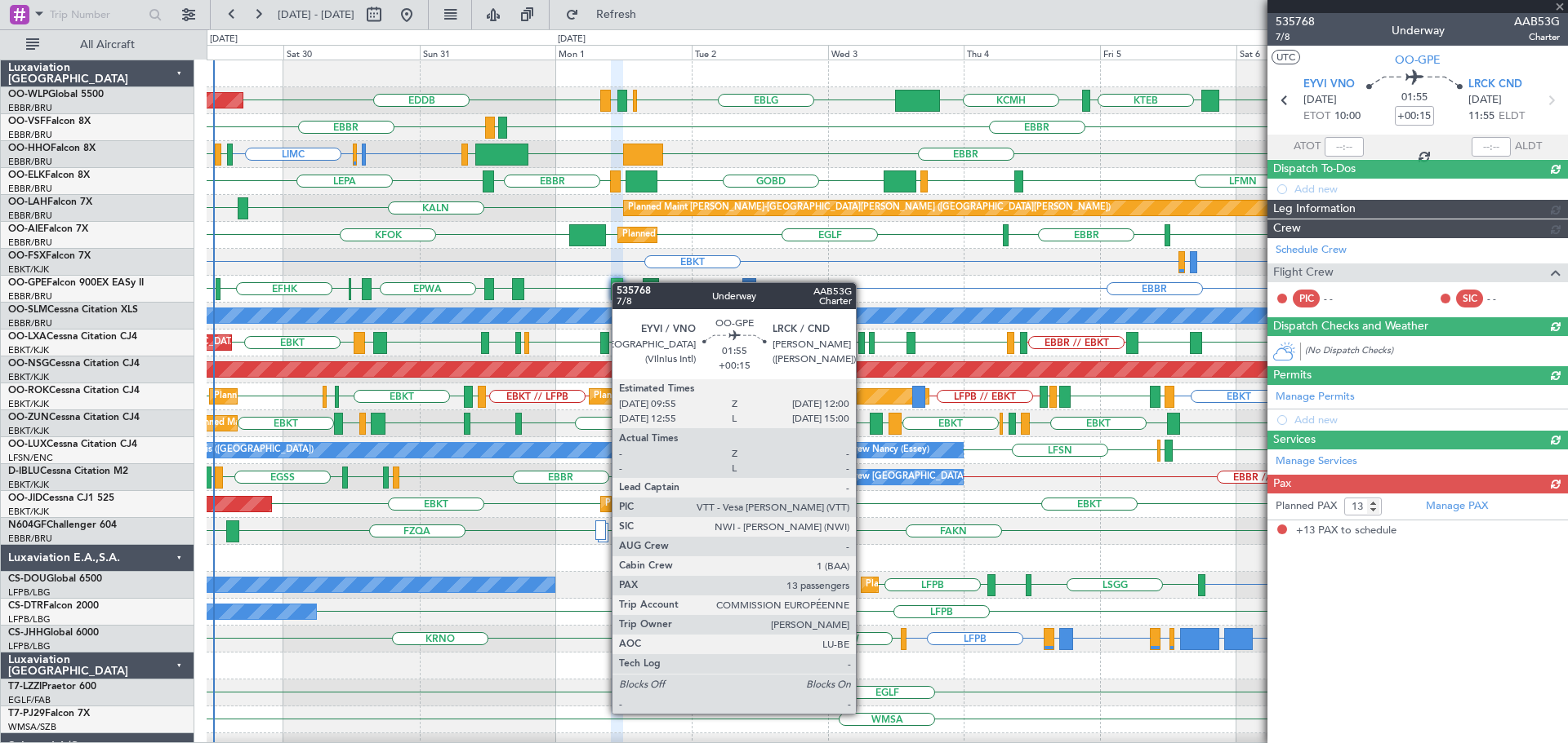
scroll to position [0, 0]
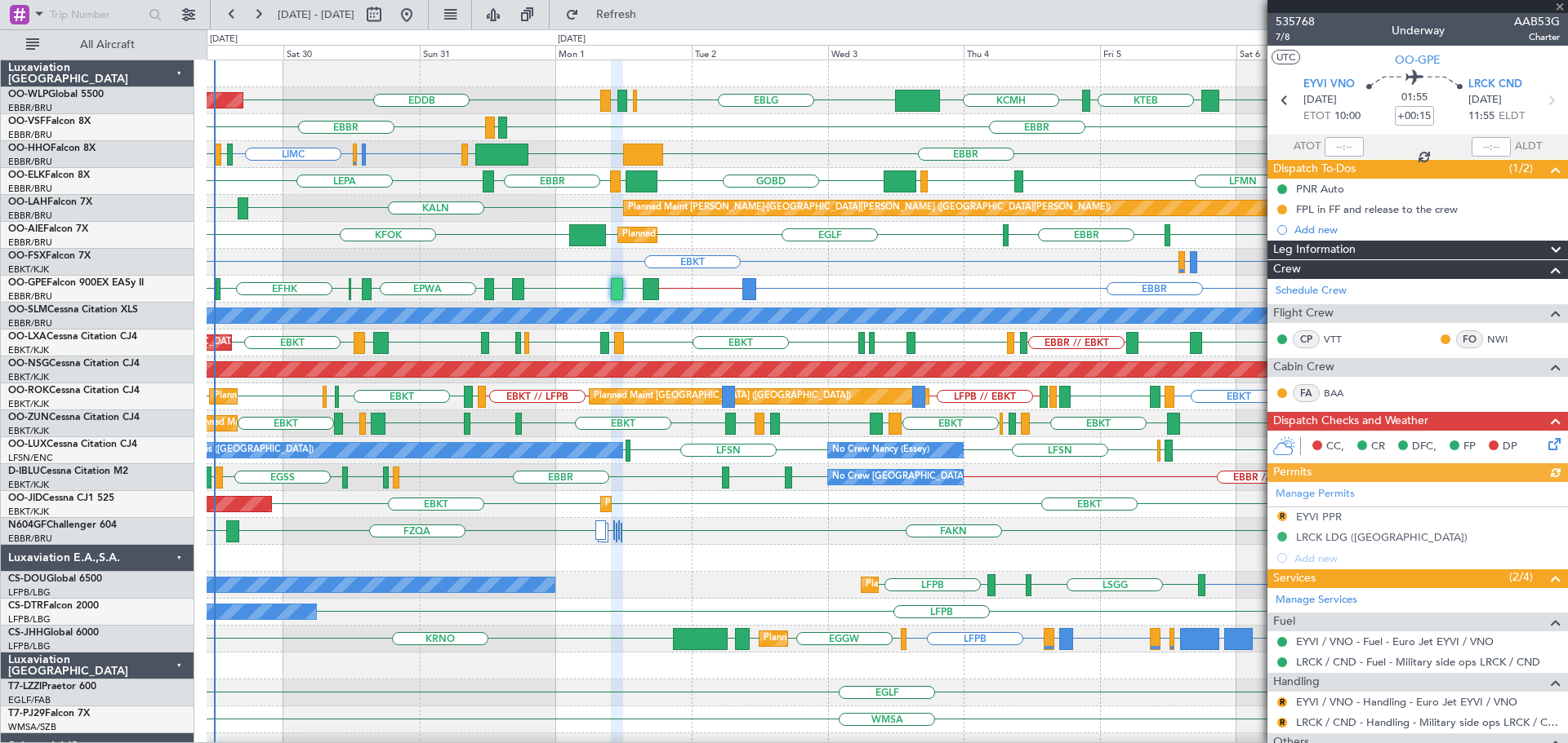
click at [504, 236] on div "KFOK [GEOGRAPHIC_DATA] [GEOGRAPHIC_DATA] [GEOGRAPHIC_DATA] [GEOGRAPHIC_DATA] Pl…" at bounding box center [886, 235] width 1360 height 27
click at [393, 144] on div "LIMC LSGG or LIMC LIMC [GEOGRAPHIC_DATA] KTEB [GEOGRAPHIC_DATA] [GEOGRAPHIC_DAT…" at bounding box center [886, 155] width 1360 height 27
click at [1560, 6] on span at bounding box center [1559, 7] width 16 height 14
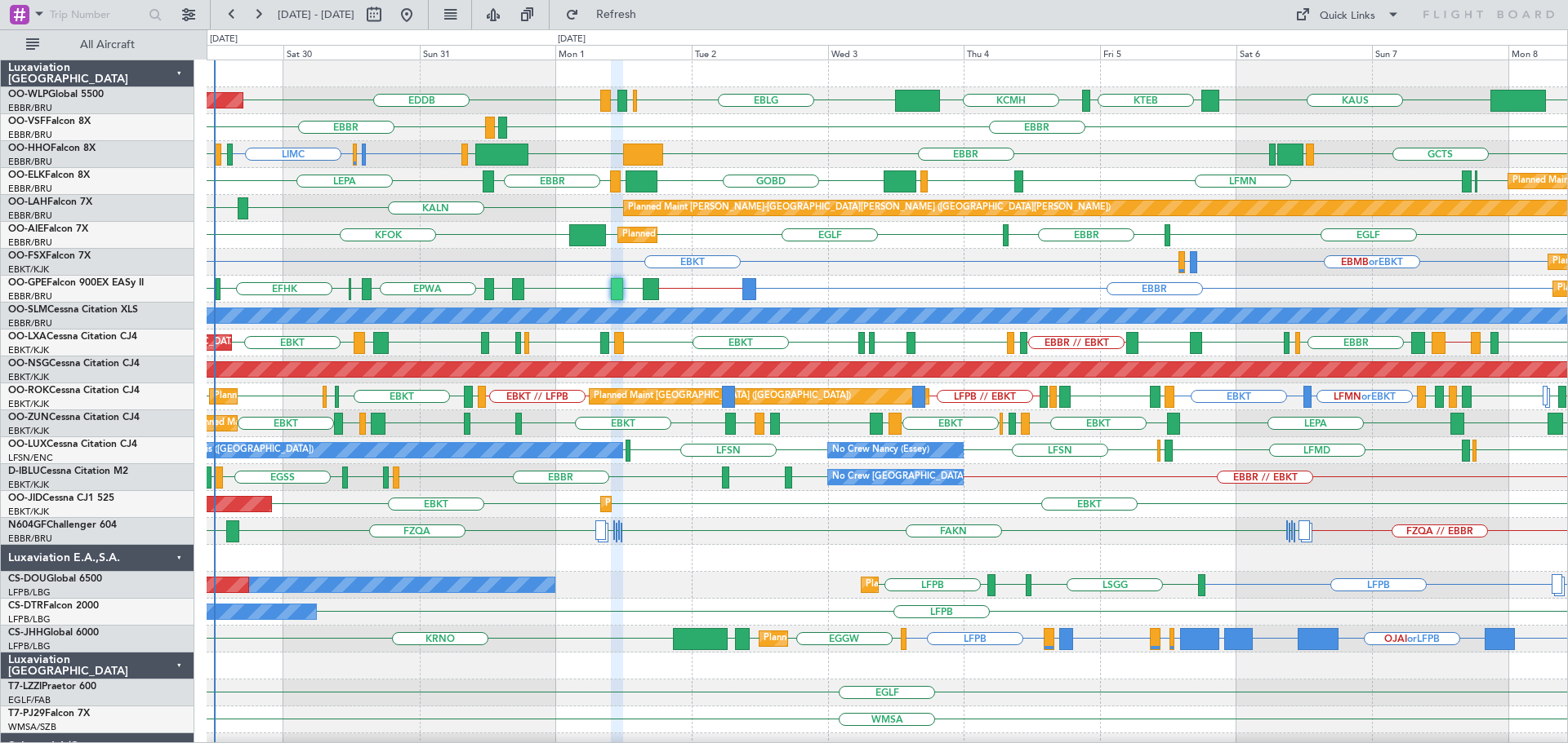
type input "0"
click at [778, 136] on div "EBBR LEGE [GEOGRAPHIC_DATA]" at bounding box center [886, 128] width 1360 height 27
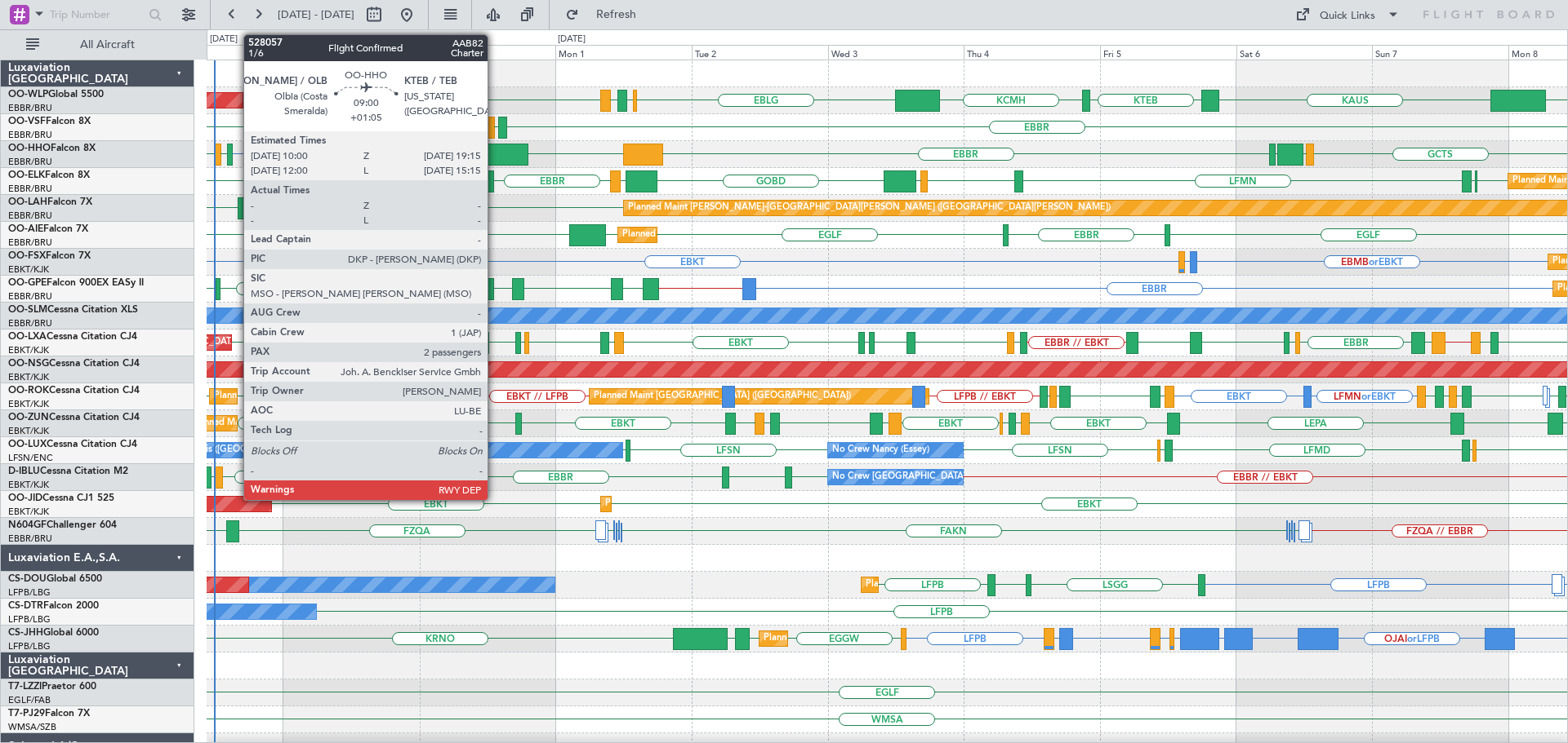
click at [495, 148] on div at bounding box center [501, 155] width 53 height 22
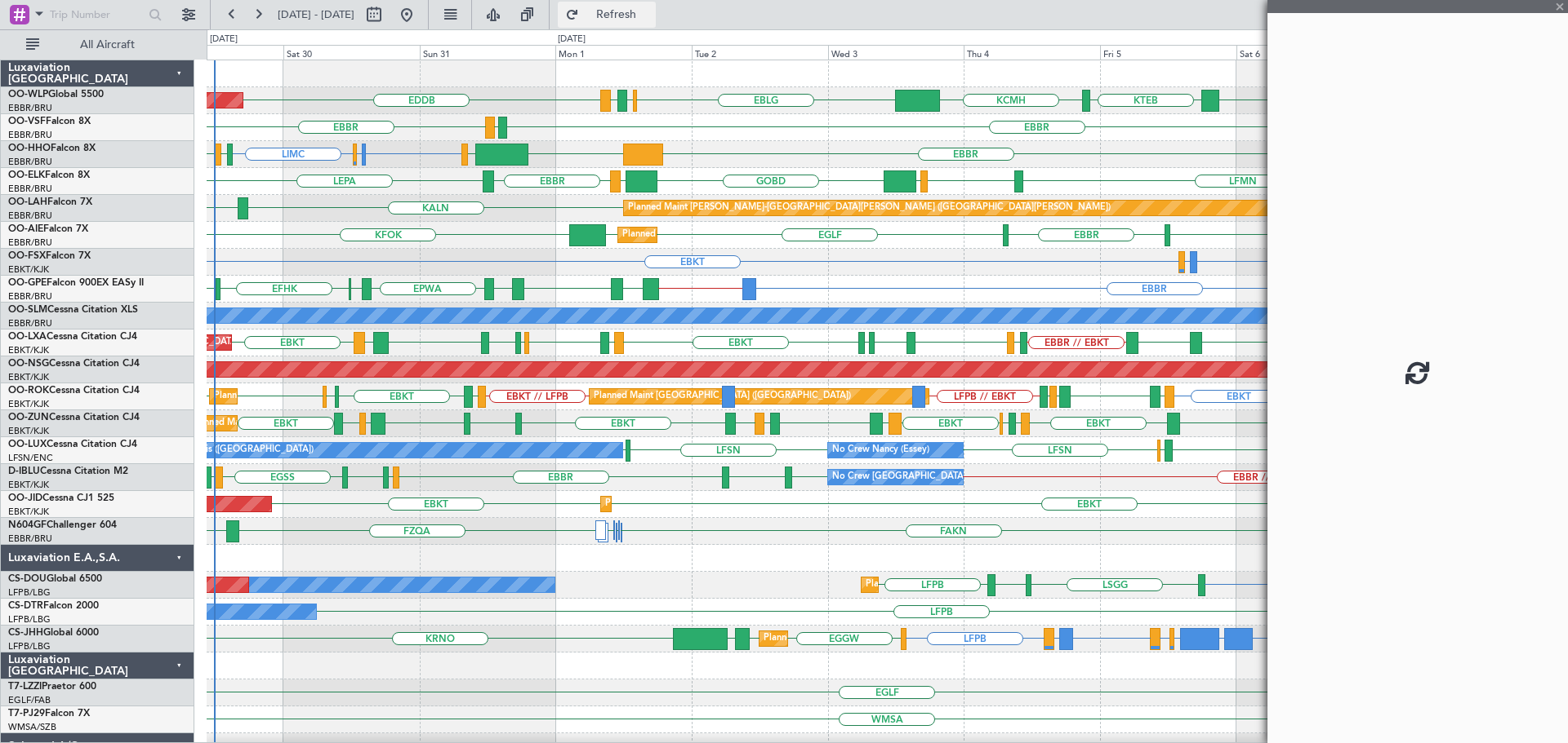
click at [655, 23] on button "Refresh" at bounding box center [606, 14] width 98 height 26
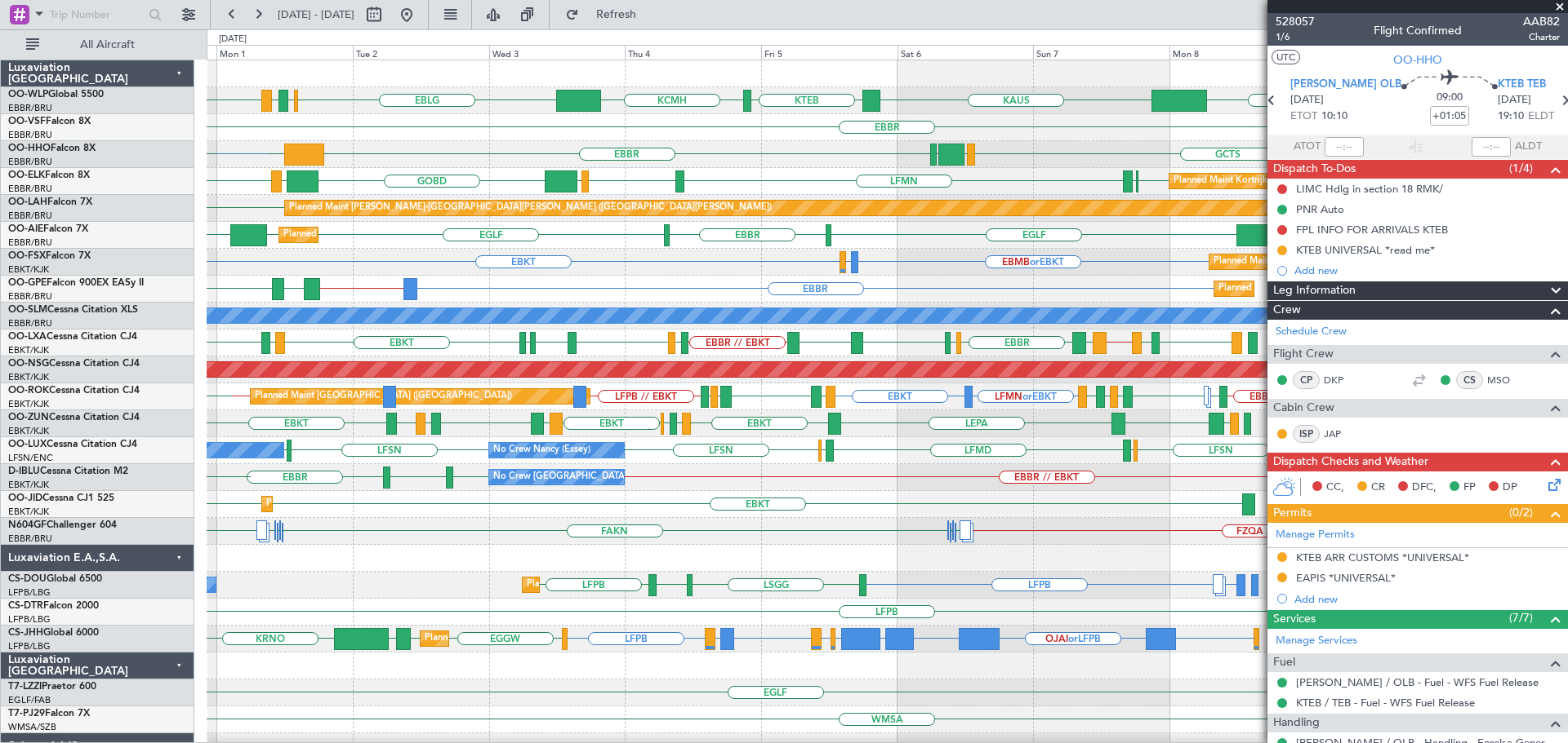
click at [724, 307] on div "EDDB ELLX [PERSON_NAME] KTEB KCMH EBLG [GEOGRAPHIC_DATA] LIRZ Planned Maint [GE…" at bounding box center [886, 558] width 1360 height 996
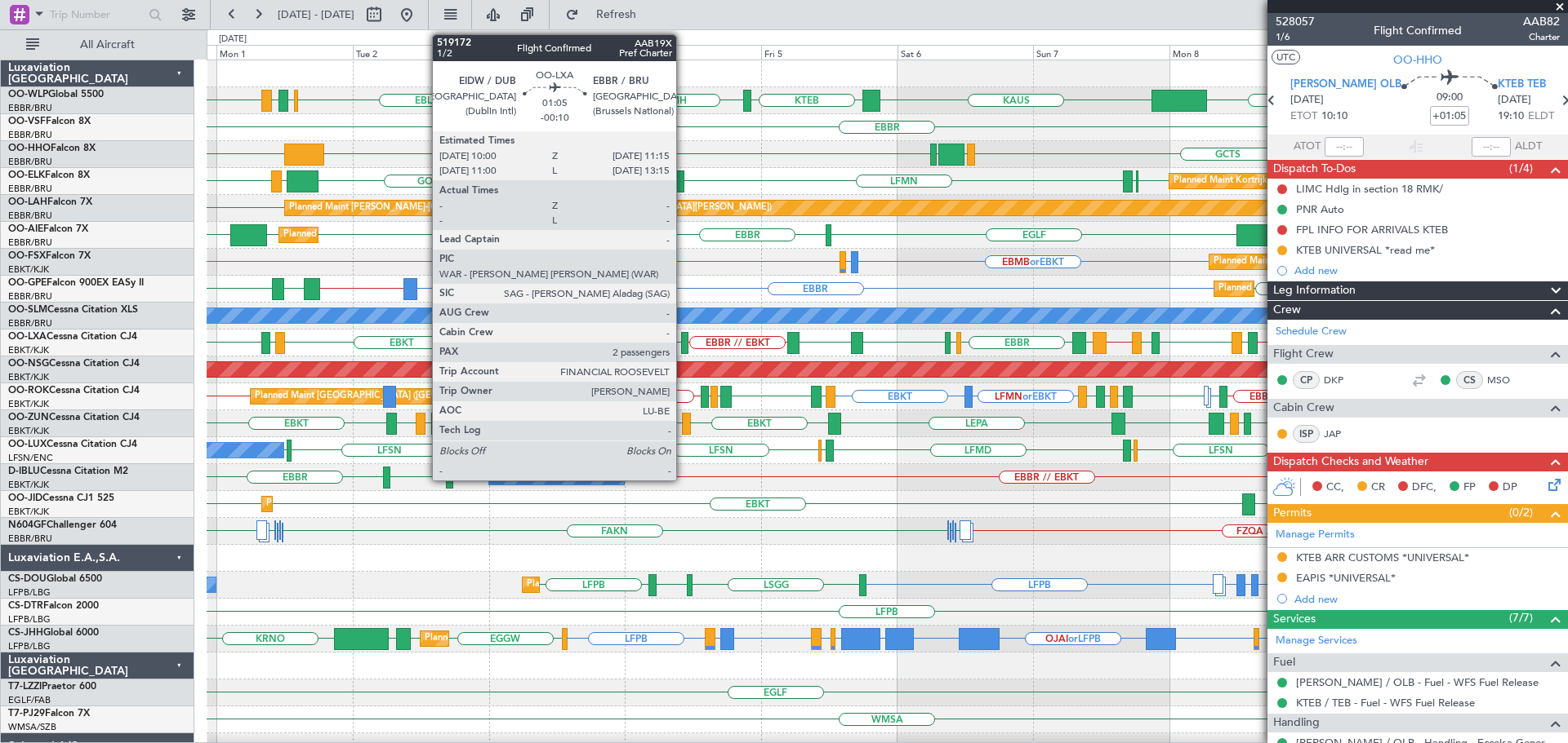
click at [684, 337] on div at bounding box center [685, 343] width 8 height 22
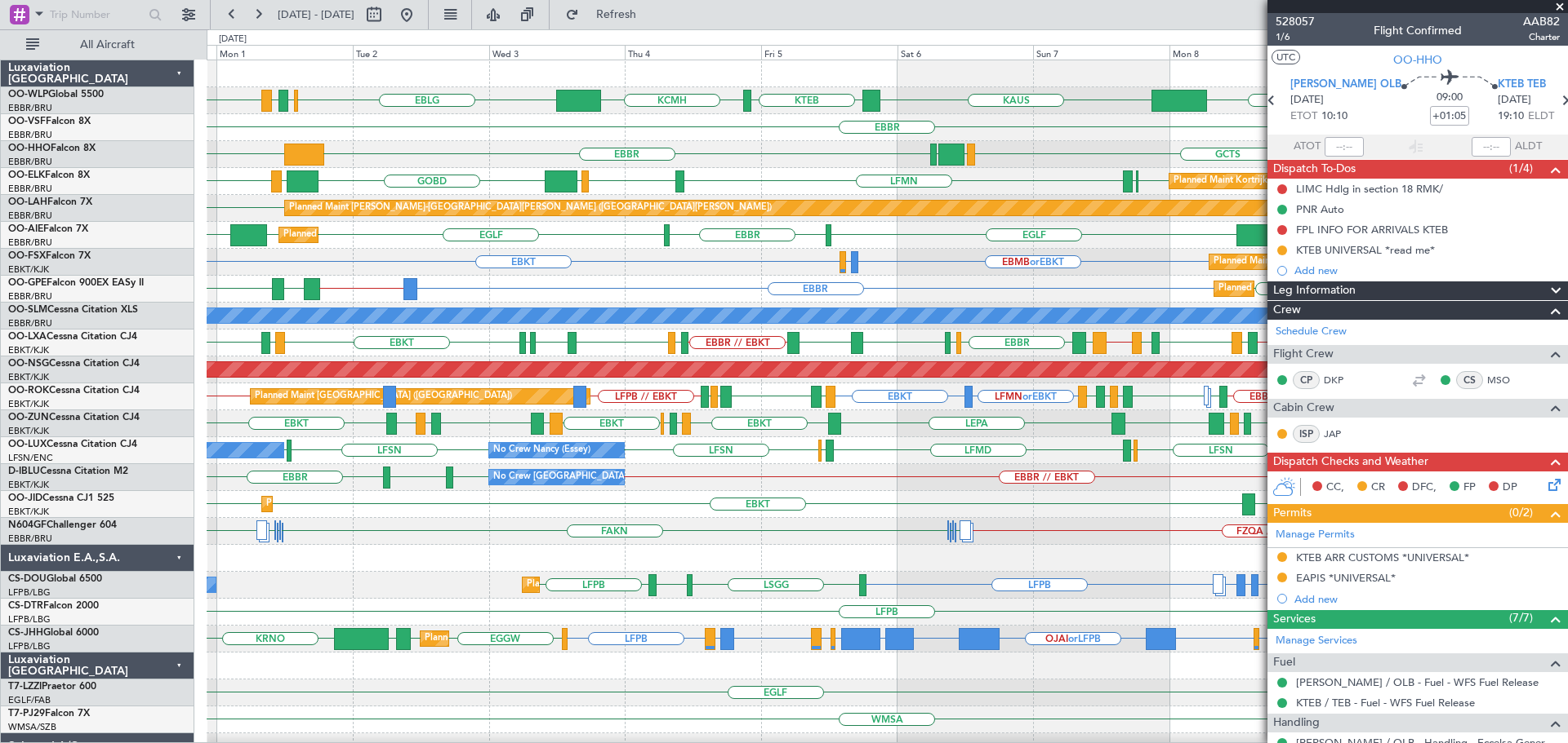
click at [784, 158] on div "GCTS GMMH [GEOGRAPHIC_DATA] [GEOGRAPHIC_DATA] KTEB KTEB" at bounding box center [886, 155] width 1360 height 27
click at [603, 345] on div "Planned Maint [GEOGRAPHIC_DATA] ([GEOGRAPHIC_DATA] National) [GEOGRAPHIC_DATA] …" at bounding box center [886, 343] width 1360 height 27
click at [1559, 2] on span at bounding box center [1559, 7] width 16 height 14
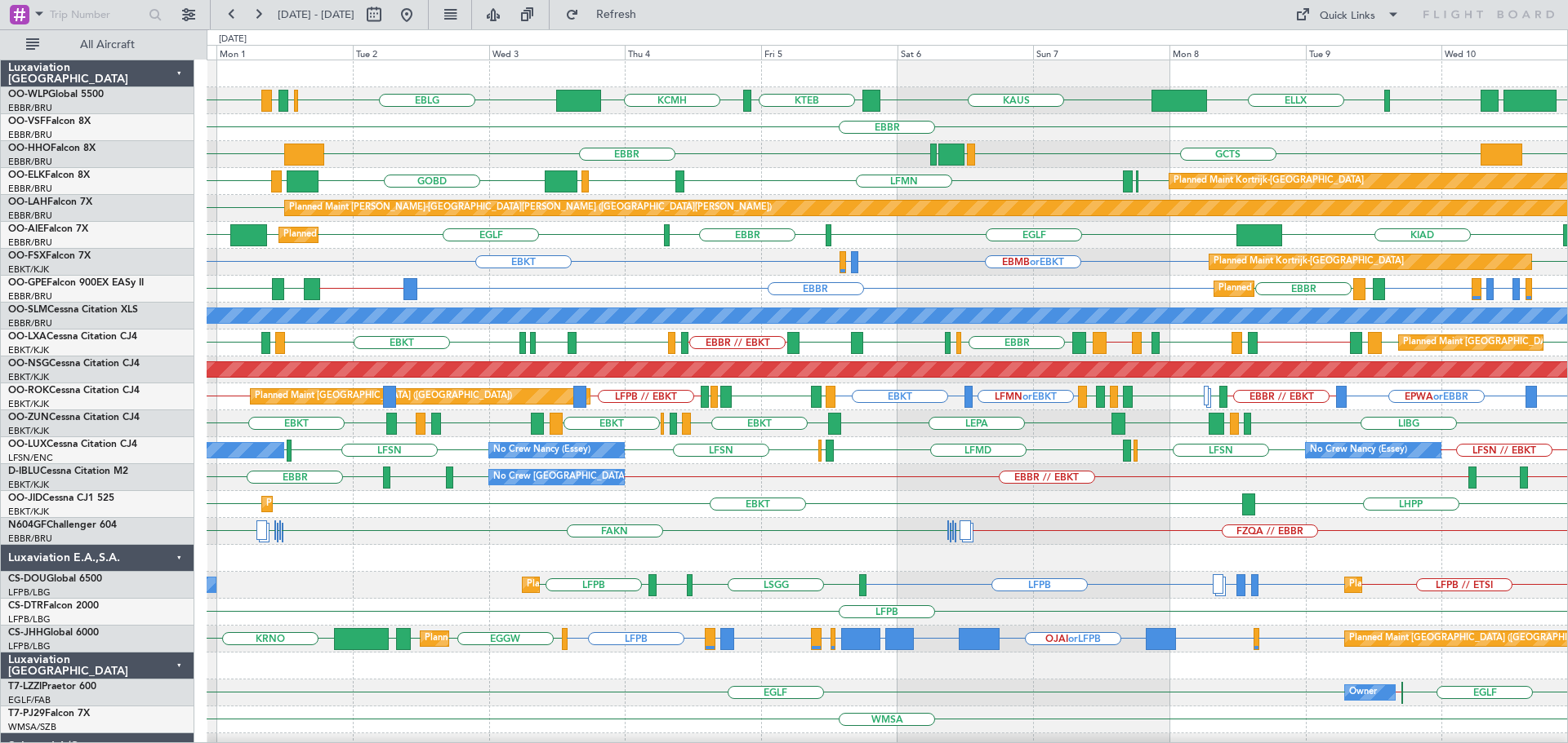
type input "0"
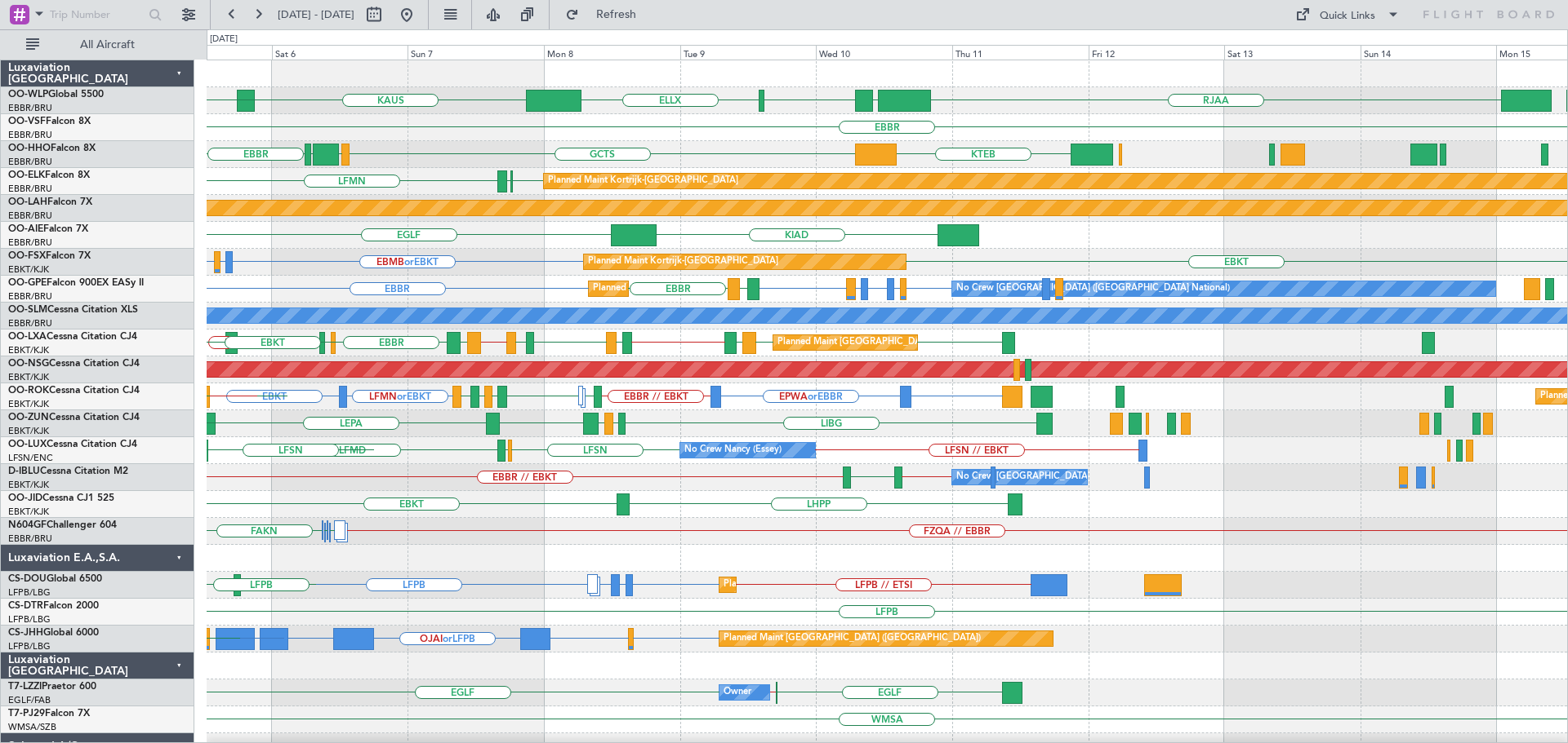
click at [697, 564] on div "LIML ELLX [PERSON_NAME] KTEB RJAA LTCG KCMH EBLG [GEOGRAPHIC_DATA] GCTS GMMH [G…" at bounding box center [886, 532] width 1360 height 942
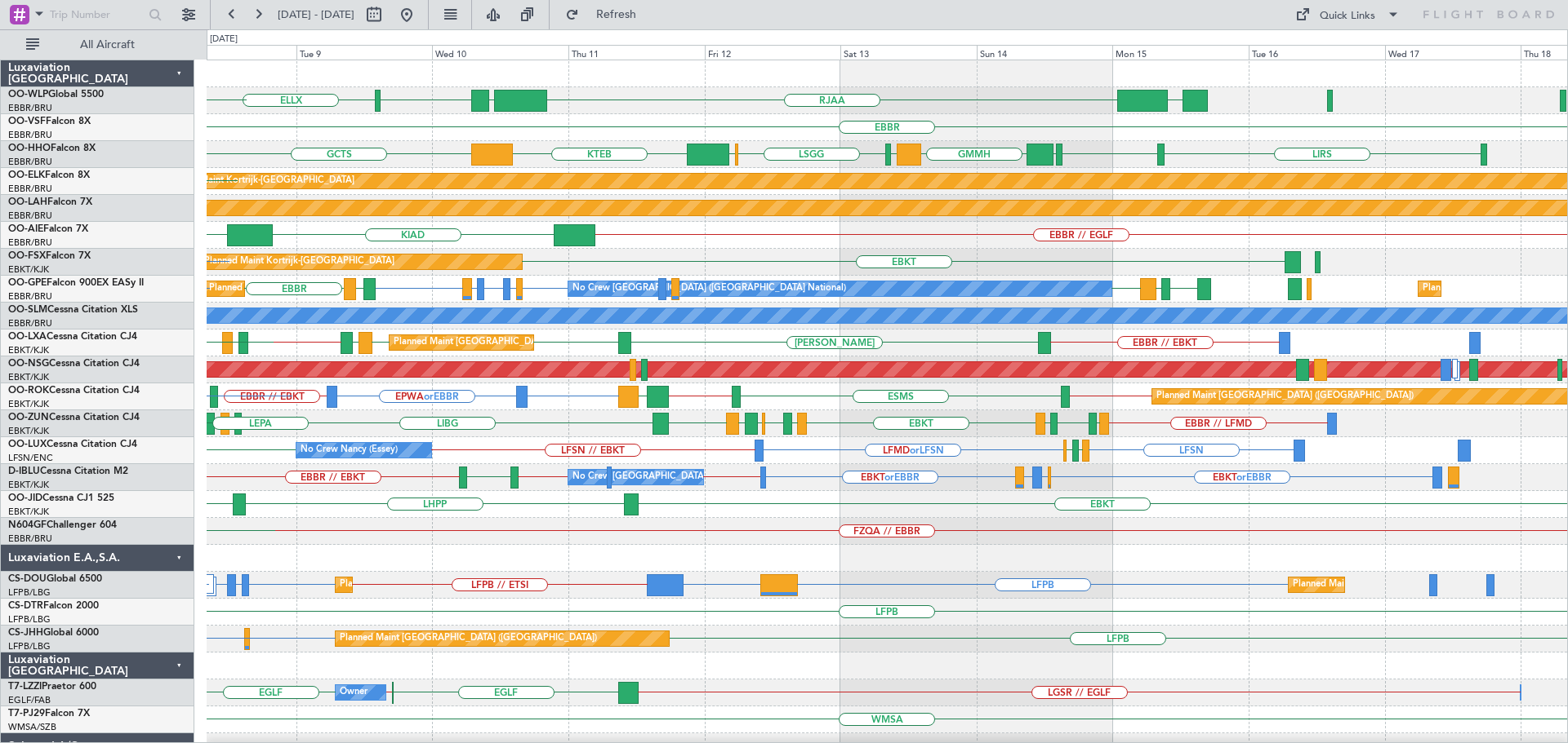
click at [794, 534] on div "UBBB LIML ELLX RJAA LTCG [PERSON_NAME] [GEOGRAPHIC_DATA] LIRS [GEOGRAPHIC_DATA]…" at bounding box center [886, 532] width 1360 height 942
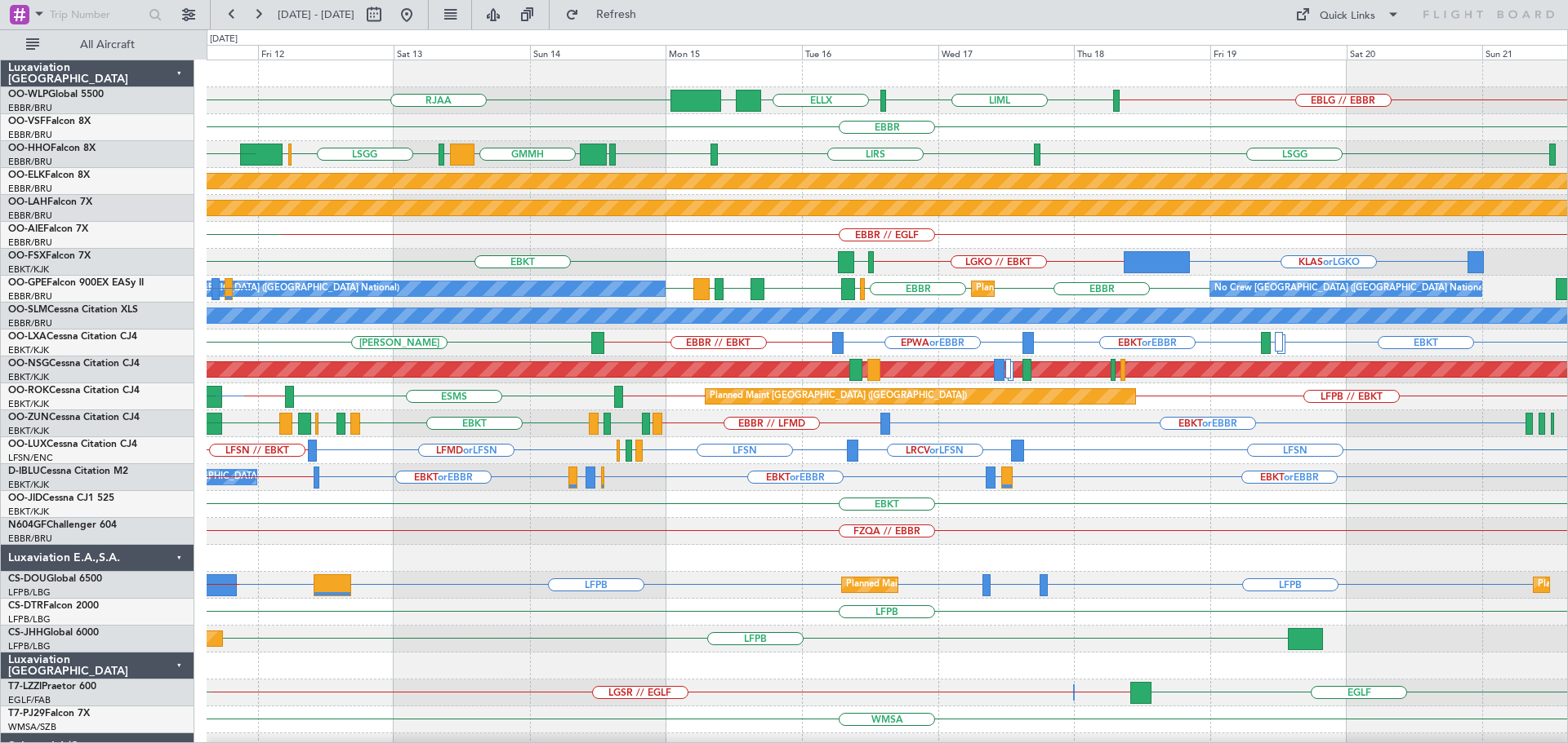
click at [841, 549] on div "EBLG // EBBR LIML ELLX UBBB RJAA LIML LTCG [GEOGRAPHIC_DATA] [GEOGRAPHIC_DATA] …" at bounding box center [886, 545] width 1360 height 970
click at [1070, 435] on div "EBBR // LFMD EBKT or EBBR LFMT LFSN LFMT EBKT LFMD EBKT [GEOGRAPHIC_DATA] LIRN …" at bounding box center [886, 424] width 1360 height 27
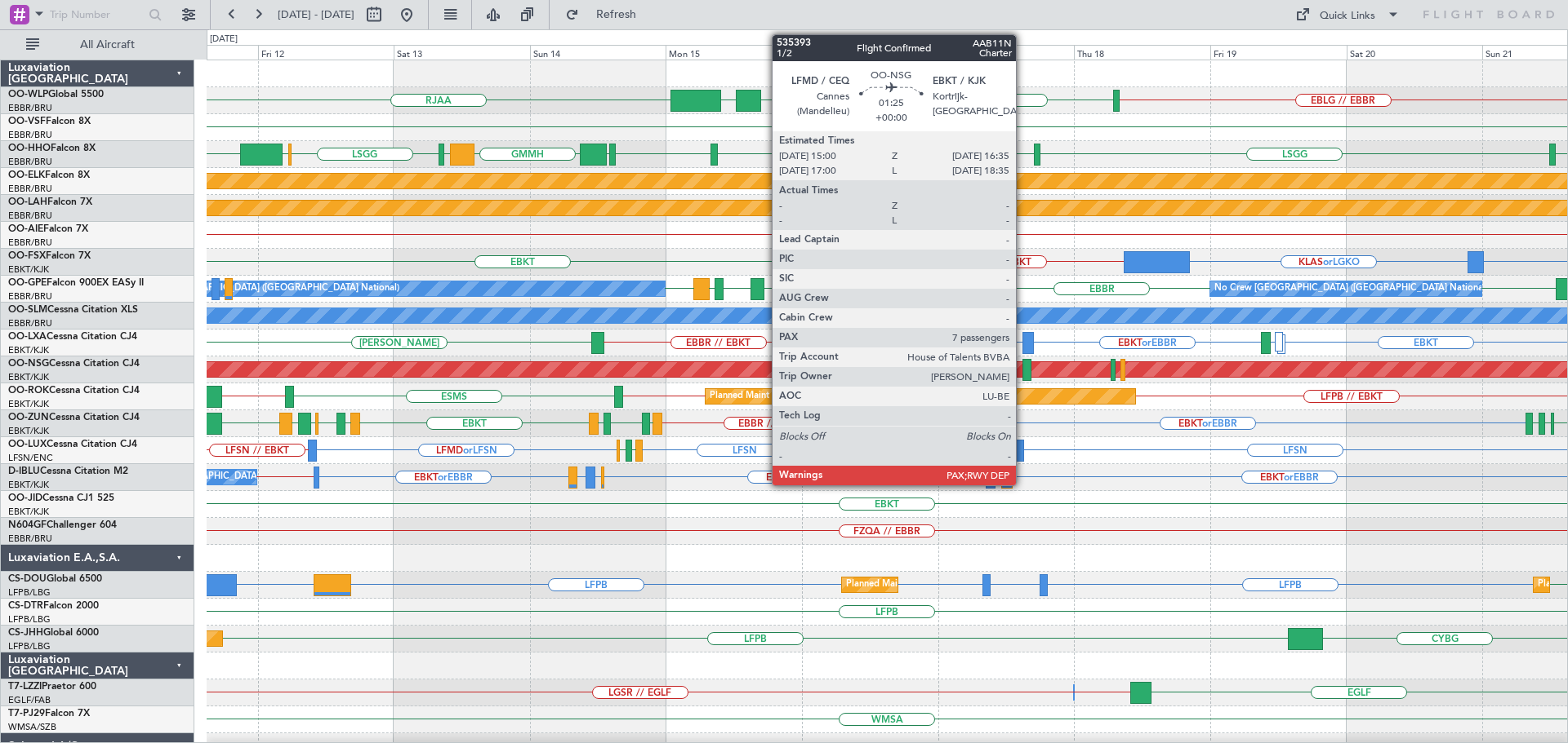
click at [1023, 367] on div at bounding box center [1027, 370] width 9 height 22
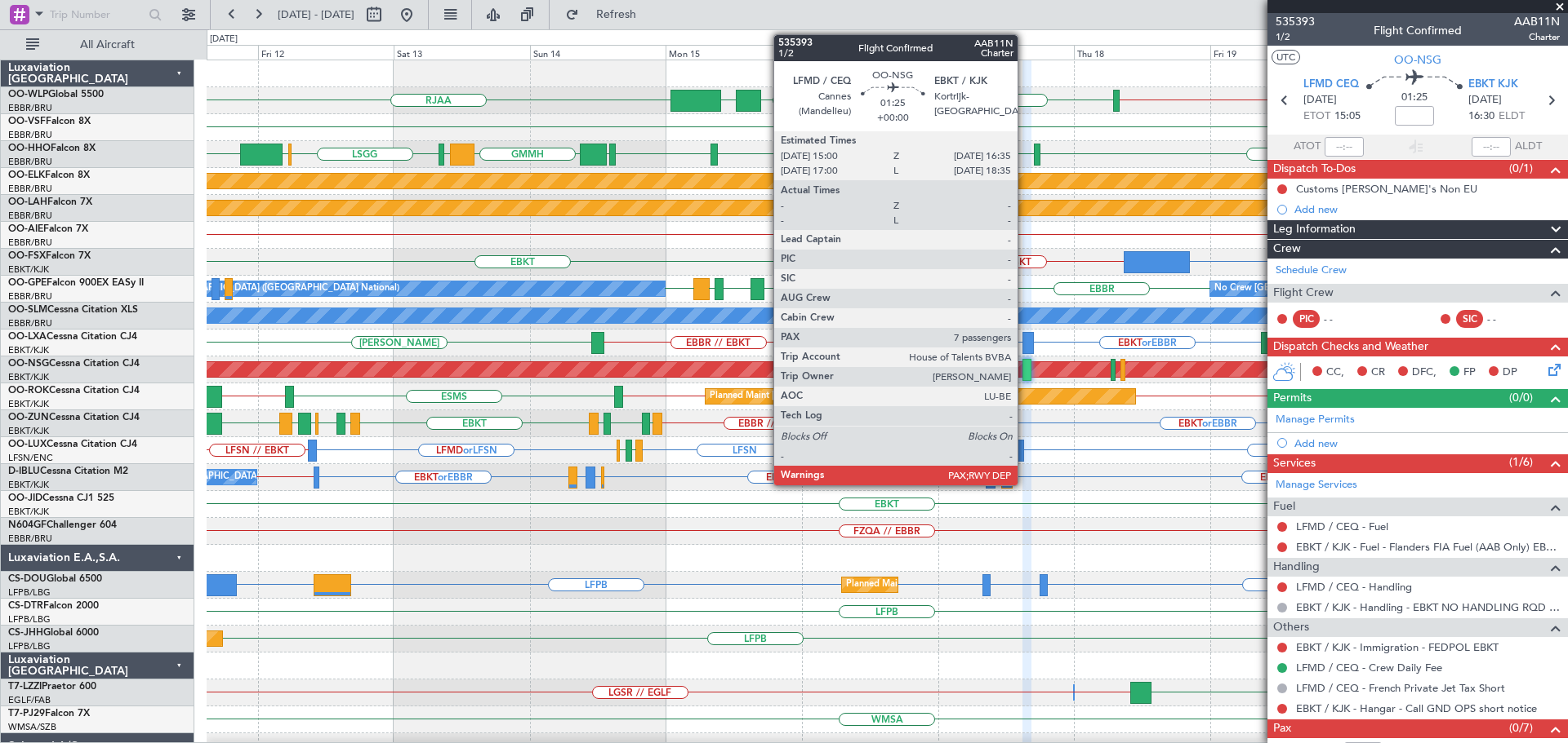
click at [1025, 366] on div at bounding box center [1027, 370] width 9 height 22
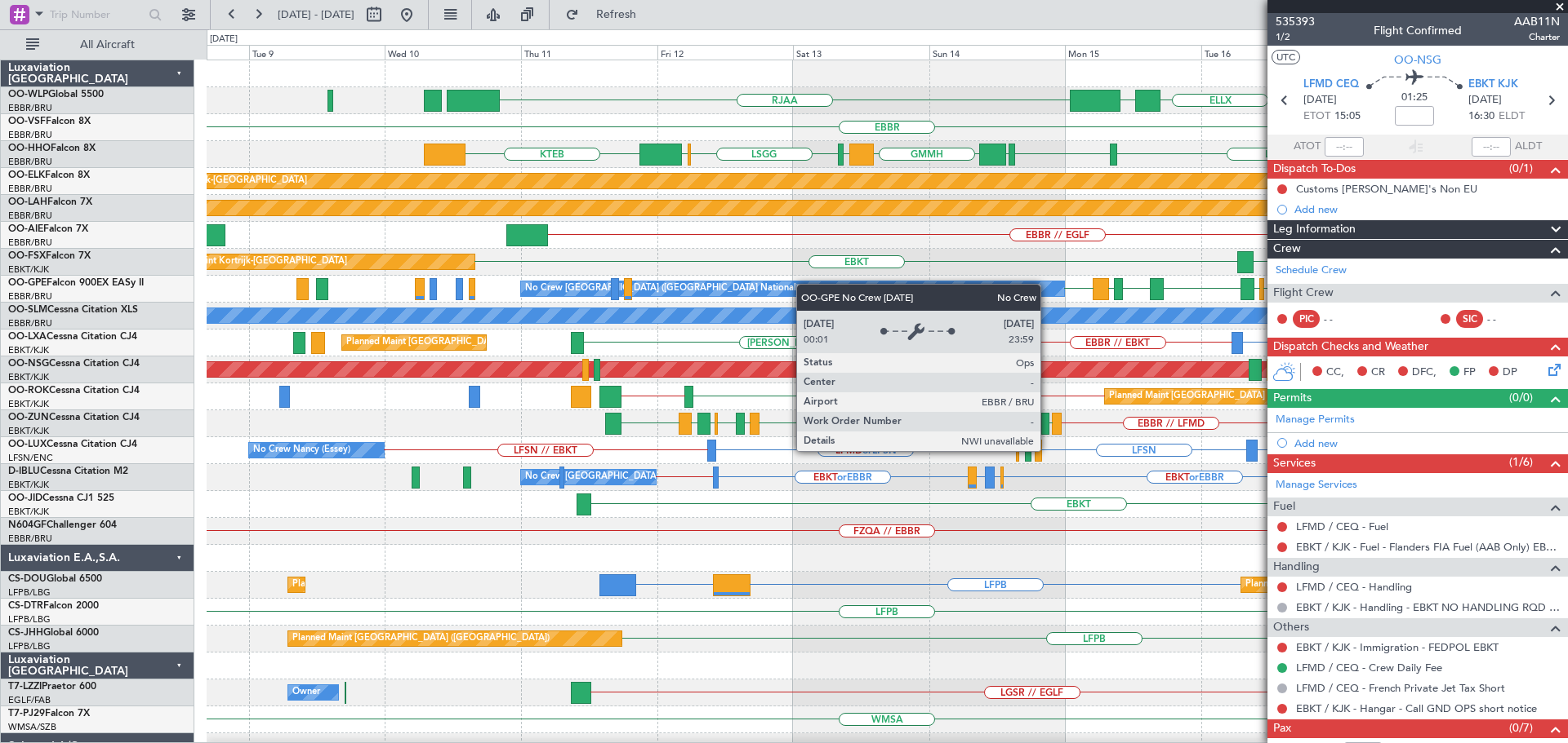
click at [820, 287] on div "RJAA EBLG // EBBR LIML ELLX UBBB [GEOGRAPHIC_DATA] [GEOGRAPHIC_DATA] [GEOGRAPHI…" at bounding box center [886, 532] width 1360 height 942
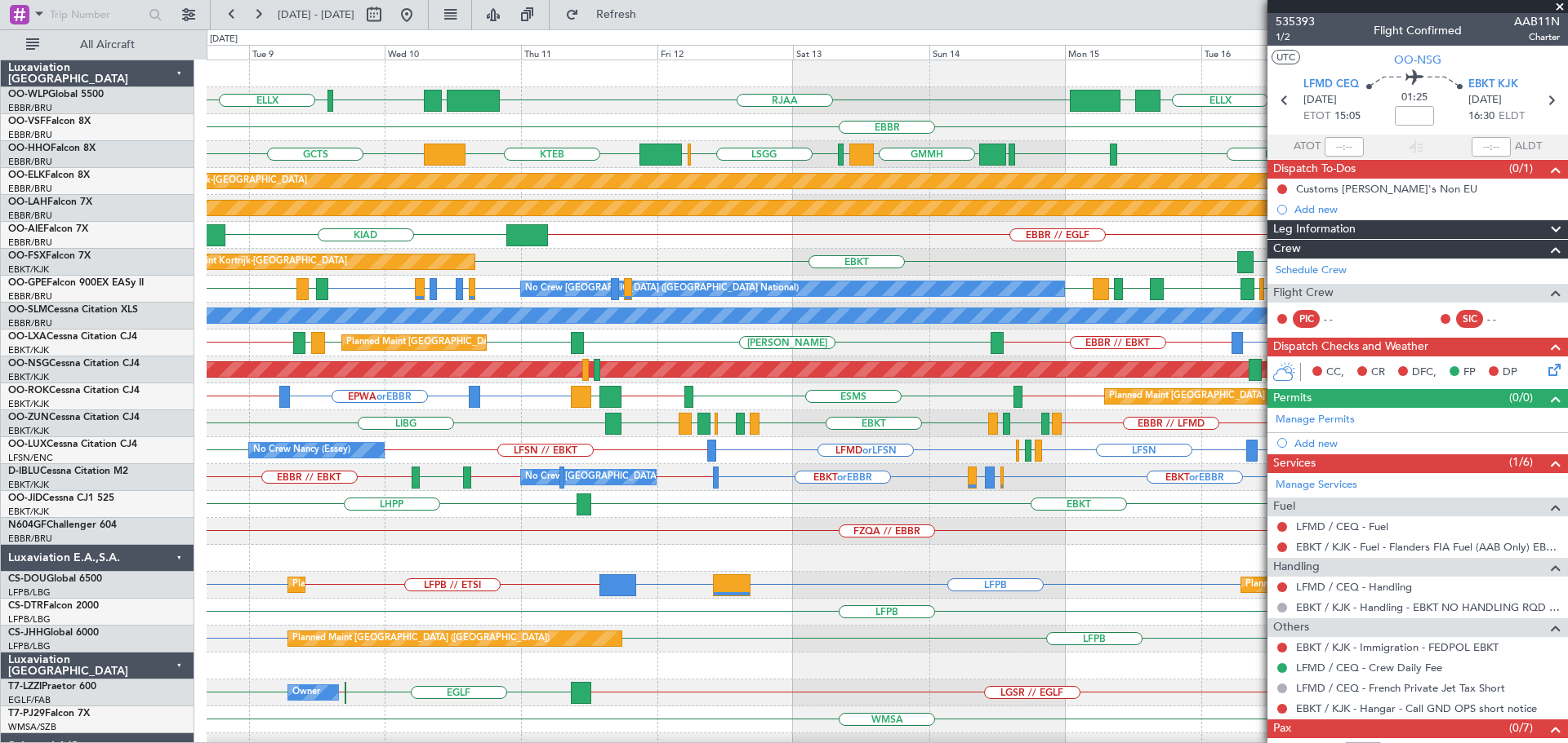
click at [784, 405] on div "Planned Maint [GEOGRAPHIC_DATA] ([GEOGRAPHIC_DATA]) EPWA or EBBR EBBR // EBKT E…" at bounding box center [886, 397] width 1360 height 27
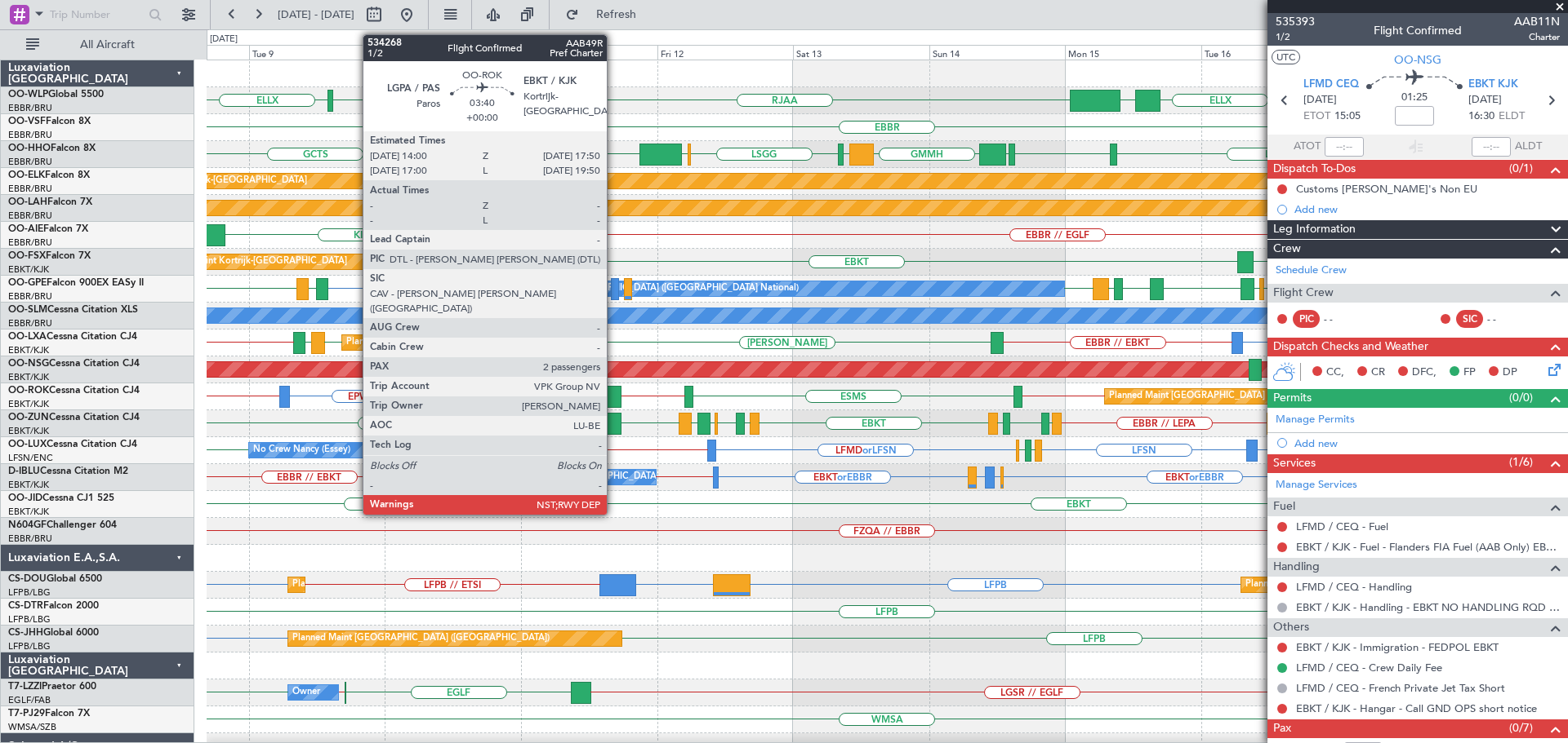
click at [614, 393] on div at bounding box center [610, 397] width 22 height 22
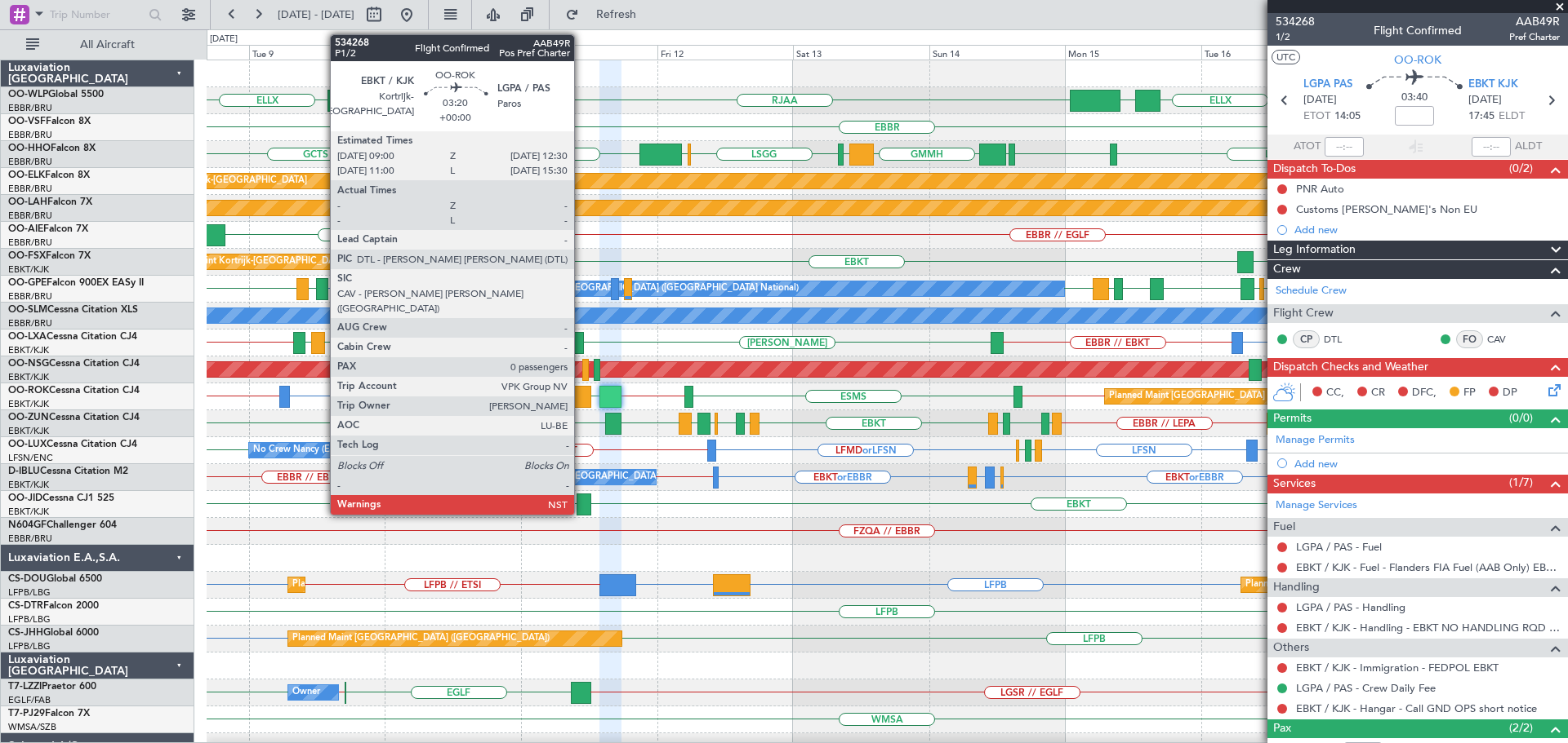
click at [581, 395] on div at bounding box center [581, 397] width 20 height 22
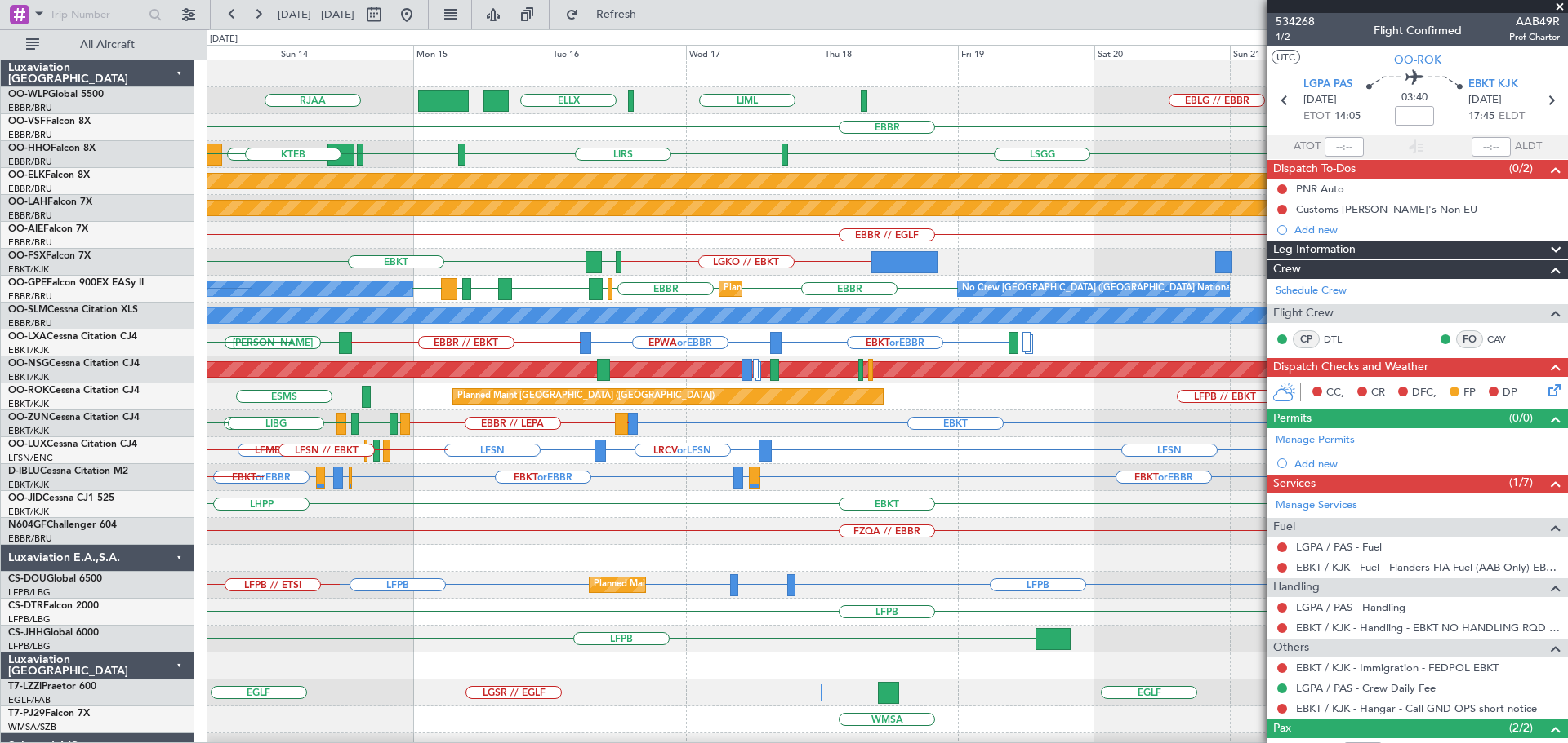
click at [465, 529] on div "EBLG // EBBR LIML ELLX UBBB RJAA [GEOGRAPHIC_DATA] [GEOGRAPHIC_DATA] LIRS [GEOG…" at bounding box center [886, 545] width 1360 height 970
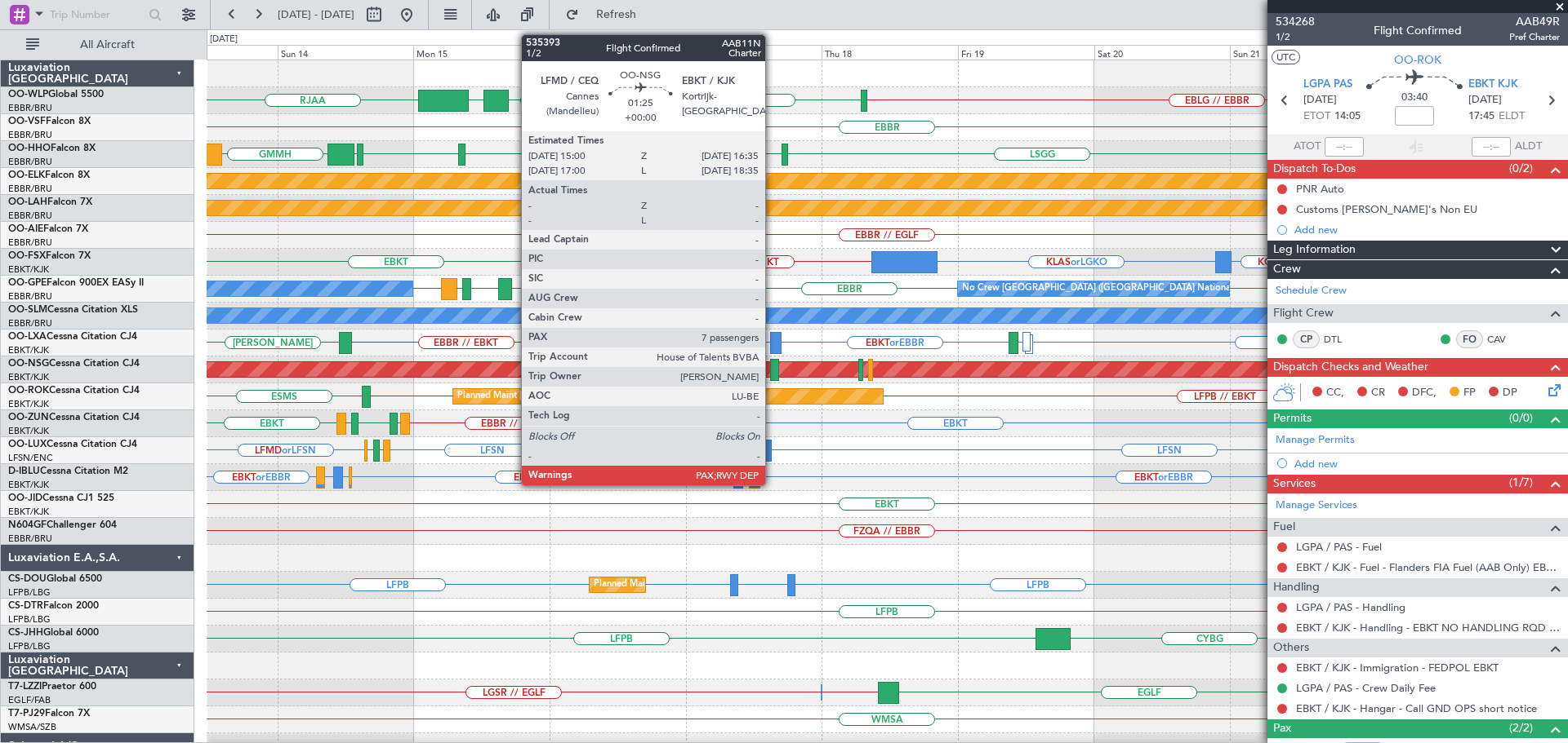
click at [772, 366] on div at bounding box center [774, 370] width 9 height 22
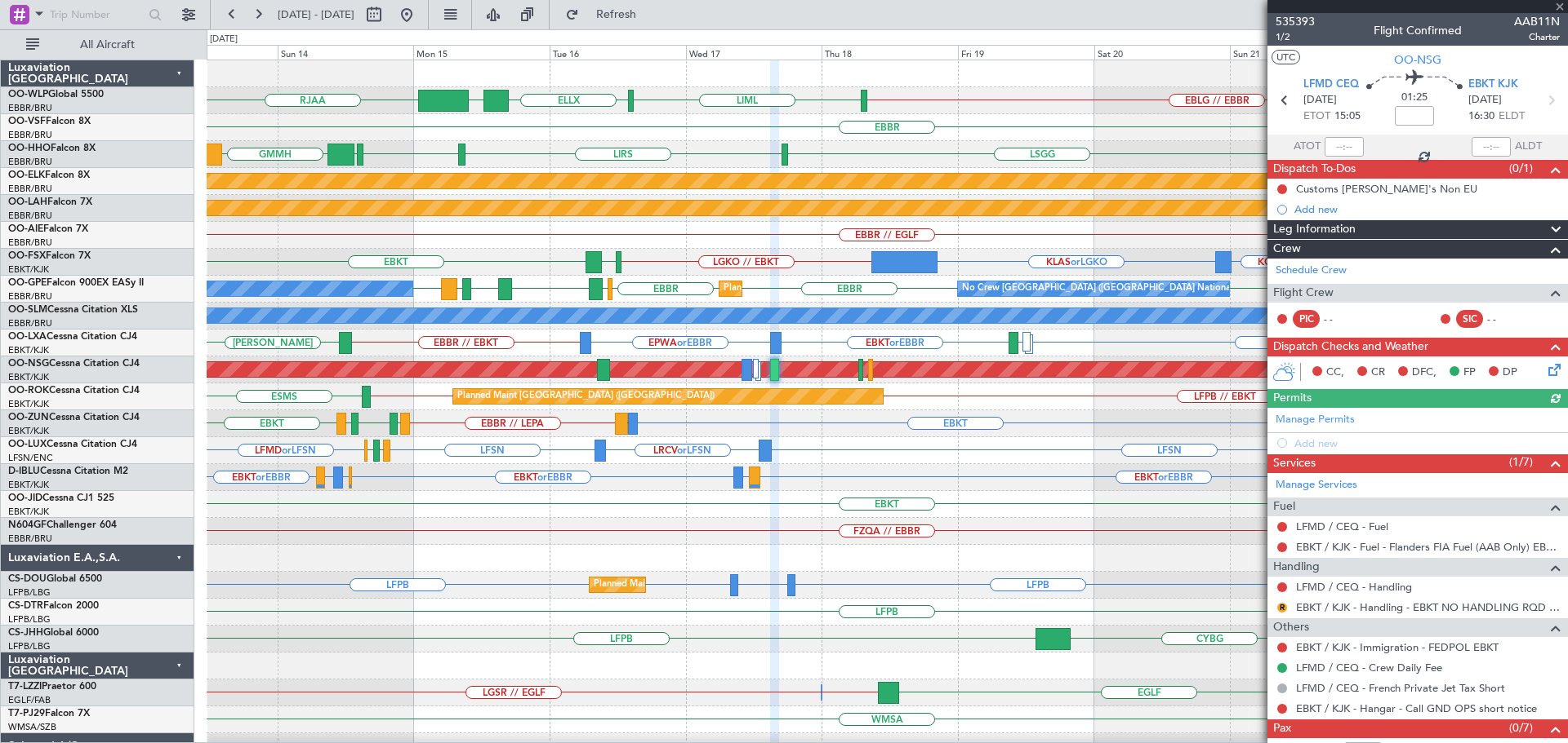
scroll to position [43, 0]
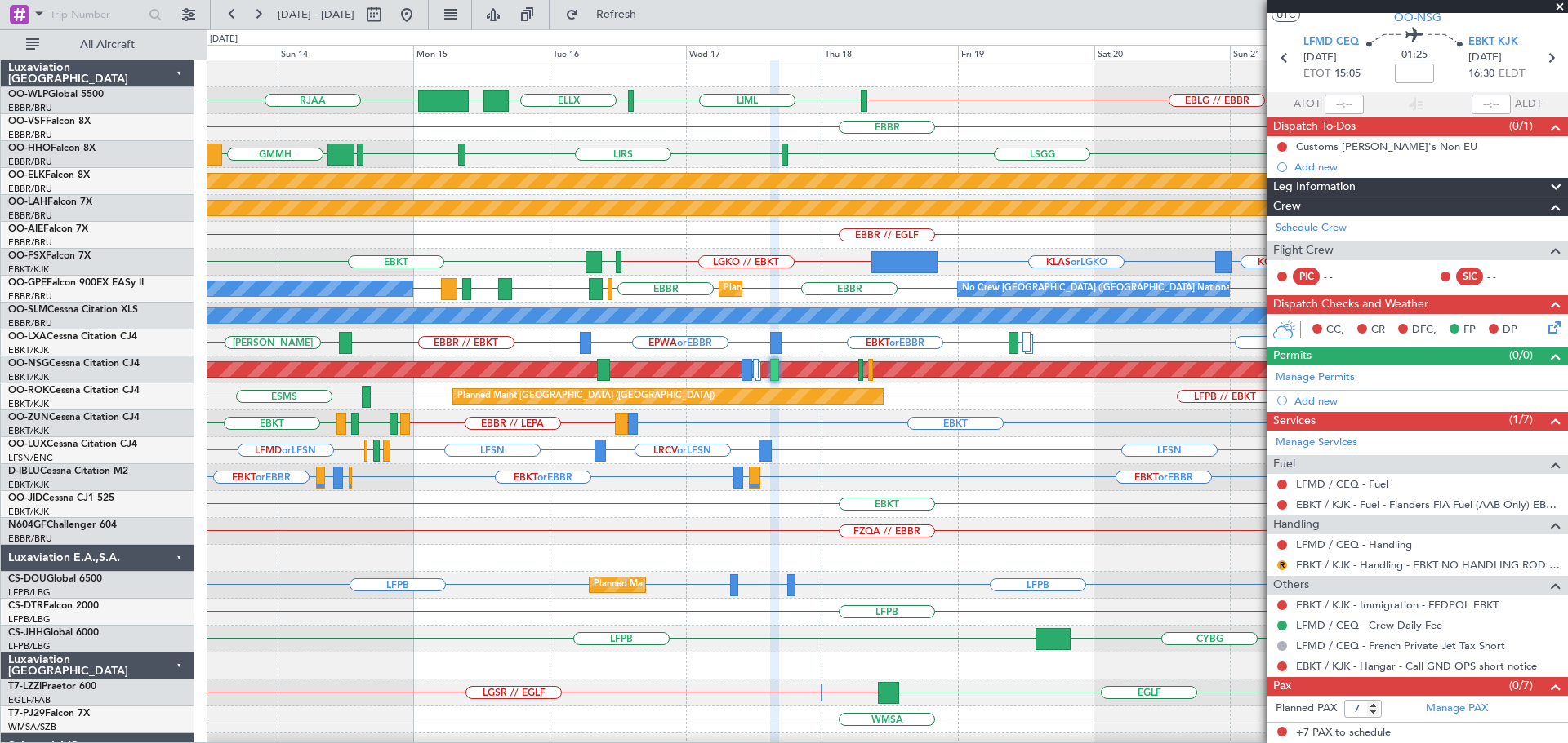
click at [1559, 4] on span at bounding box center [1559, 7] width 16 height 14
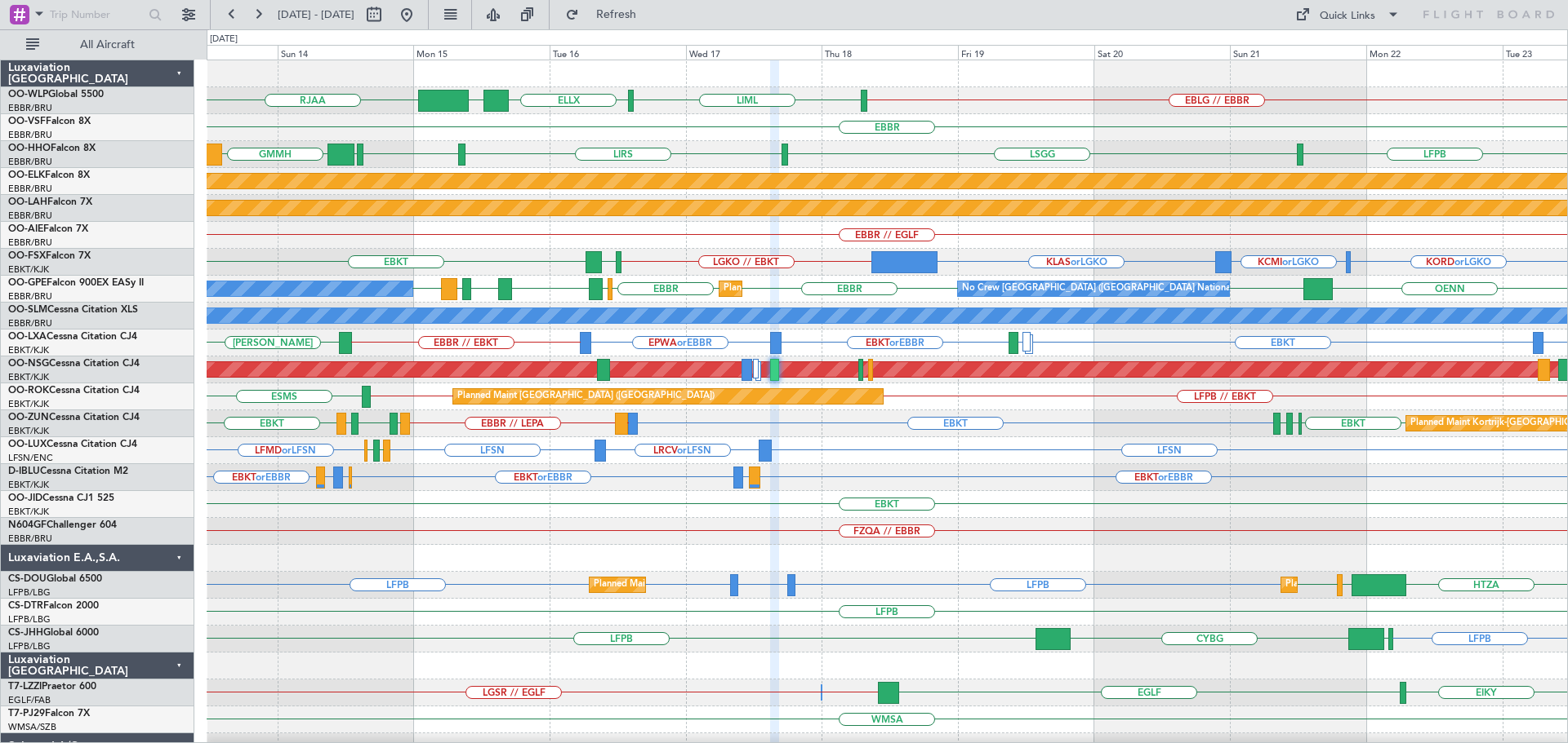
type input "0"
click at [641, 14] on span "Refresh" at bounding box center [616, 14] width 68 height 11
click at [859, 433] on div "EBKT EBKT // LFMD EBKT LFMD EBBR // LEPA LFMT LFSN LFMT EBKT EBKT LFPG LFMN Pla…" at bounding box center [886, 424] width 1360 height 27
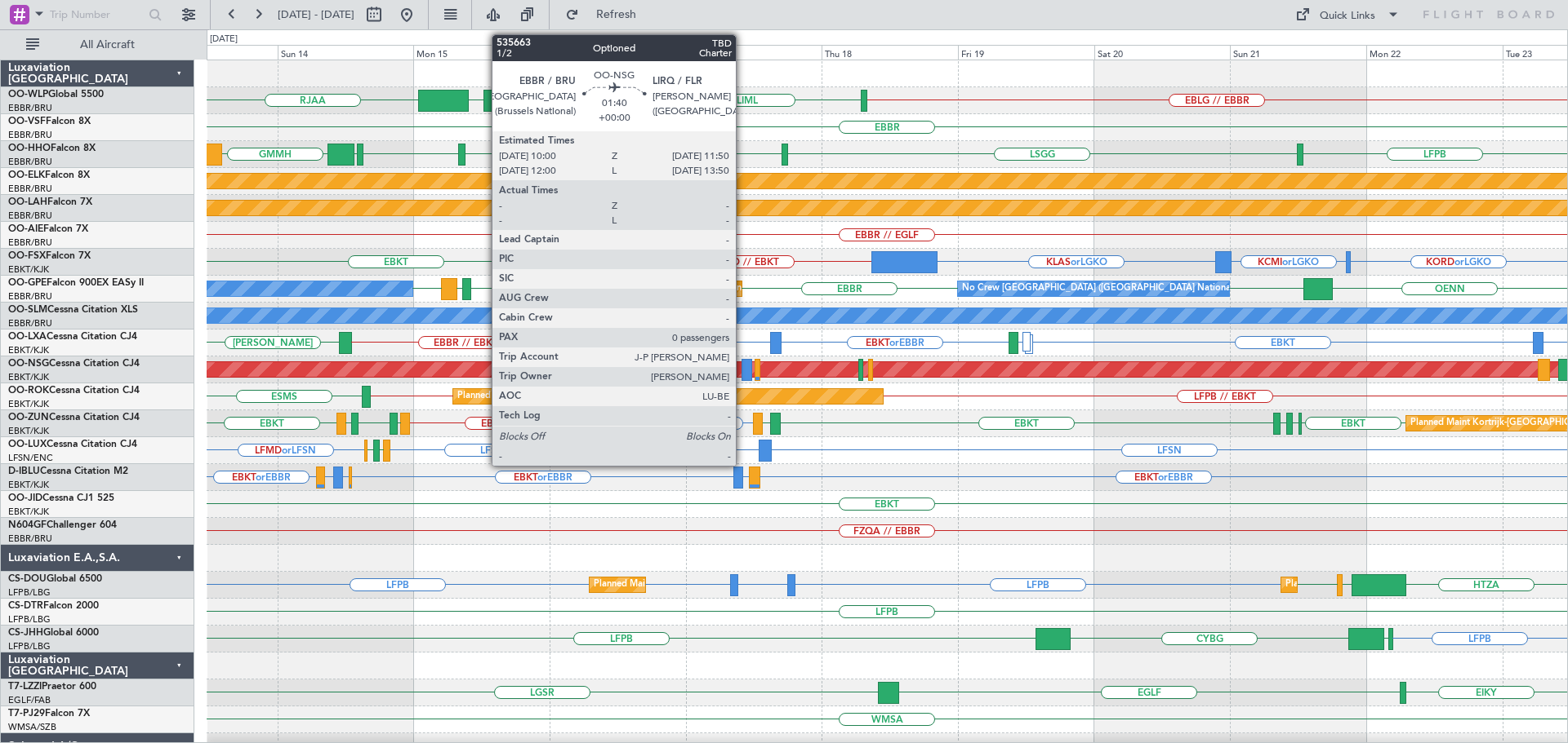
click at [743, 365] on div at bounding box center [746, 370] width 10 height 22
click at [743, 366] on div at bounding box center [746, 370] width 10 height 22
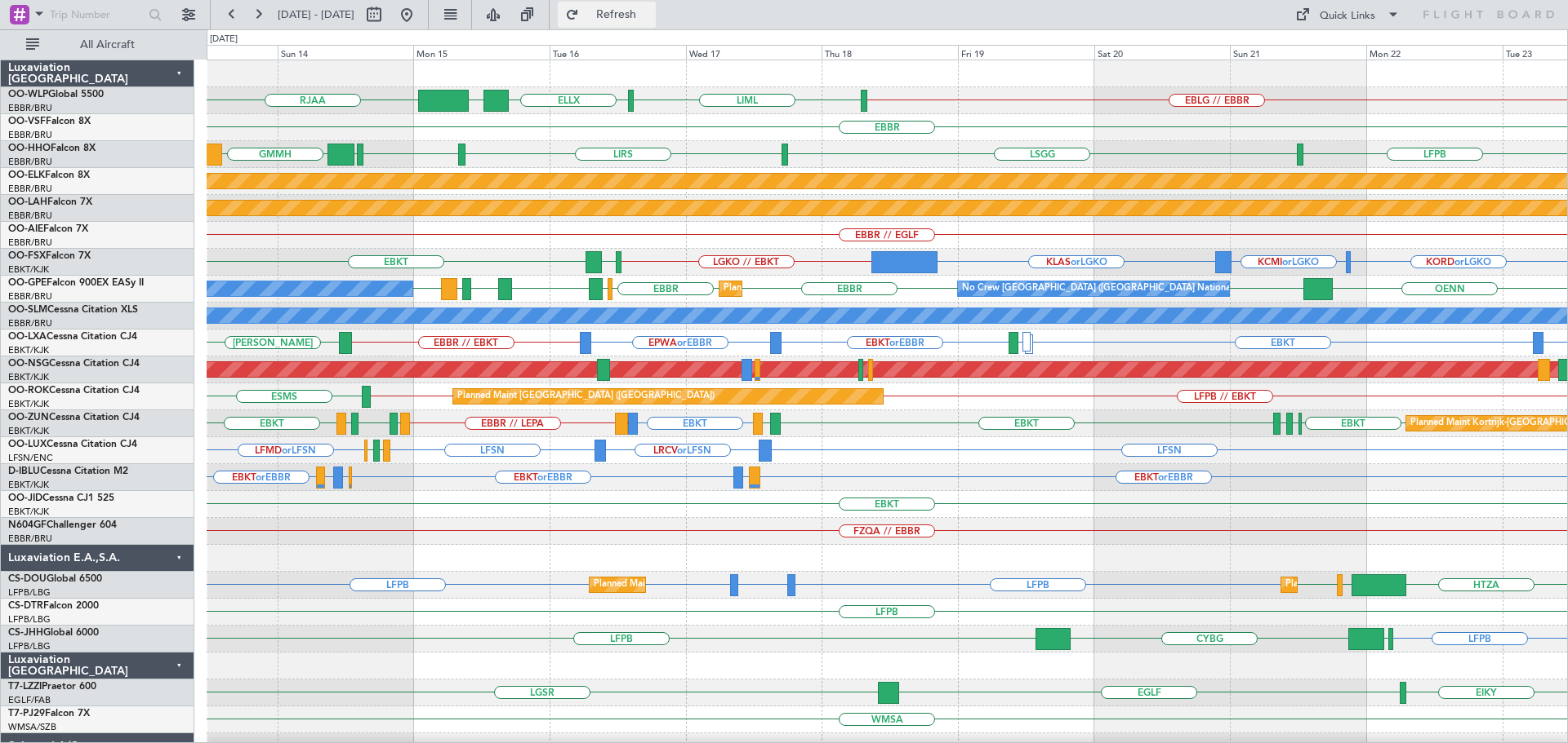
click at [651, 12] on span "Refresh" at bounding box center [616, 14] width 68 height 11
click at [804, 448] on div "LFSN LFMD or LFSN LFSN LRCV or LFSN LFMN LFPB" at bounding box center [886, 451] width 1360 height 27
click at [805, 429] on div "LIRQ or EBKT EBKT EBKT // LFMD EBBR // LEPA LFMT LFSN LFMT EBKT EBKT LFMD EBKT …" at bounding box center [886, 424] width 1360 height 27
click at [793, 455] on div "LFSN LFMD or LFSN LFSN LRCV or LFSN LFMN LFPB" at bounding box center [886, 451] width 1360 height 27
click at [836, 435] on div "LIRQ or EBKT EBKT EBKT // LFMD EBBR // LEPA LFMT LFSN LFMT EBKT EBKT LFMD EBKT …" at bounding box center [886, 424] width 1360 height 27
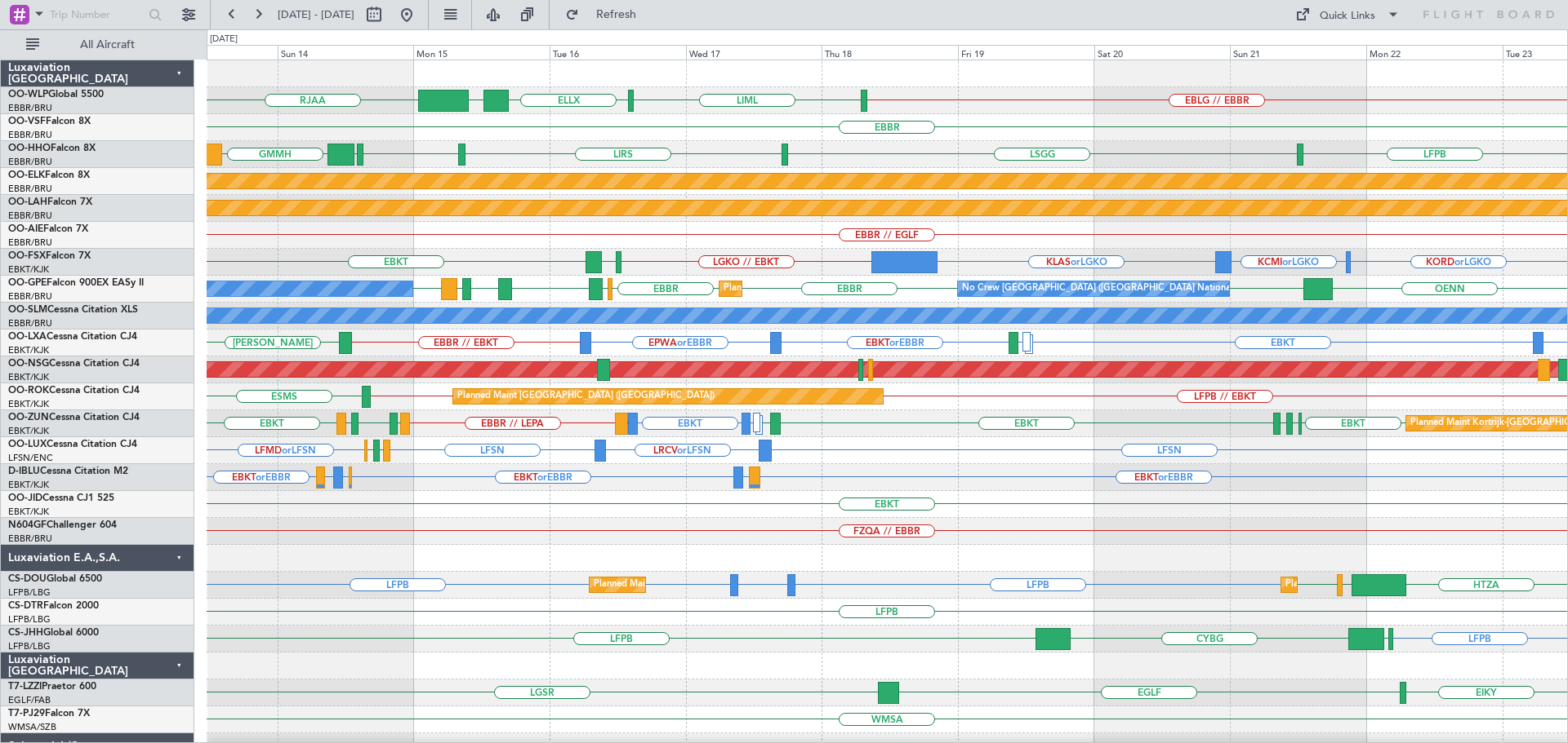
click at [841, 448] on div "LFSN LFMD or LFSN LFSN LRCV or LFSN LFMN LFPB" at bounding box center [886, 451] width 1360 height 27
click at [843, 420] on div "LIRQ or EBKT EBKT EBKT // LFMD EBBR // LEPA LFMT LFSN LFMT EBKT EBKT LFMD EBKT …" at bounding box center [886, 424] width 1360 height 27
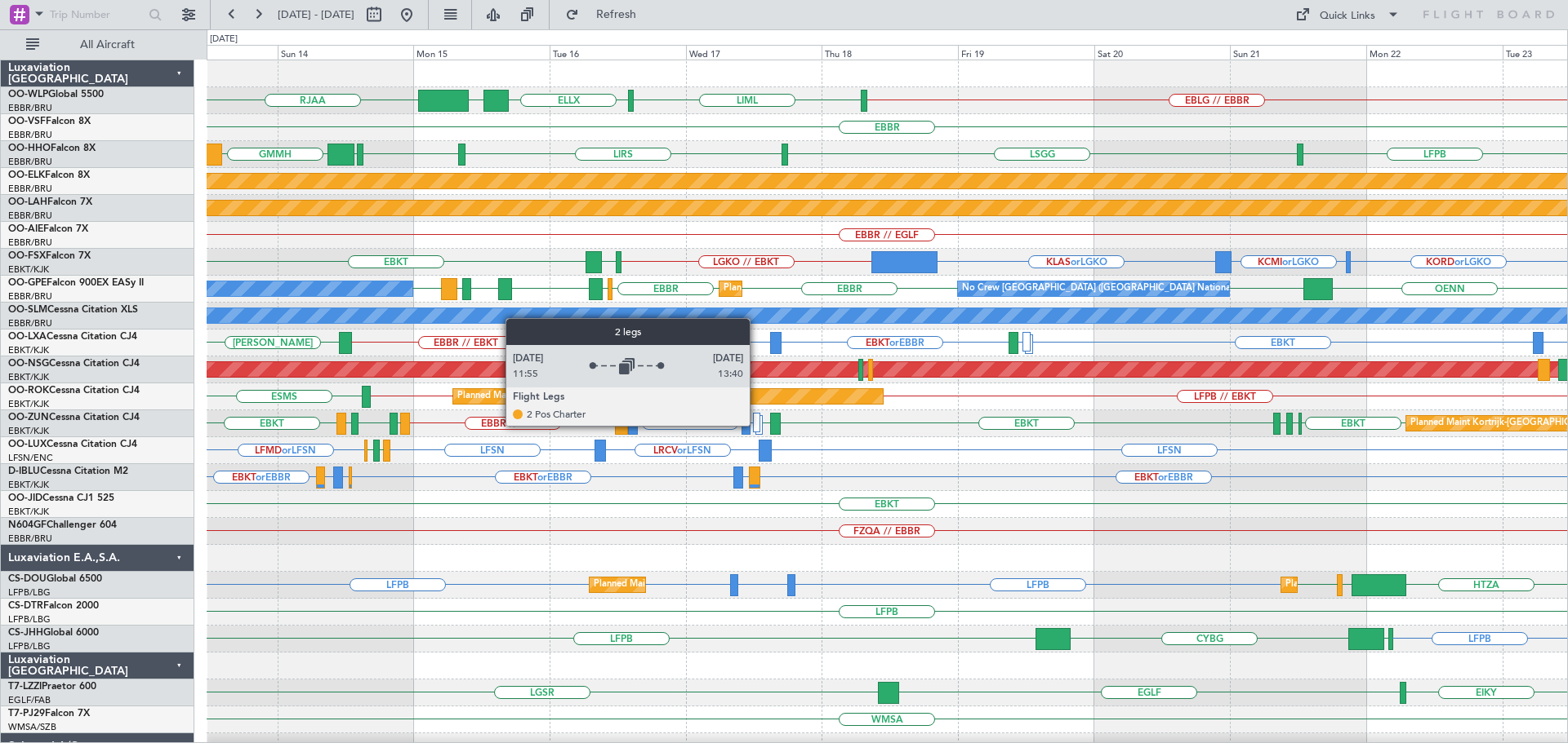
click at [757, 425] on div at bounding box center [757, 423] width 9 height 20
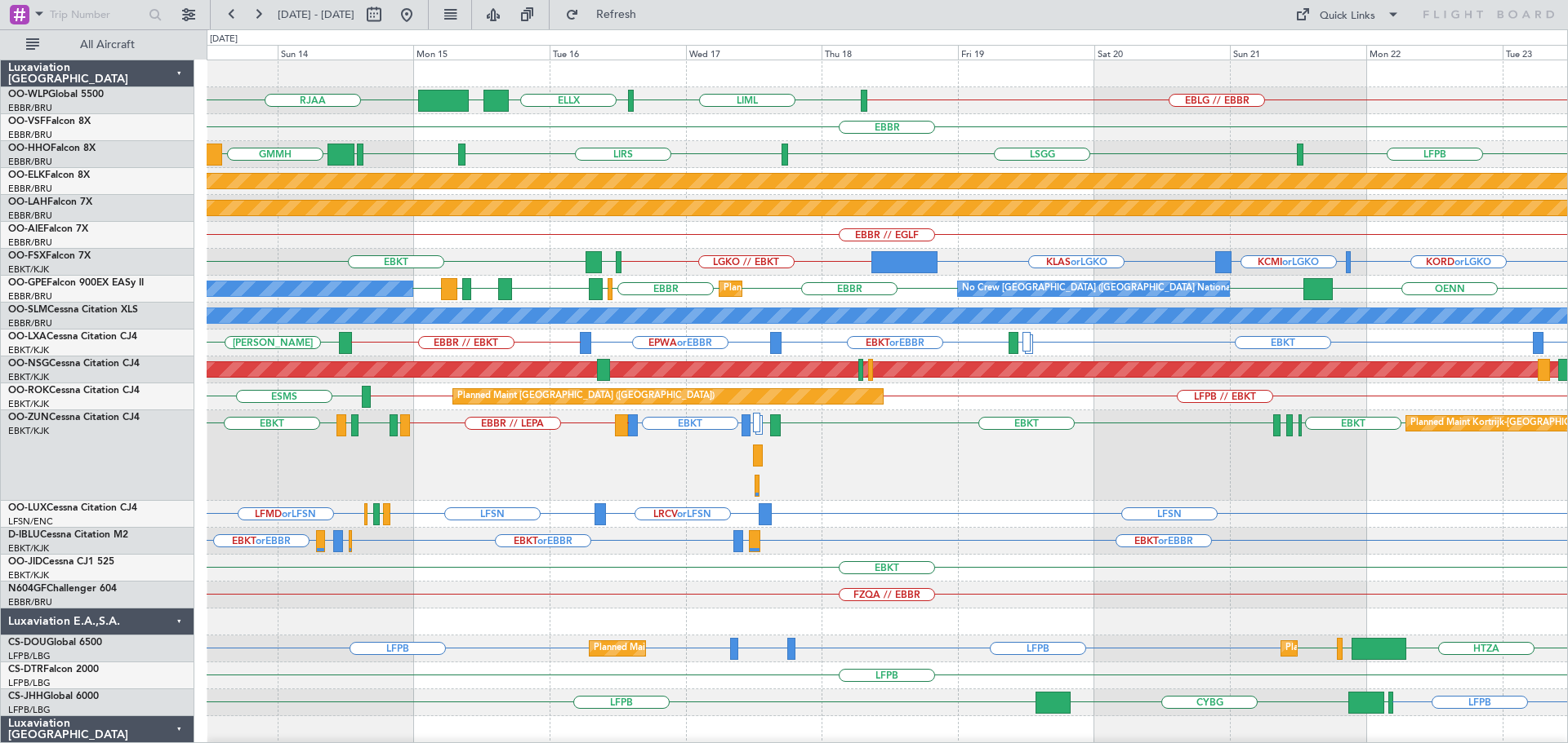
click at [1035, 106] on div "RJAA EBLG // EBBR LIML ELLX UBBB" at bounding box center [886, 101] width 1360 height 27
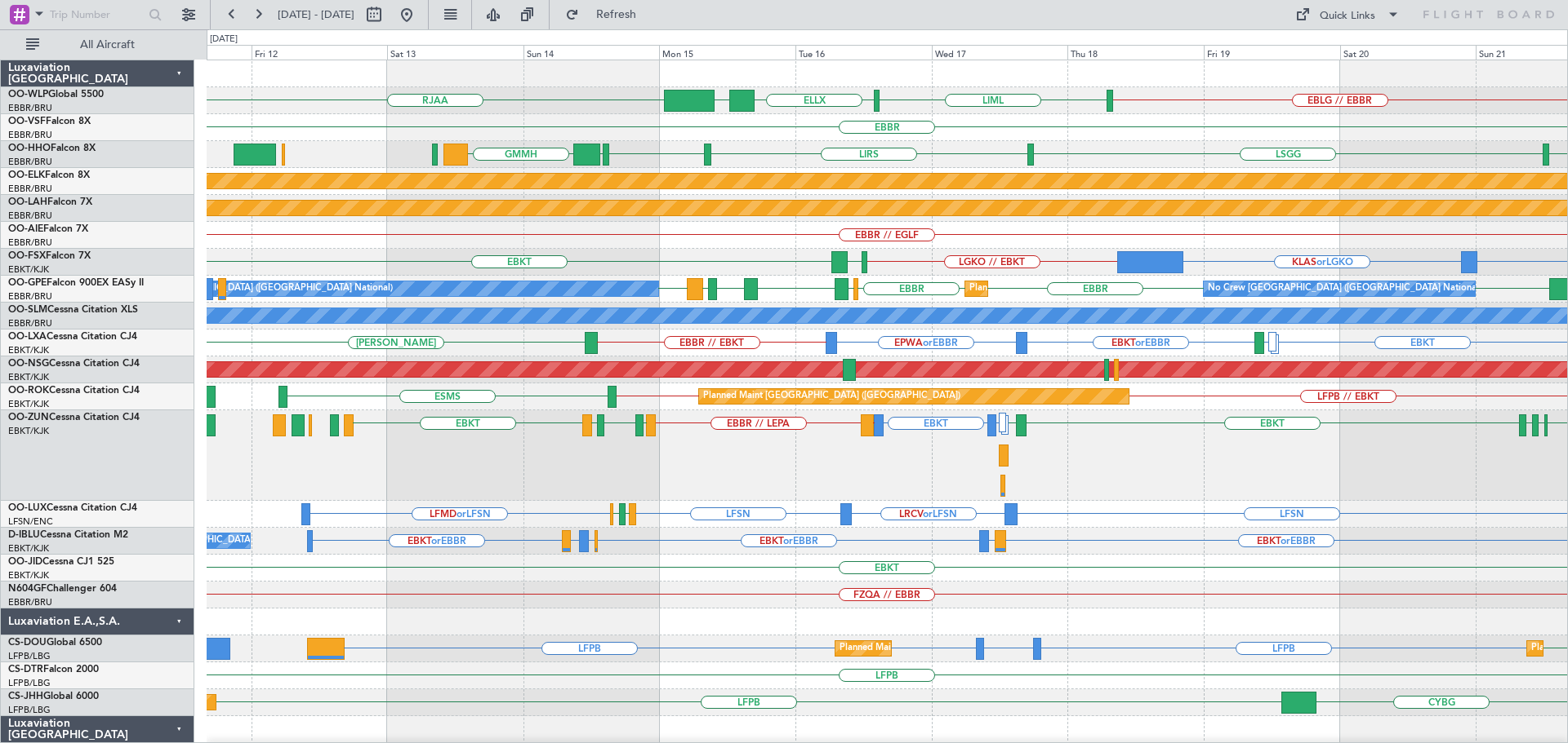
click at [715, 492] on div "LIRQ or EBKT EBKT EBKT // LFMD EBBR // LEPA LFMT LFSN LFMT EBKT EBKT LFMD EBKT …" at bounding box center [886, 456] width 1360 height 90
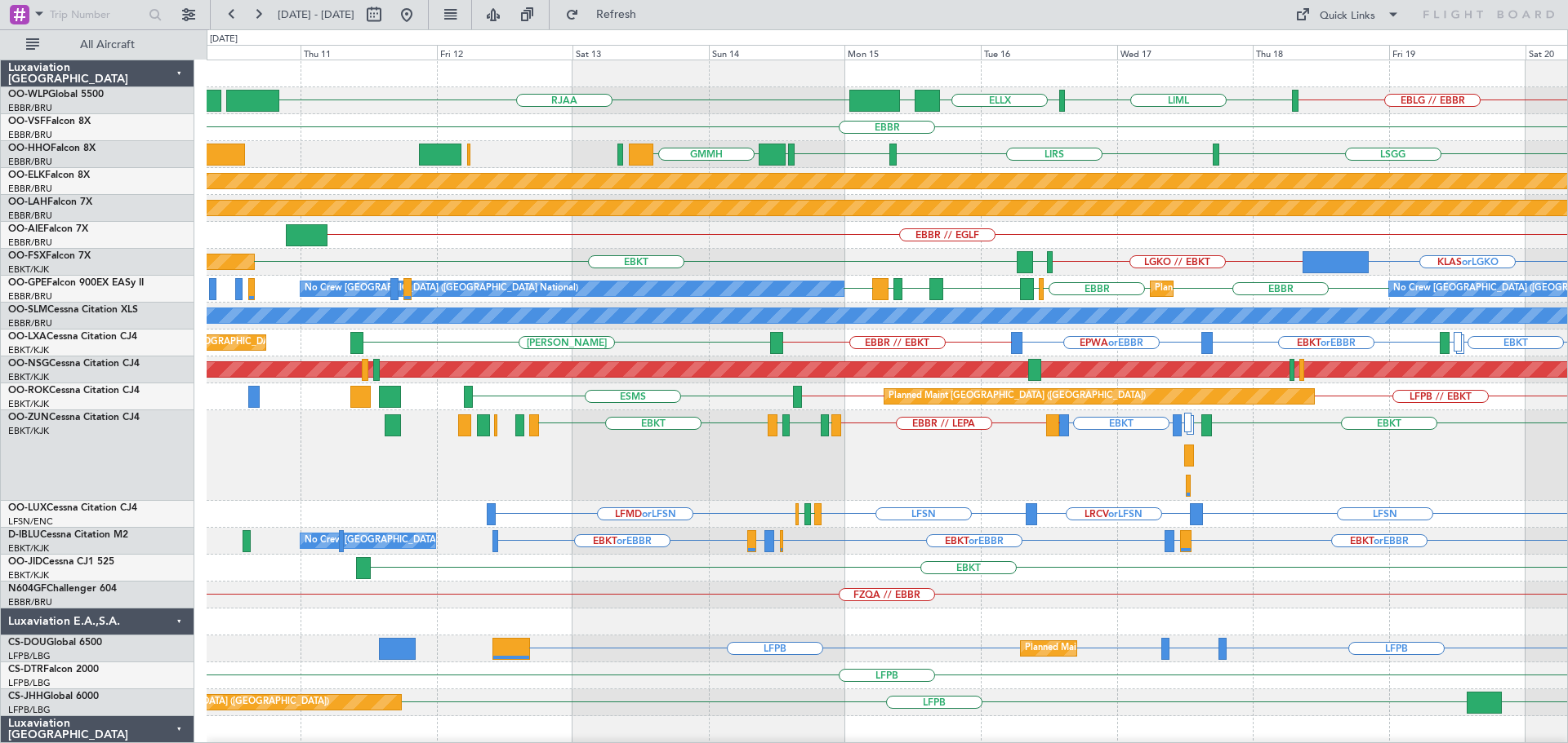
click at [683, 500] on div "LIRQ or EBKT EBKT EBKT // LFMD EBBR // LEPA LFMT LFSN LFMT EBKT EBKT LFMD LFMN …" at bounding box center [886, 456] width 1360 height 90
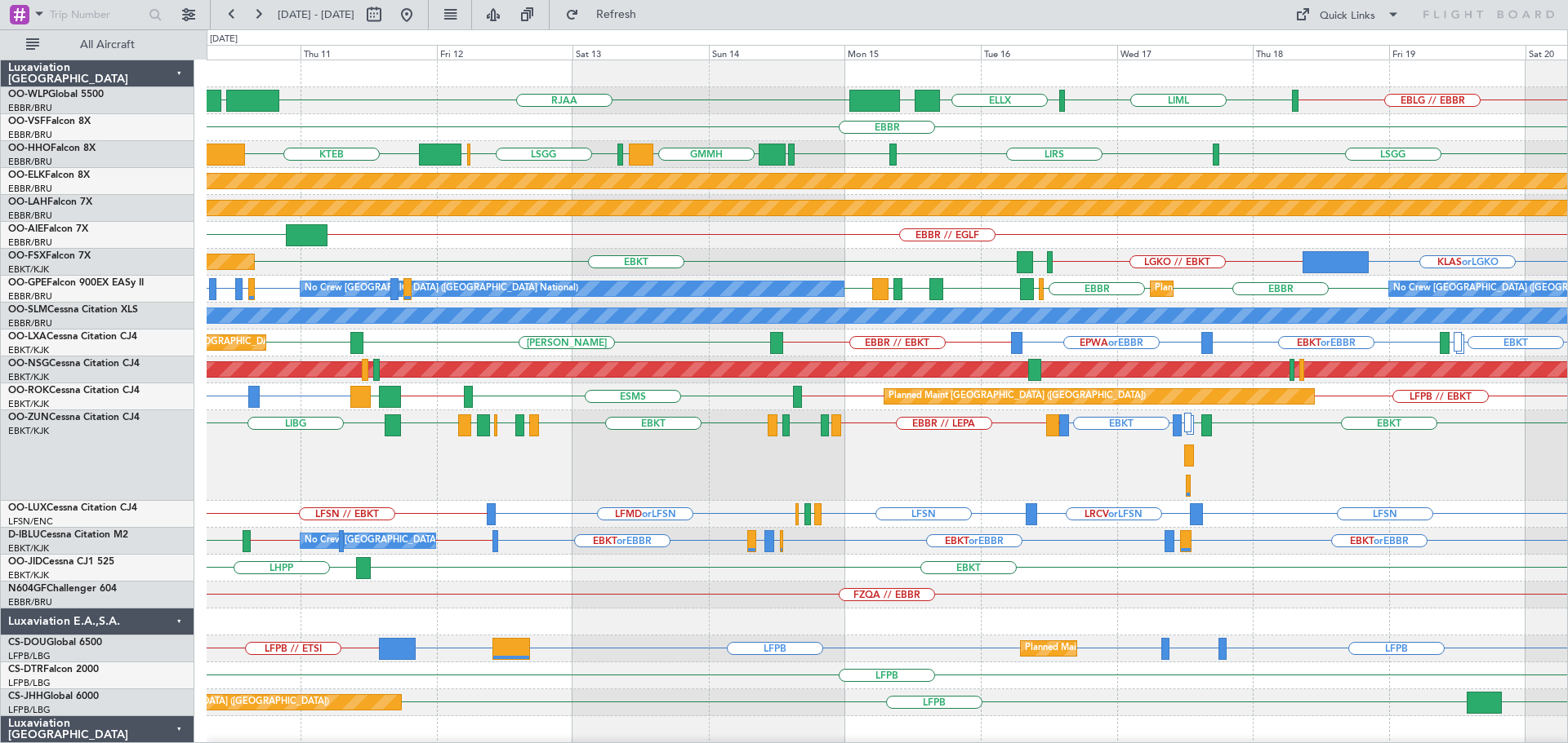
click at [998, 595] on div "FZQA // EBBR" at bounding box center [886, 596] width 1360 height 27
click at [970, 476] on div "LIRQ or EBKT EBKT EBKT // LFMD EBBR // LEPA LFMT LFSN LFMT EBKT LFMD EBKT [GEOG…" at bounding box center [886, 456] width 1360 height 90
click at [500, 230] on div "EBBR // EGLF KIAD" at bounding box center [886, 235] width 1360 height 27
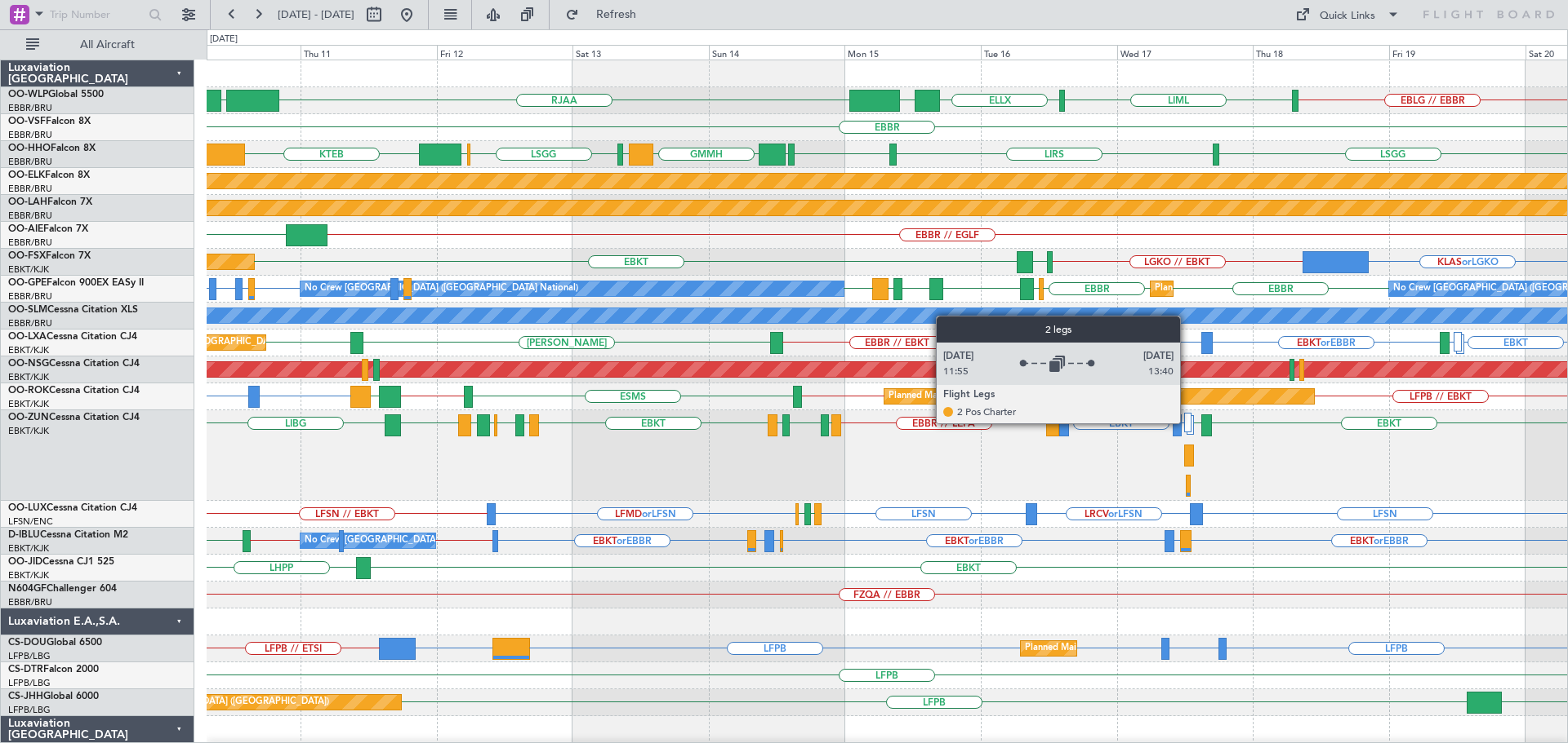
click at [1186, 422] on div at bounding box center [1189, 423] width 9 height 20
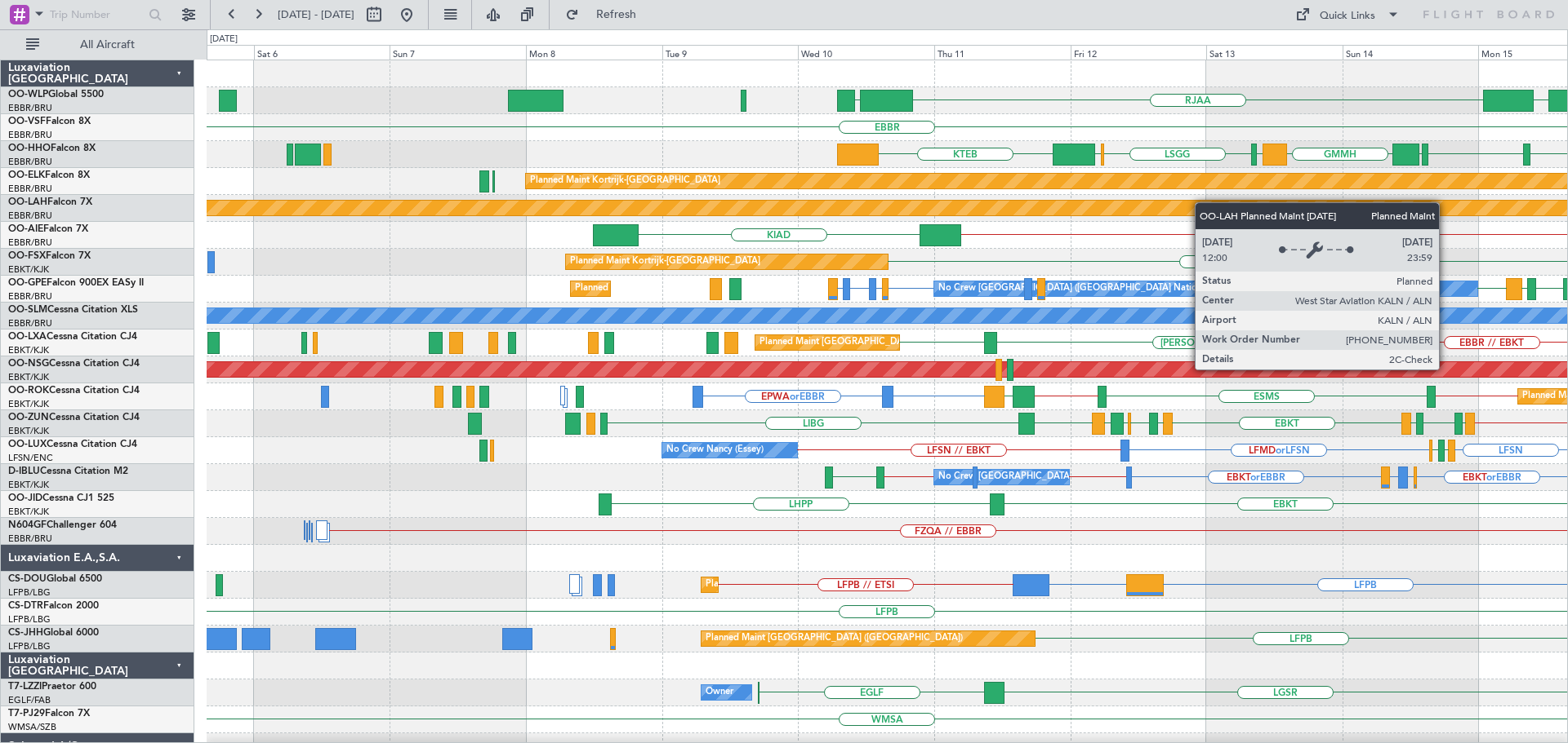
click at [1195, 210] on div "RJAA LTCG UBBB ELLX LIML [GEOGRAPHIC_DATA] [GEOGRAPHIC_DATA] [GEOGRAPHIC_DATA] …" at bounding box center [886, 545] width 1360 height 970
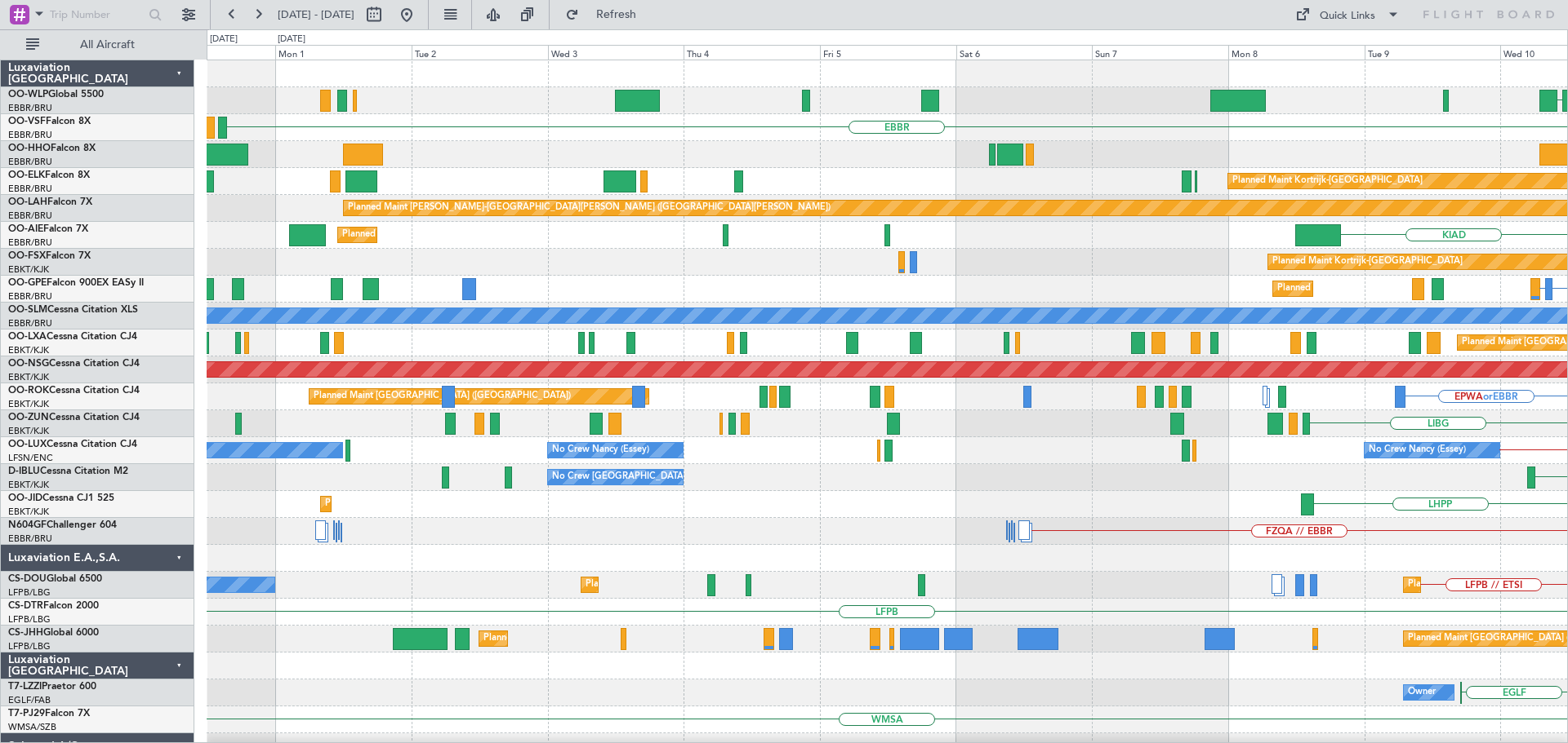
click at [1298, 348] on div "LTCG RJAA Planned Maint [GEOGRAPHIC_DATA] ([GEOGRAPHIC_DATA]) [GEOGRAPHIC_DATA]…" at bounding box center [886, 545] width 1360 height 970
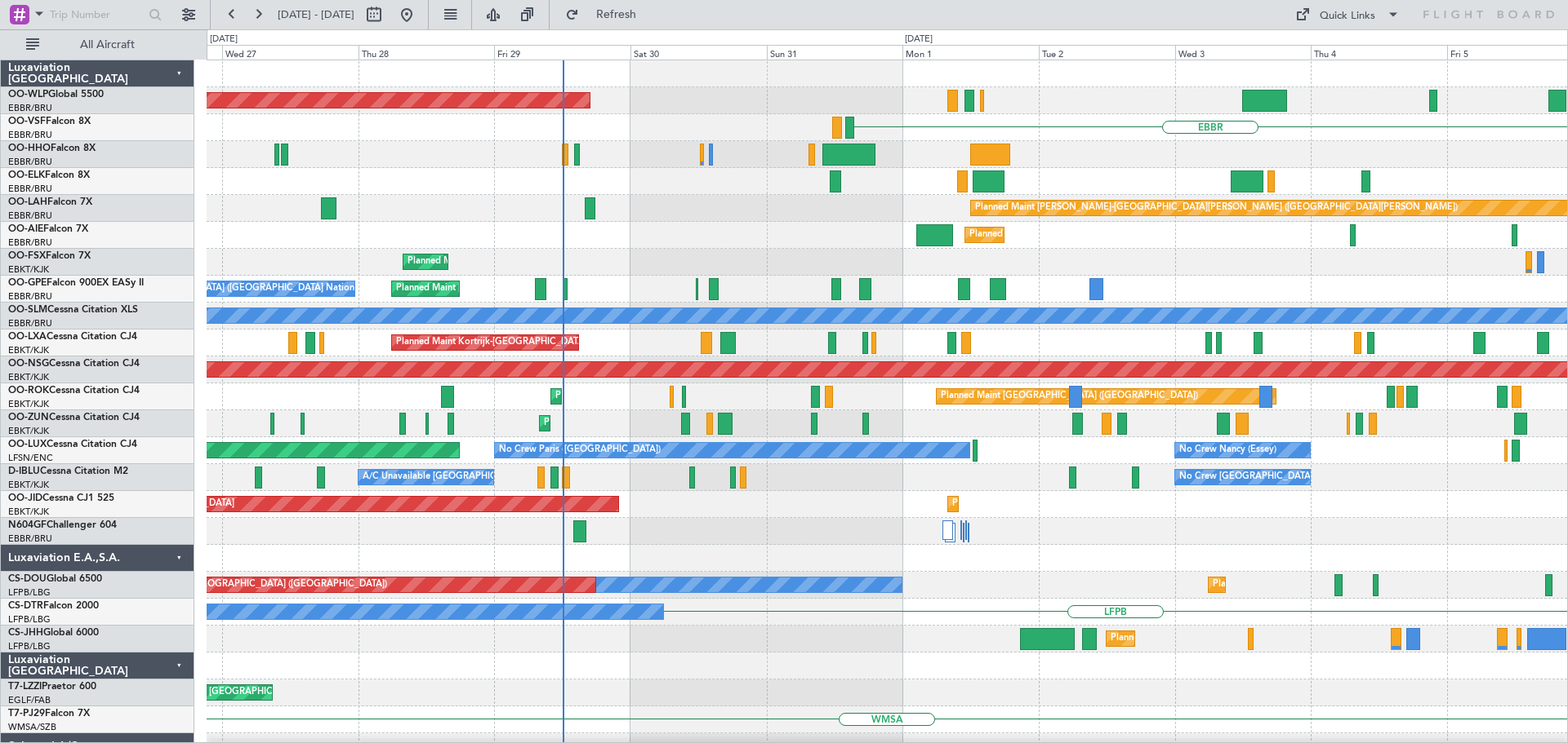
click at [1269, 411] on div "Planned Maint [GEOGRAPHIC_DATA] ([GEOGRAPHIC_DATA]) [GEOGRAPHIC_DATA] Planned M…" at bounding box center [886, 545] width 1360 height 970
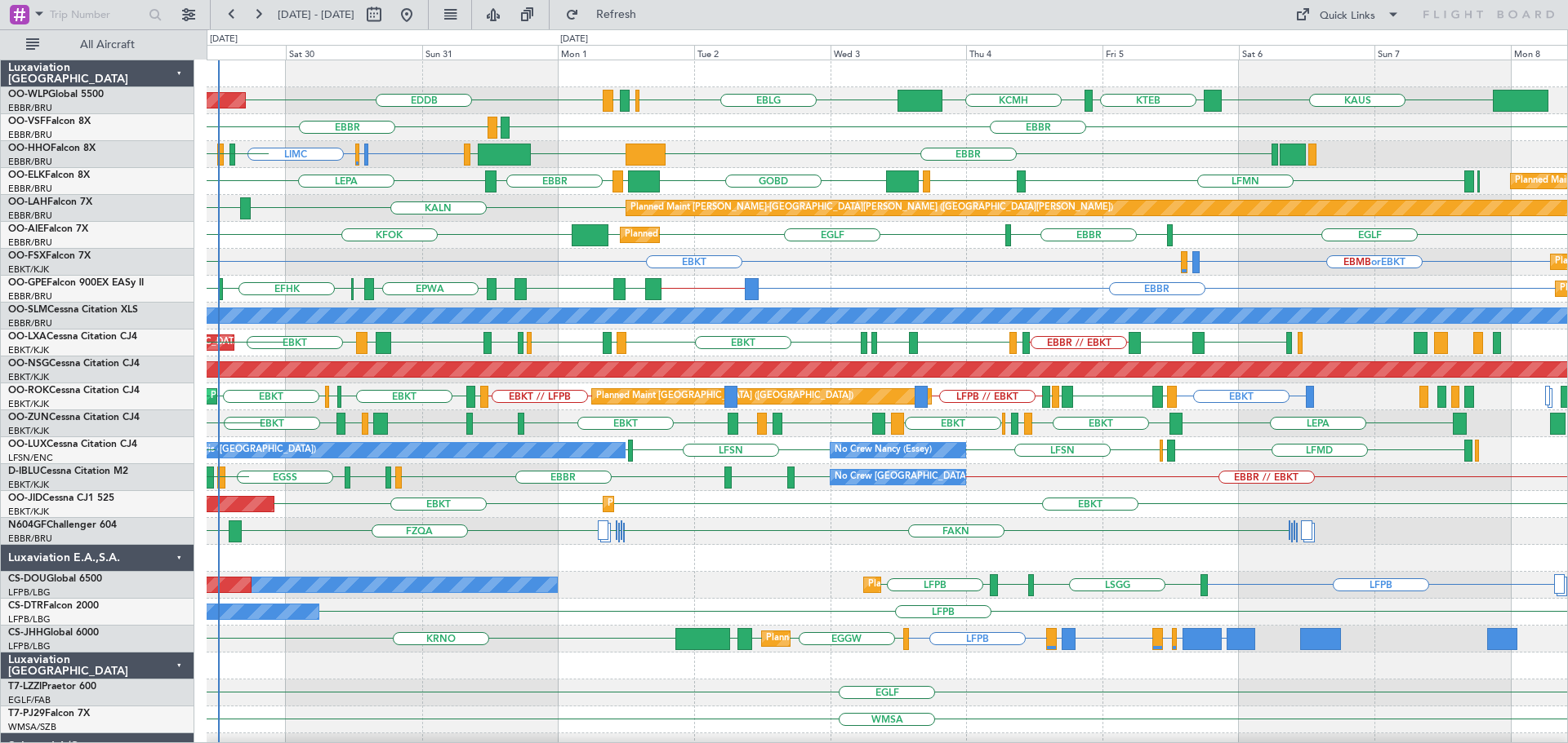
click at [784, 350] on div "Planned Maint [GEOGRAPHIC_DATA] ([GEOGRAPHIC_DATA]) EDDB [PERSON_NAME] KTEB KCM…" at bounding box center [886, 558] width 1360 height 996
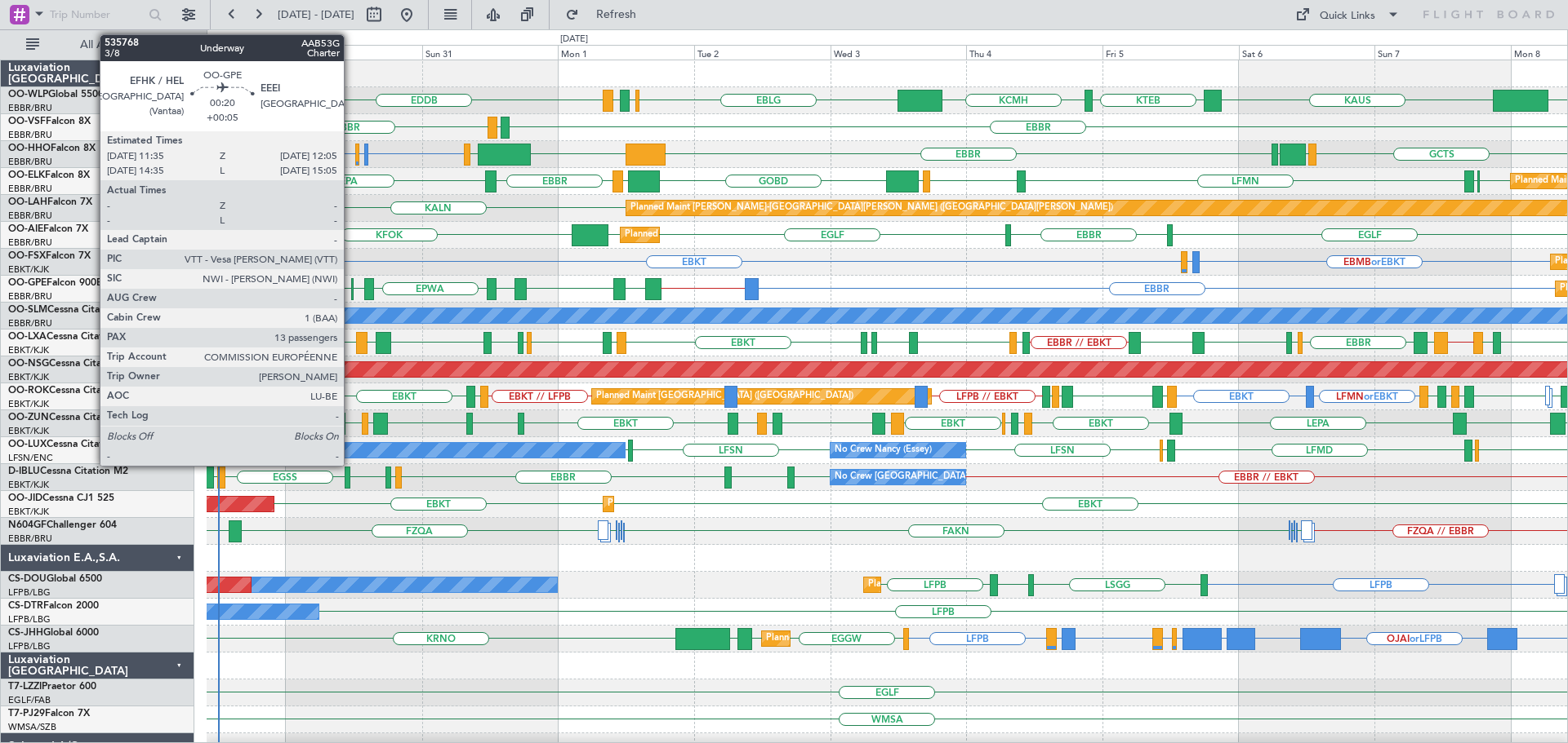
click at [351, 285] on div at bounding box center [353, 290] width 3 height 22
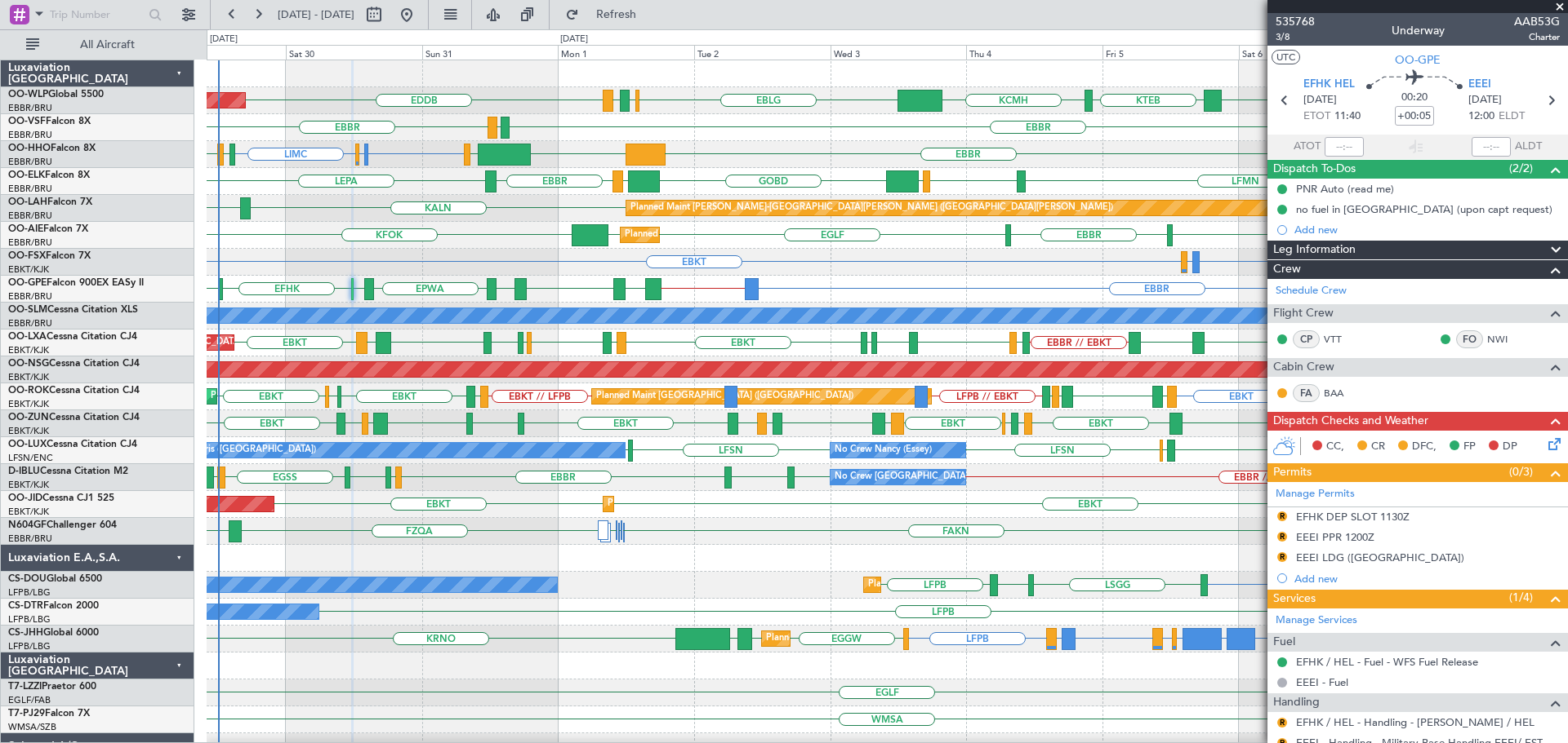
click at [379, 258] on div "EBKT EBMB or EBKT LSZH or EBKT Planned Maint [GEOGRAPHIC_DATA]-[GEOGRAPHIC_DATA…" at bounding box center [886, 262] width 1360 height 27
click at [365, 252] on div "EBKT EBMB or EBKT LSZH or EBKT Planned Maint [GEOGRAPHIC_DATA]-[GEOGRAPHIC_DATA…" at bounding box center [886, 262] width 1360 height 27
click at [1559, 6] on span at bounding box center [1559, 7] width 16 height 14
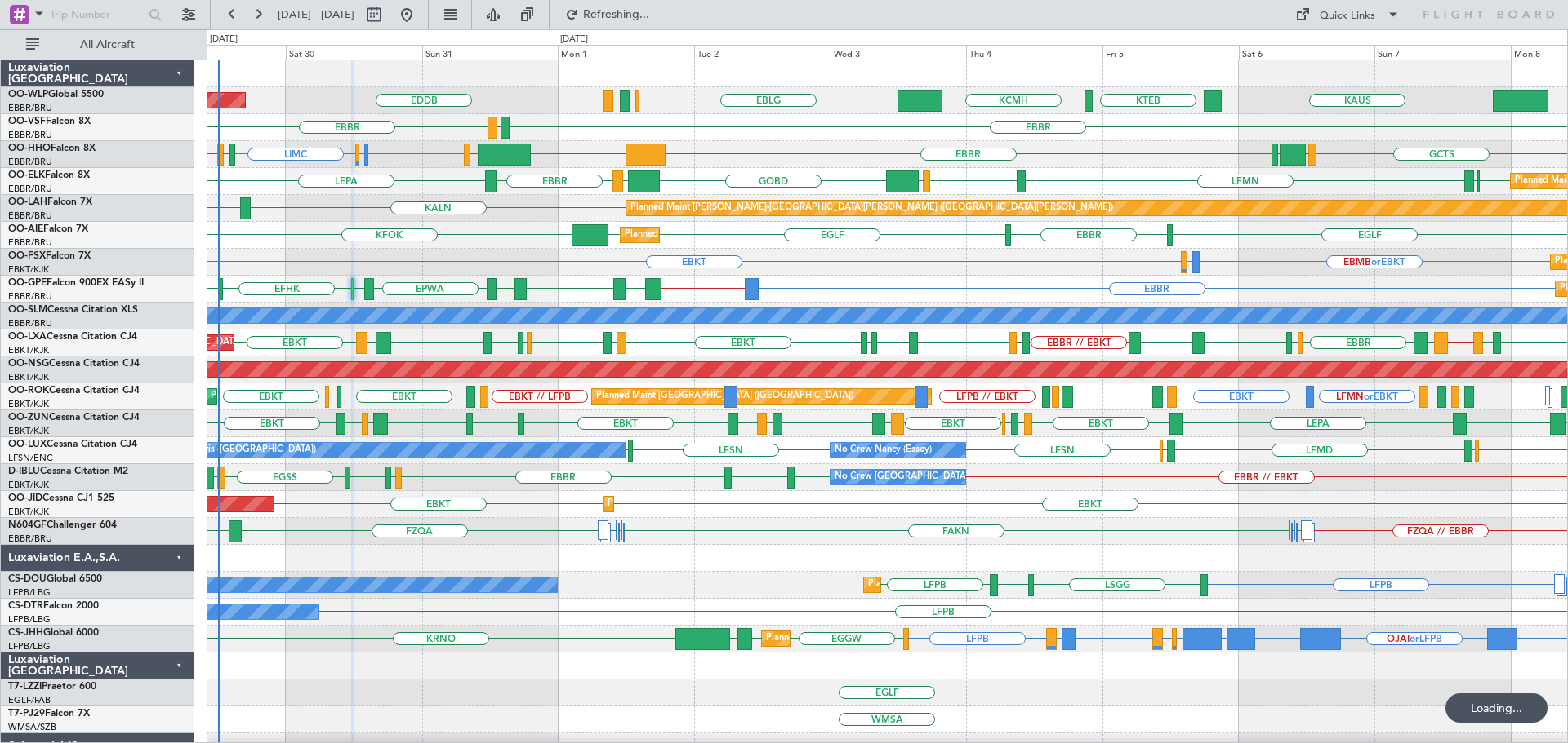
click at [496, 247] on div "Planned Maint London (Farnborough) KFOK EGLF EBBR EGLF EGLF" at bounding box center [886, 235] width 1360 height 27
click at [371, 257] on div "EBKT EBMB or EBKT LSZH or EBKT Planned Maint [GEOGRAPHIC_DATA]-[GEOGRAPHIC_DATA…" at bounding box center [886, 262] width 1360 height 27
click at [645, 9] on button "Refresh" at bounding box center [606, 14] width 98 height 26
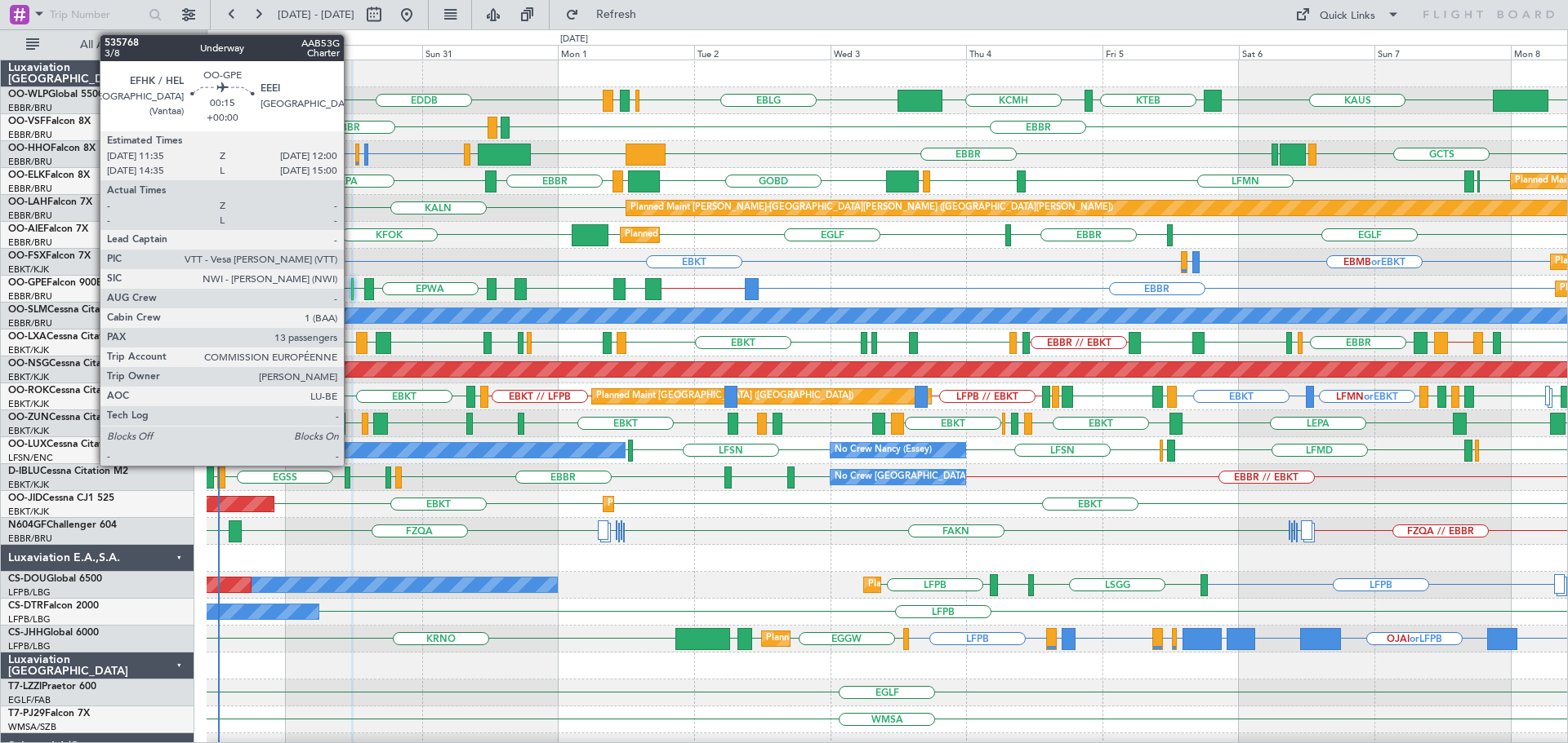
click at [351, 282] on div at bounding box center [352, 290] width 3 height 22
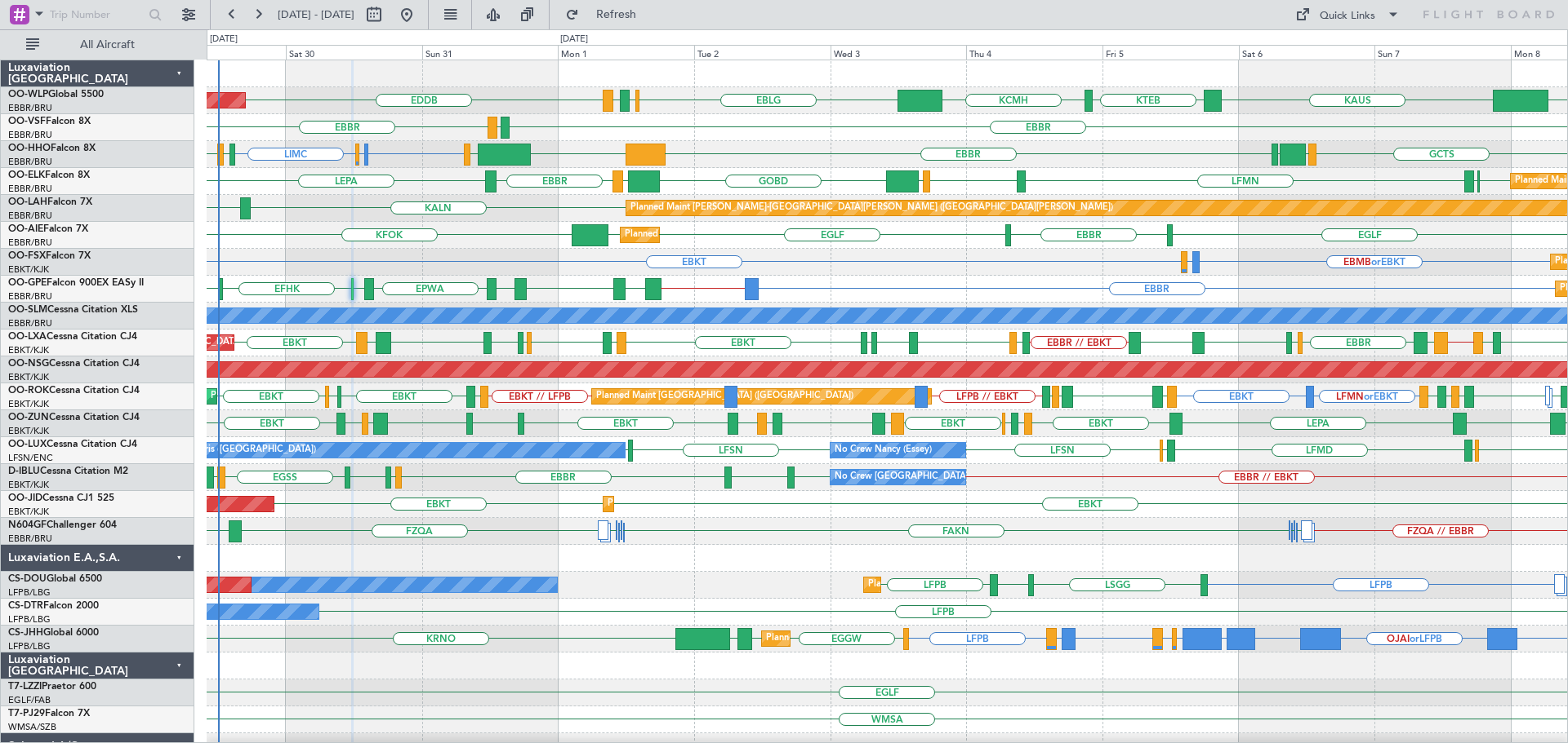
click at [719, 135] on div "EBBR LEGE EBBR" at bounding box center [886, 128] width 1360 height 27
click at [538, 383] on div "KTEB KCMH EBLG EBBR LIRZ EDDB ELLX KAUS Planned Maint Berlin (Brandenburg) EBBR…" at bounding box center [886, 558] width 1360 height 996
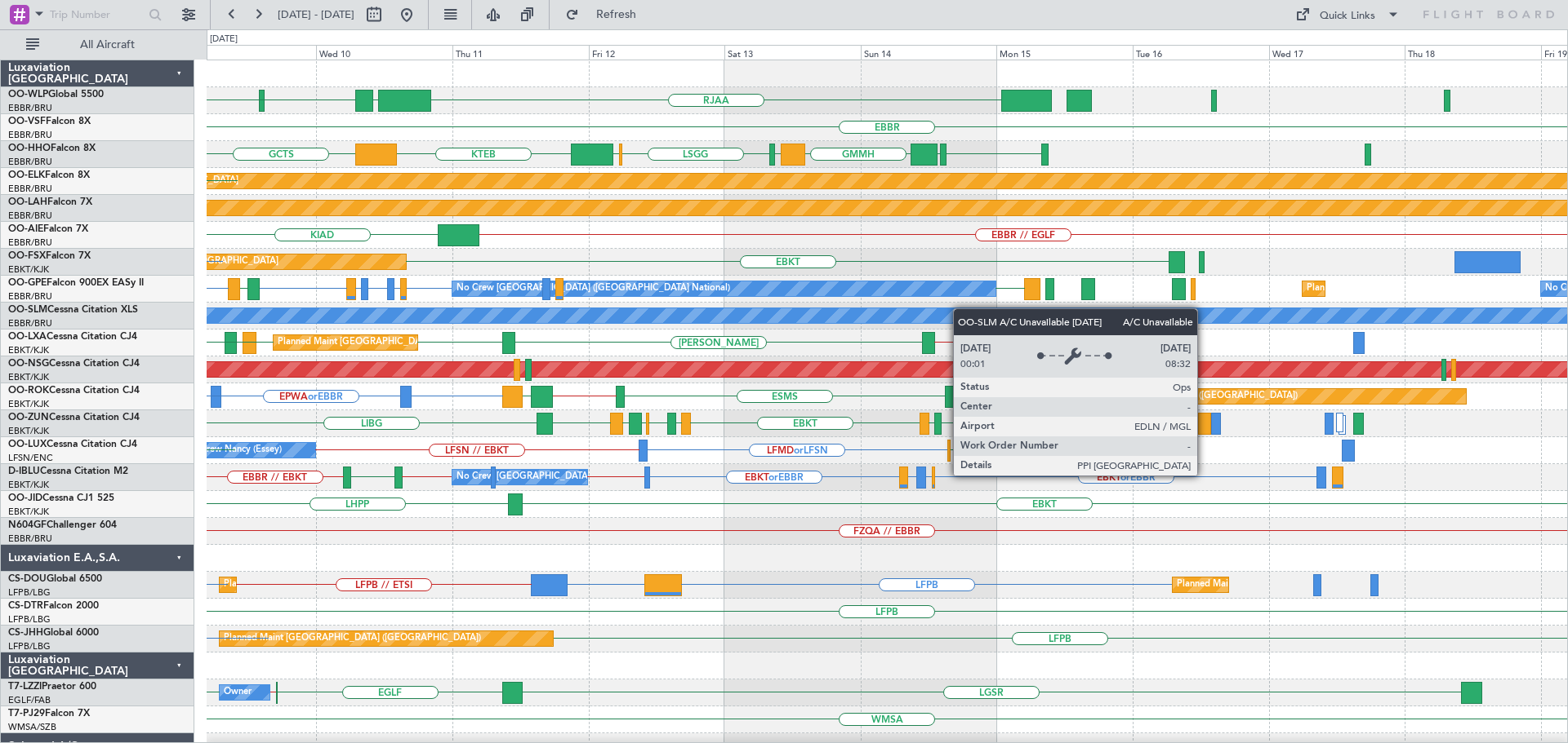
click at [651, 318] on div "RJAA LTCG LIML ELLX KAUS EBBR LSGG EBBR GMMH LIRS LSGG LIMC KTEB GCTS Planned M…" at bounding box center [886, 532] width 1360 height 942
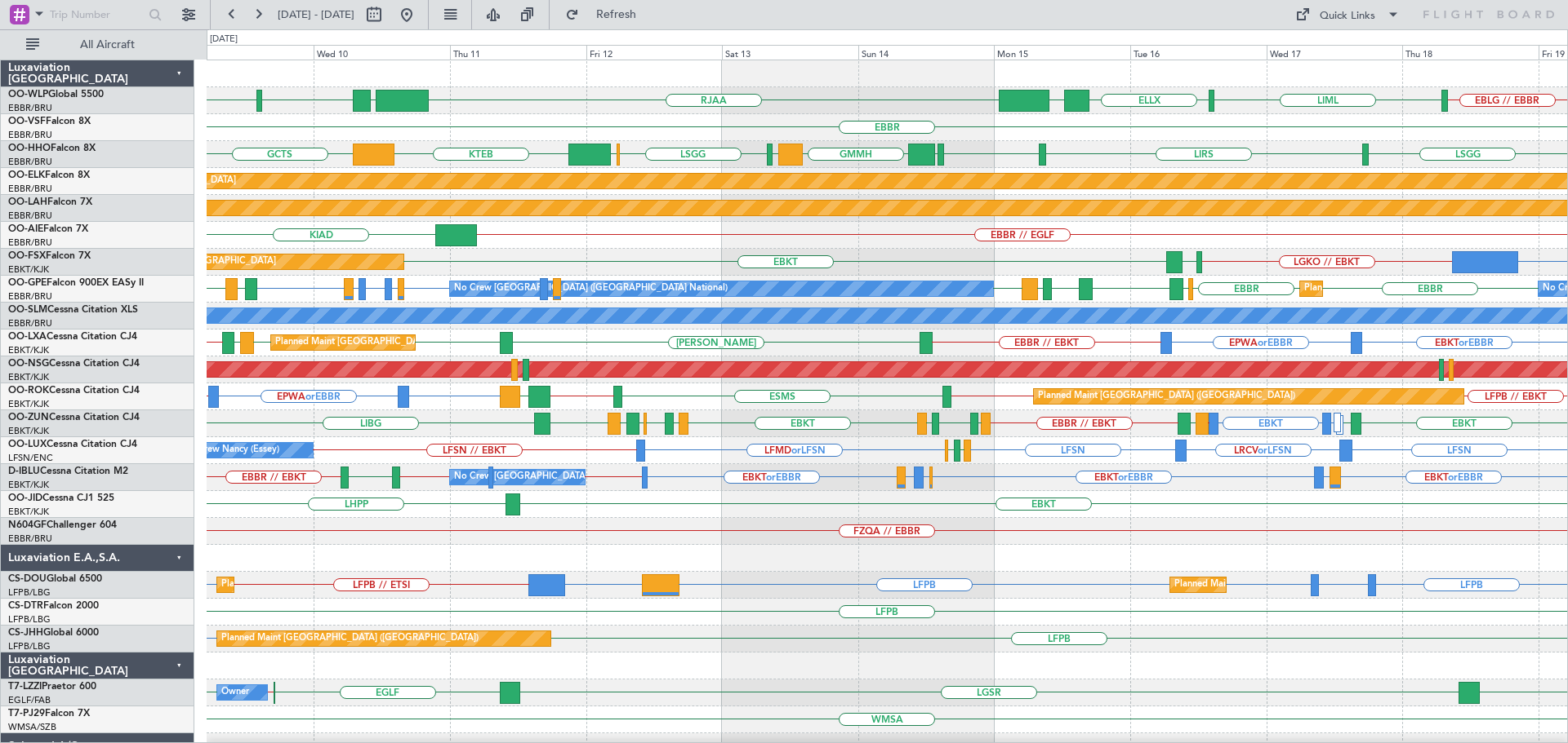
click at [577, 452] on div "No Crew Nancy (Essey) LFSN LFMD or LFSN LFSN // EBKT LFSN LRCV or LFSN LFMN LFPB" at bounding box center [886, 451] width 1360 height 27
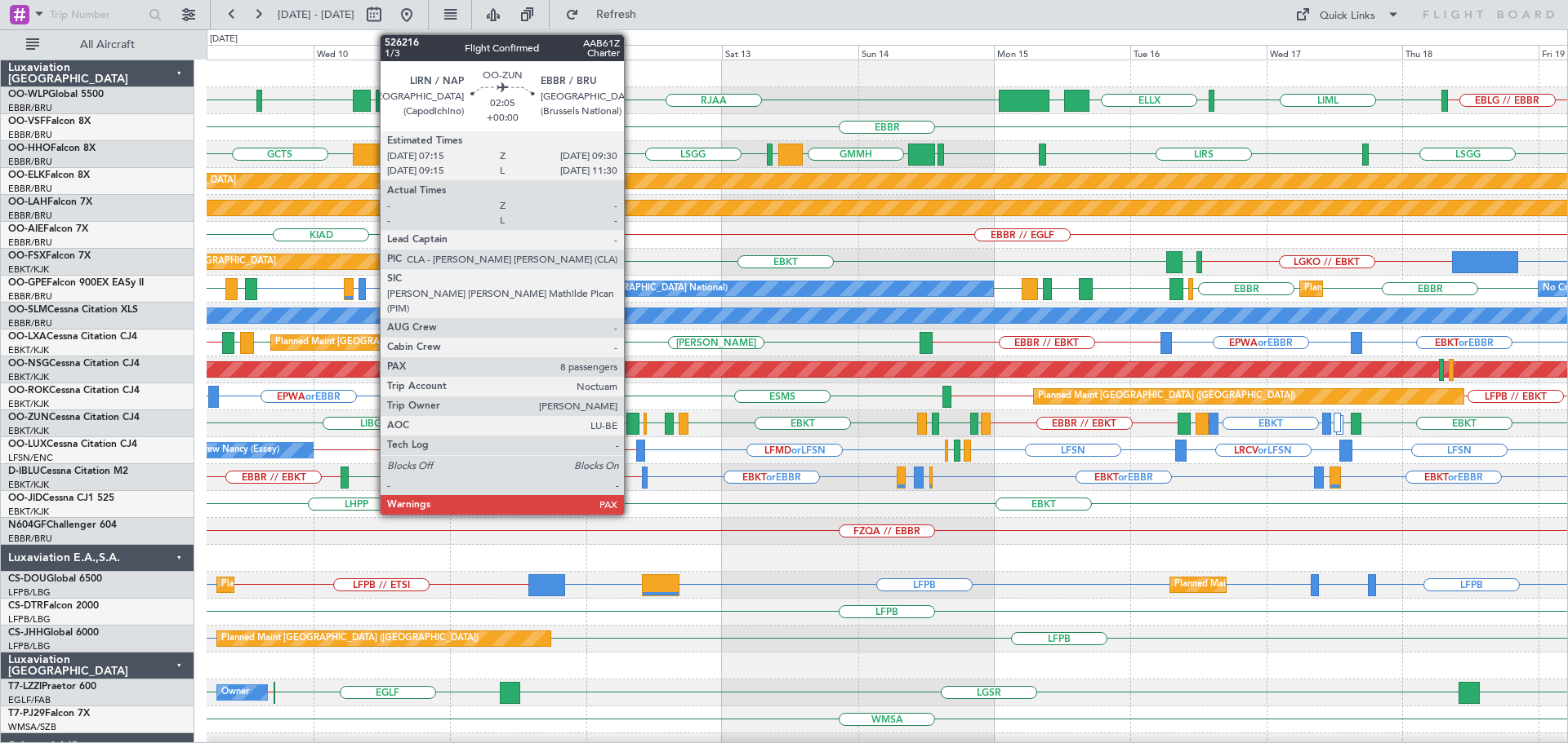
click at [631, 418] on div at bounding box center [632, 424] width 13 height 22
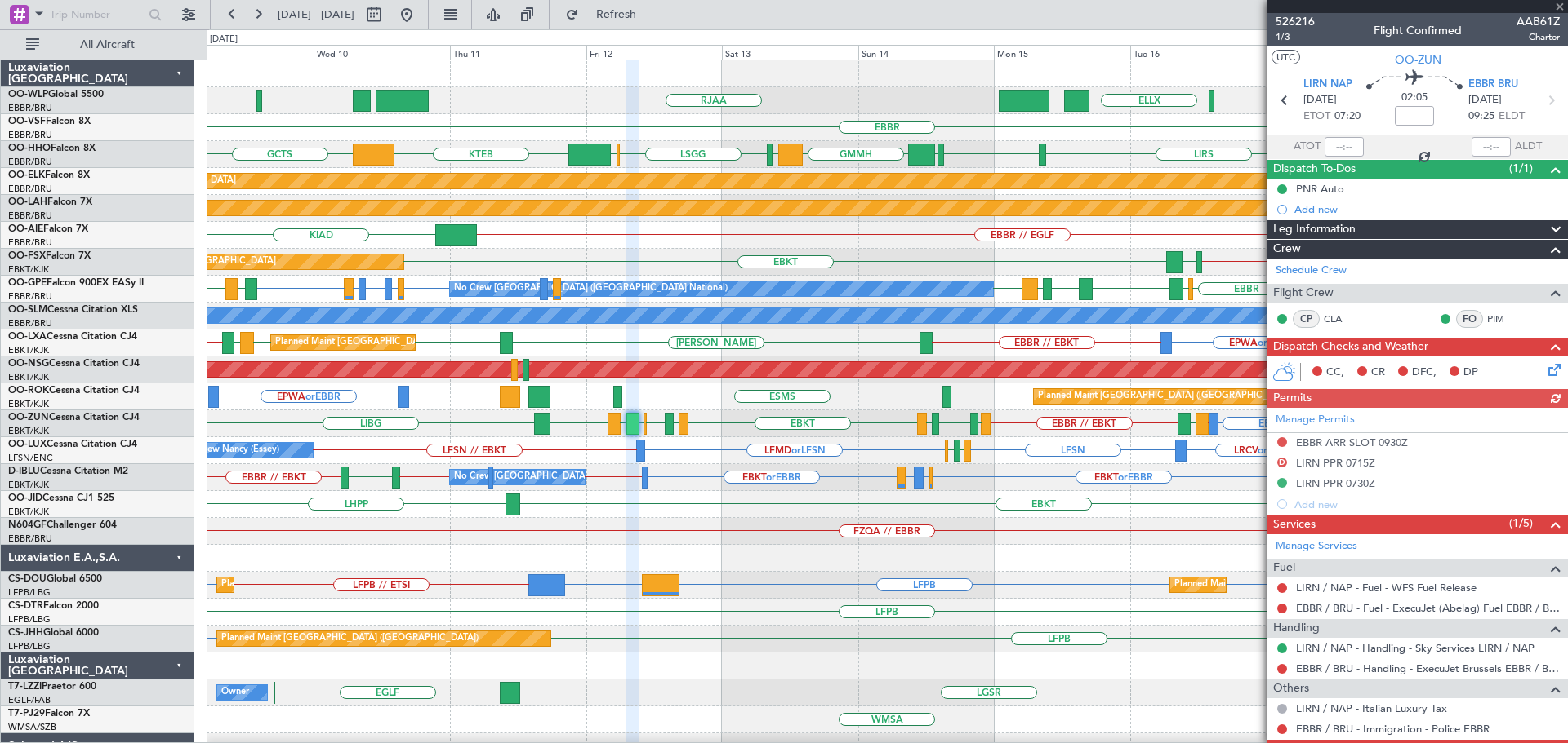
scroll to position [63, 0]
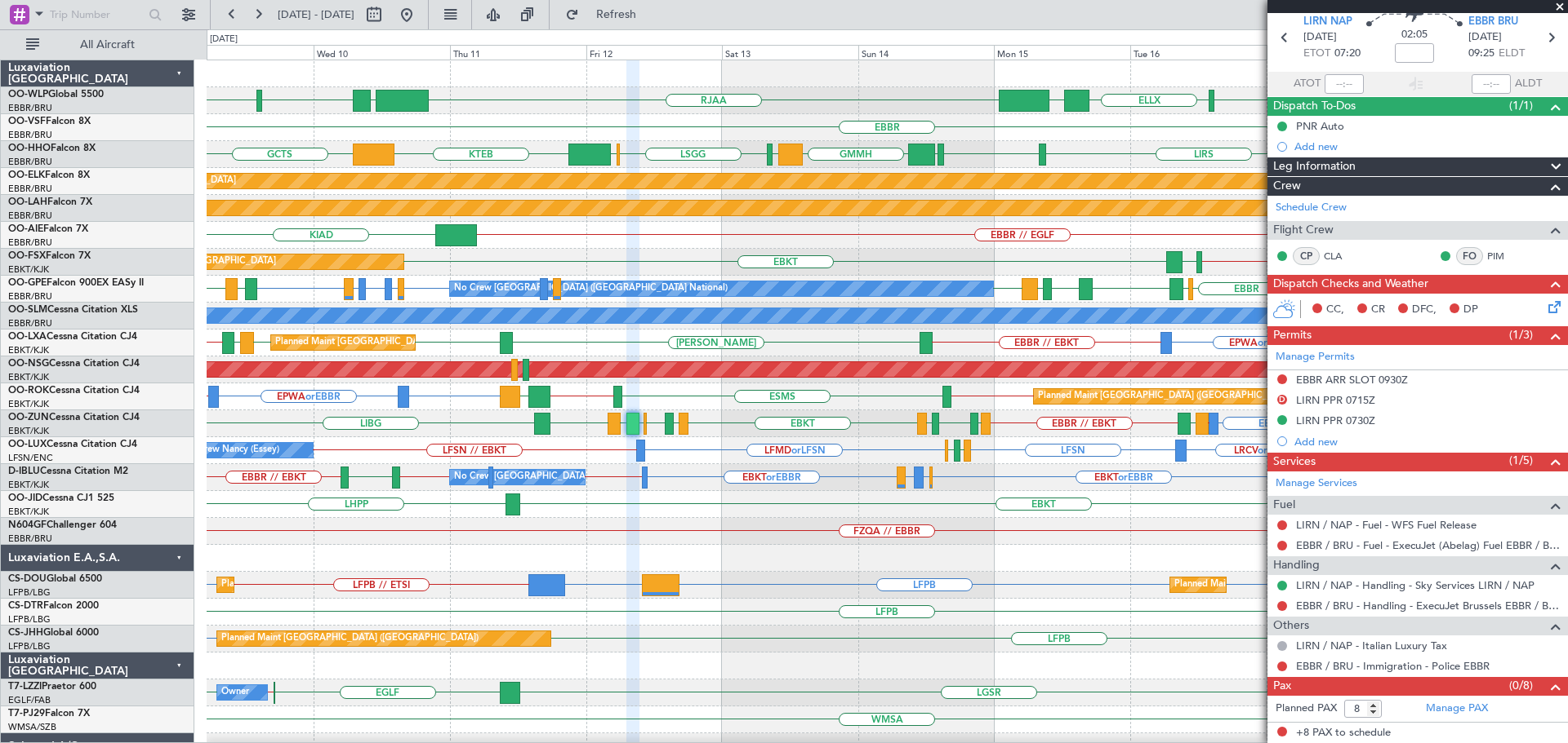
click at [1560, 5] on span at bounding box center [1559, 7] width 16 height 14
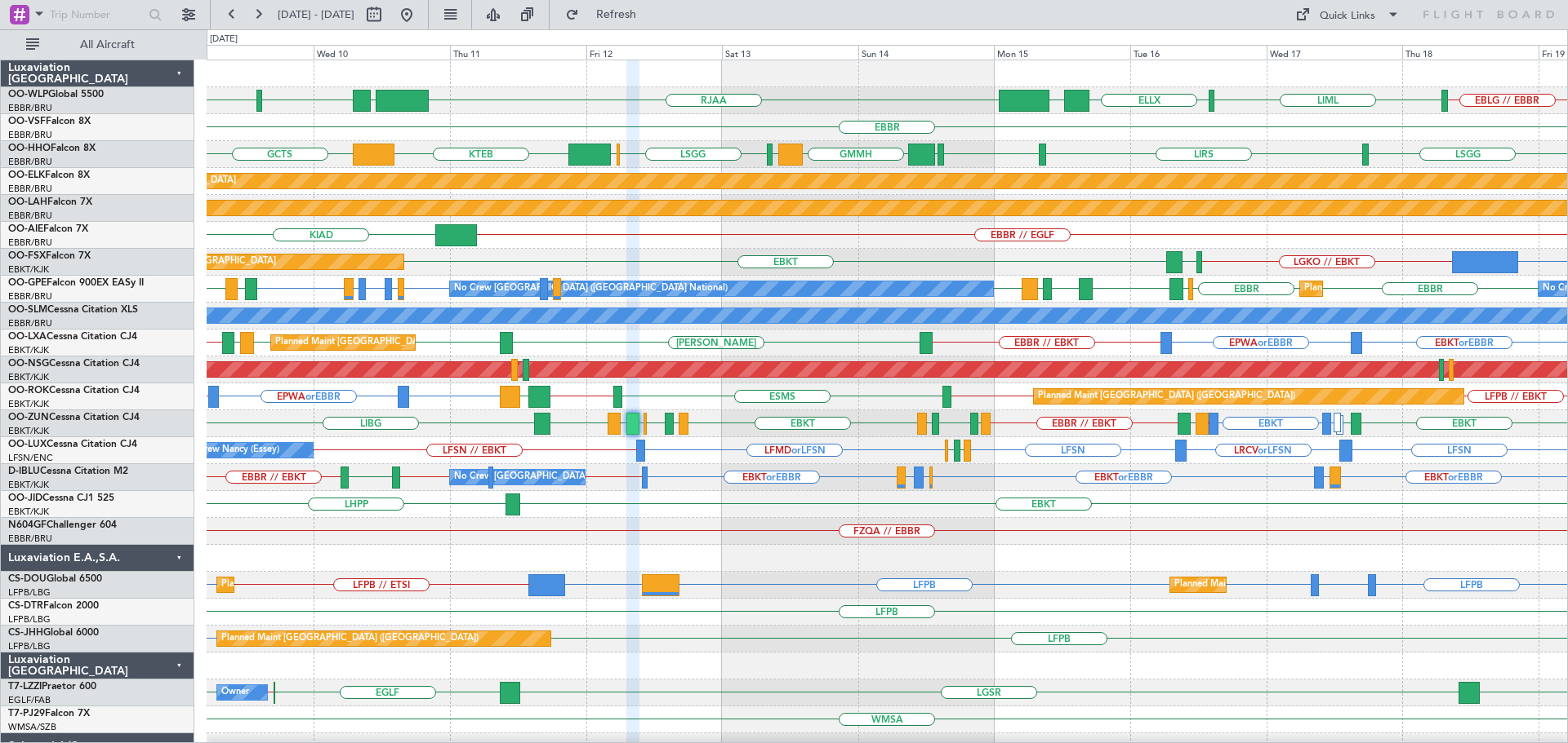
type input "0"
click at [687, 468] on div "EBKT or EBBR EBBR LFMN or EBBR EBKT or EBBR EBBR // LFPB EBKT or EBBR LIRQ or E…" at bounding box center [886, 478] width 1360 height 27
click at [686, 473] on div "EBKT or EBBR EBBR LFMN or EBBR EBKT or EBBR EBBR // LFPB EBKT or EBBR LIRQ or E…" at bounding box center [886, 478] width 1360 height 27
click at [769, 319] on div "EBLG // EBBR LIML ELLX UBBB RJAA LTCG LIML ELLX EBBR LSGG LIRS LSGG EBBR GMMH L…" at bounding box center [886, 545] width 1360 height 970
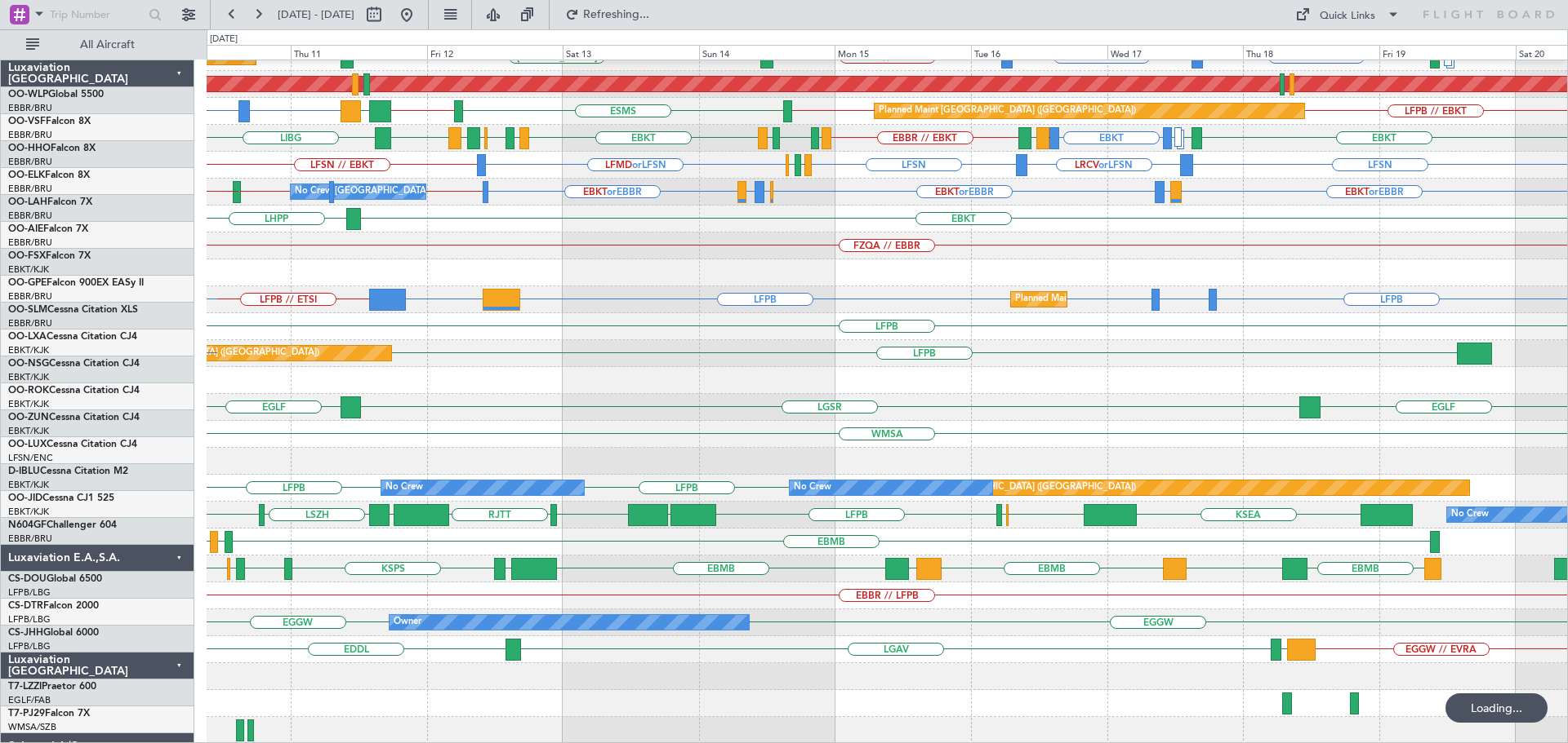
click at [646, 681] on div "A/C Unavailable Monchengladbach Planned Maint Brussels (Brussels National) EBKT…" at bounding box center [886, 260] width 1360 height 970
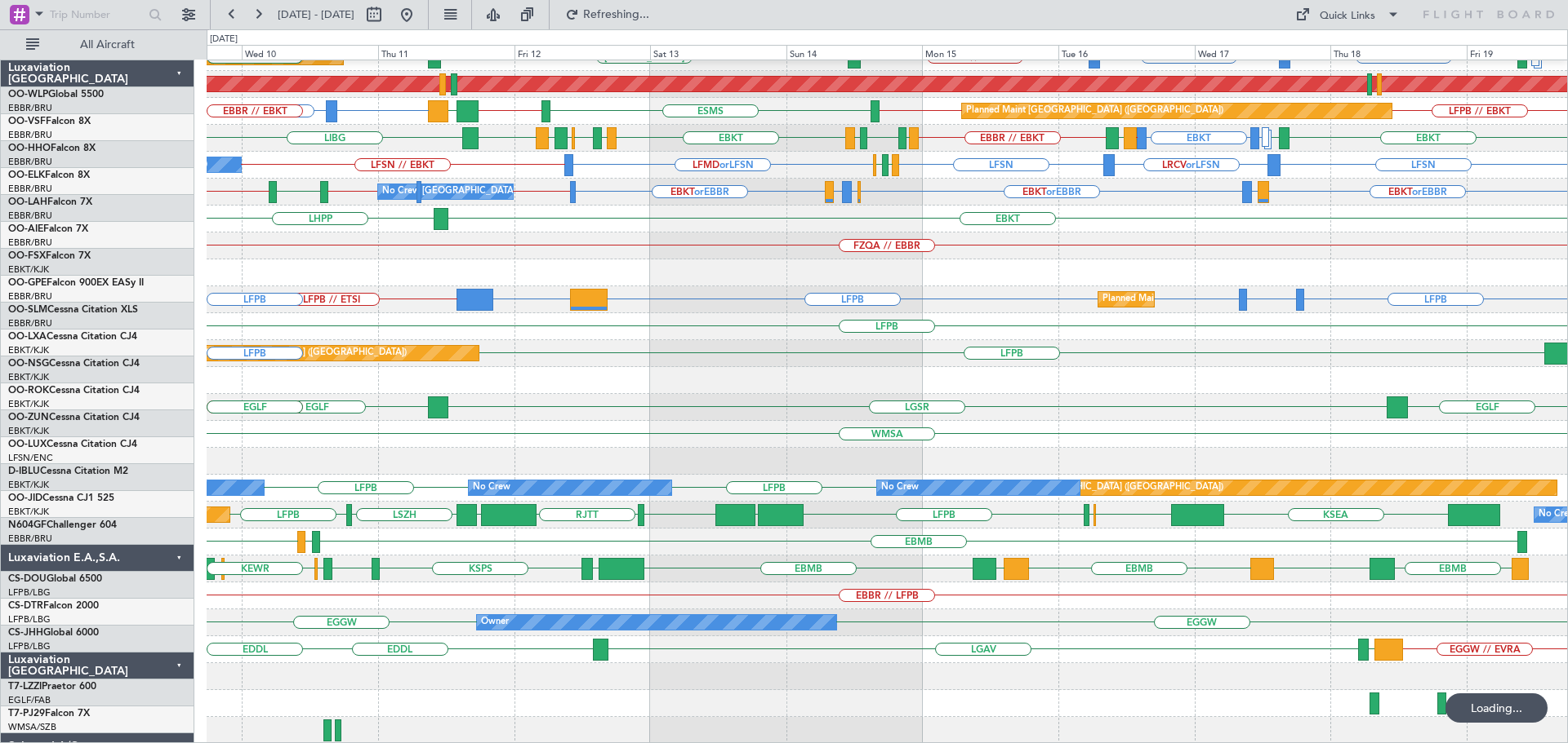
scroll to position [285, 0]
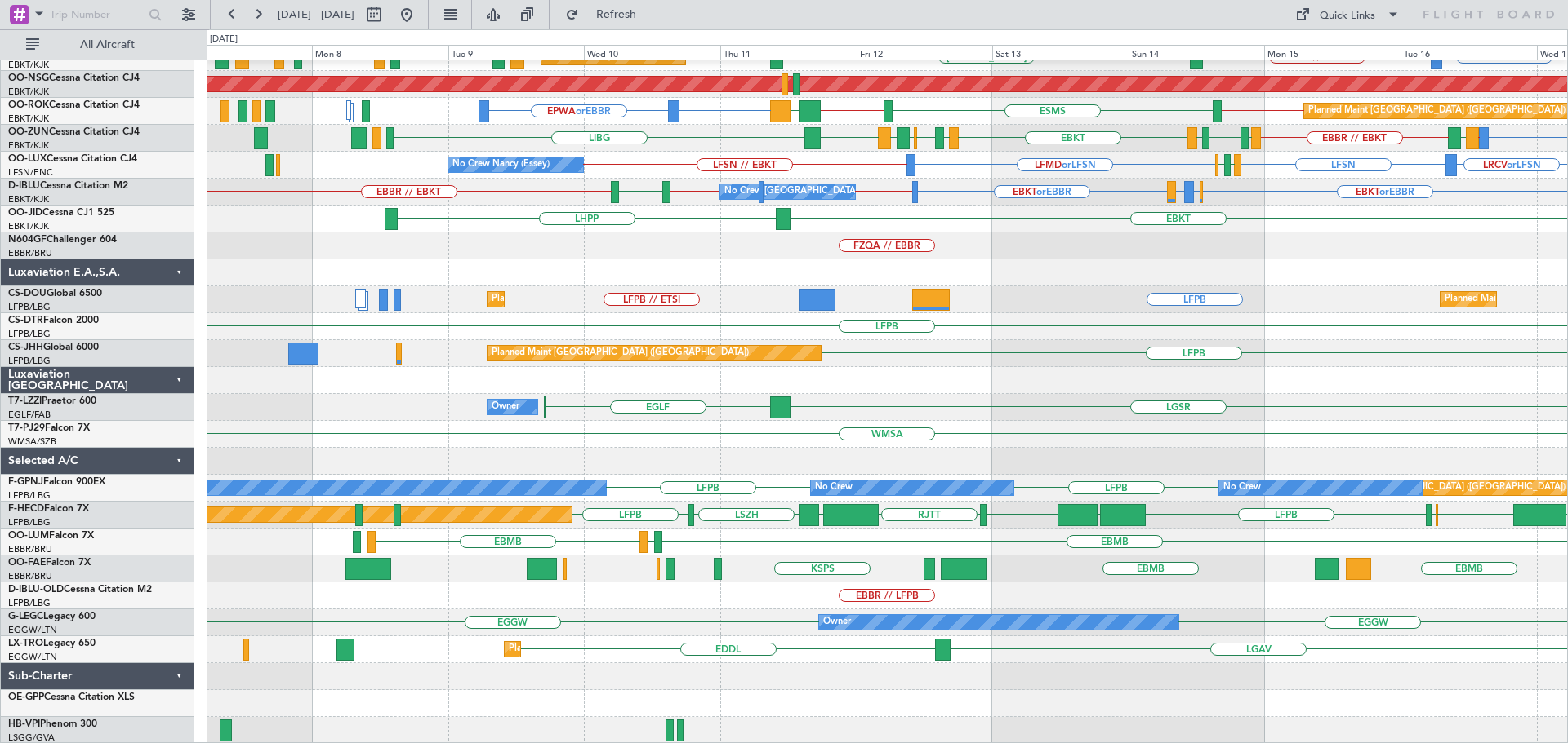
click at [633, 609] on div "EBBR // LFPB" at bounding box center [886, 596] width 1360 height 27
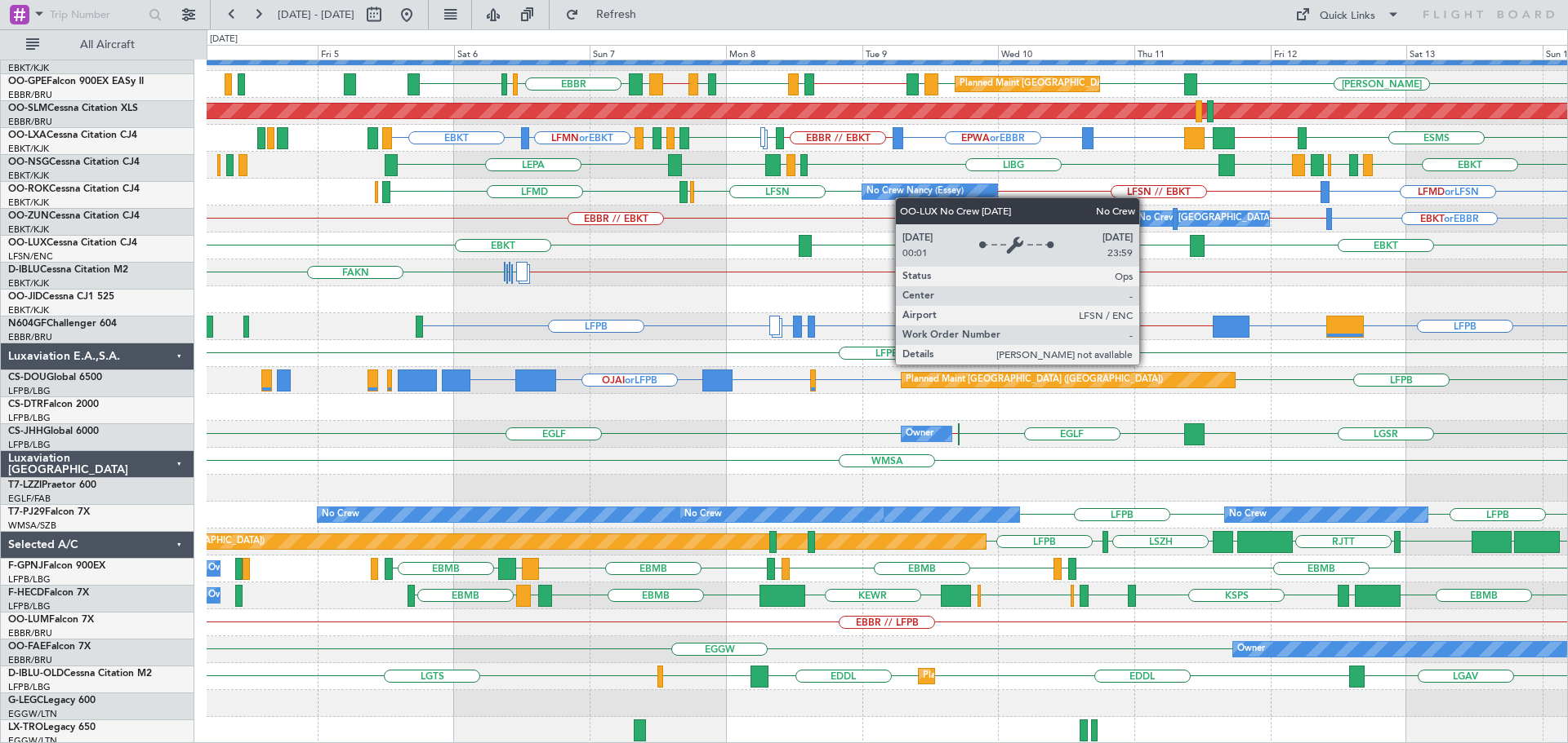
scroll to position [259, 0]
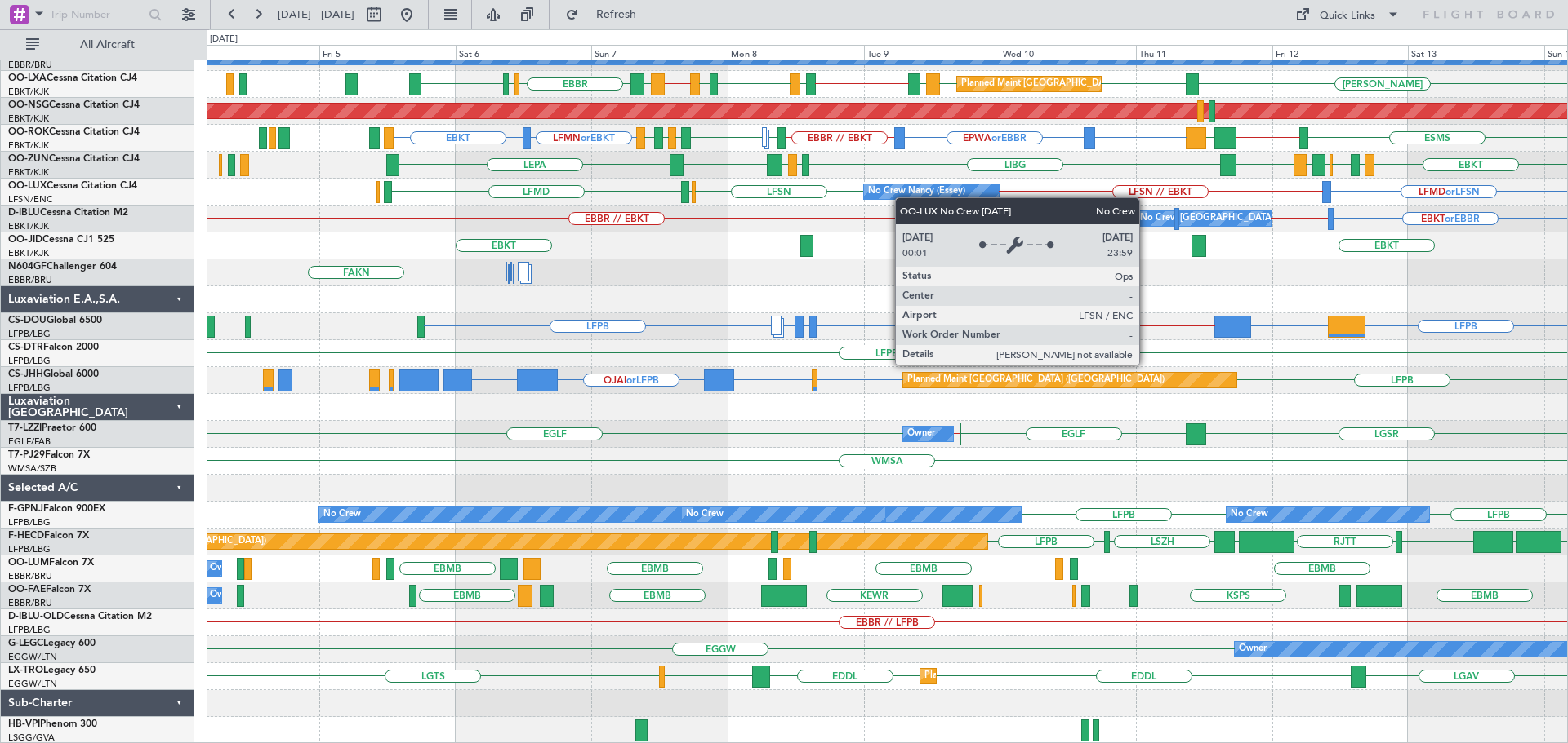
click at [905, 194] on div "EBBR EBBR EDDB or EBBR LHBP or EBBR EPWA or EBBR EBBR EVRA EBBR No Crew Brussel…" at bounding box center [886, 273] width 1360 height 942
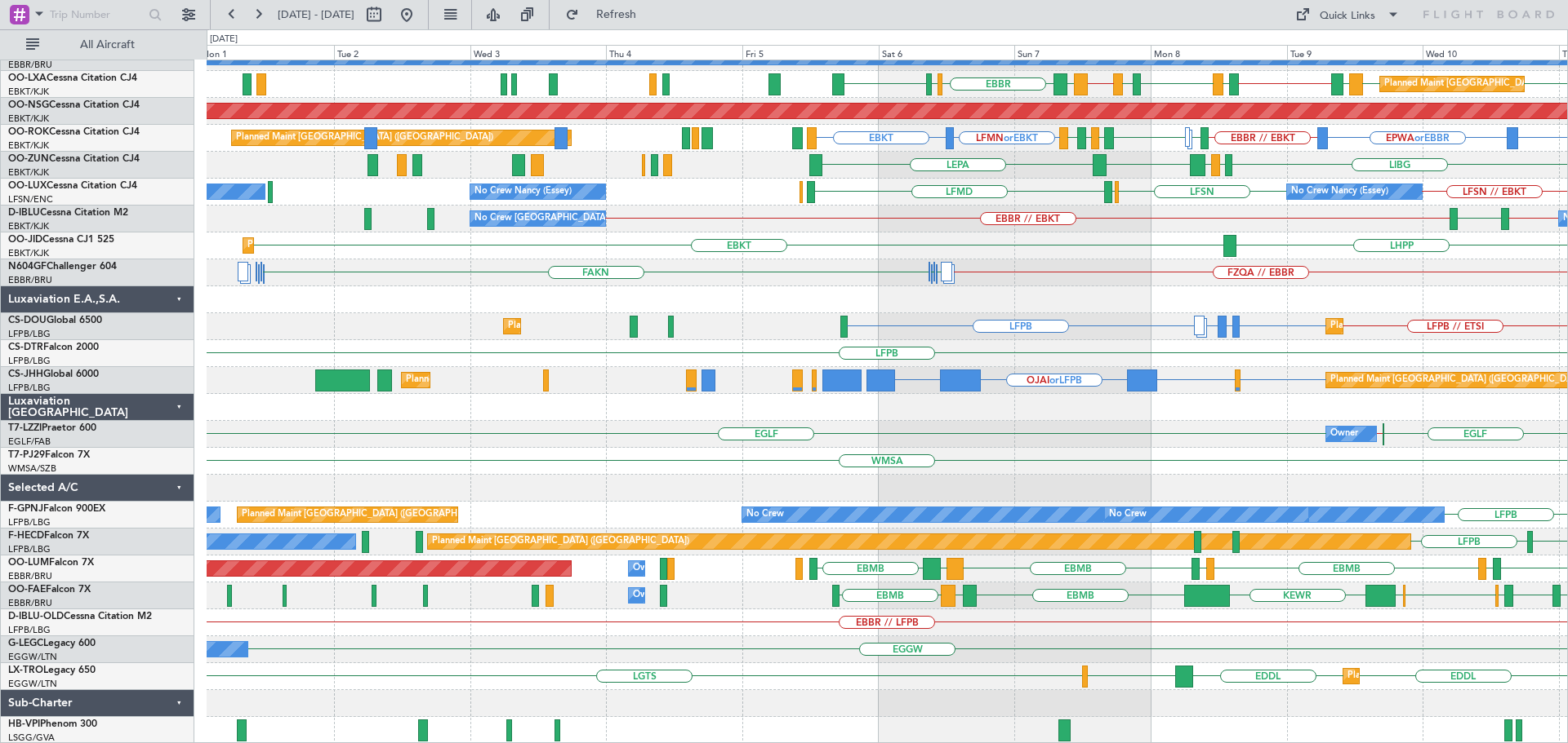
click at [966, 432] on div "EBBR EBBR EDDB or EBBR LHBP or EBBR EPWA or EBBR EBBR EVRA EBBR No Crew Brussel…" at bounding box center [886, 273] width 1360 height 942
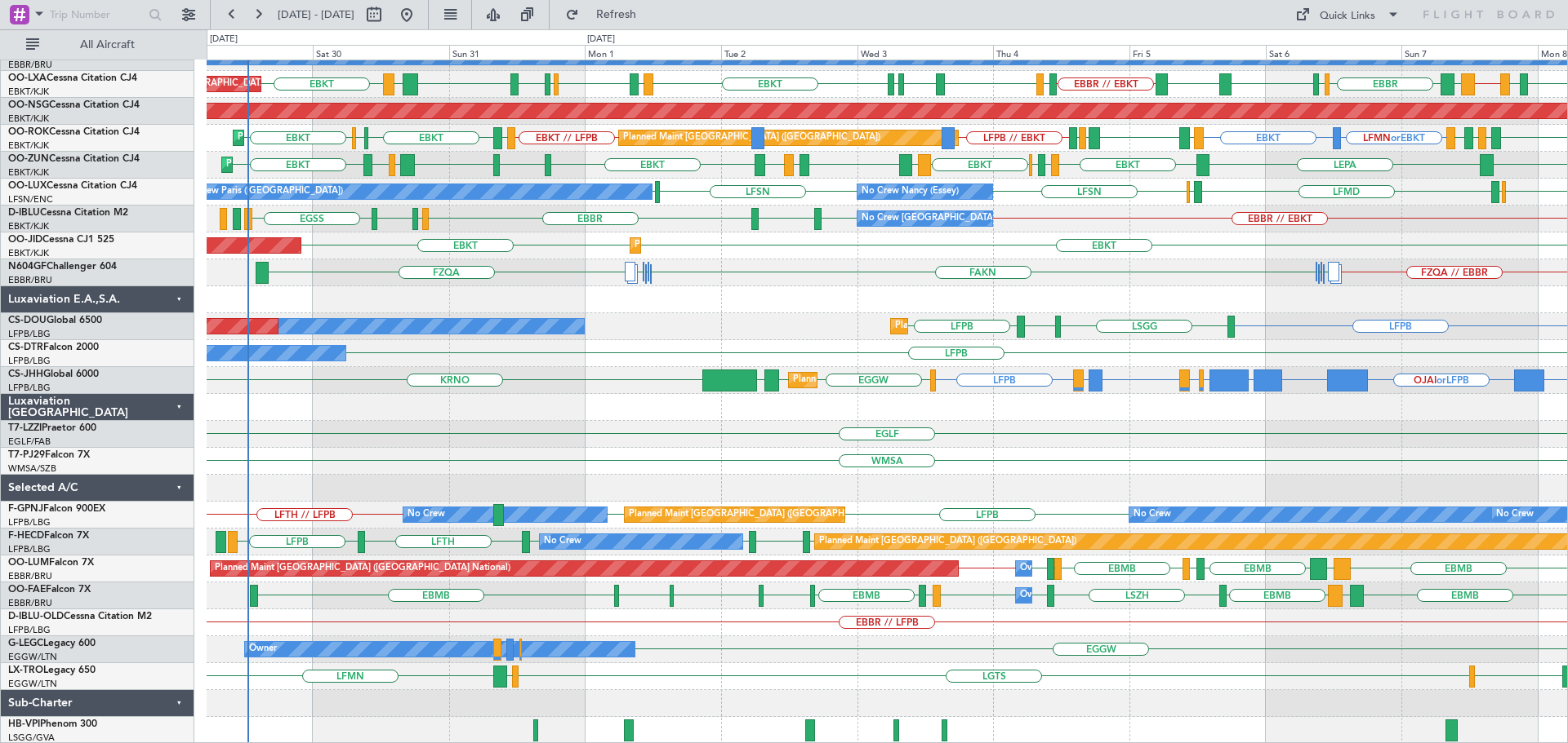
click at [610, 622] on div "EBBR EBBR // LRBS LRCK EYVI LBSF EPWA EEEI EFHK EBBR Planned Maint Brussels (Br…" at bounding box center [886, 273] width 1360 height 942
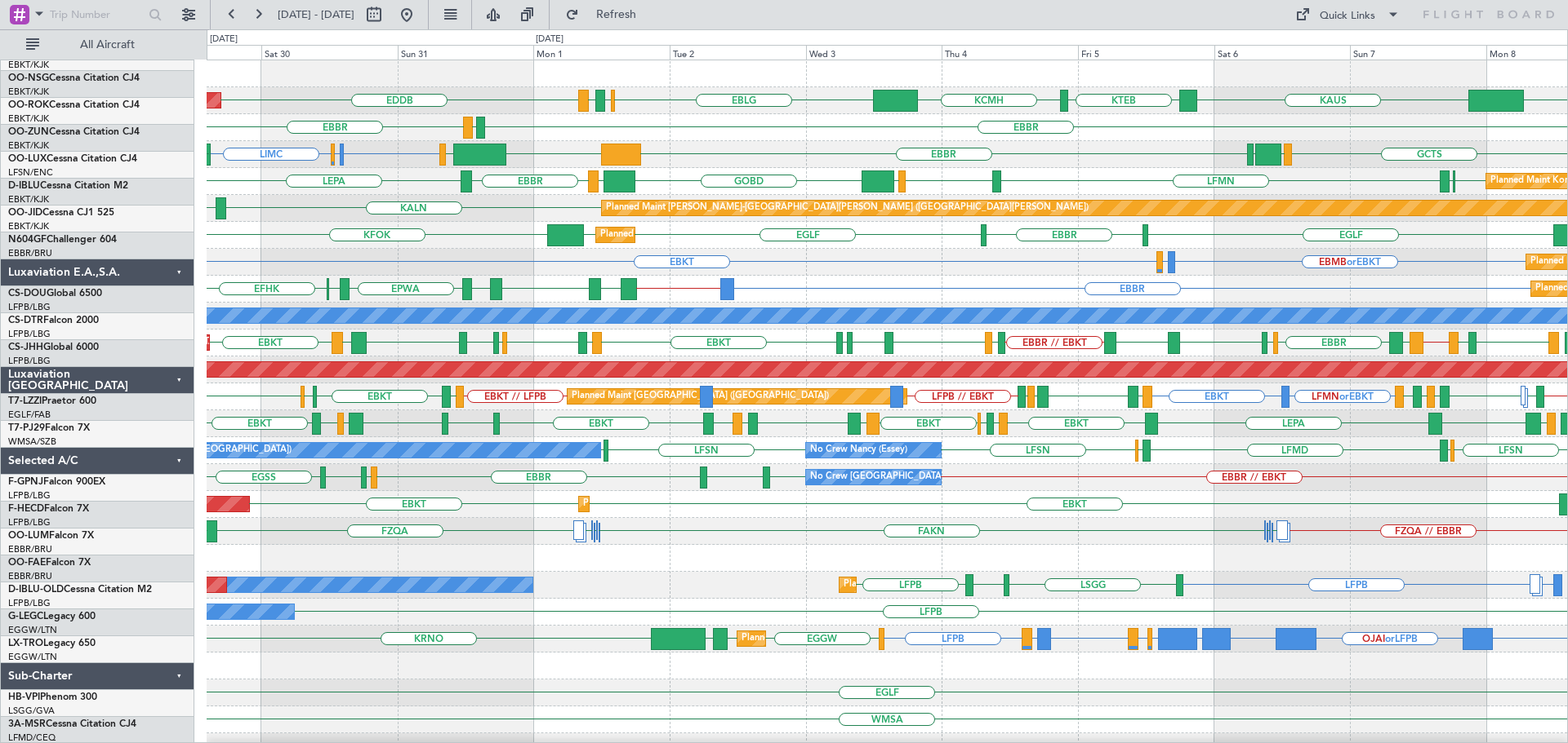
scroll to position [0, 0]
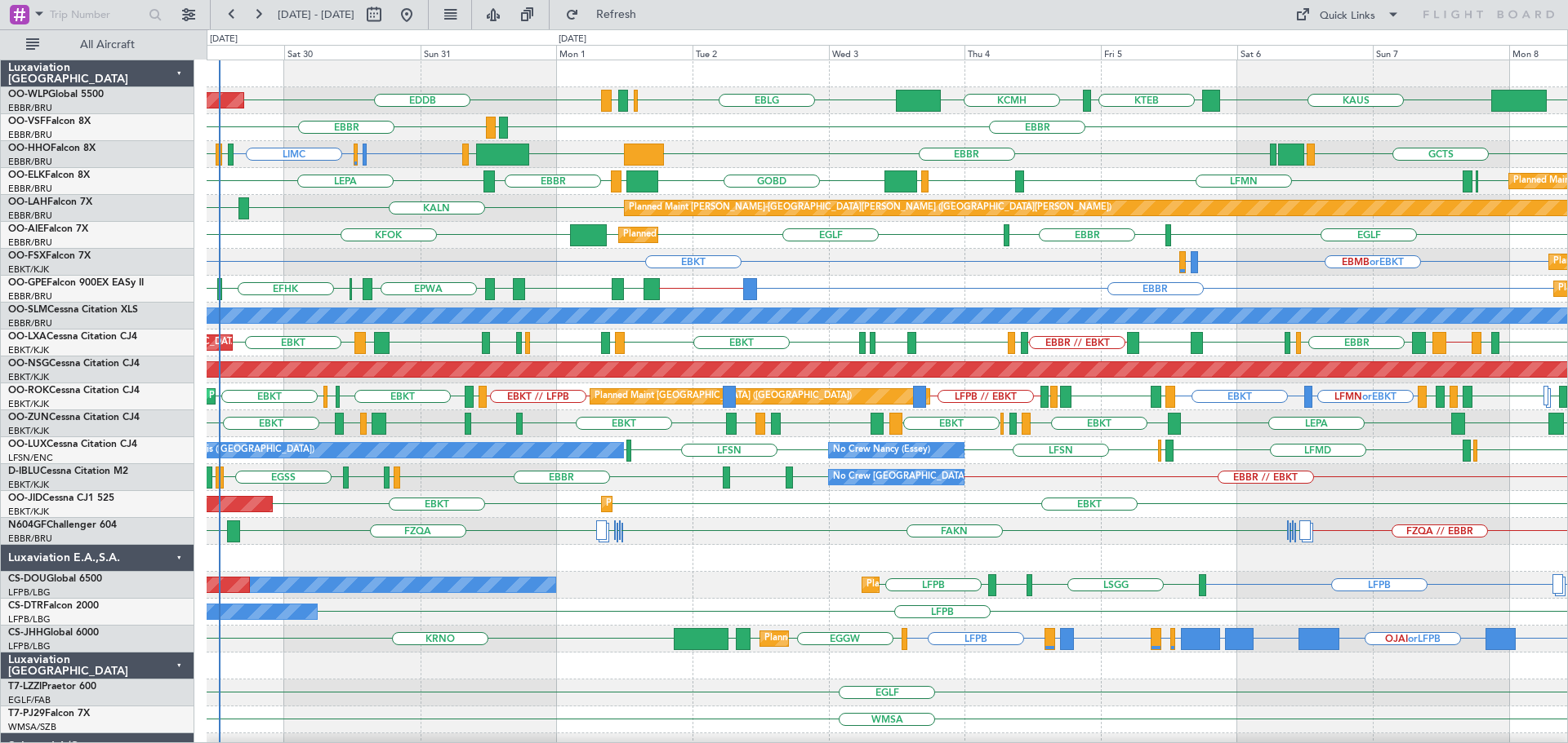
click at [642, 723] on div "Planned Maint Berlin (Brandenburg) KTEB KCMH EBLG EBBR LIRZ EDDB KAUS ELLX EBBR…" at bounding box center [886, 545] width 1360 height 970
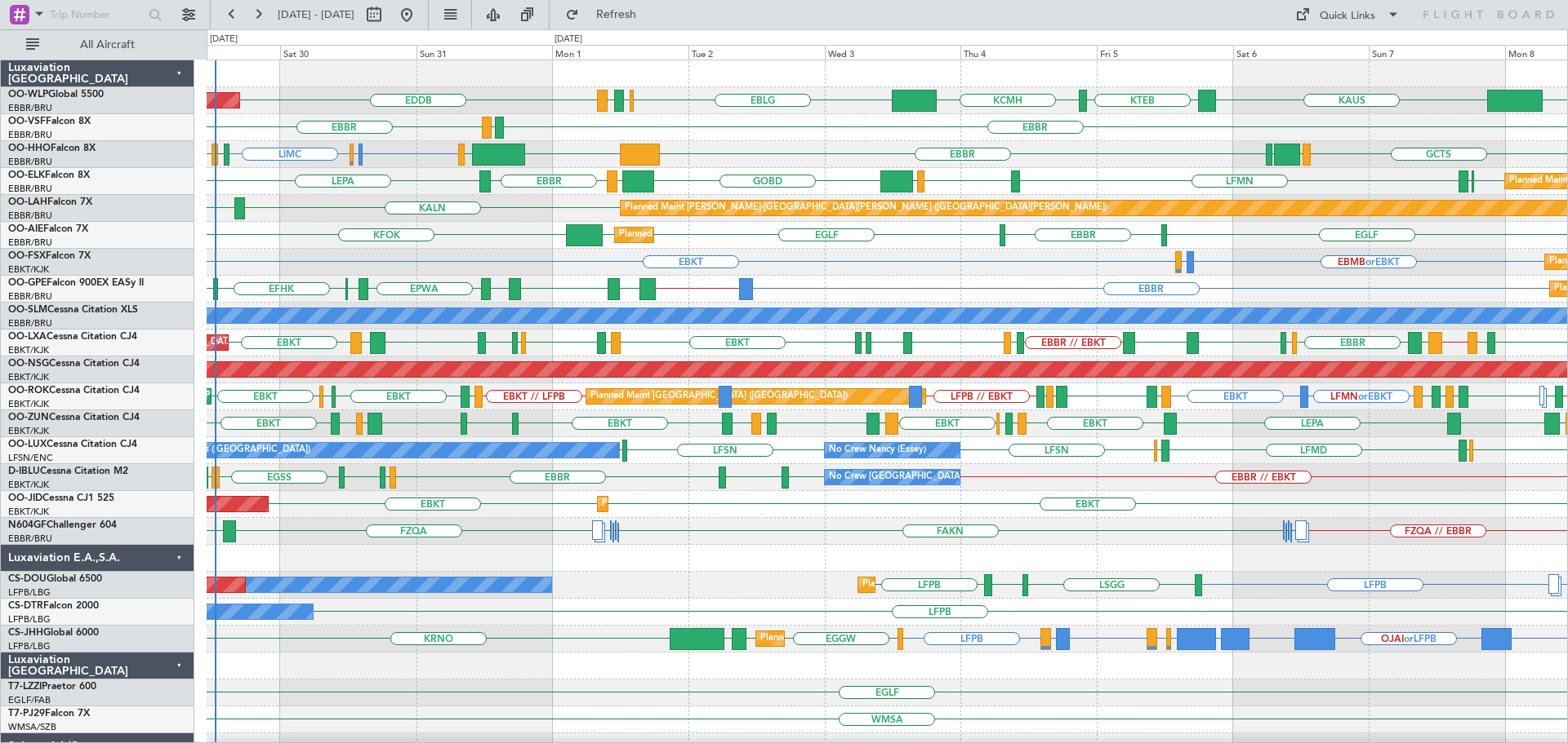
click at [823, 333] on div "Planned Maint Berlin (Brandenburg) KTEB KCMH EBLG EBBR LIRZ EDDB ELLX KAUS EBBR…" at bounding box center [886, 558] width 1360 height 996
click at [806, 265] on div "Planned Maint Kortrijk-[GEOGRAPHIC_DATA] EBKT EBMB or EBKT LSZH or EBKT Planned…" at bounding box center [886, 262] width 1360 height 27
click at [335, 249] on div "EBMB or EBKT LSZH or EBKT EBKT Planned Maint [GEOGRAPHIC_DATA]-[GEOGRAPHIC_DATA…" at bounding box center [886, 262] width 1360 height 27
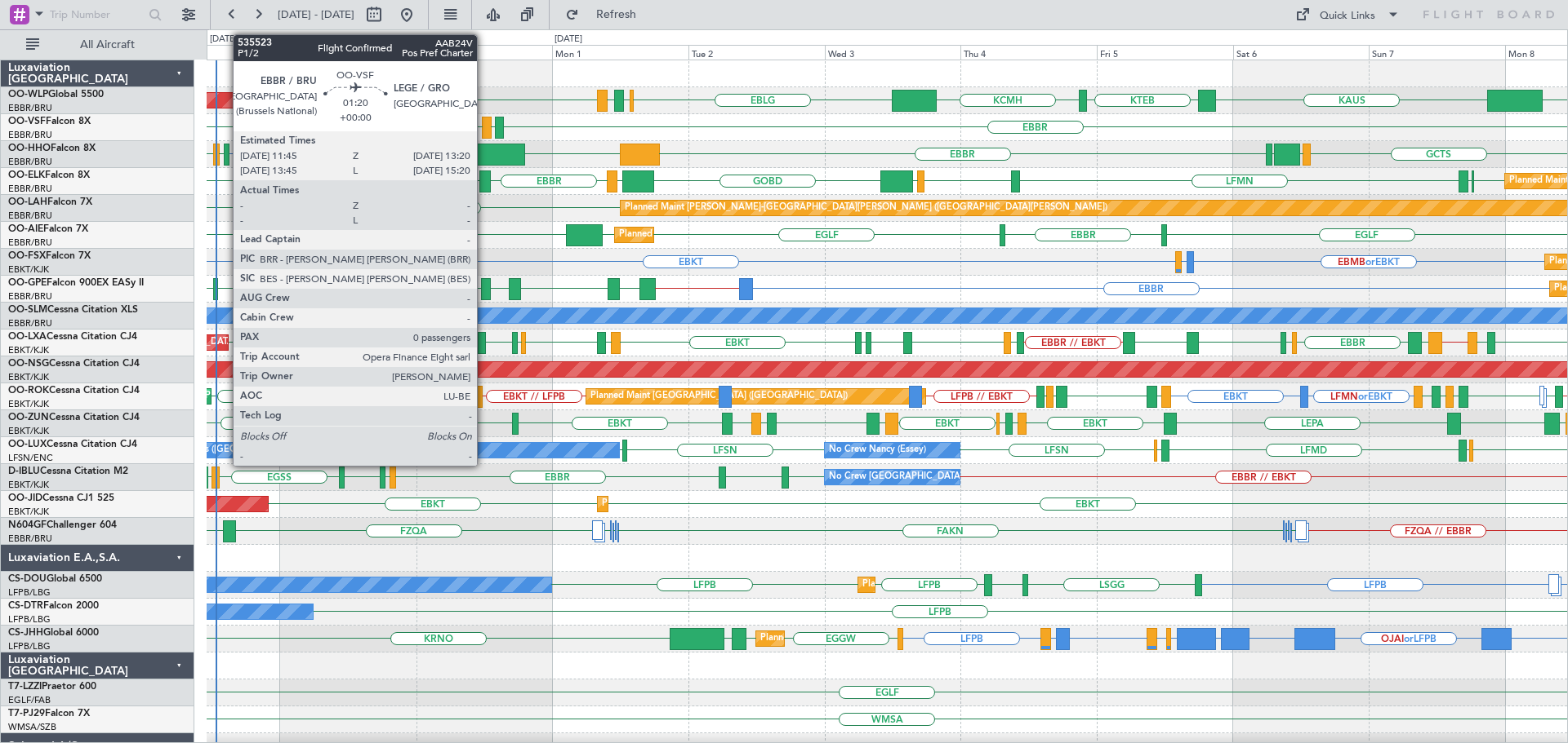
click at [484, 123] on div at bounding box center [486, 128] width 9 height 22
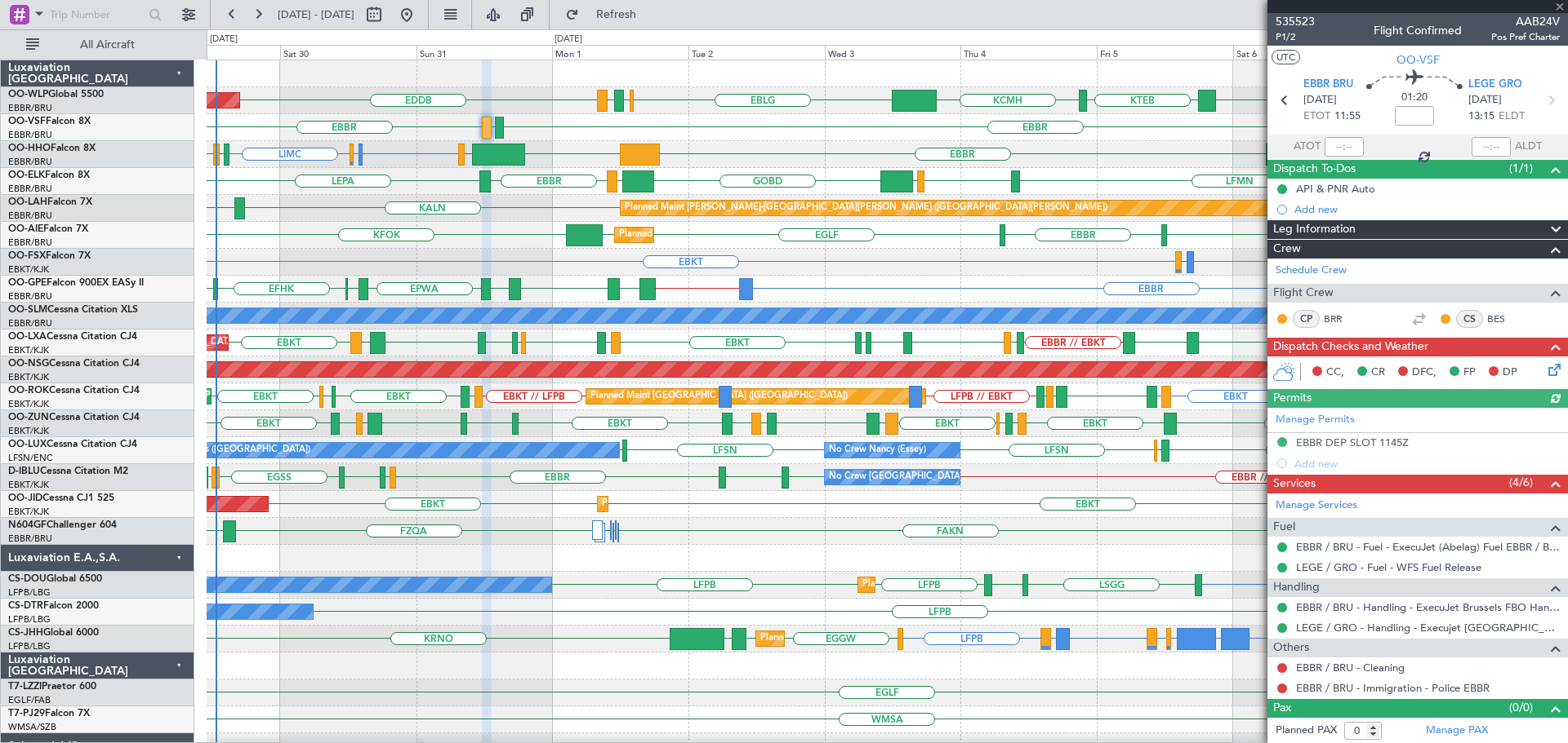
scroll to position [1, 0]
click at [800, 140] on div "EBBR [GEOGRAPHIC_DATA] LEGE" at bounding box center [886, 128] width 1360 height 27
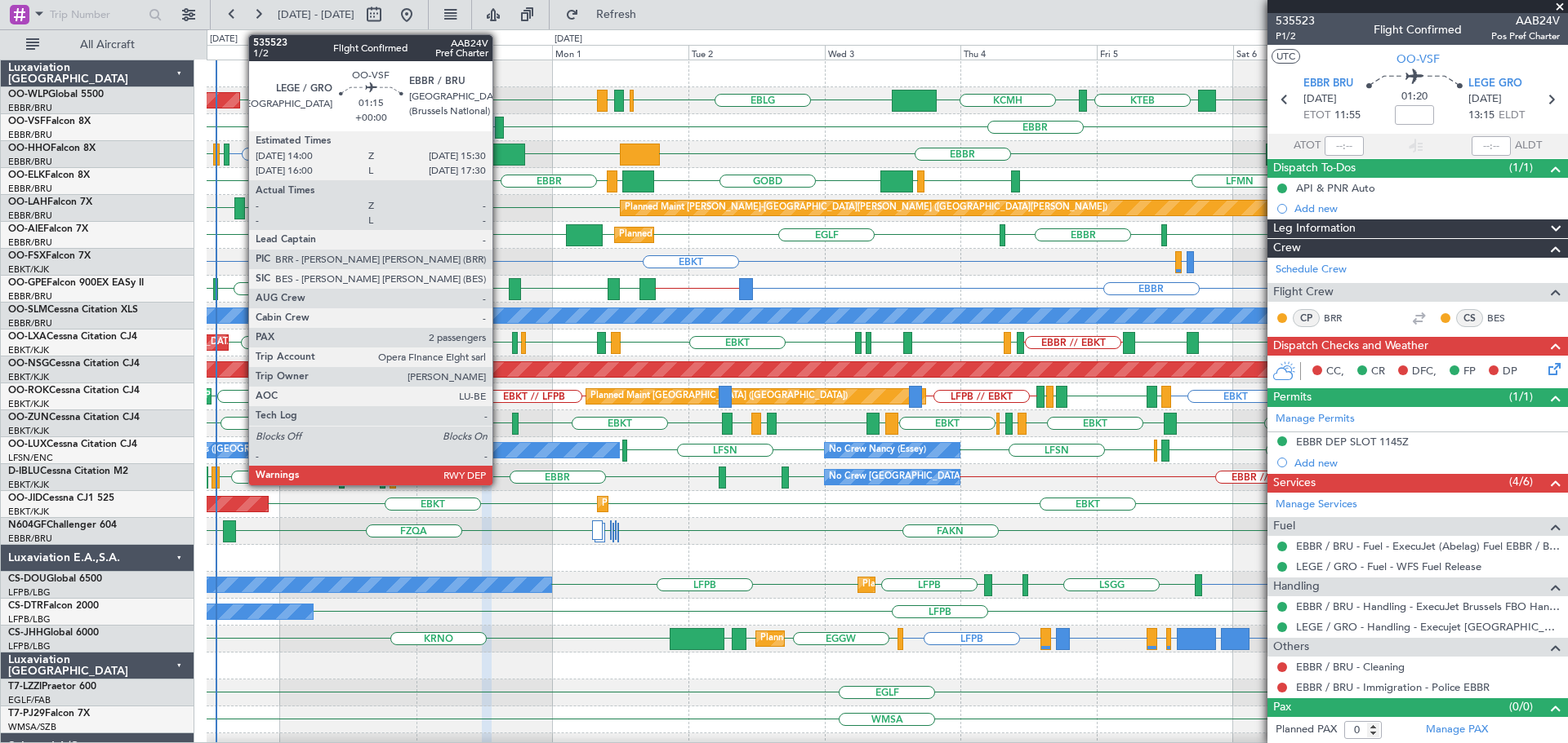
click at [500, 124] on div at bounding box center [499, 128] width 9 height 22
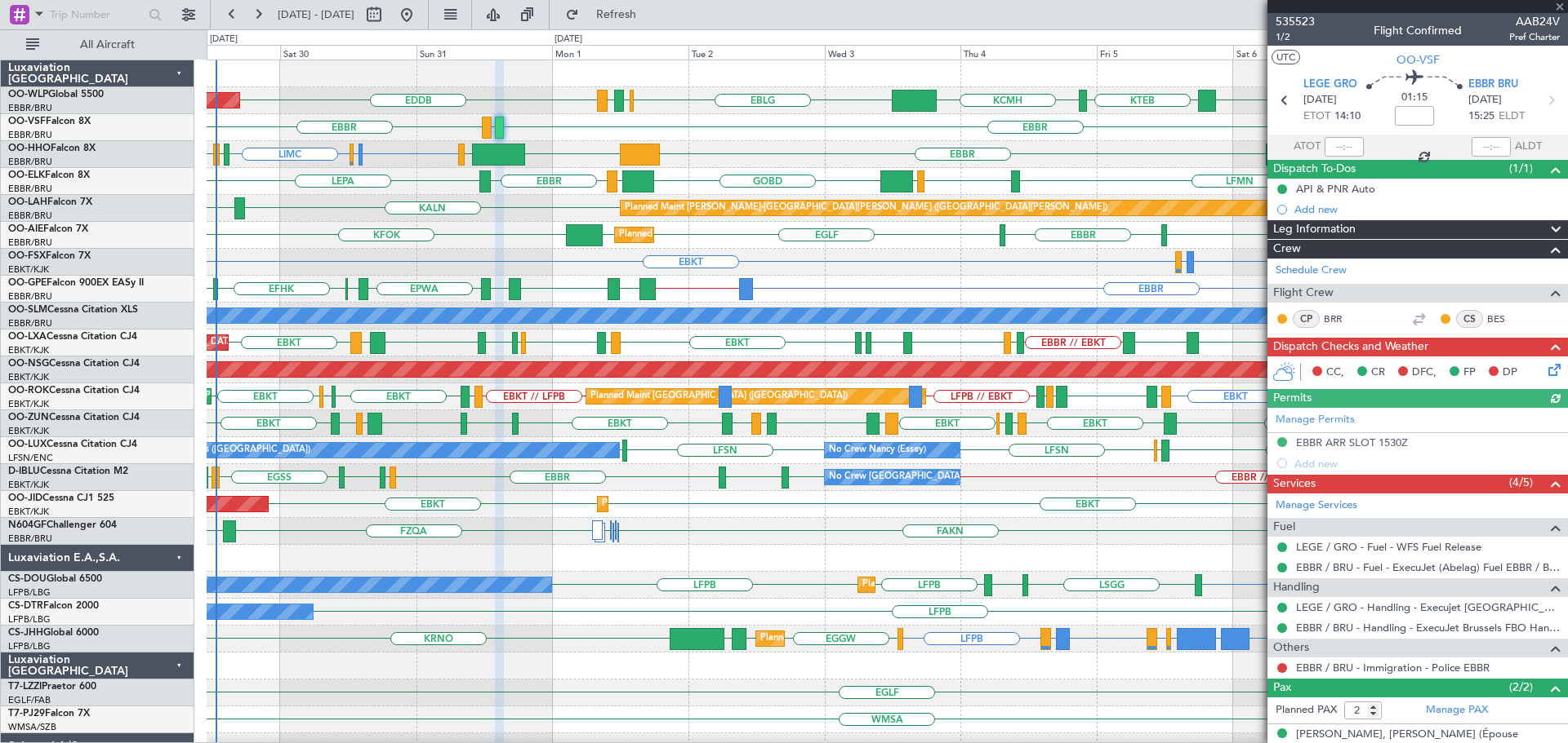
scroll to position [70, 0]
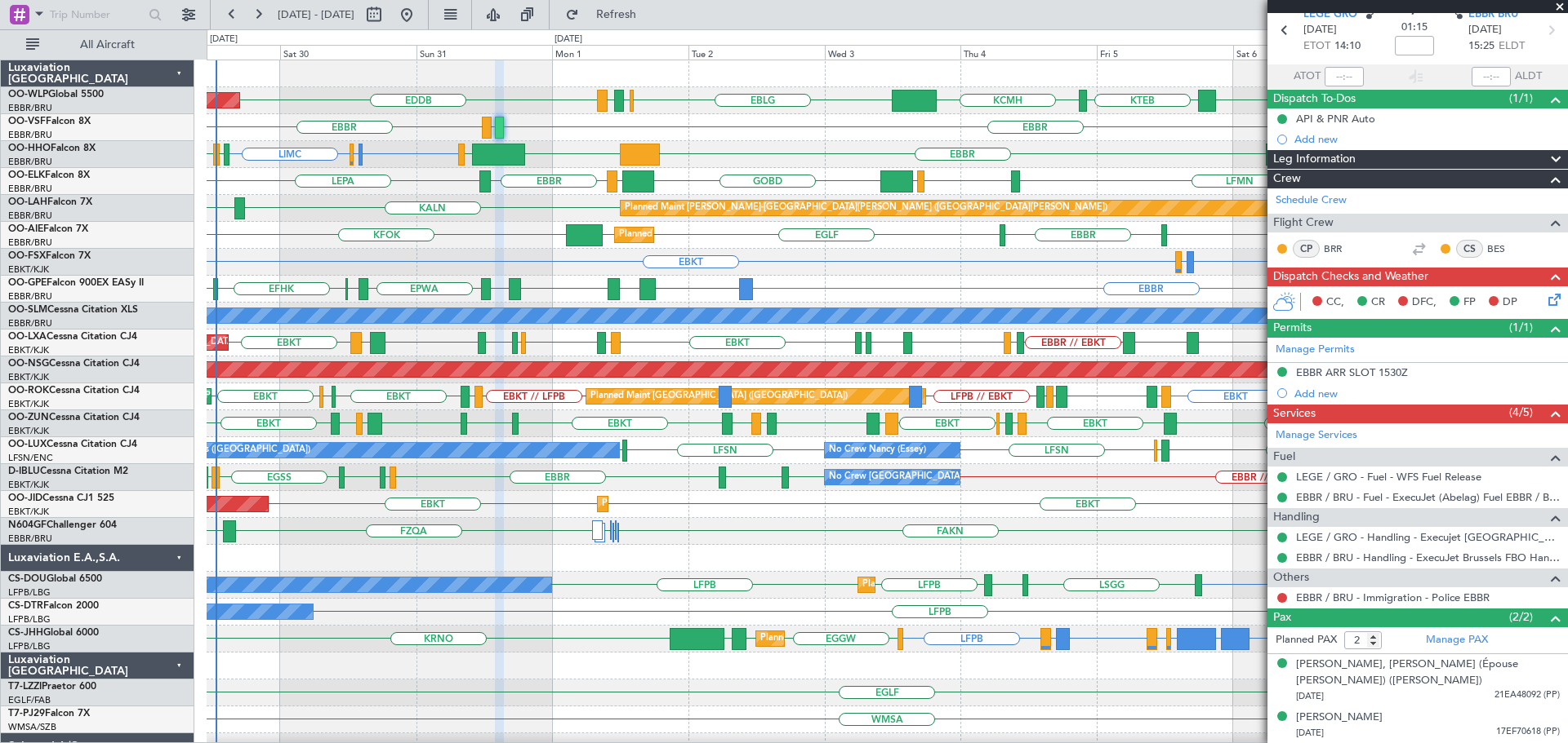
click at [720, 141] on div "EBBR [GEOGRAPHIC_DATA] LEGE" at bounding box center [886, 128] width 1360 height 27
click at [515, 221] on div "KALN [GEOGRAPHIC_DATA] Planned [GEOGRAPHIC_DATA][PERSON_NAME]-[GEOGRAPHIC_DATA]…" at bounding box center [886, 209] width 1360 height 27
click at [1068, 279] on div "EBBR EBBR // LRBS LRCK EYVI LBSF EPWA [GEOGRAPHIC_DATA] EFHK [GEOGRAPHIC_DATA] …" at bounding box center [886, 290] width 1360 height 27
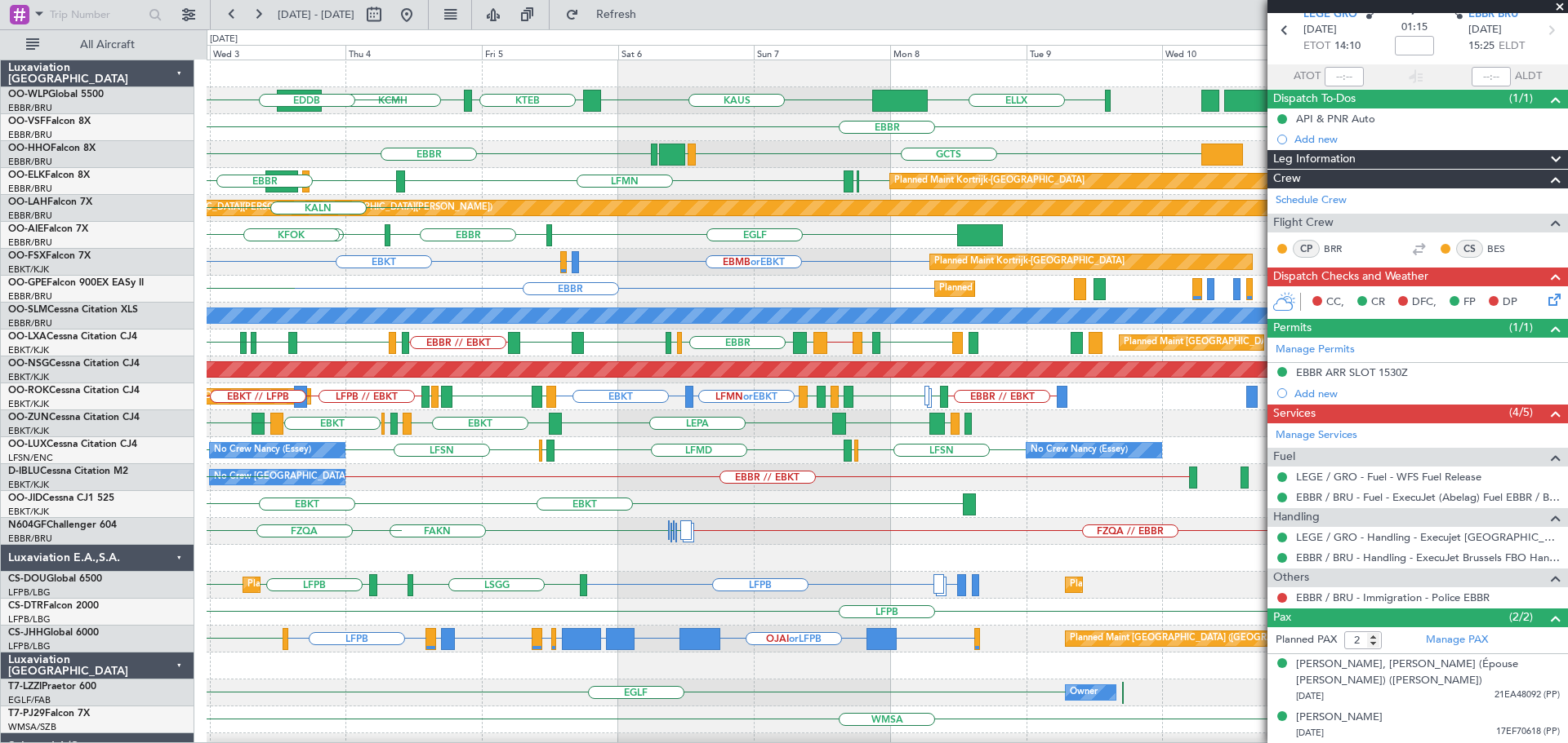
click at [583, 527] on div "ELLX [PERSON_NAME] KTEB KCMH EBLG [GEOGRAPHIC_DATA] LIRZ EDDB [GEOGRAPHIC_DATA]…" at bounding box center [886, 558] width 1360 height 996
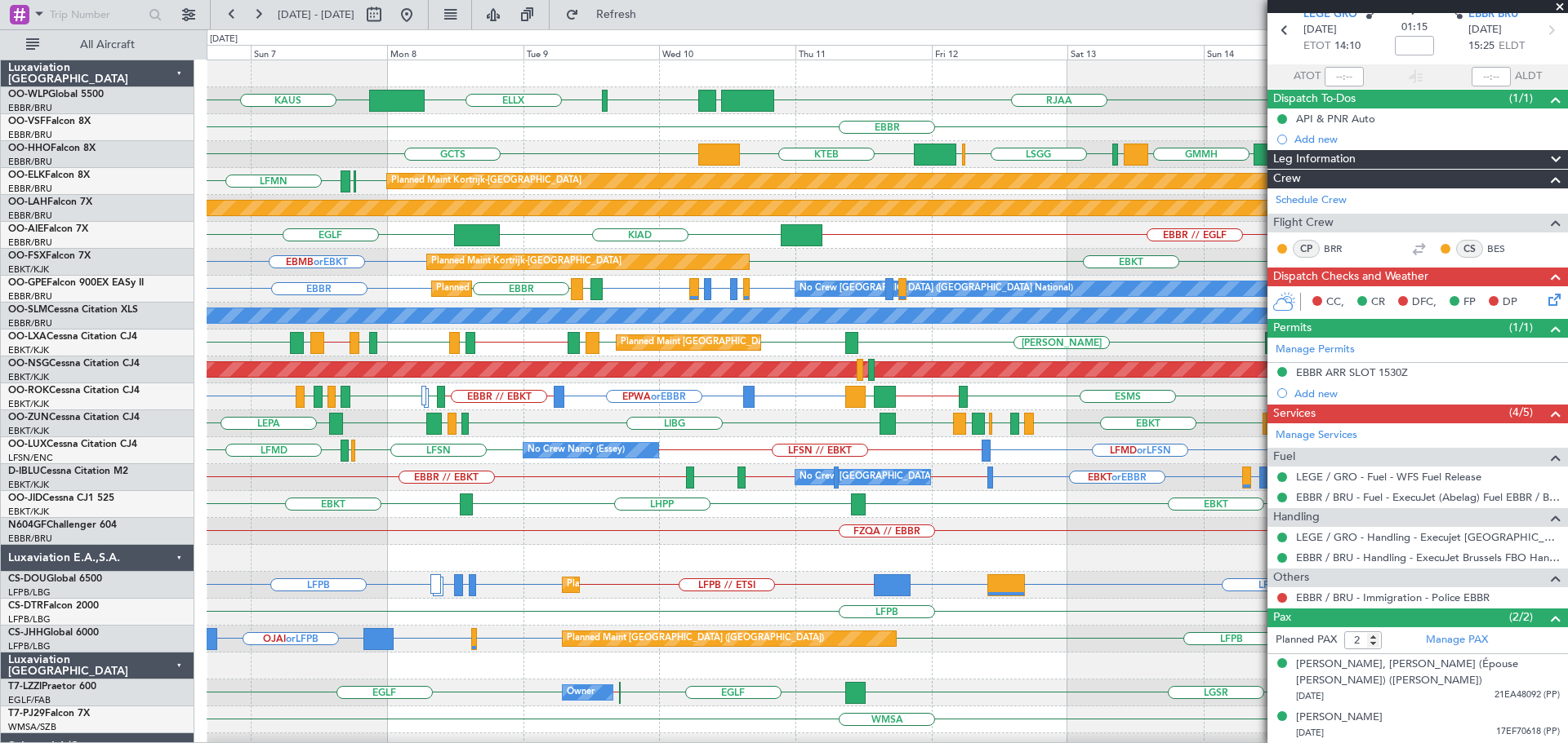
click at [383, 527] on div "FZQA // EBBR" at bounding box center [886, 532] width 1360 height 27
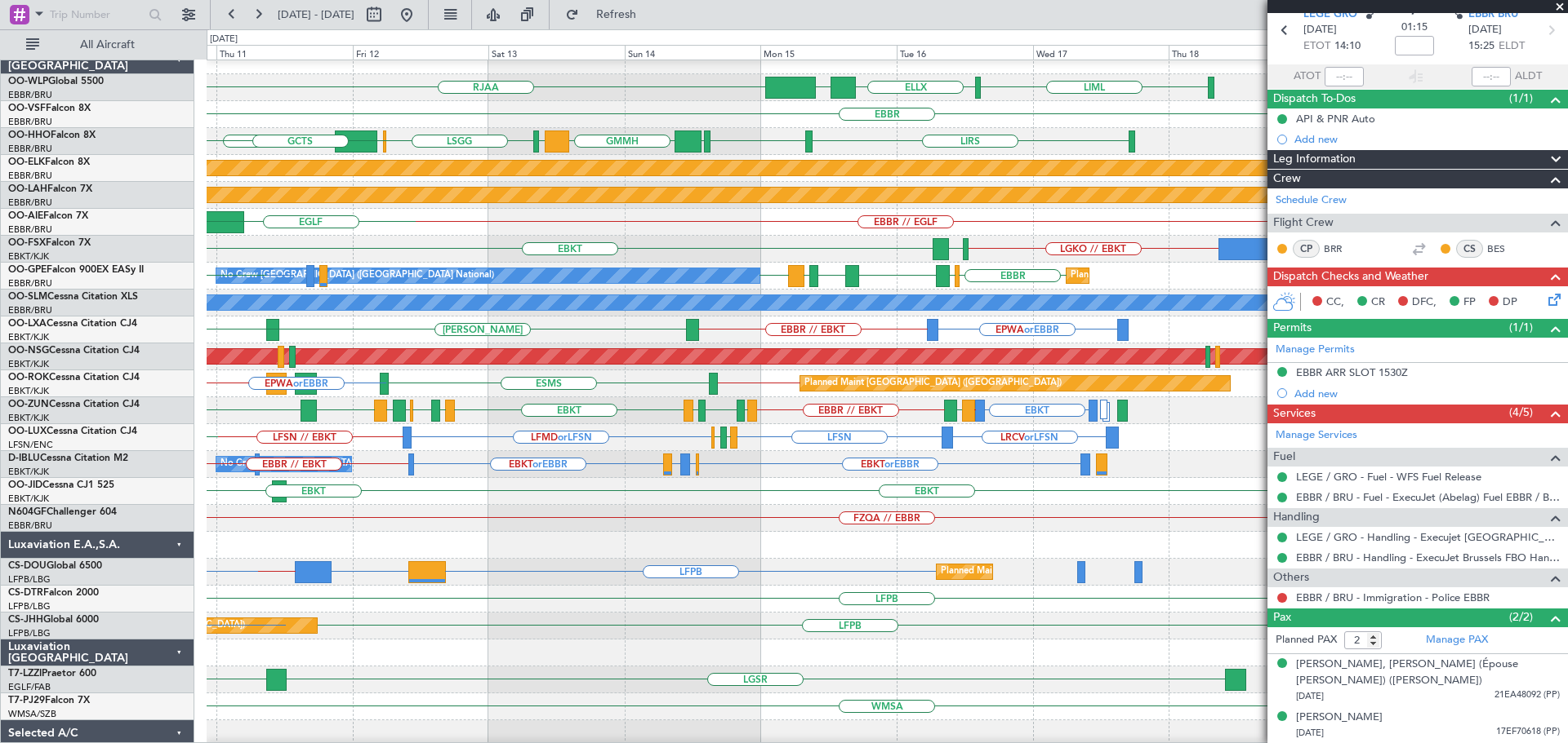
scroll to position [0, 0]
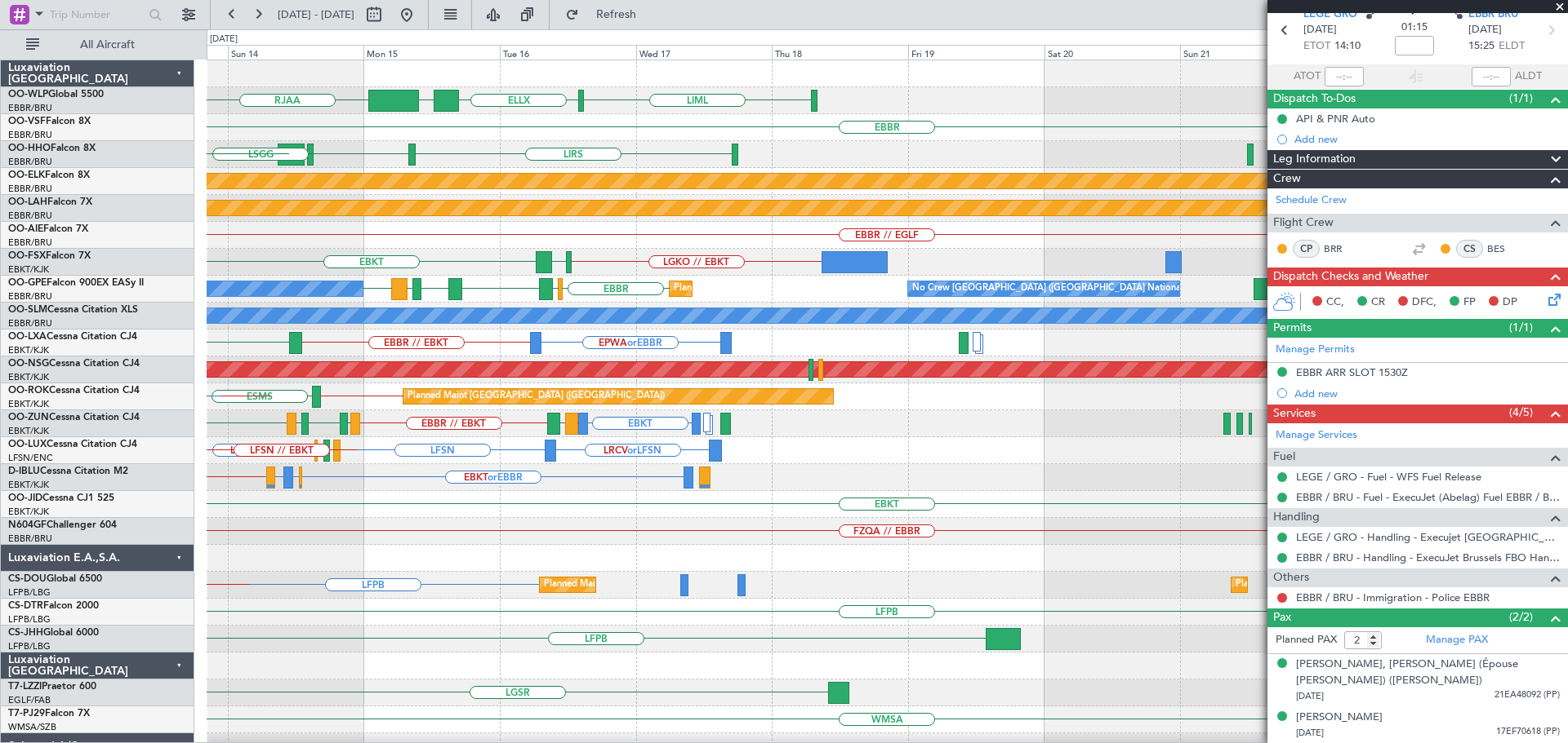
click at [348, 566] on div "LIML ELLX UBBB RJAA [GEOGRAPHIC_DATA] LIRS [GEOGRAPHIC_DATA] [GEOGRAPHIC_DATA] …" at bounding box center [886, 532] width 1360 height 942
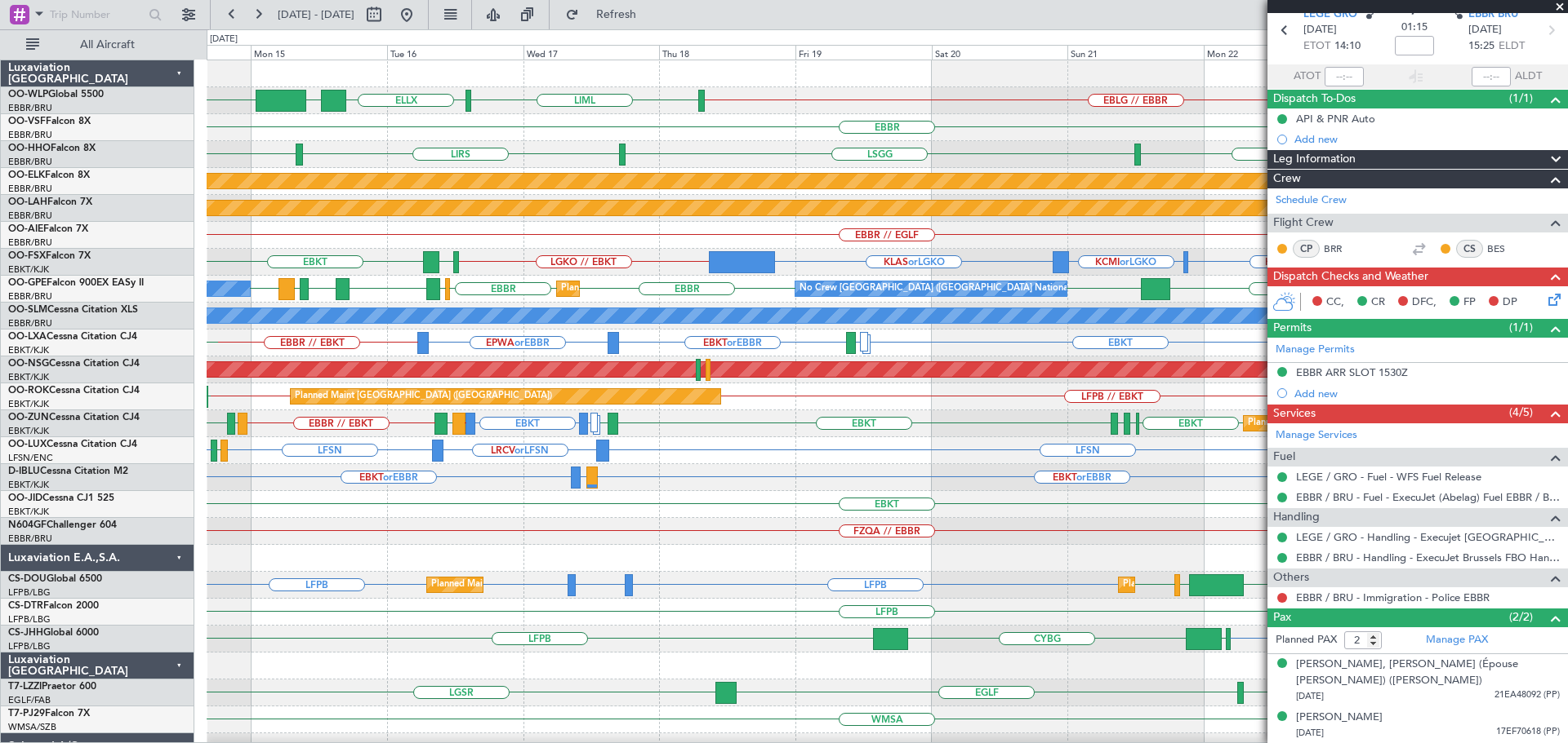
click at [711, 539] on div "FZQA // EBBR" at bounding box center [886, 532] width 1360 height 27
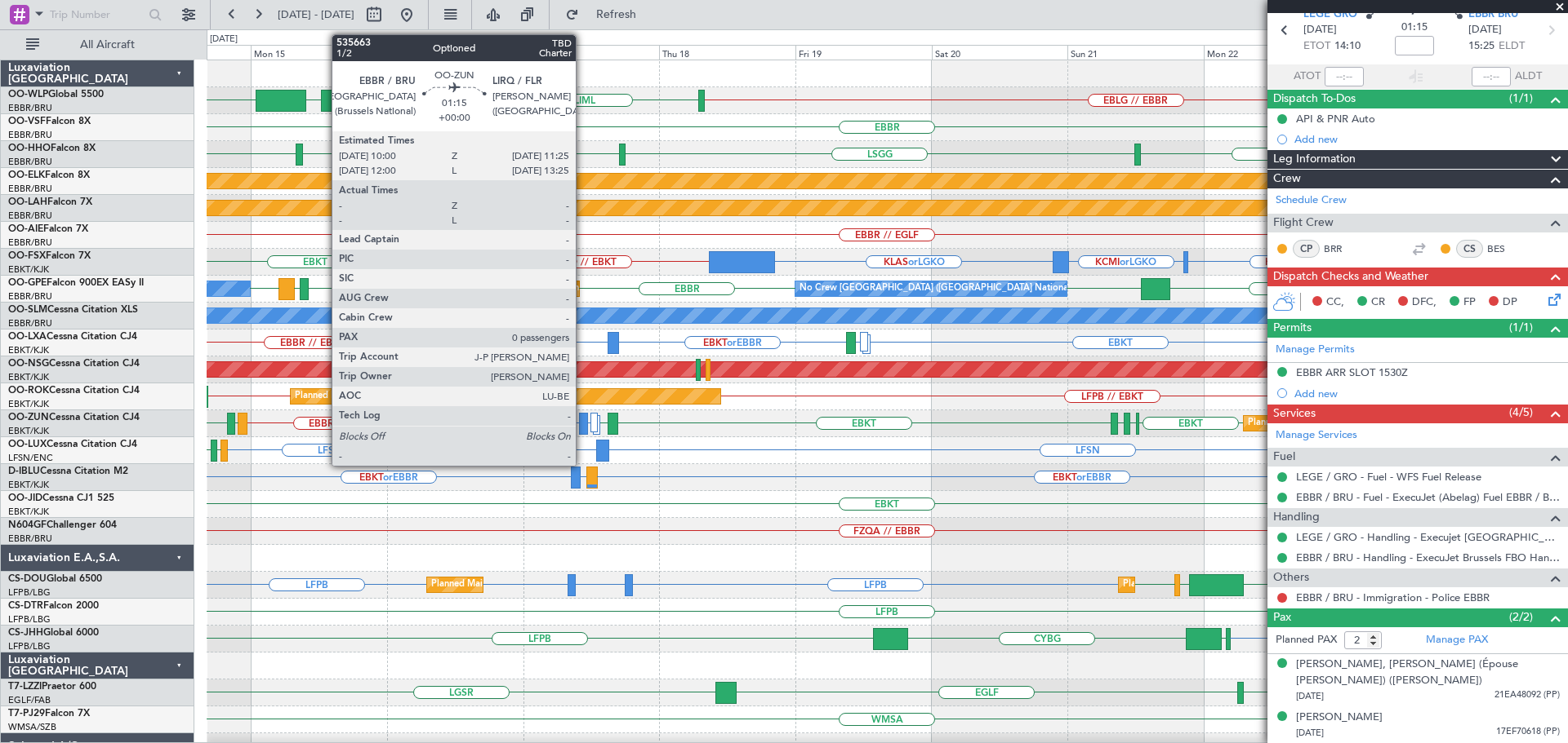
click at [583, 420] on div at bounding box center [583, 424] width 9 height 22
click at [584, 419] on div at bounding box center [583, 424] width 9 height 22
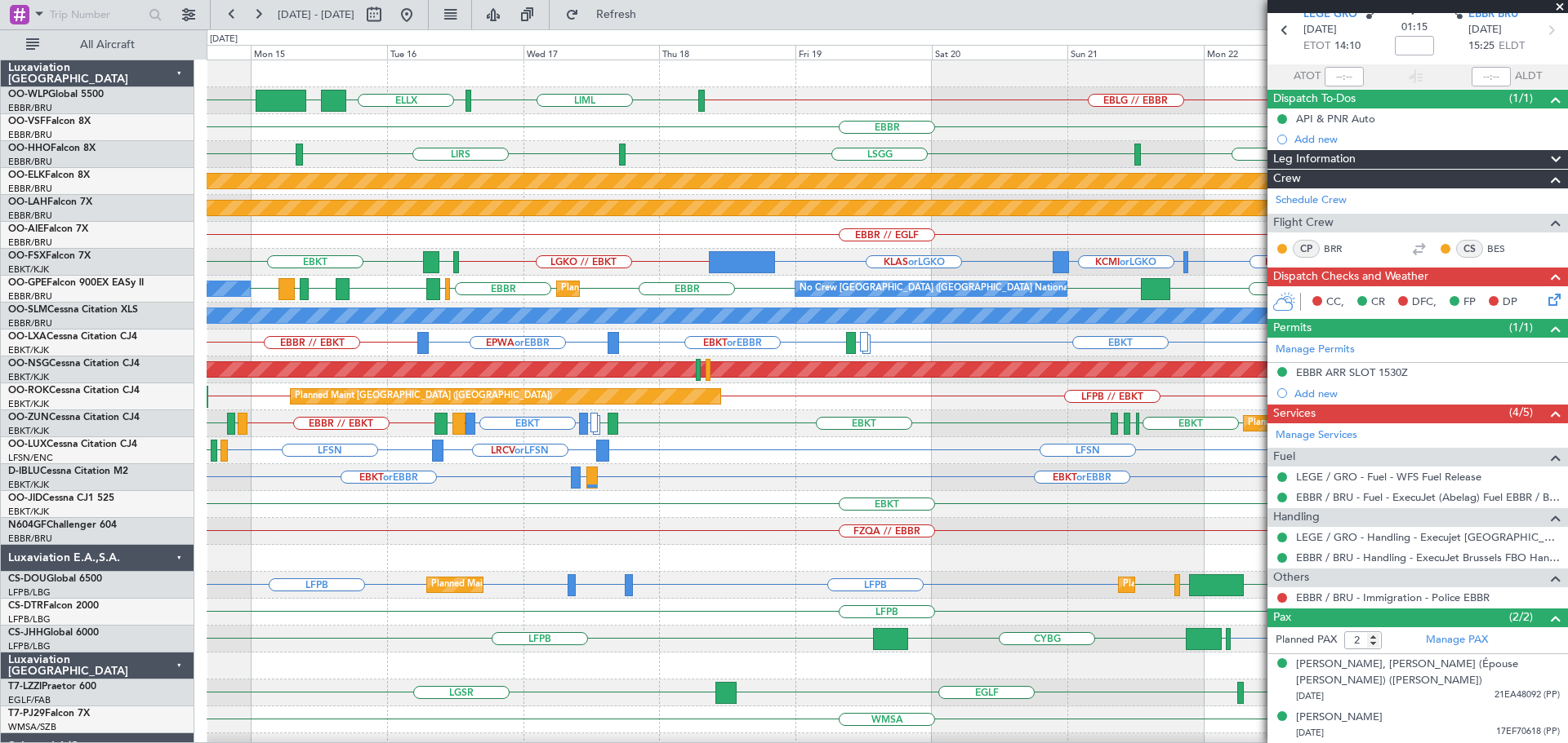
click at [810, 127] on div "EBBR" at bounding box center [886, 128] width 1360 height 27
click at [1557, 6] on span at bounding box center [1559, 7] width 16 height 14
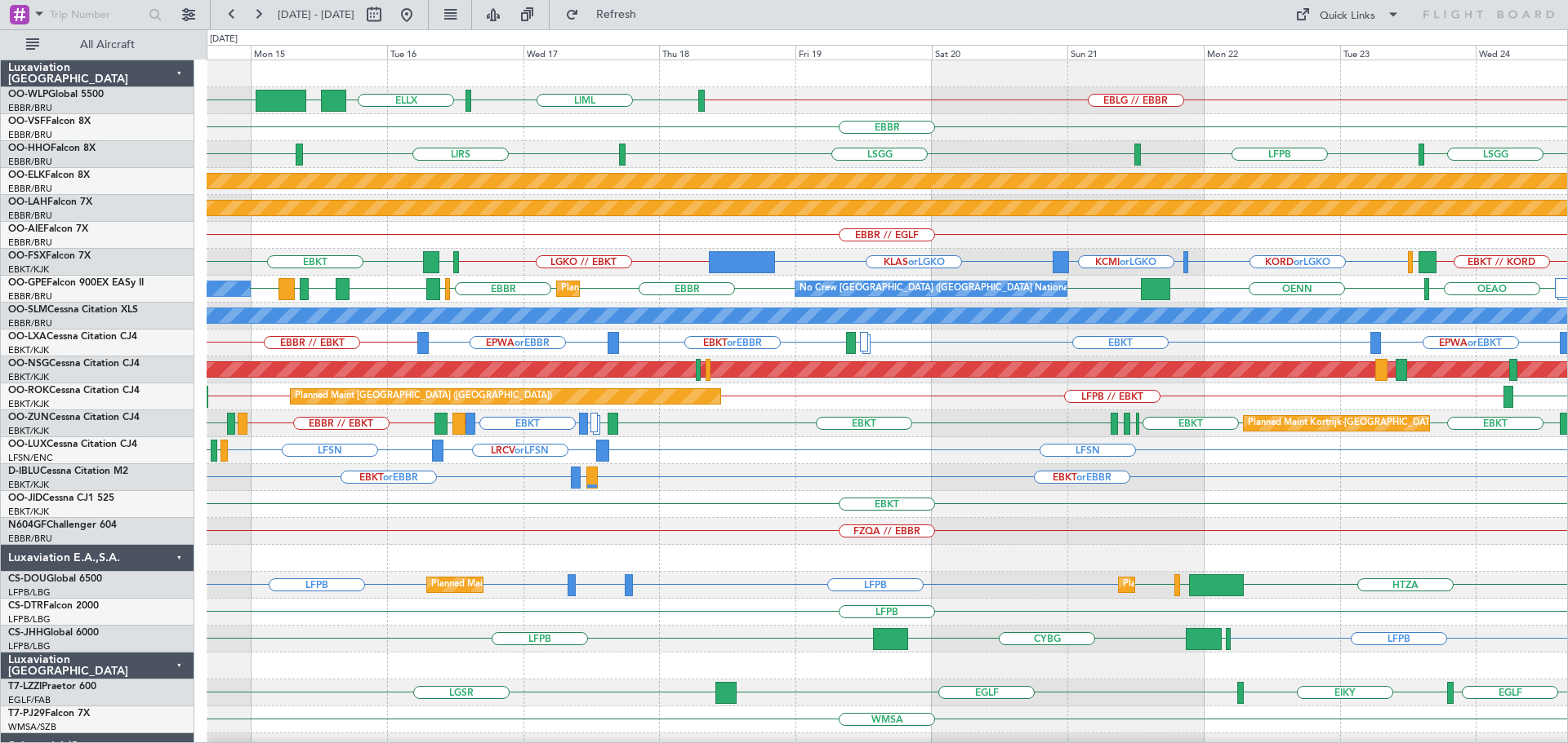
type input "0"
click at [801, 458] on div "LFSN LRCV or LFSN LFSN LFMN LFPB" at bounding box center [886, 451] width 1360 height 27
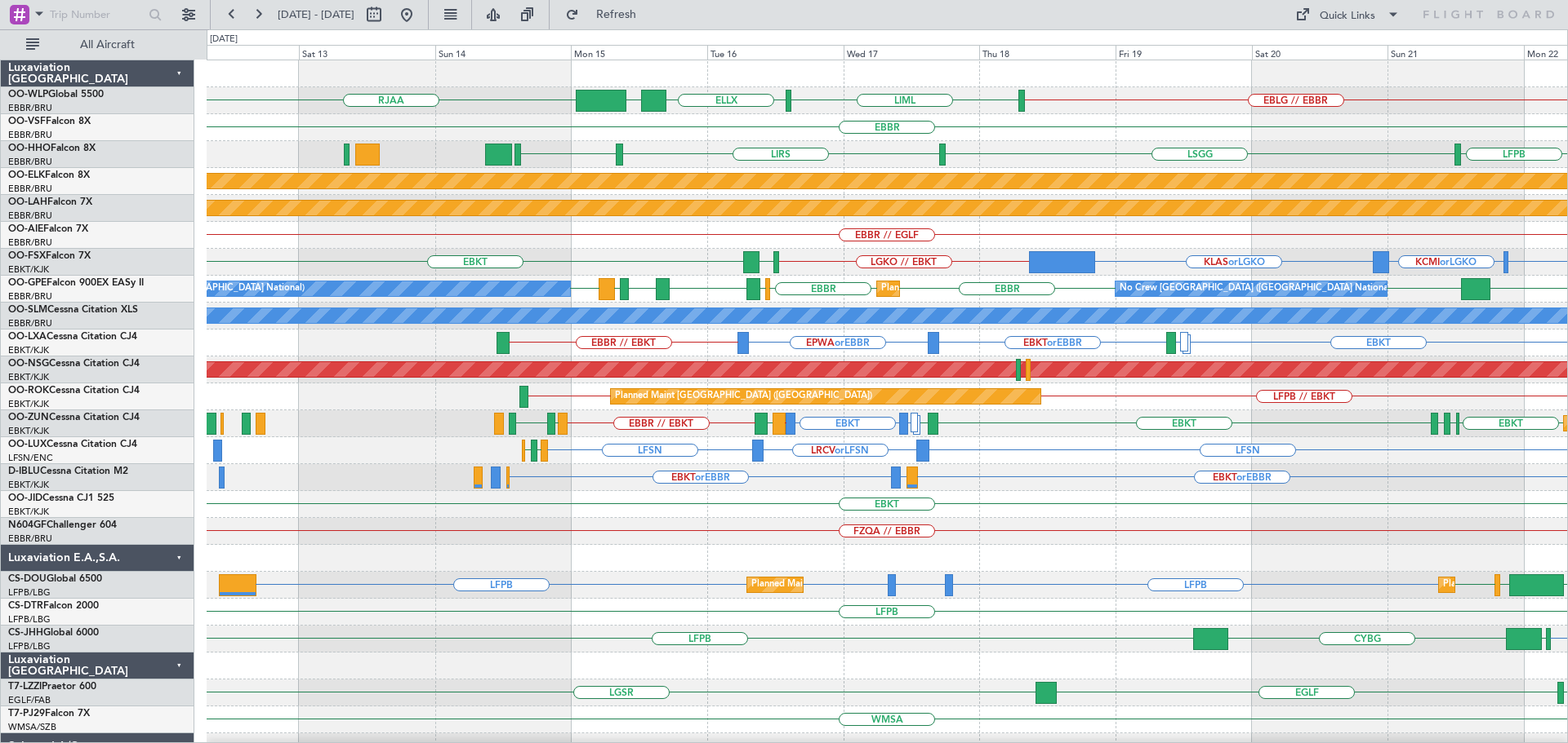
click at [1067, 475] on div "EBLG // EBBR LIML ELLX UBBB RJAA [GEOGRAPHIC_DATA] [GEOGRAPHIC_DATA] LIRS [GEOG…" at bounding box center [886, 532] width 1360 height 942
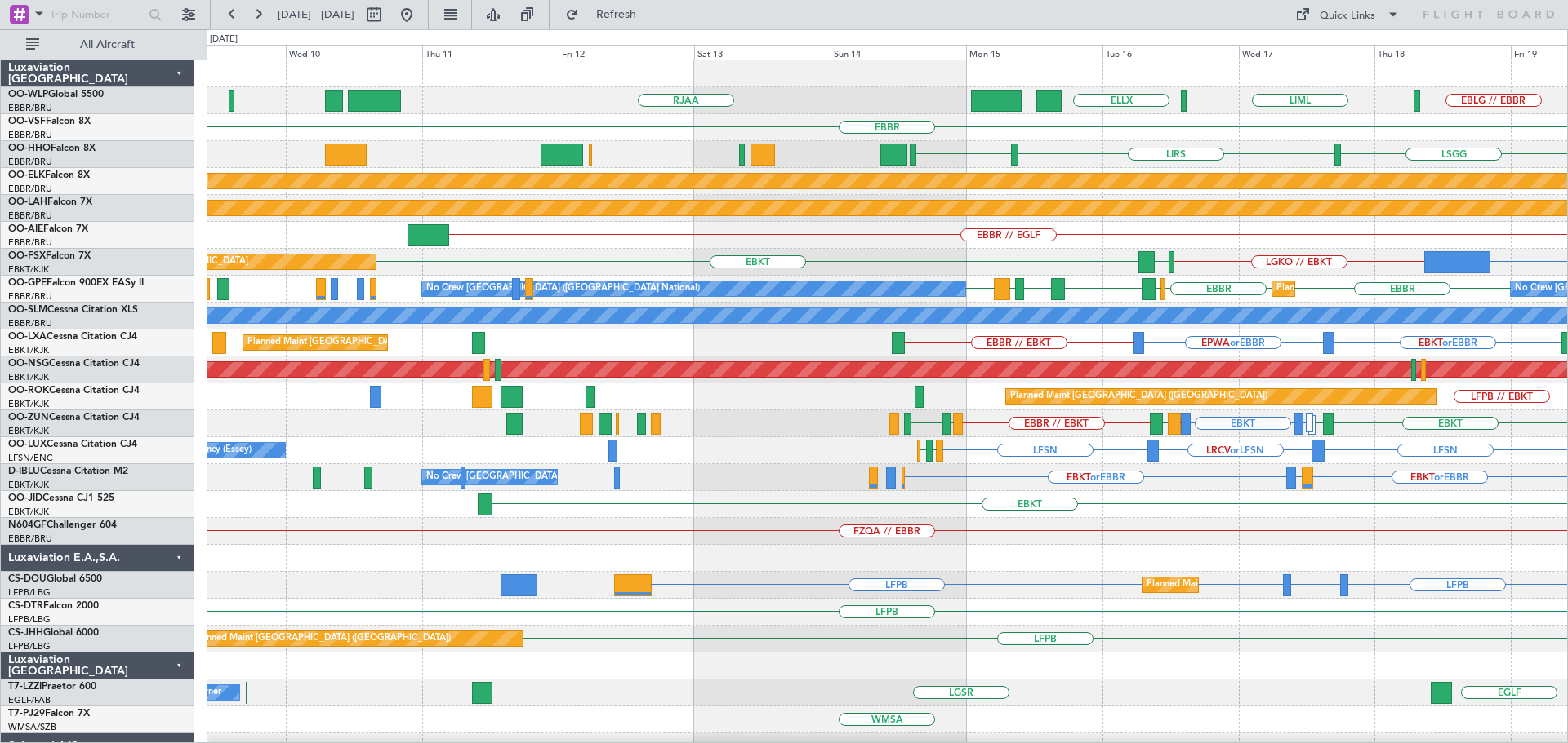
click at [969, 561] on div "EBLG // EBBR LIML ELLX UBBB RJAA [GEOGRAPHIC_DATA] [GEOGRAPHIC_DATA] LIRS [GEOG…" at bounding box center [886, 532] width 1360 height 942
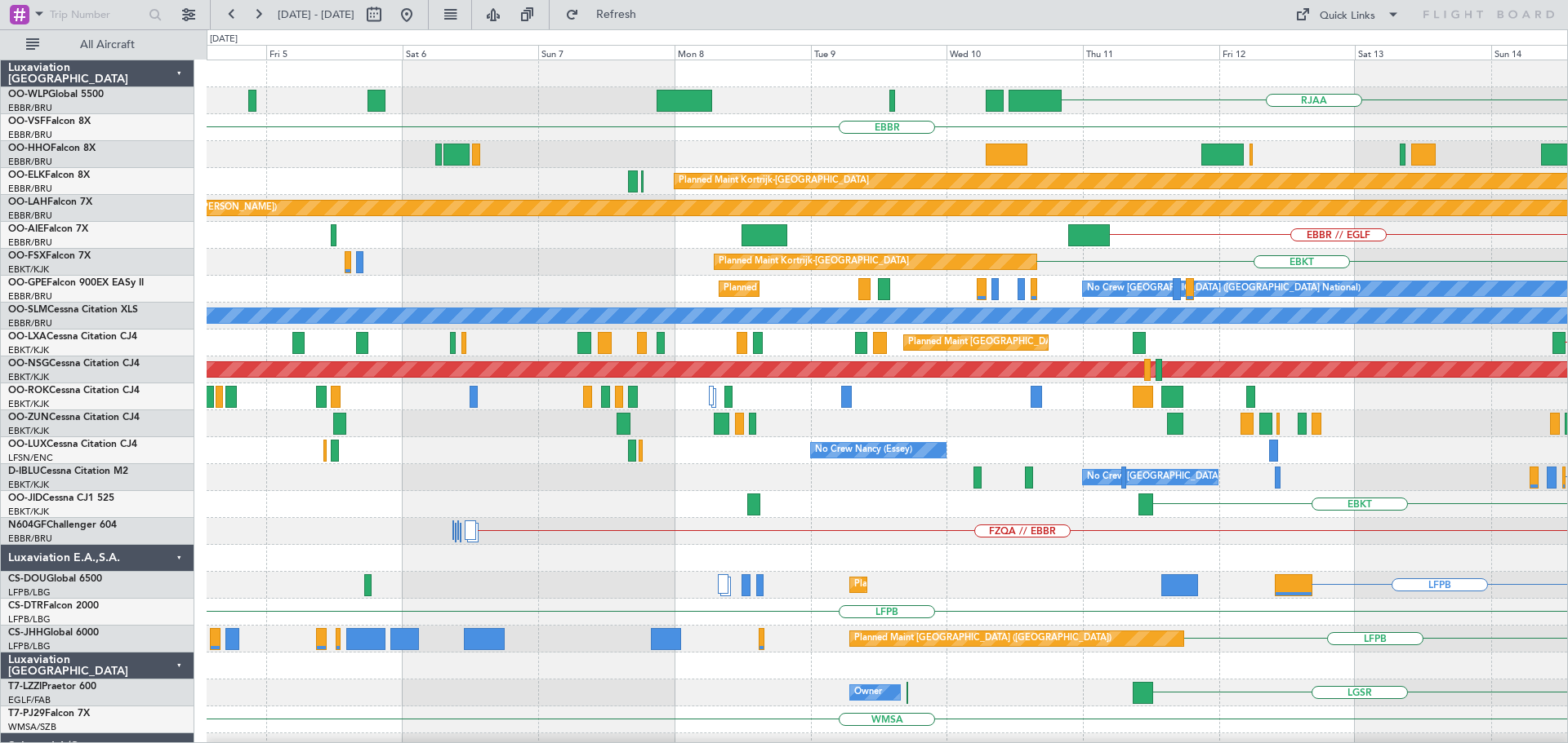
click at [1153, 571] on div "RJAA UBBB ELLX LIML [GEOGRAPHIC_DATA] [GEOGRAPHIC_DATA] LIRS Planned Maint [GEO…" at bounding box center [886, 532] width 1360 height 942
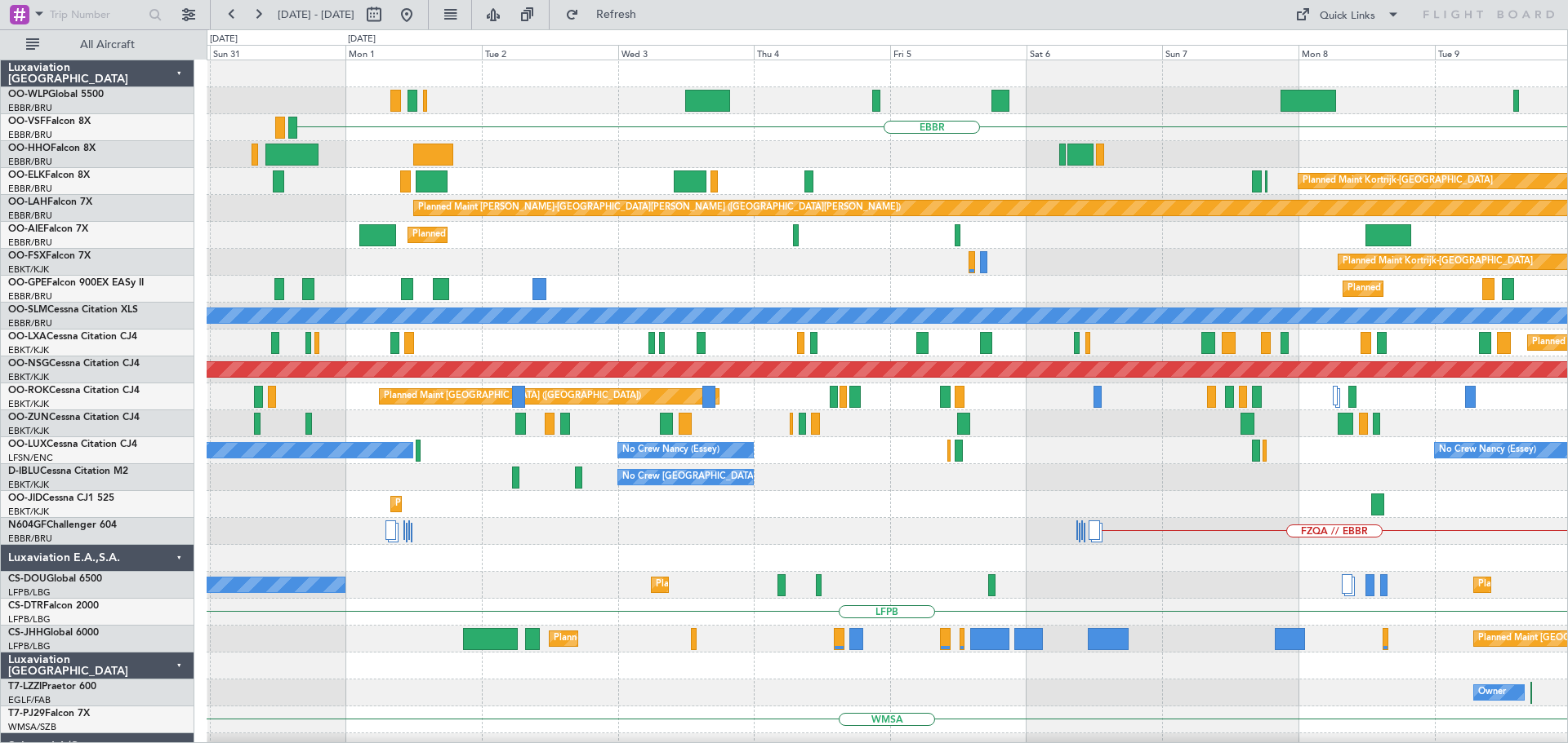
click at [1149, 556] on div "RJAA Planned Maint [GEOGRAPHIC_DATA] ([GEOGRAPHIC_DATA]) [GEOGRAPHIC_DATA] Plan…" at bounding box center [886, 532] width 1360 height 942
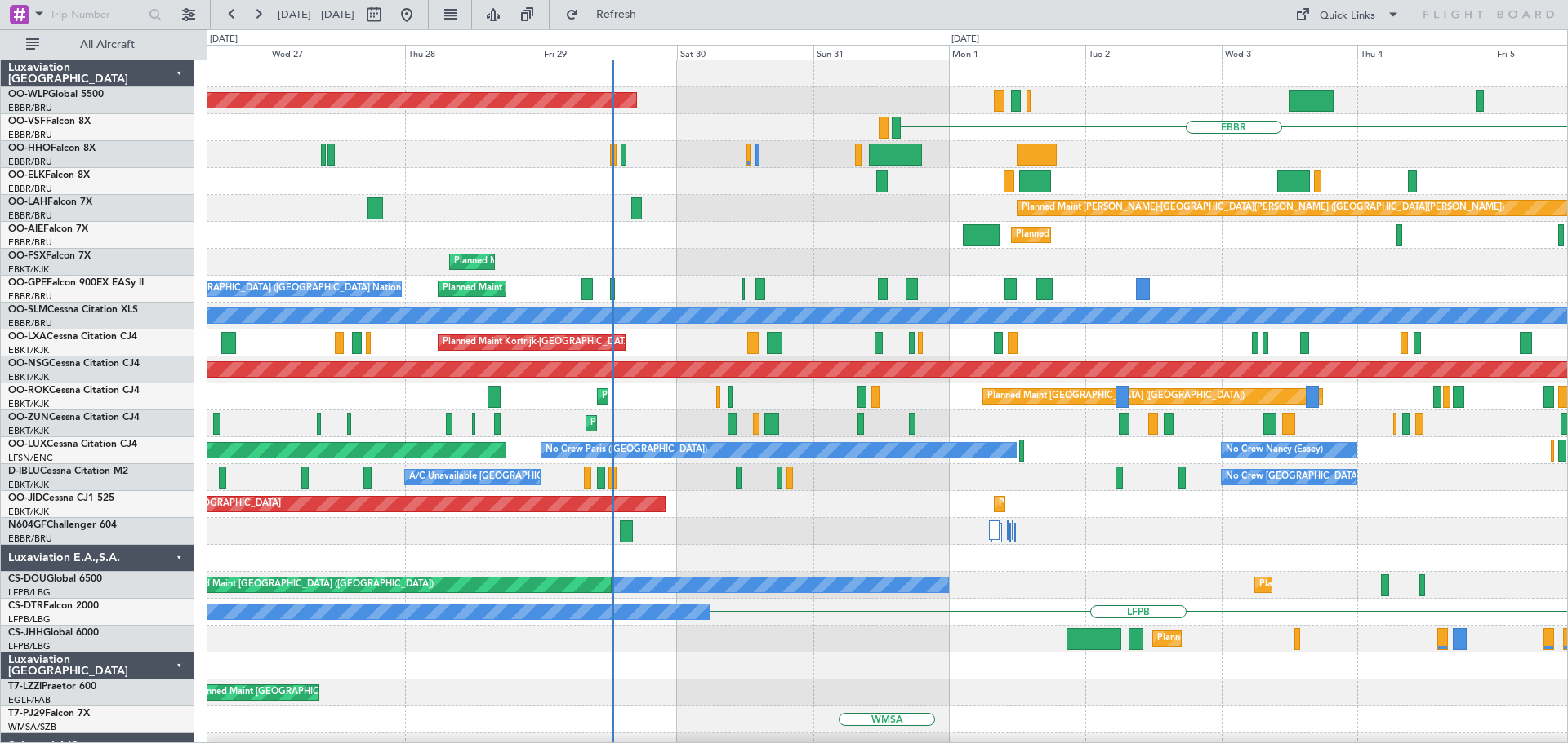
click at [1149, 544] on div "FZQA // EBBR" at bounding box center [886, 532] width 1360 height 27
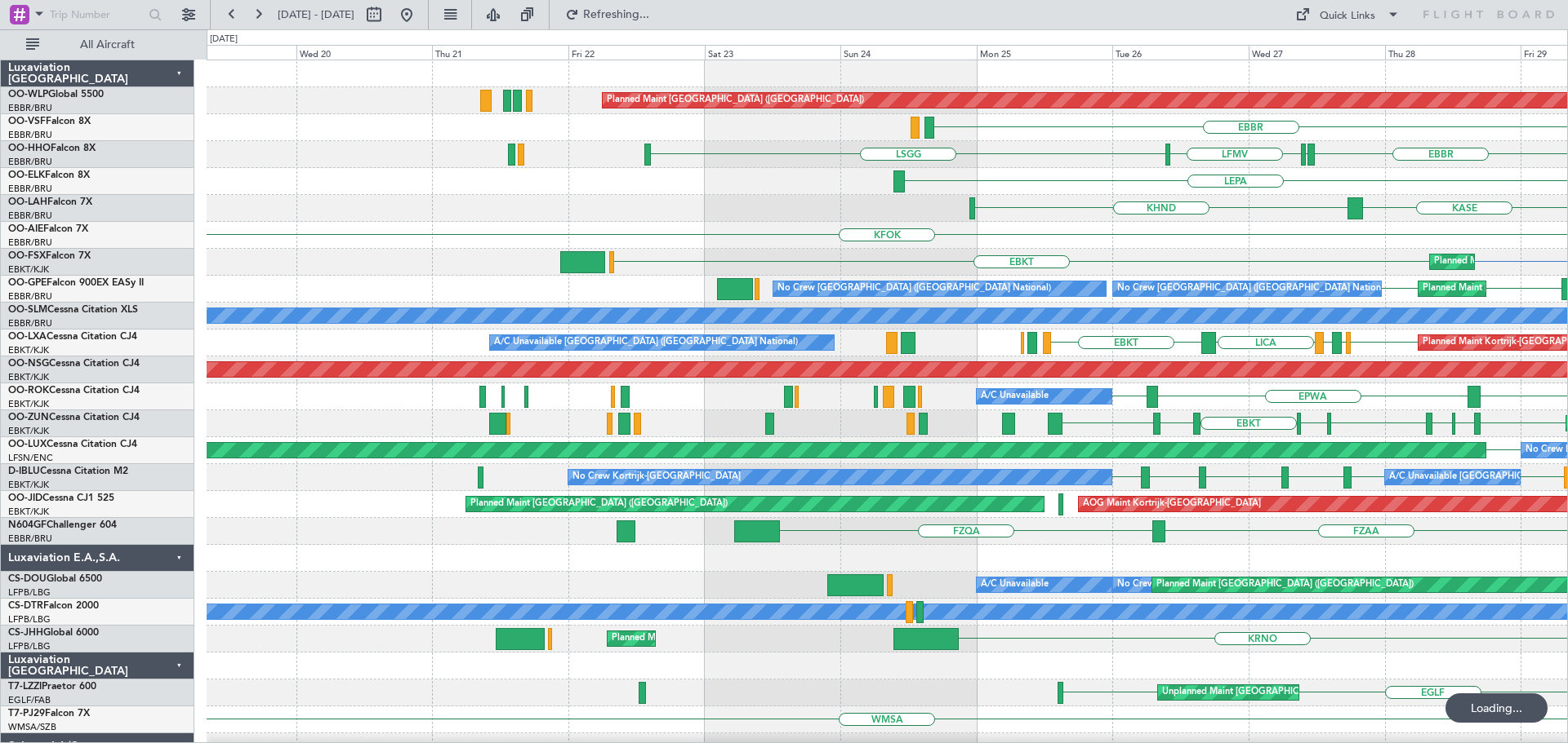
click at [1170, 575] on div "Planned Maint [GEOGRAPHIC_DATA] ([GEOGRAPHIC_DATA]) EDDB [GEOGRAPHIC_DATA] LEGE…" at bounding box center [886, 558] width 1360 height 996
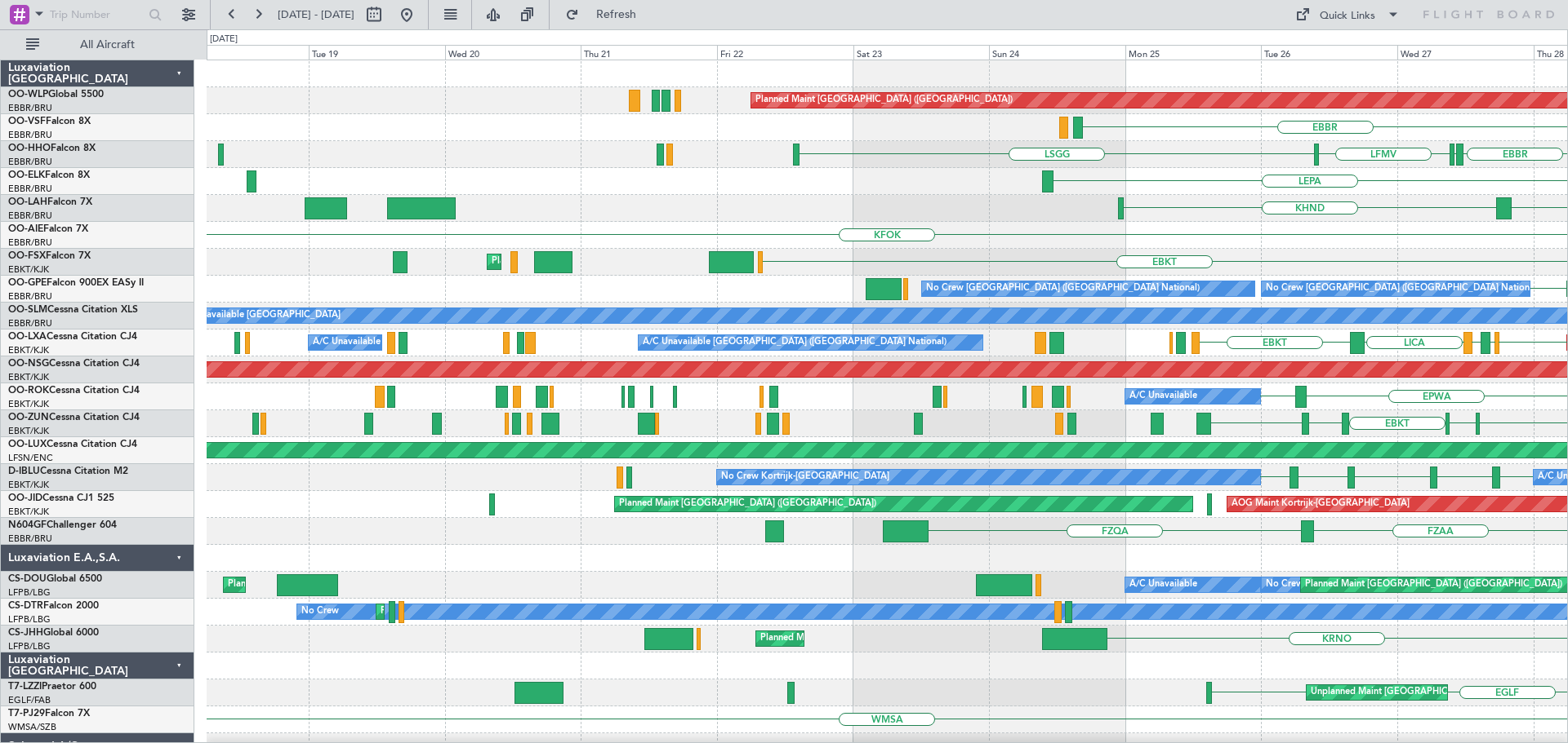
click at [452, 349] on div "Planned Maint [GEOGRAPHIC_DATA] ([GEOGRAPHIC_DATA]) [GEOGRAPHIC_DATA] [GEOGRAPH…" at bounding box center [886, 558] width 1360 height 996
click at [535, 537] on div "FZAA FZQA" at bounding box center [886, 532] width 1360 height 27
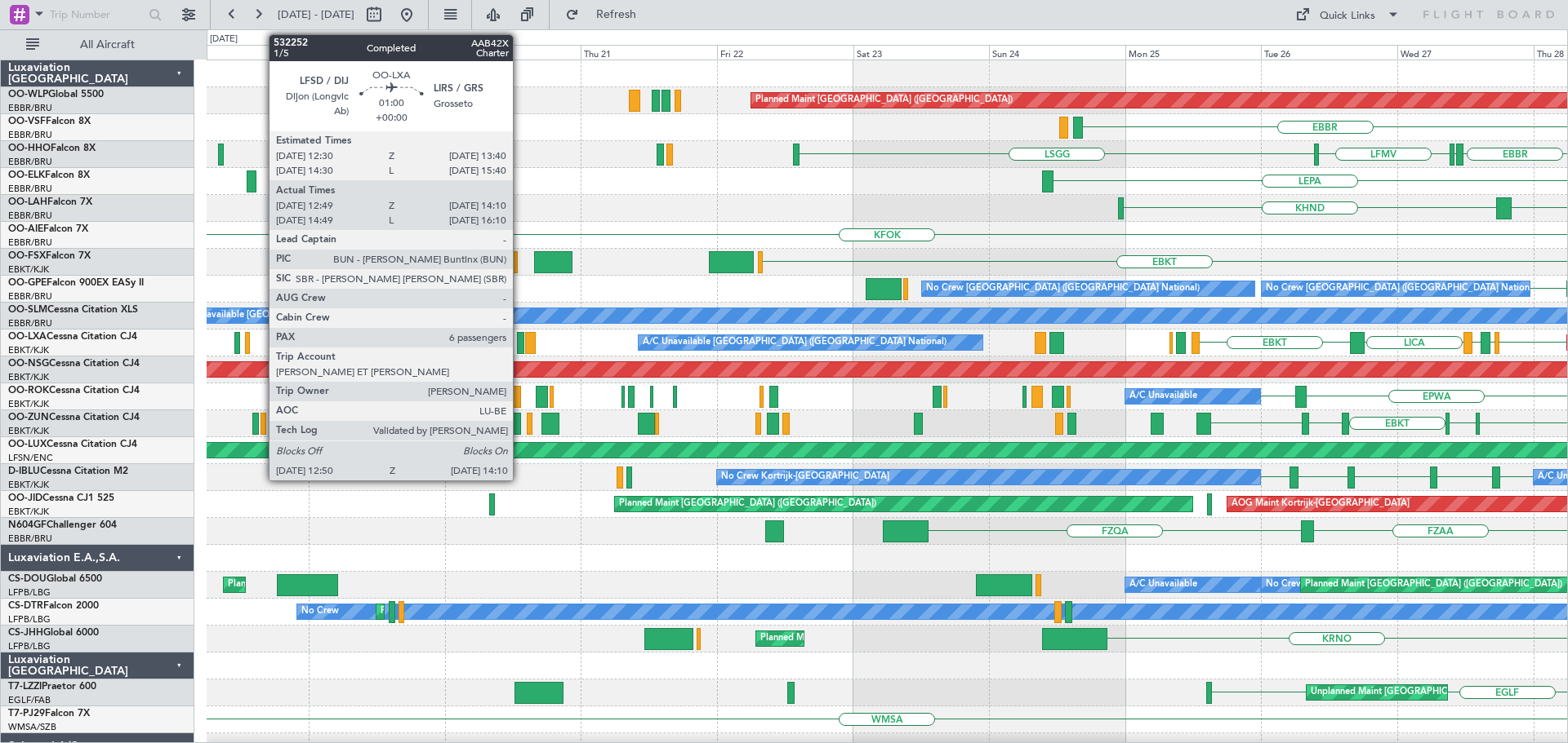
click at [520, 337] on div at bounding box center [521, 343] width 9 height 22
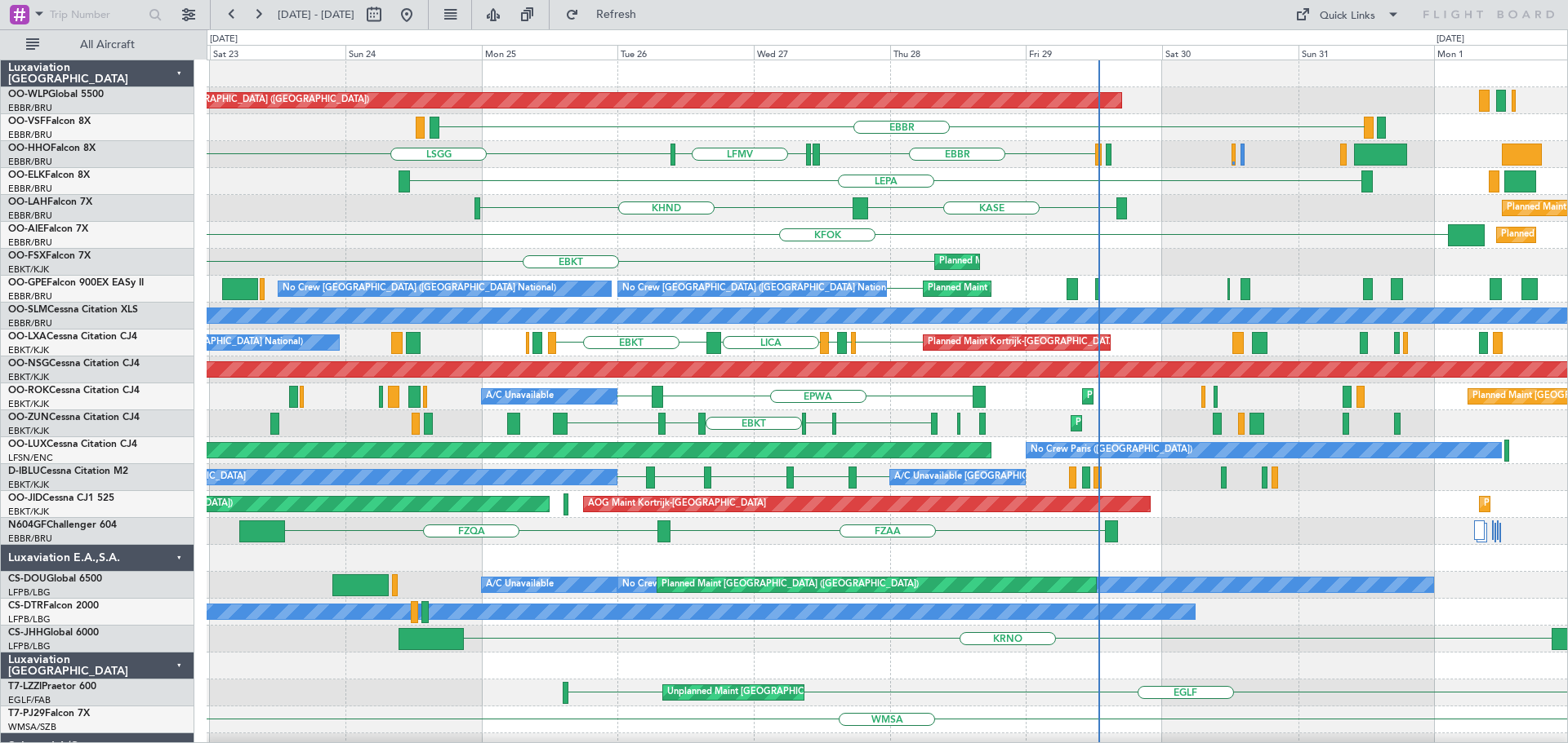
click at [549, 279] on div "Planned Maint [GEOGRAPHIC_DATA] ([GEOGRAPHIC_DATA]) [GEOGRAPHIC_DATA] [GEOGRAPH…" at bounding box center [886, 532] width 1360 height 942
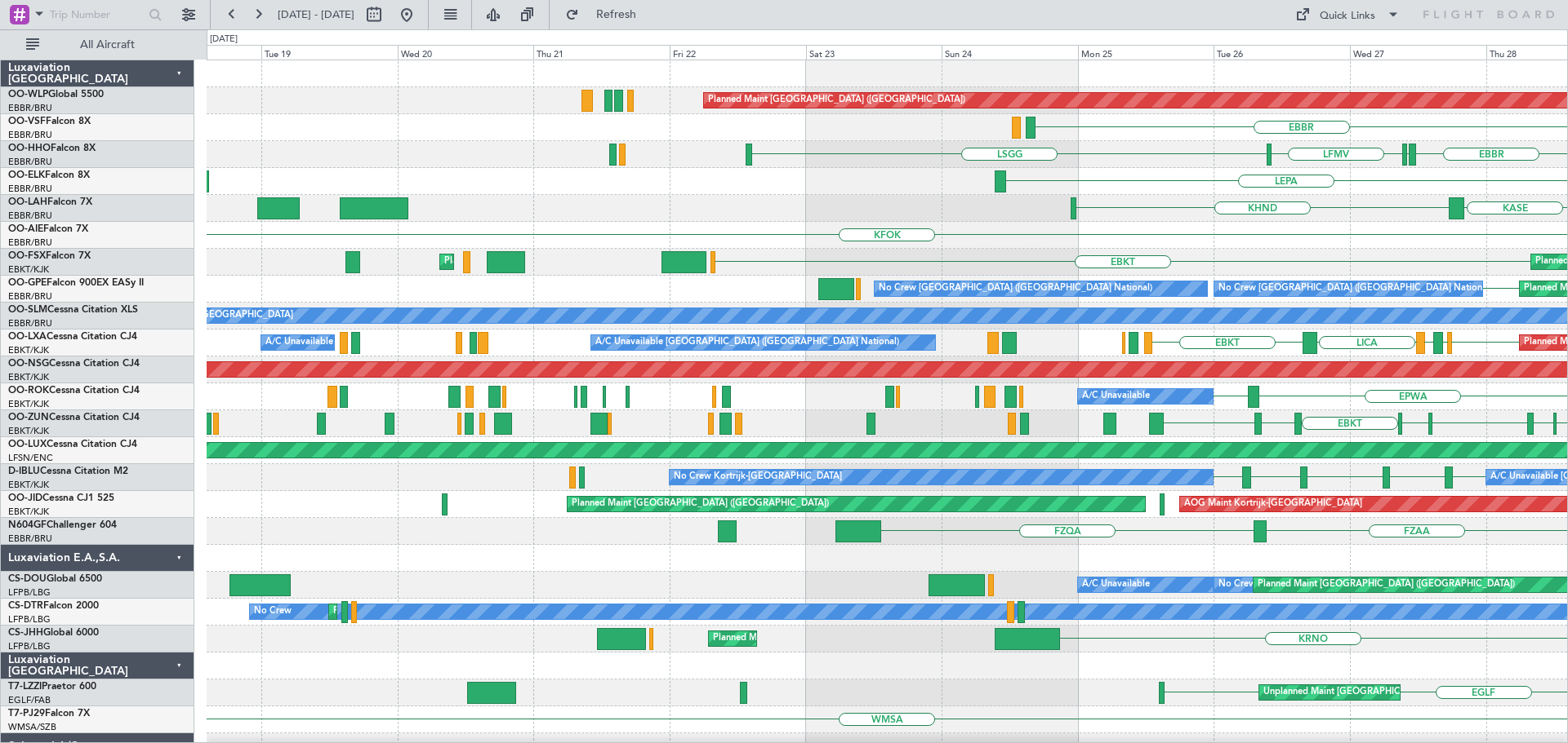
click at [784, 247] on div "Planned Maint [GEOGRAPHIC_DATA] ([GEOGRAPHIC_DATA]) EDDB [GEOGRAPHIC_DATA] [GEO…" at bounding box center [886, 545] width 1360 height 970
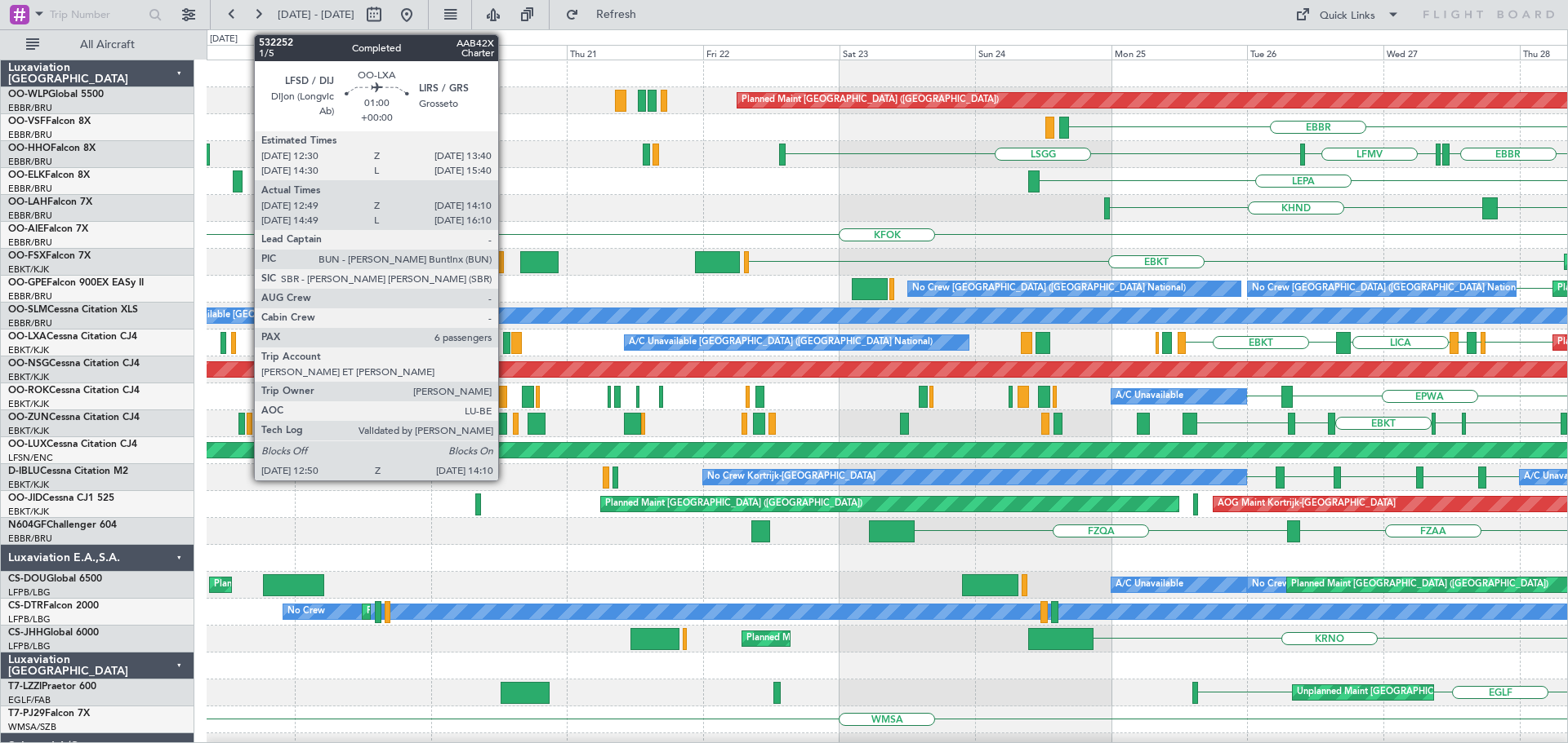
click at [506, 337] on div at bounding box center [507, 343] width 9 height 22
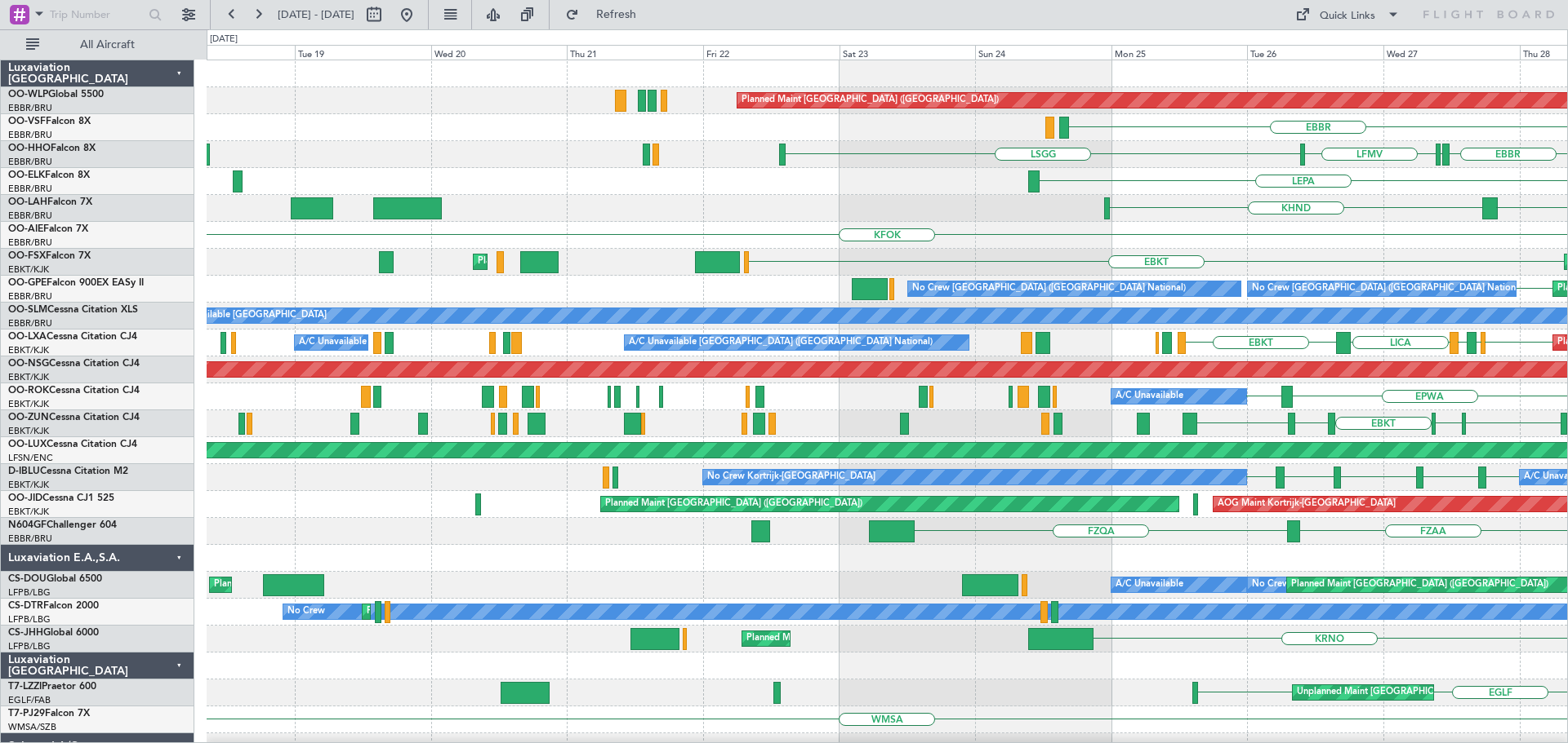
click at [628, 212] on div "KASE KHND" at bounding box center [886, 209] width 1360 height 27
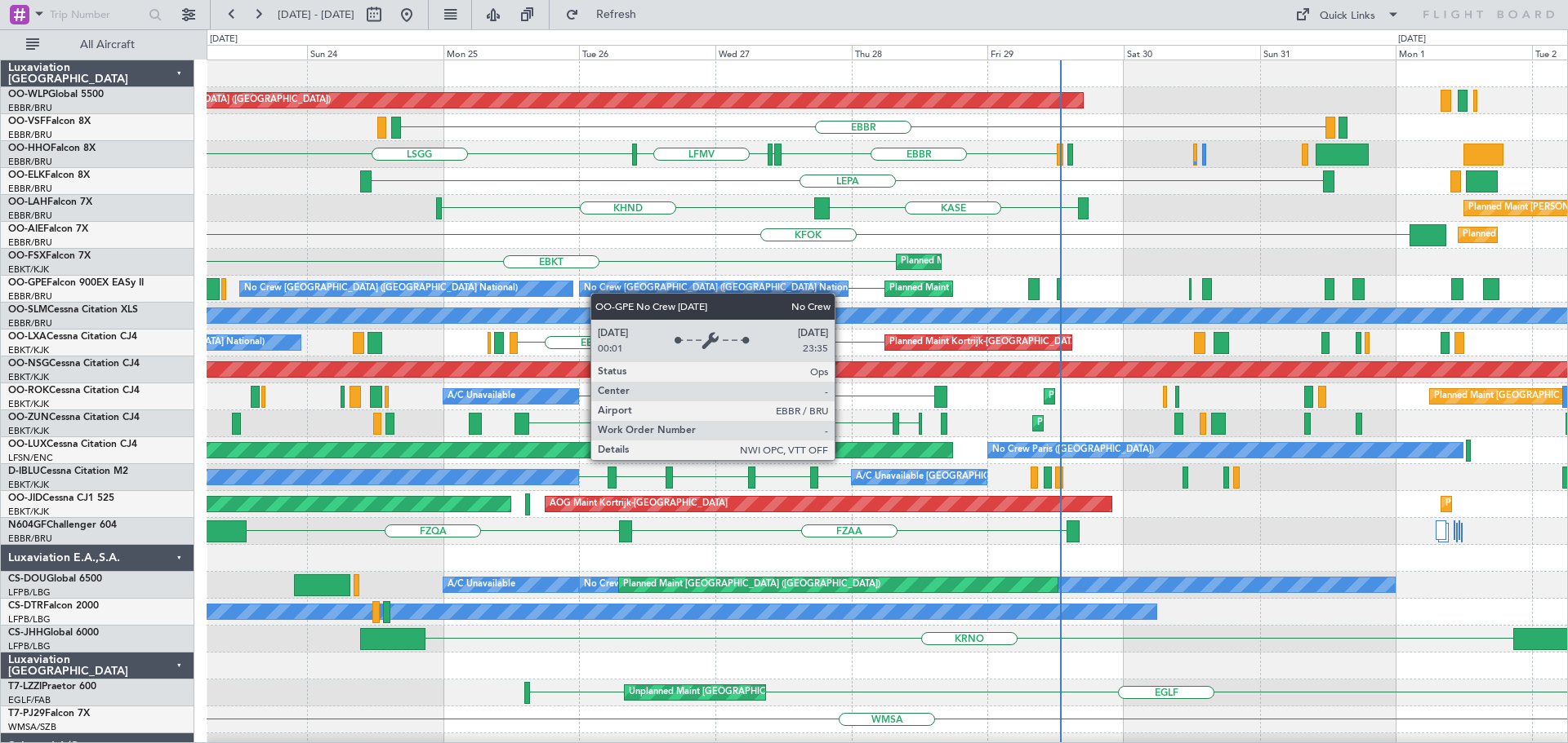
click at [599, 293] on div "Planned Maint [GEOGRAPHIC_DATA] ([GEOGRAPHIC_DATA]) [GEOGRAPHIC_DATA] [GEOGRAPH…" at bounding box center [886, 532] width 1360 height 942
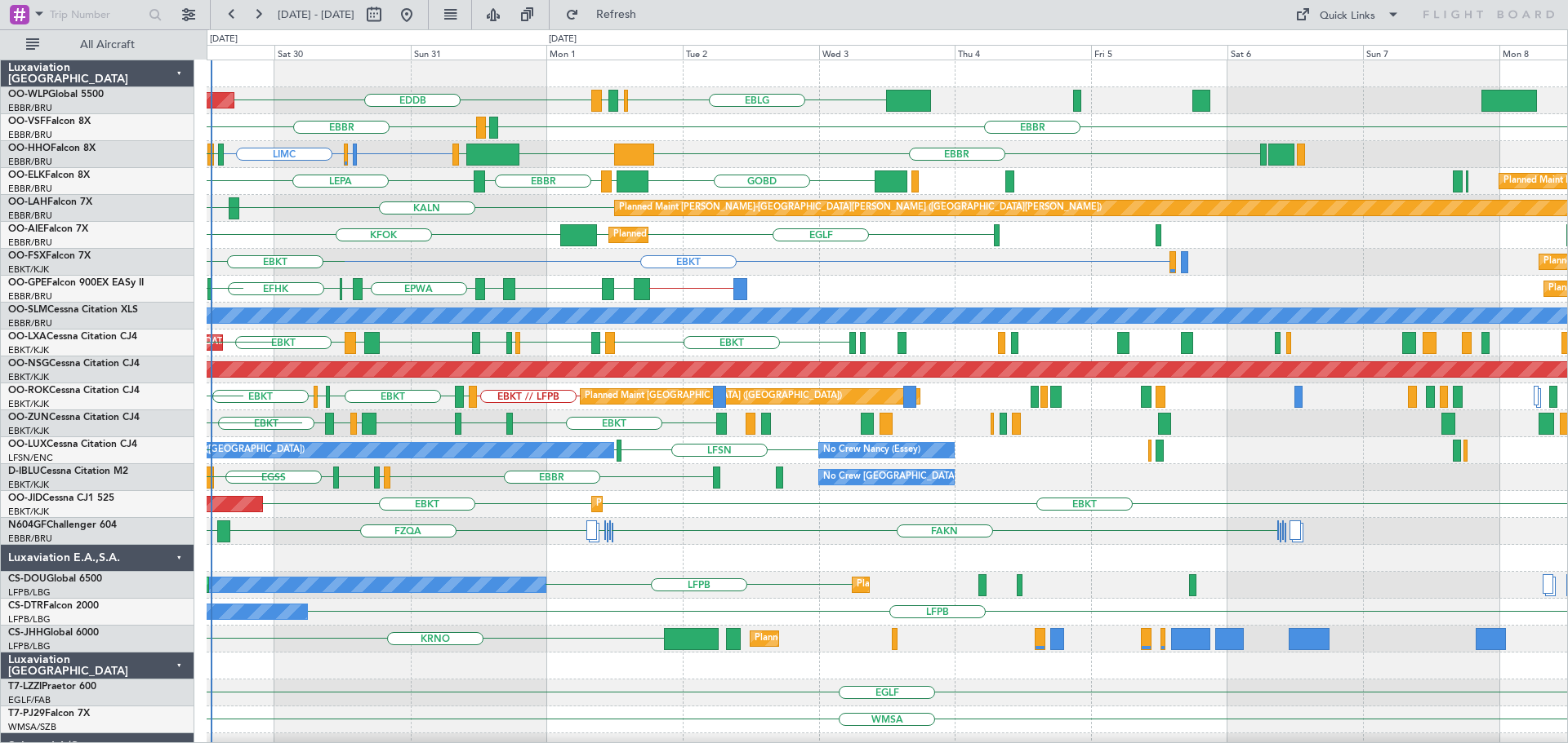
click at [319, 328] on div "Planned Maint [GEOGRAPHIC_DATA] ([GEOGRAPHIC_DATA]) EBLG [GEOGRAPHIC_DATA] LIRZ…" at bounding box center [886, 558] width 1360 height 996
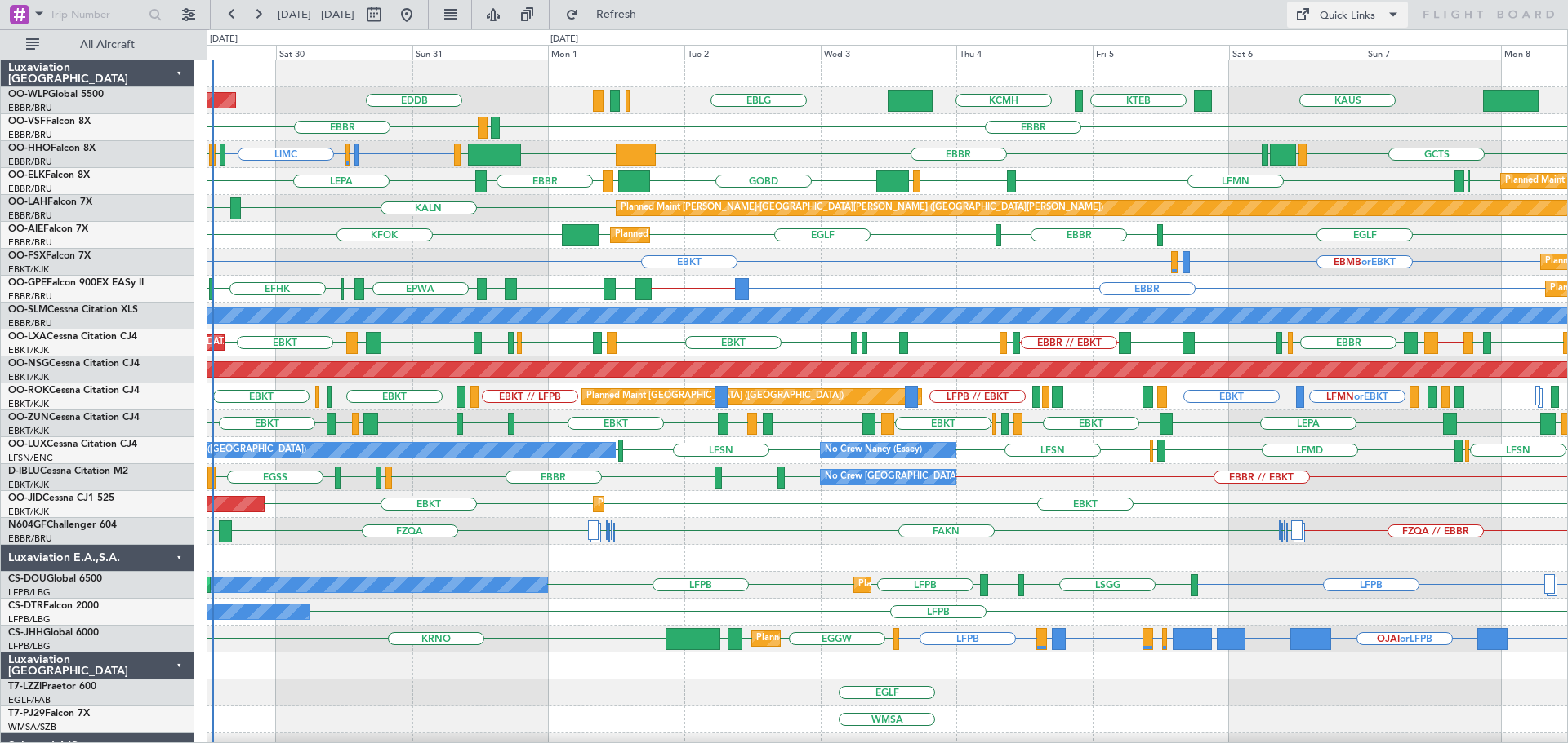
click at [1335, 9] on div "Quick Links" at bounding box center [1346, 16] width 55 height 16
click at [1335, 14] on div at bounding box center [784, 372] width 1568 height 743
click at [1337, 18] on div "Quick Links" at bounding box center [1346, 16] width 55 height 16
click at [1333, 52] on button "Trip Builder" at bounding box center [1348, 54] width 123 height 39
click at [725, 109] on div "Planned Maint [GEOGRAPHIC_DATA] ([GEOGRAPHIC_DATA]) KTEB KCMH EBLG [GEOGRAPHIC_…" at bounding box center [886, 101] width 1360 height 27
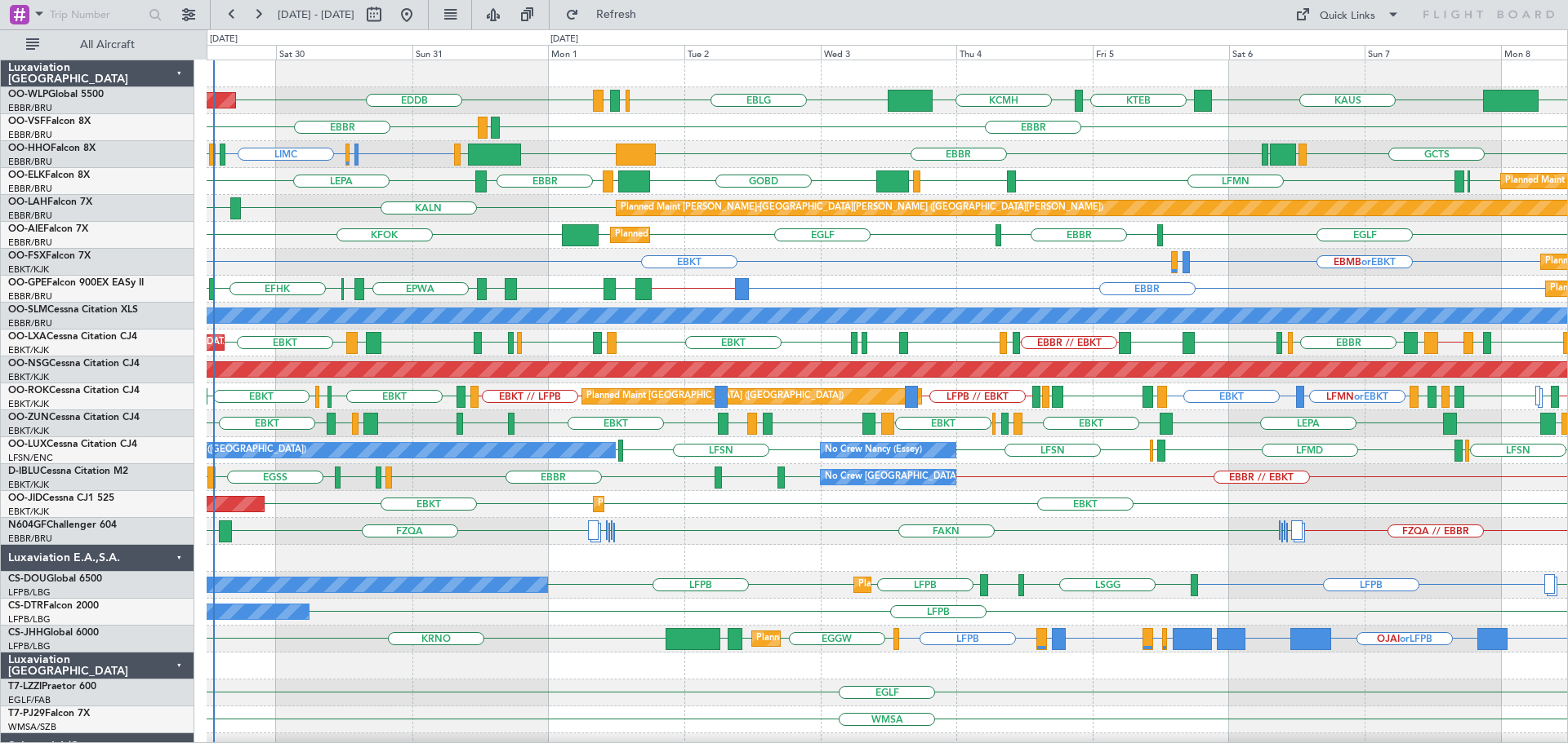
click at [418, 245] on div "KFOK [GEOGRAPHIC_DATA] [GEOGRAPHIC_DATA] [GEOGRAPHIC_DATA] [GEOGRAPHIC_DATA] Pl…" at bounding box center [886, 235] width 1360 height 27
click at [809, 267] on div "EBKT EBMB or EBKT LSZH or EBKT Planned Maint [GEOGRAPHIC_DATA]-[GEOGRAPHIC_DATA…" at bounding box center [886, 262] width 1360 height 27
click at [847, 258] on div "EBKT EBMB or EBKT LSZH or EBKT Planned Maint [GEOGRAPHIC_DATA]-[GEOGRAPHIC_DATA…" at bounding box center [886, 262] width 1360 height 27
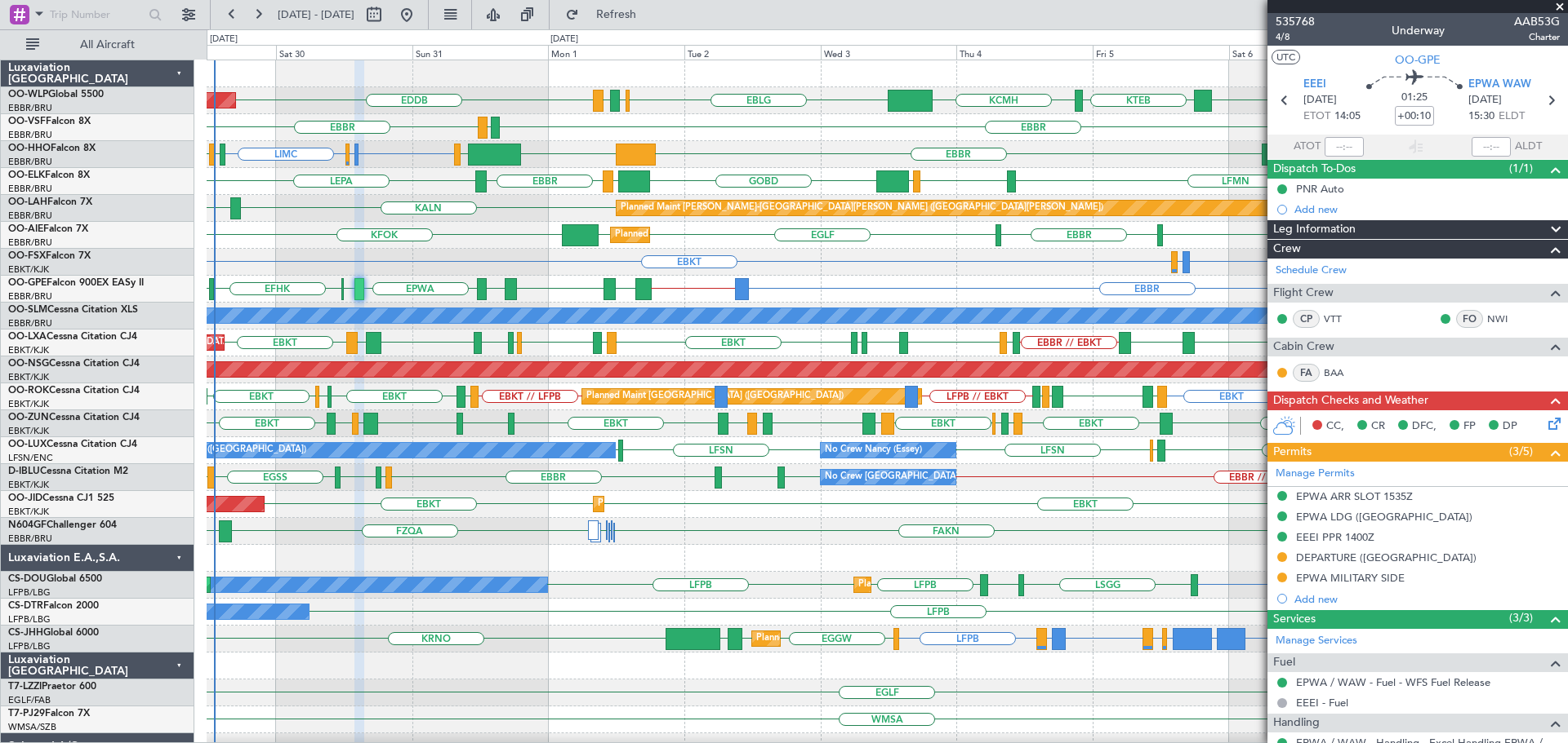
click at [857, 269] on div "EBMB or EBKT LSZH or EBKT EBKT Planned Maint [GEOGRAPHIC_DATA]-[GEOGRAPHIC_DATA…" at bounding box center [886, 262] width 1360 height 27
click at [521, 263] on div "EBKT EBMB or EBKT LSZH or EBKT Planned Maint [GEOGRAPHIC_DATA]-[GEOGRAPHIC_DATA…" at bounding box center [886, 262] width 1360 height 27
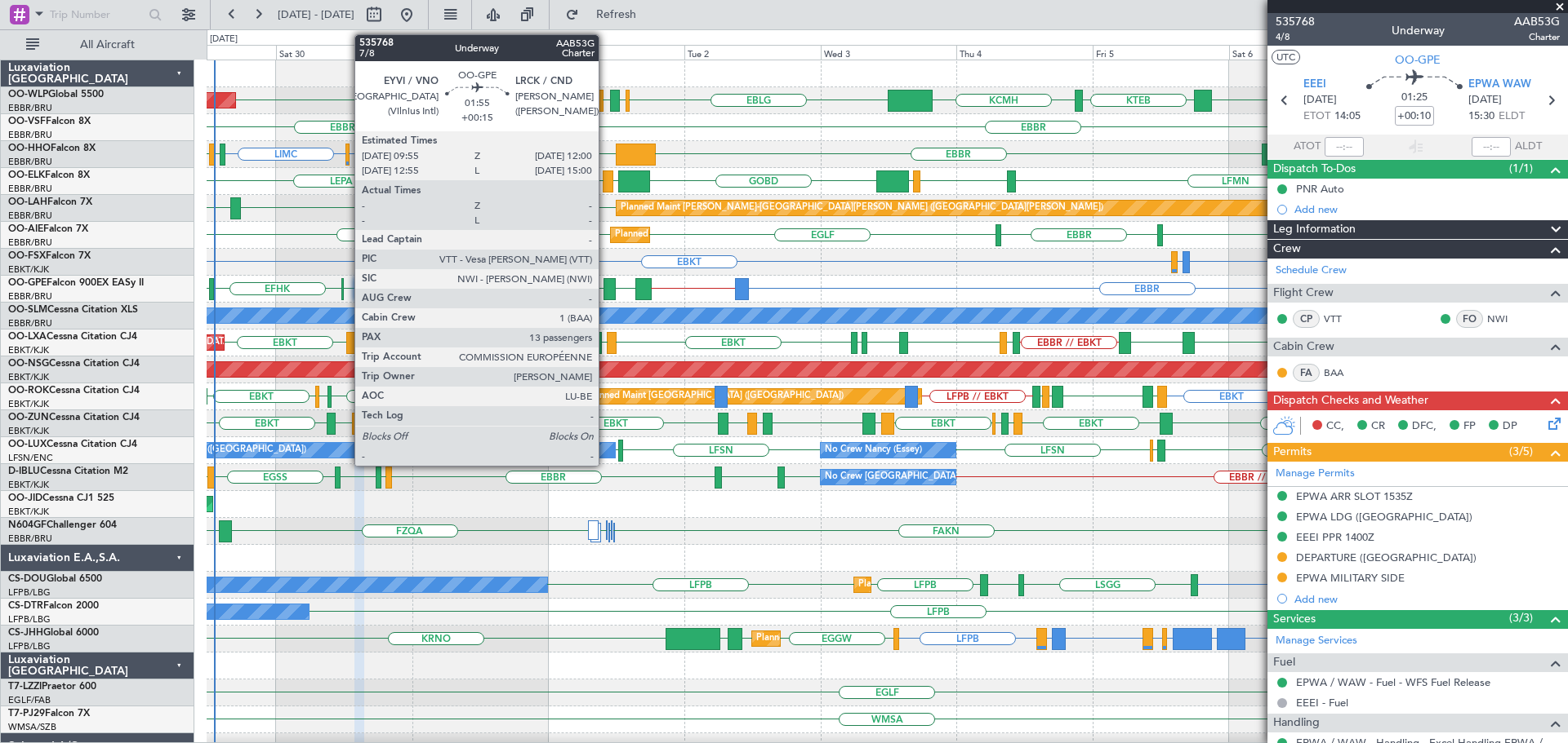
click at [606, 282] on div at bounding box center [610, 290] width 12 height 22
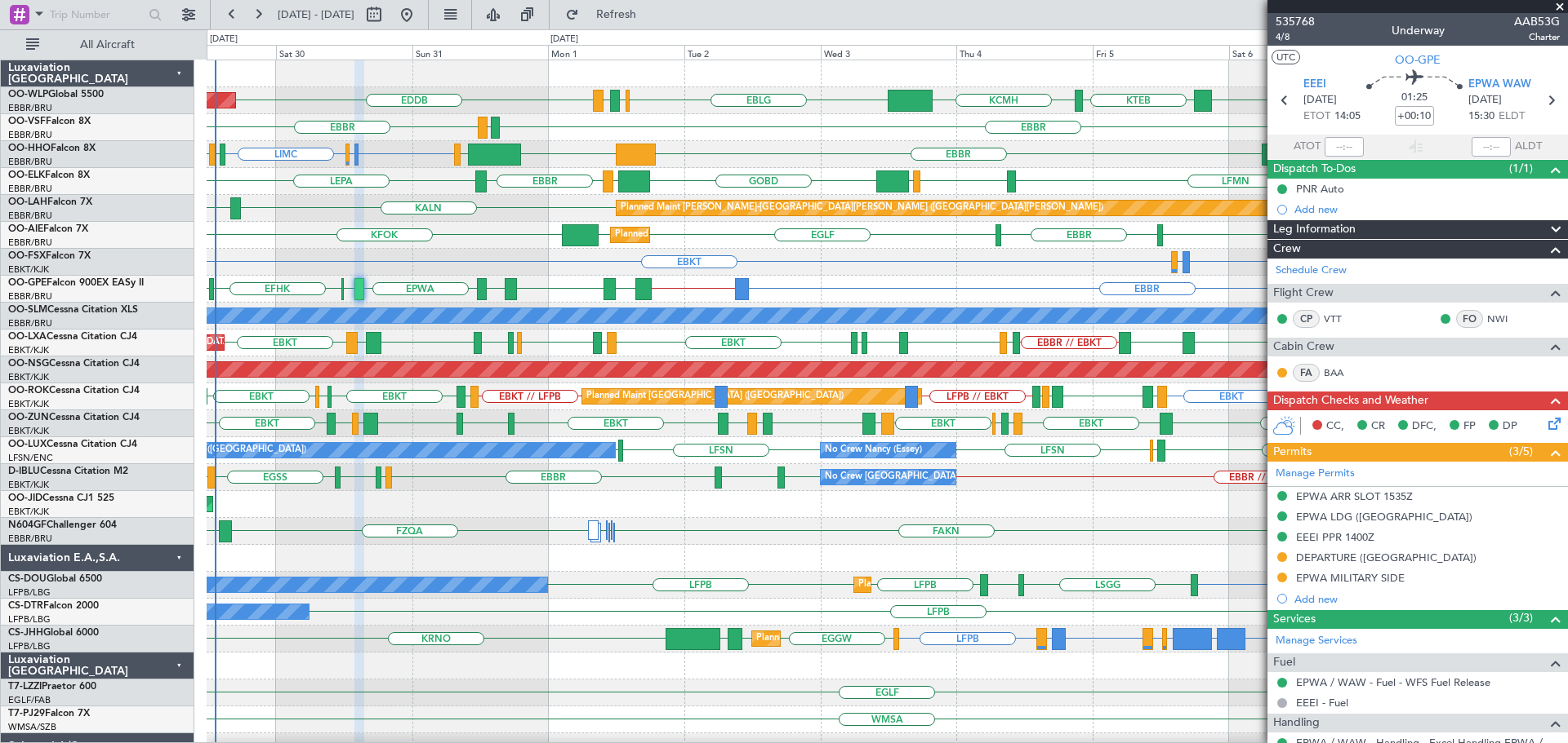
click at [742, 155] on div "LIMC LSGG or LIMC LIMC [GEOGRAPHIC_DATA] [GEOGRAPHIC_DATA] [GEOGRAPHIC_DATA] KT…" at bounding box center [886, 155] width 1360 height 27
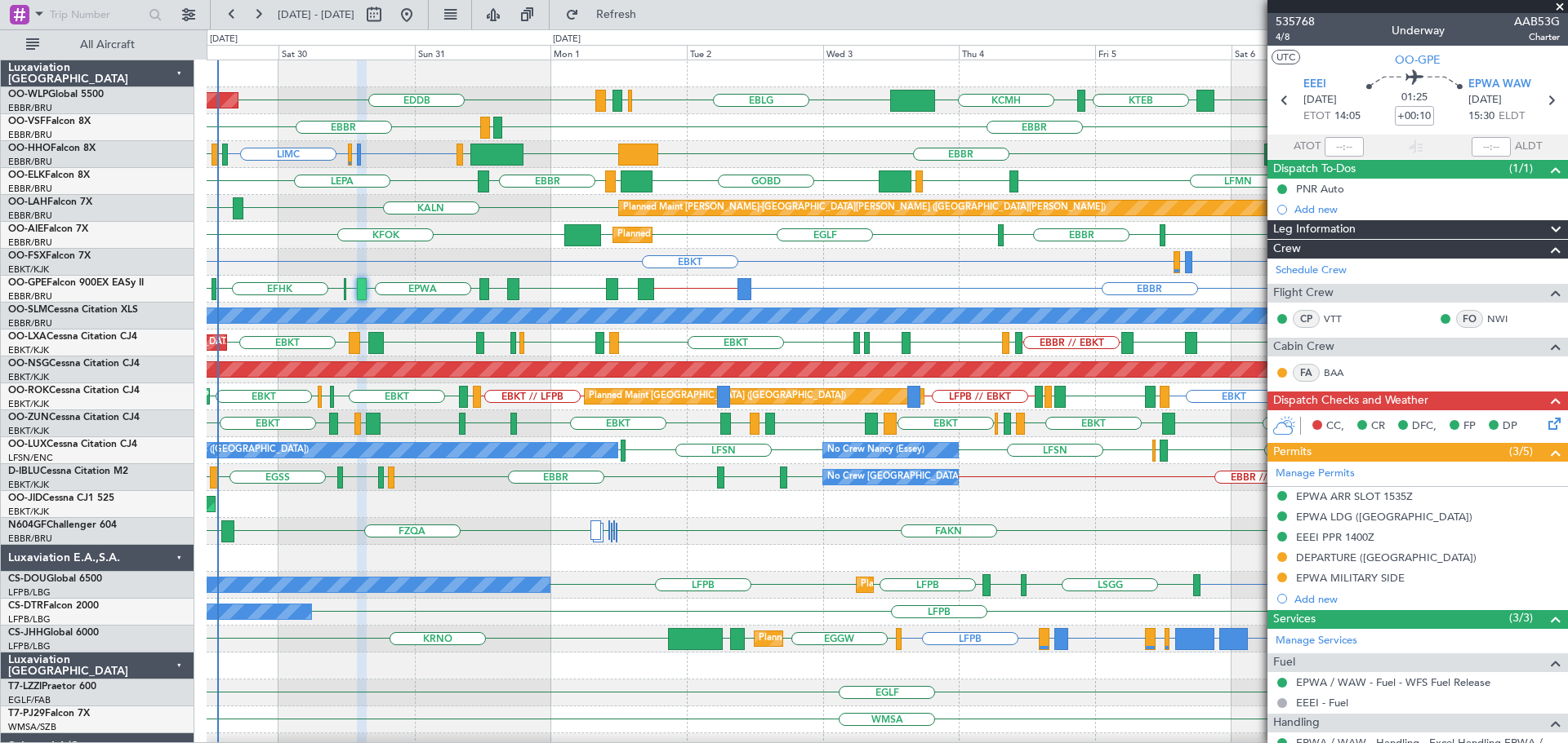
click at [310, 575] on div "EDDB KTEB KCMH EBLG [GEOGRAPHIC_DATA] LIRZ [PERSON_NAME] Planned Maint [GEOGRAP…" at bounding box center [886, 545] width 1360 height 970
click at [1561, 5] on span at bounding box center [1559, 7] width 16 height 14
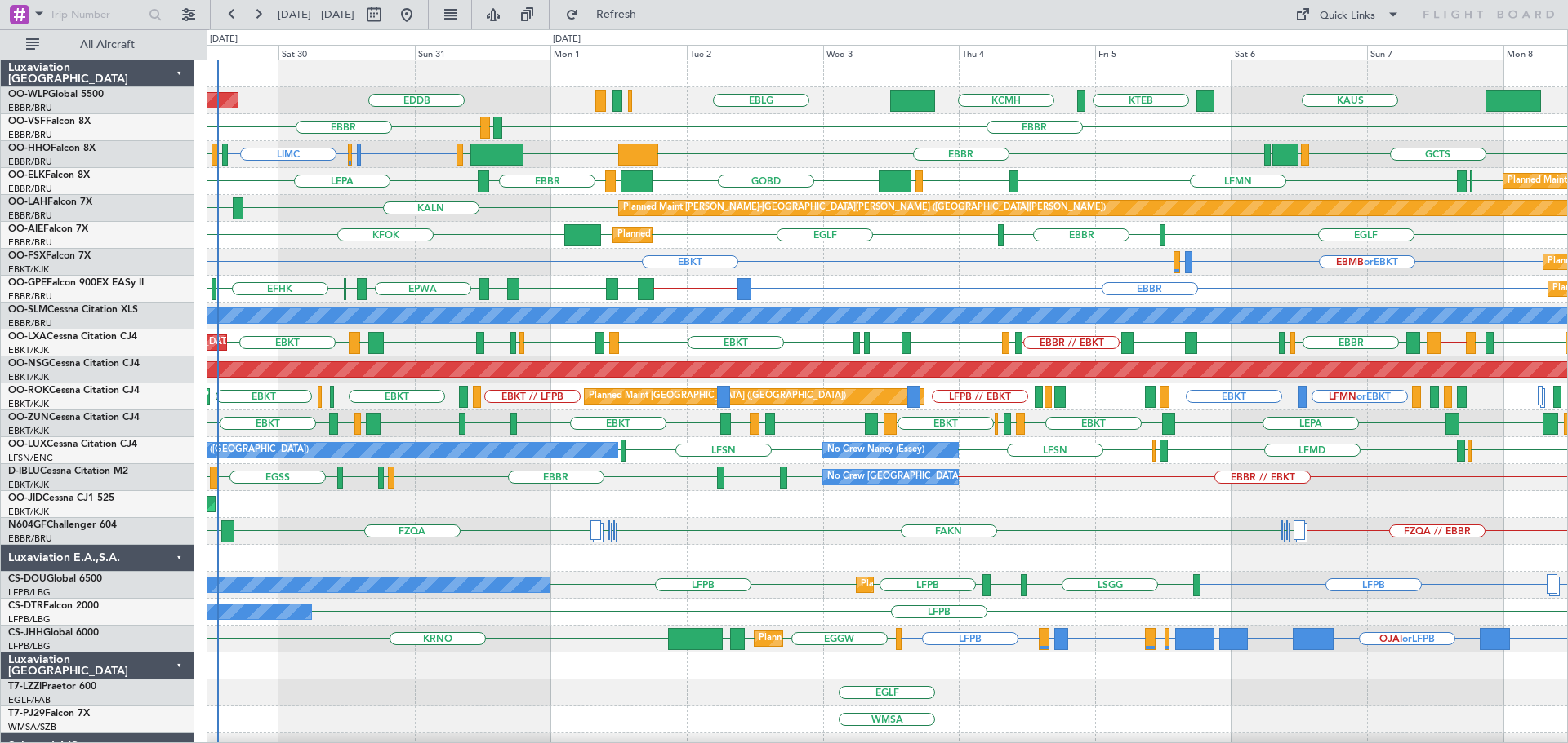
click at [825, 256] on div "EBKT EBMB or EBKT LSZH or EBKT Planned Maint [GEOGRAPHIC_DATA]-[GEOGRAPHIC_DATA…" at bounding box center [886, 262] width 1360 height 27
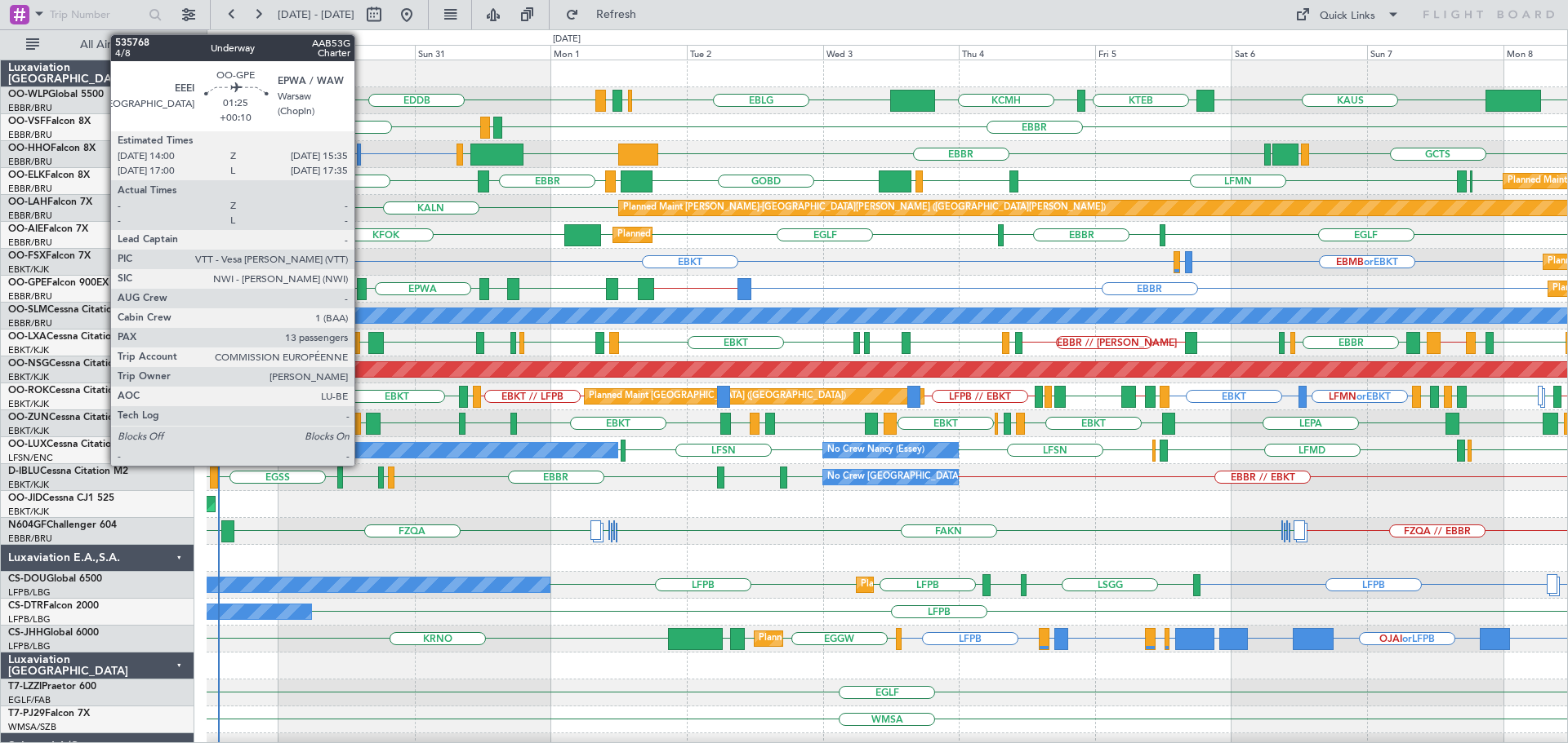
click at [362, 284] on div at bounding box center [361, 290] width 9 height 22
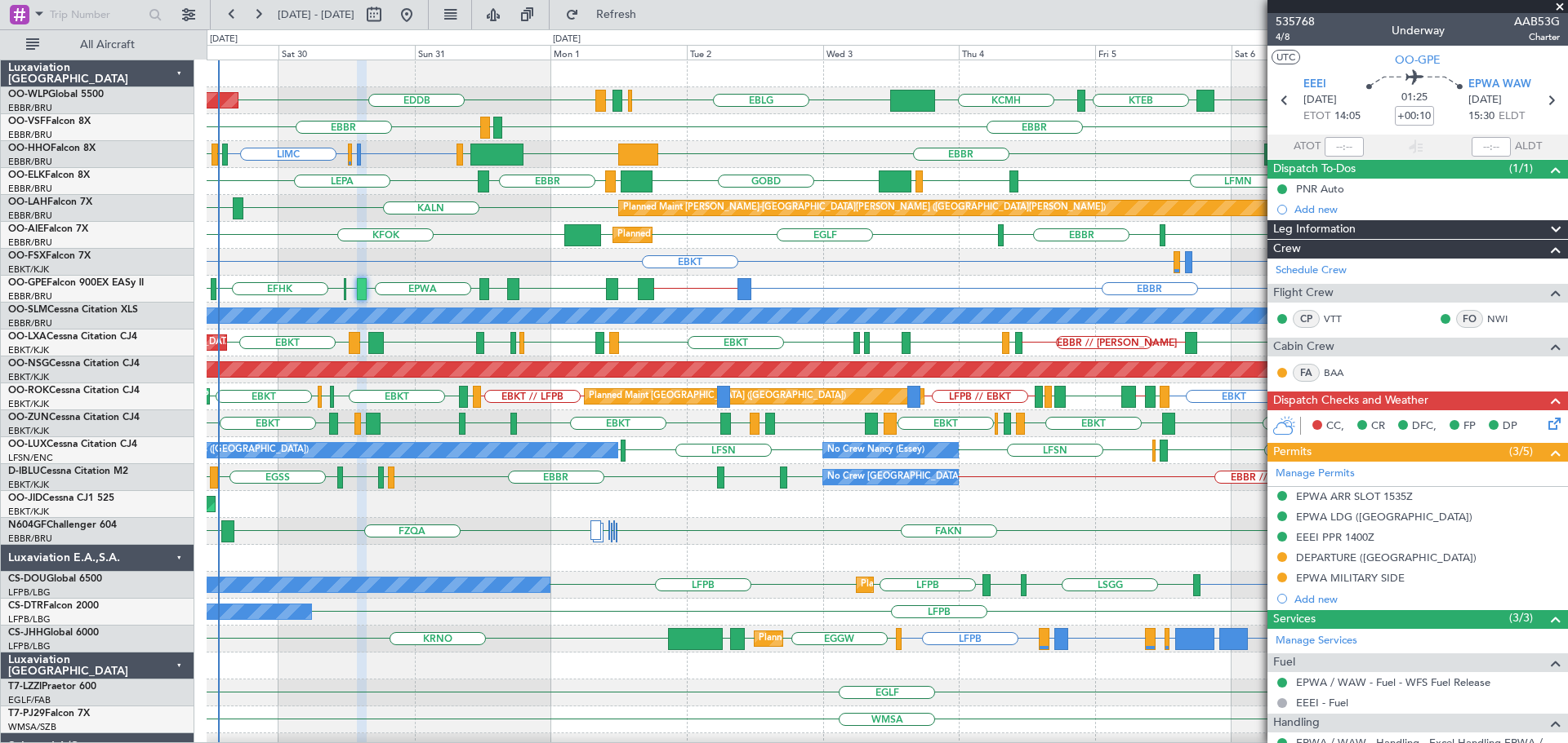
scroll to position [164, 0]
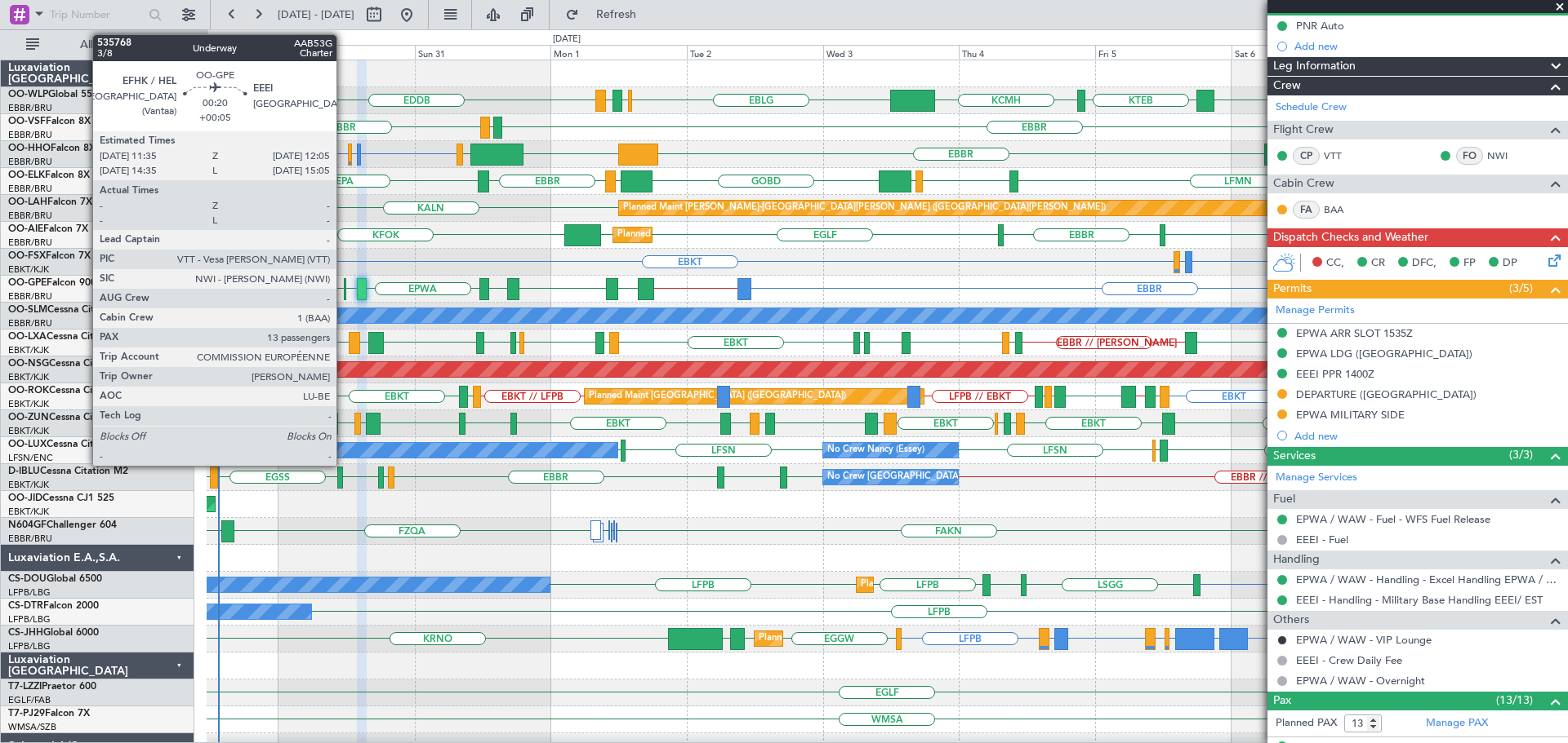
click at [344, 284] on div at bounding box center [345, 290] width 3 height 22
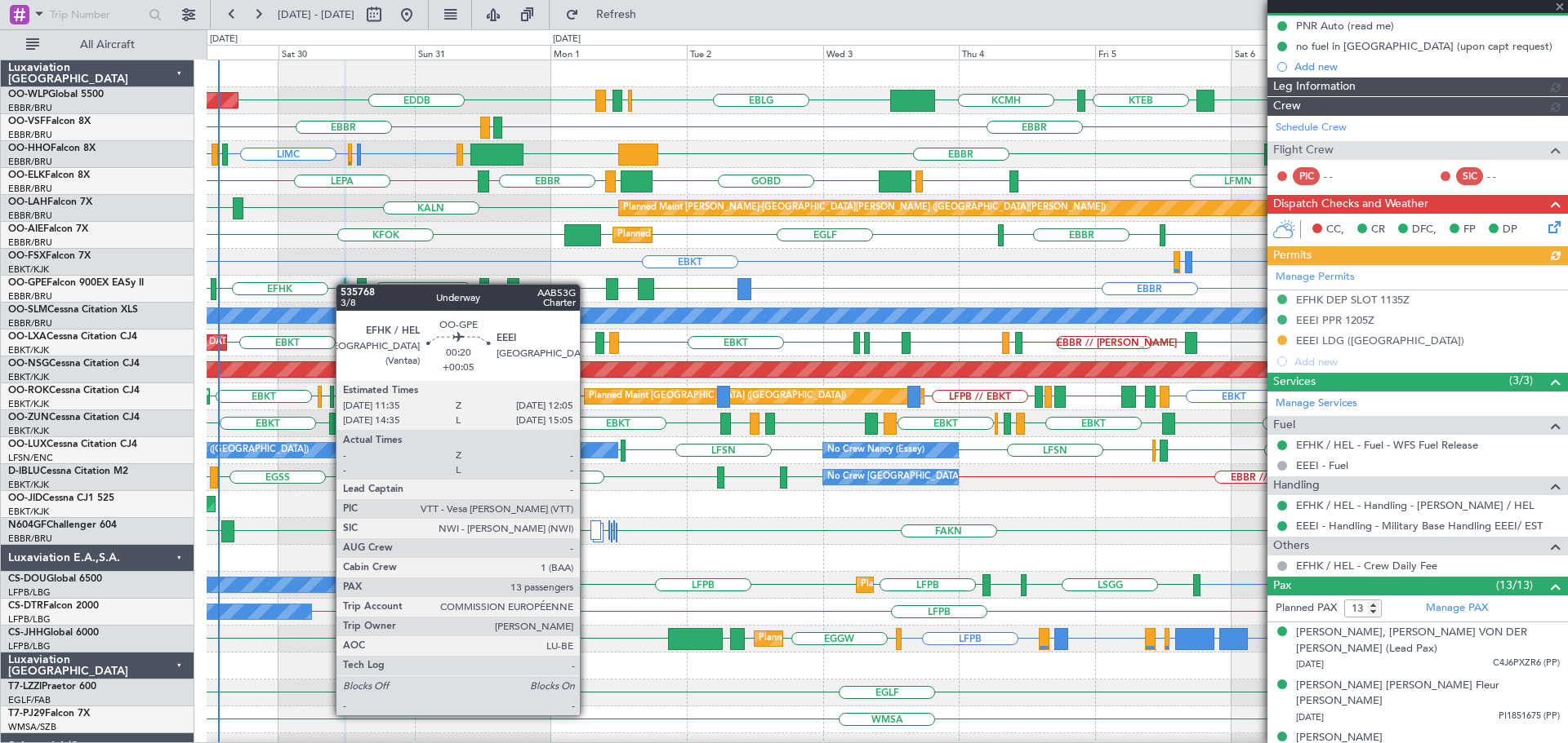
scroll to position [0, 0]
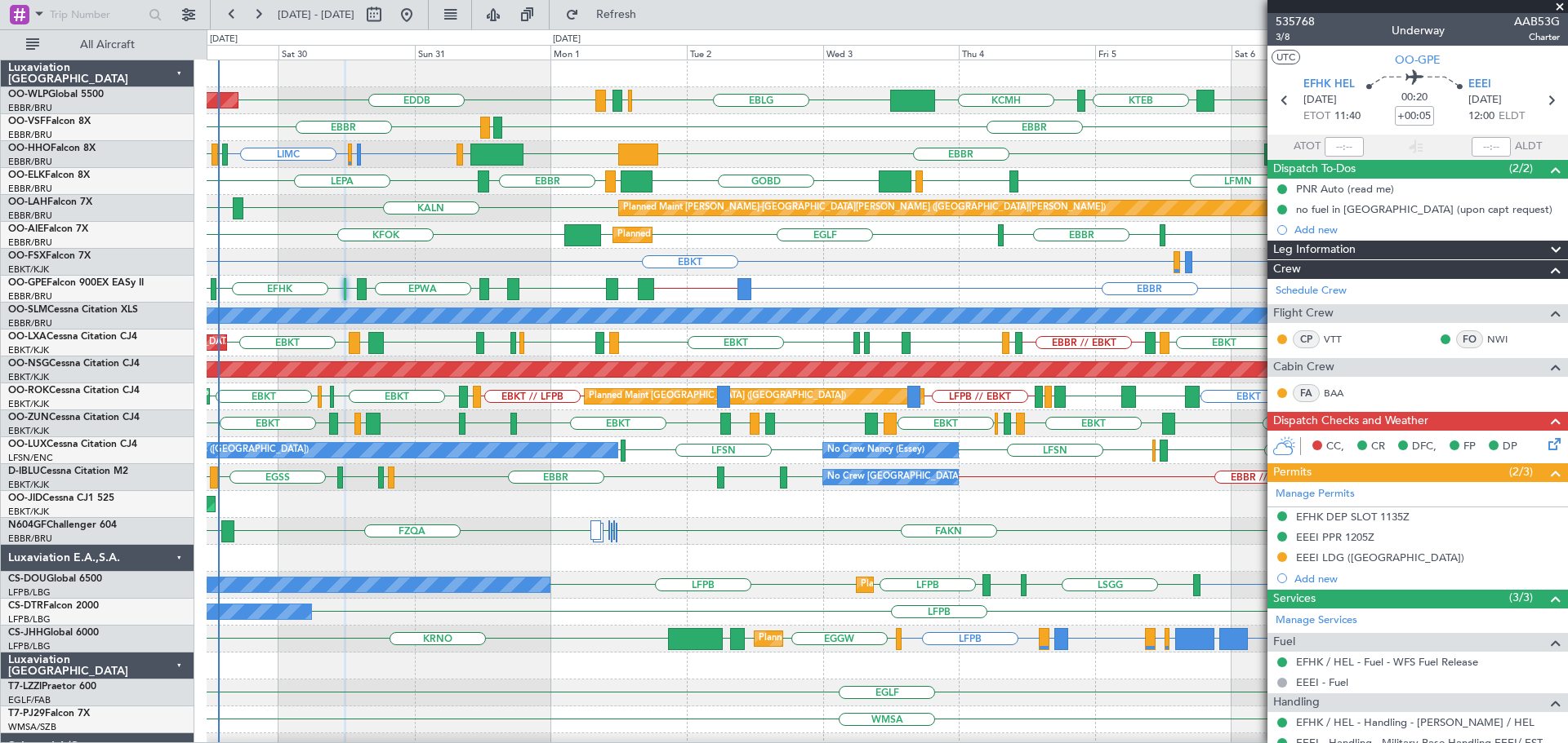
click at [819, 539] on div "FZQA // EBBR FAKN [PERSON_NAME] FAKN FZQA FZAA [PERSON_NAME] FAKN" at bounding box center [886, 532] width 1360 height 27
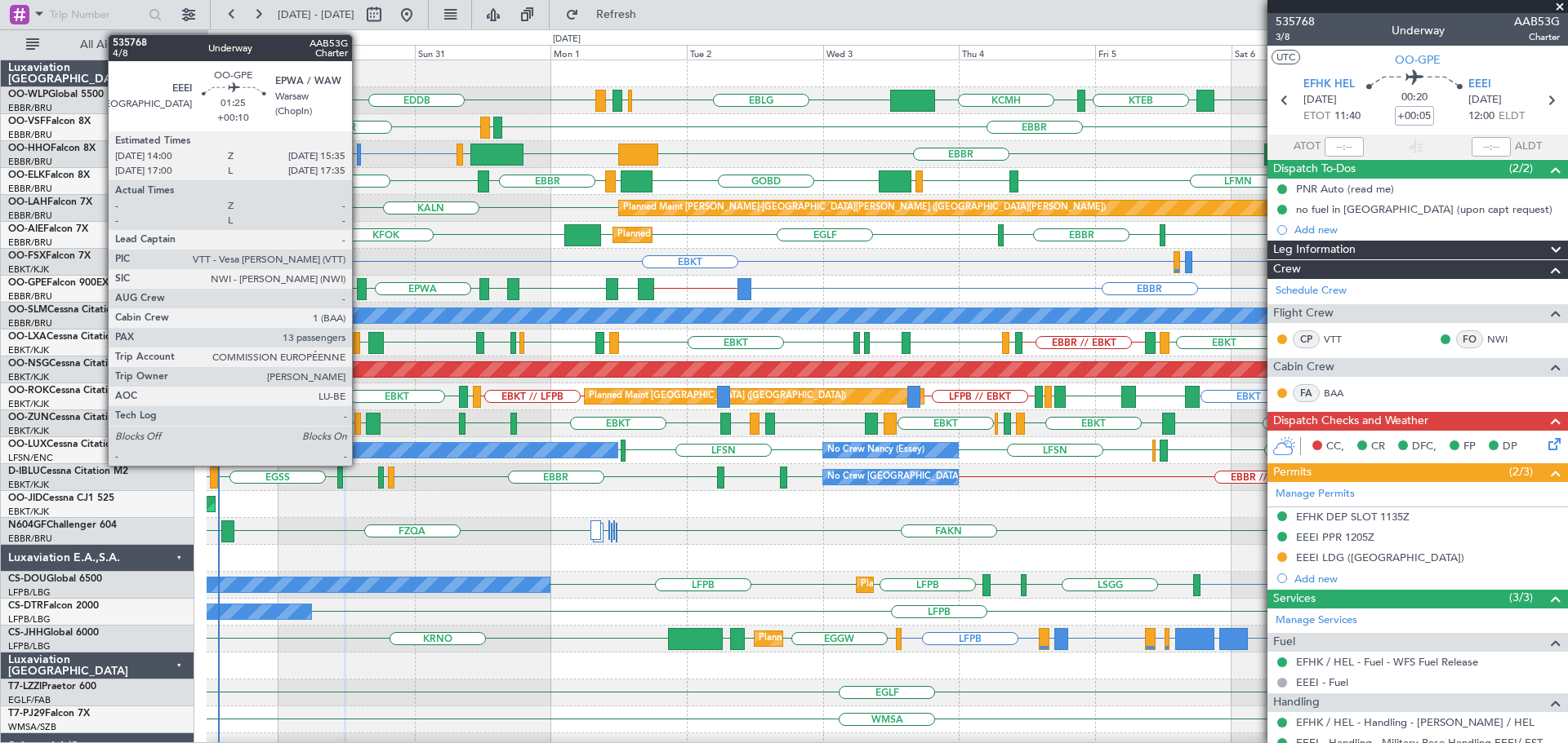
click at [359, 284] on div at bounding box center [361, 290] width 9 height 22
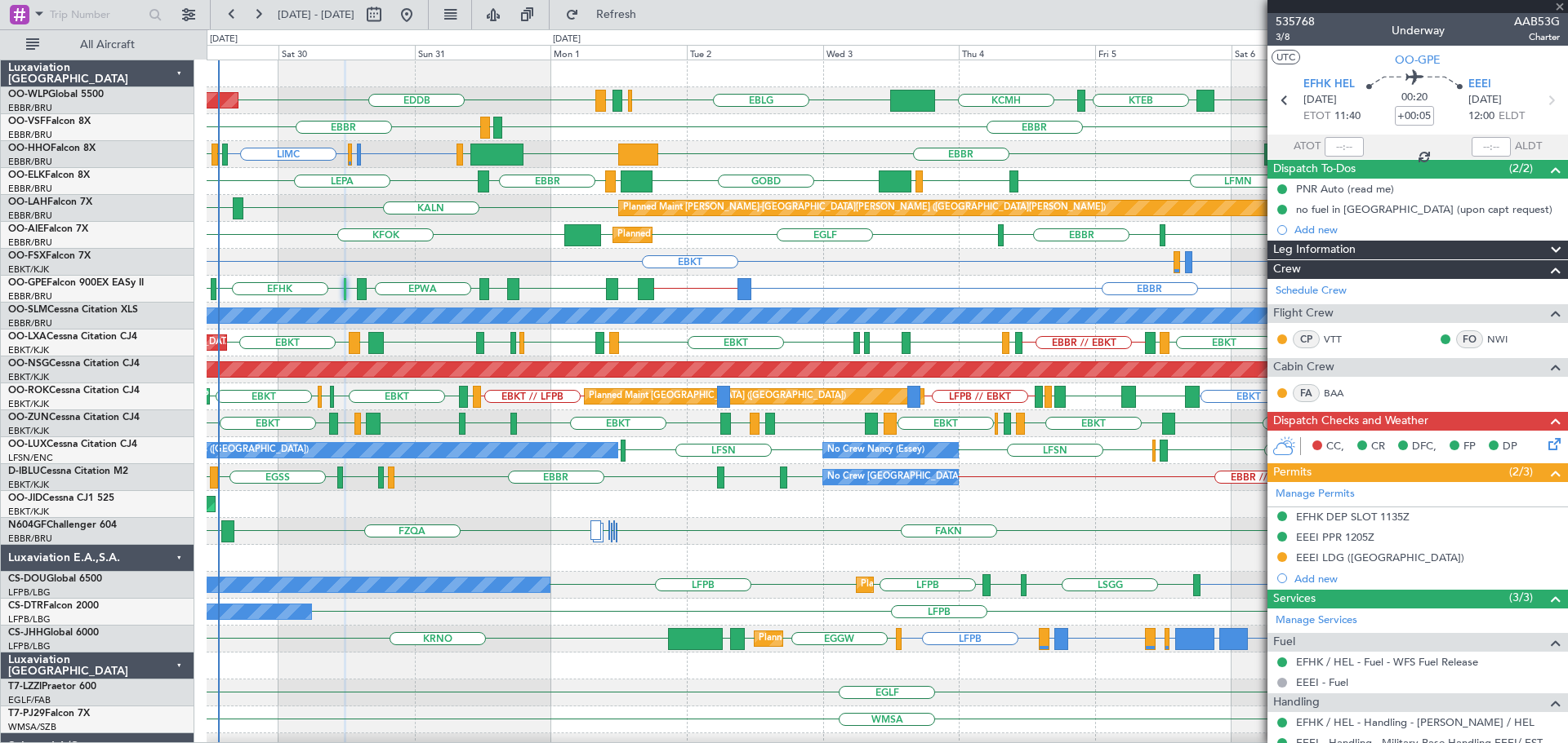
type input "+00:10"
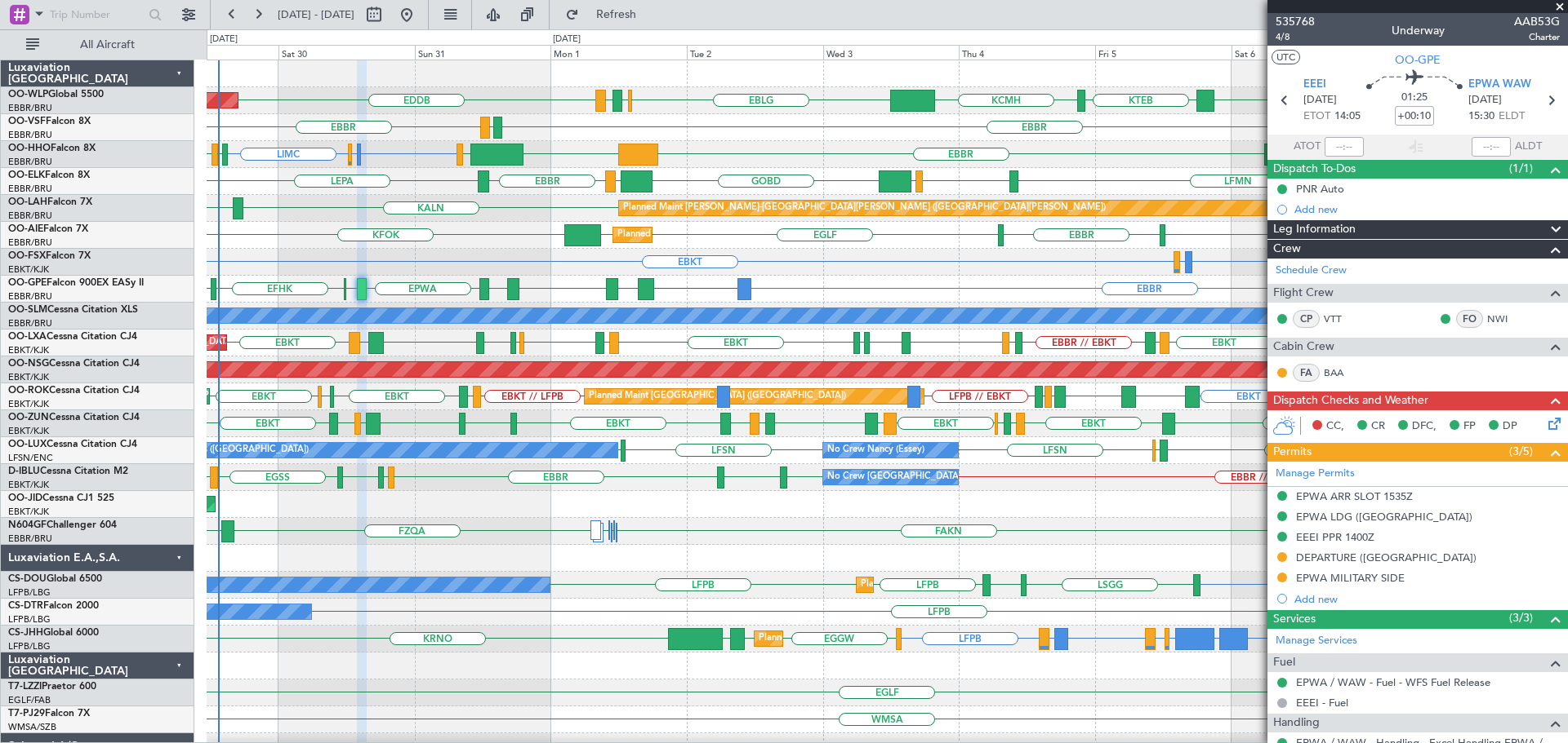
click at [717, 240] on div "KFOK [GEOGRAPHIC_DATA] [GEOGRAPHIC_DATA] [GEOGRAPHIC_DATA] [GEOGRAPHIC_DATA] Pl…" at bounding box center [886, 235] width 1360 height 27
